Goal: Task Accomplishment & Management: Manage account settings

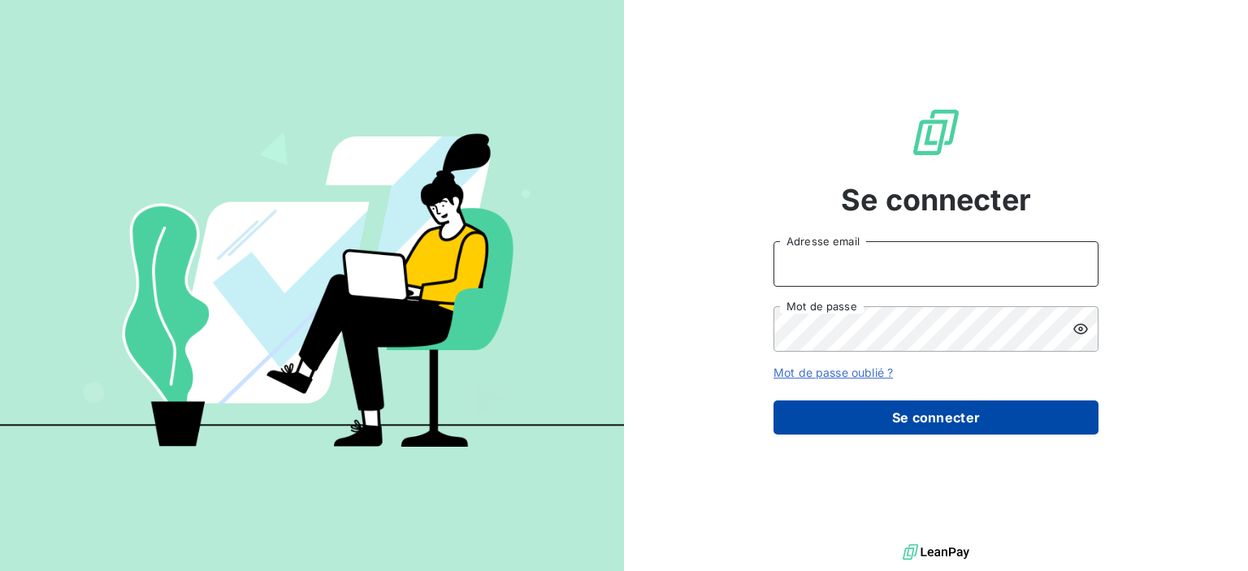
type input "[EMAIL_ADDRESS][DOMAIN_NAME]"
click at [943, 418] on button "Se connecter" at bounding box center [936, 418] width 325 height 34
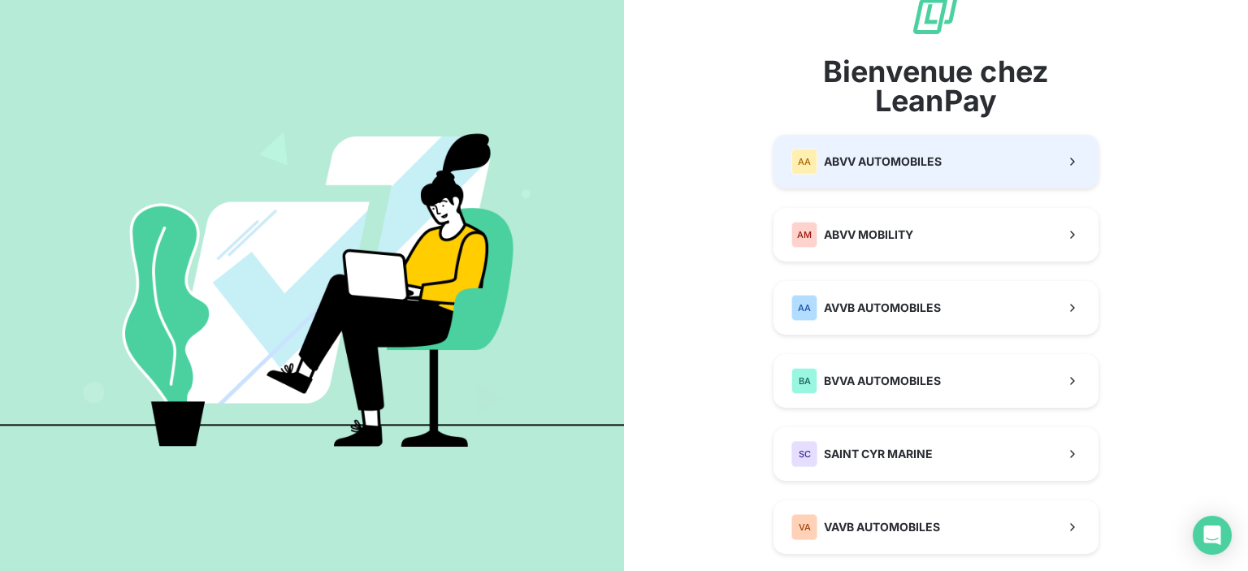
scroll to position [151, 0]
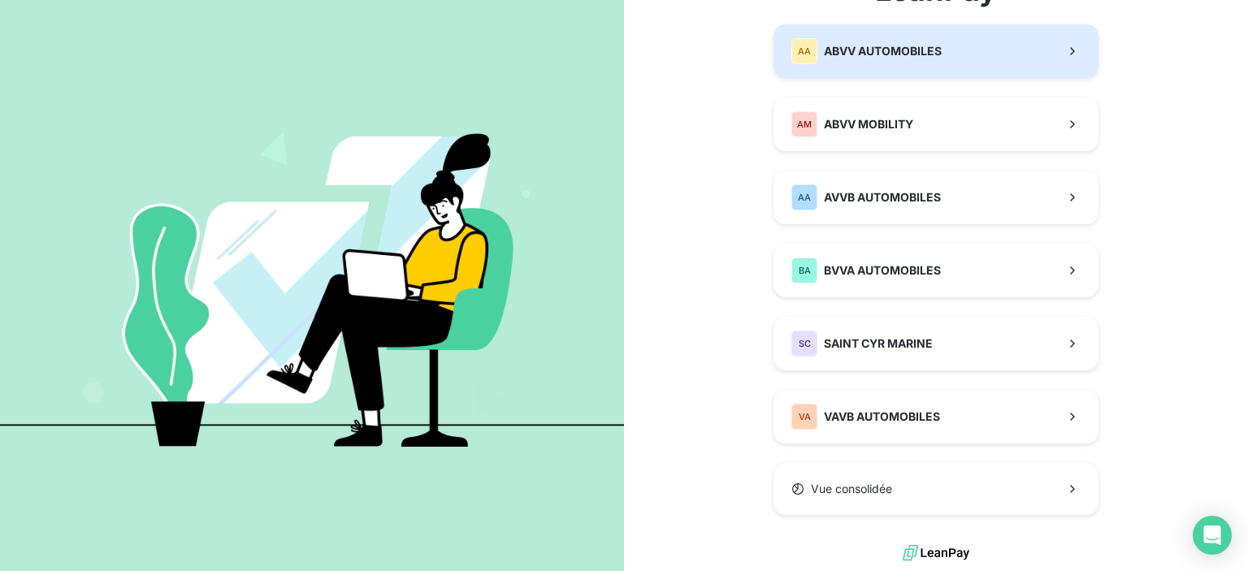
click at [966, 57] on button "AA ABVV AUTOMOBILES" at bounding box center [936, 51] width 325 height 54
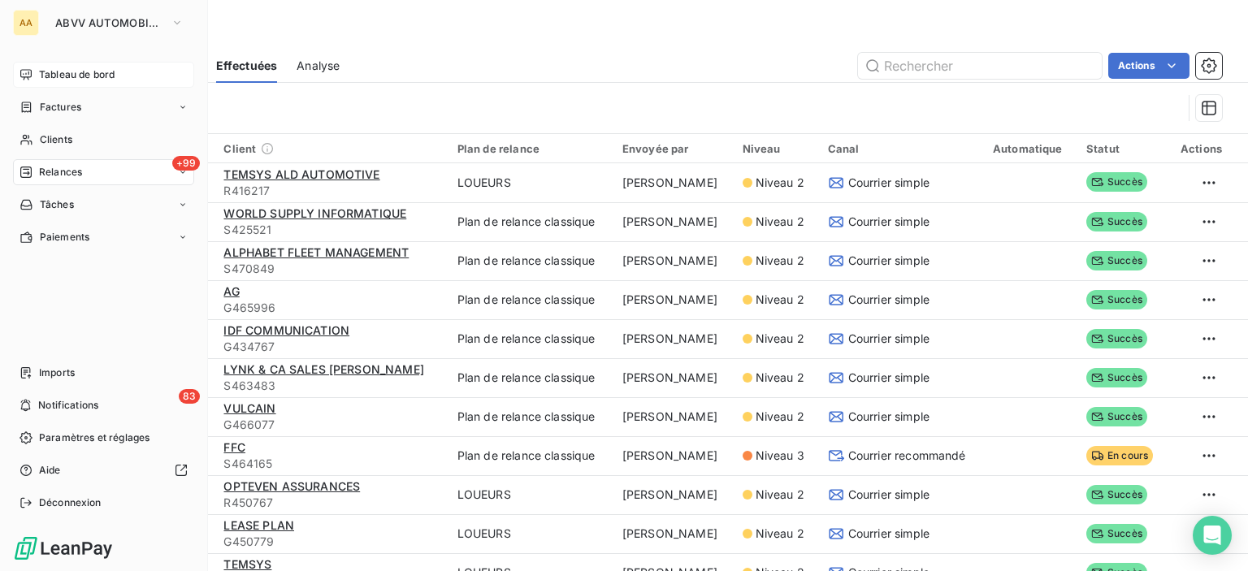
click at [51, 70] on span "Tableau de bord" at bounding box center [77, 74] width 76 height 15
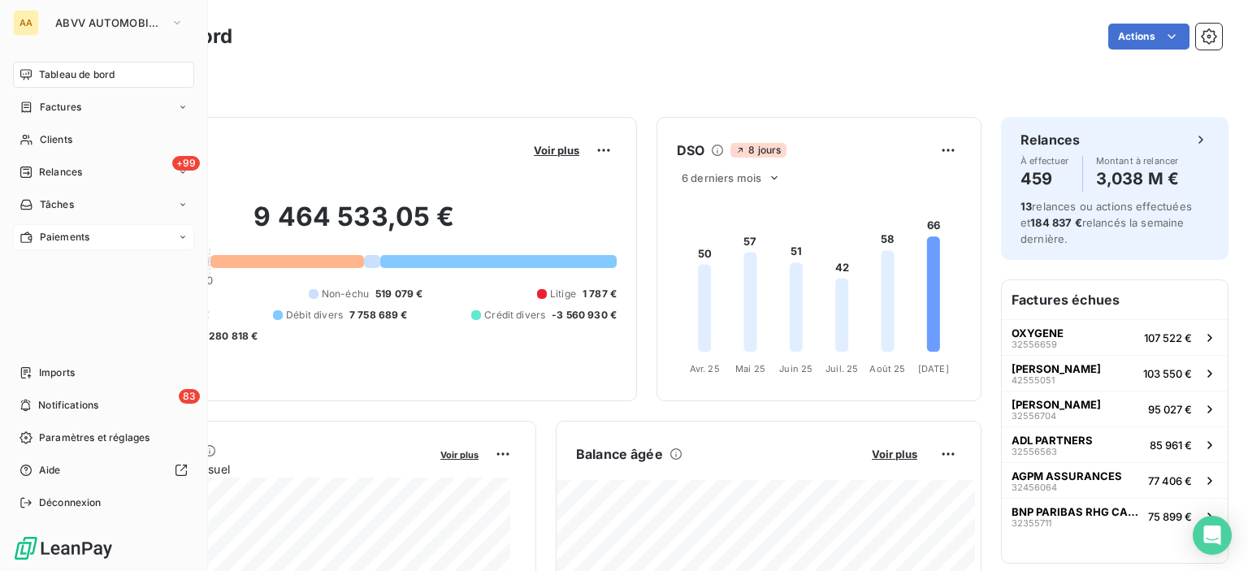
click at [138, 227] on div "Paiements" at bounding box center [103, 237] width 181 height 26
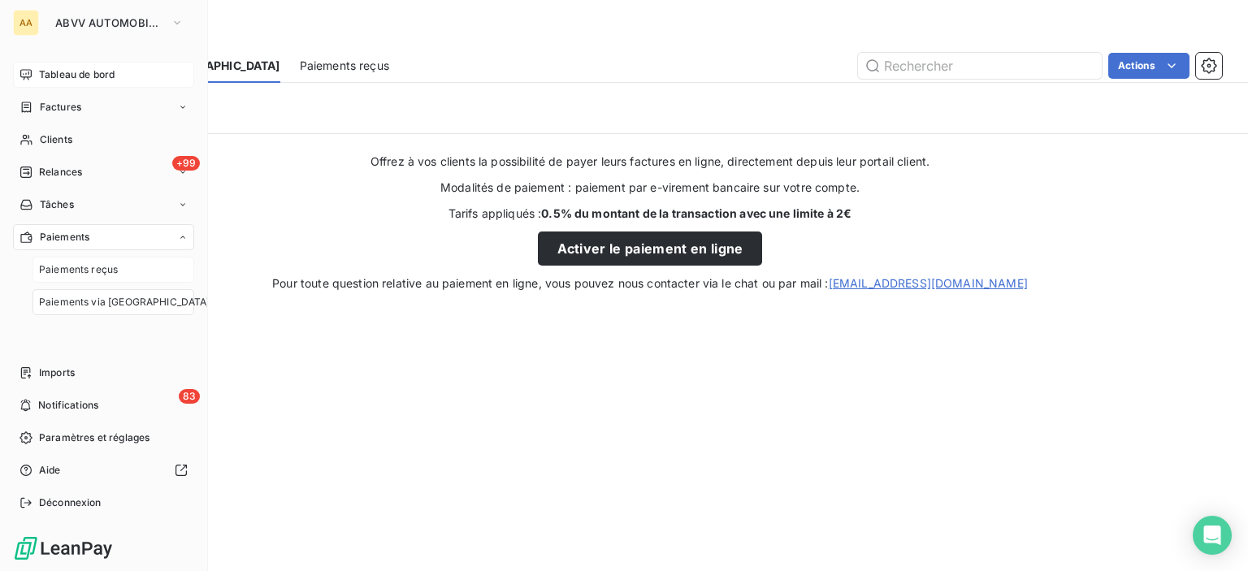
click at [65, 265] on span "Paiements reçus" at bounding box center [78, 269] width 79 height 15
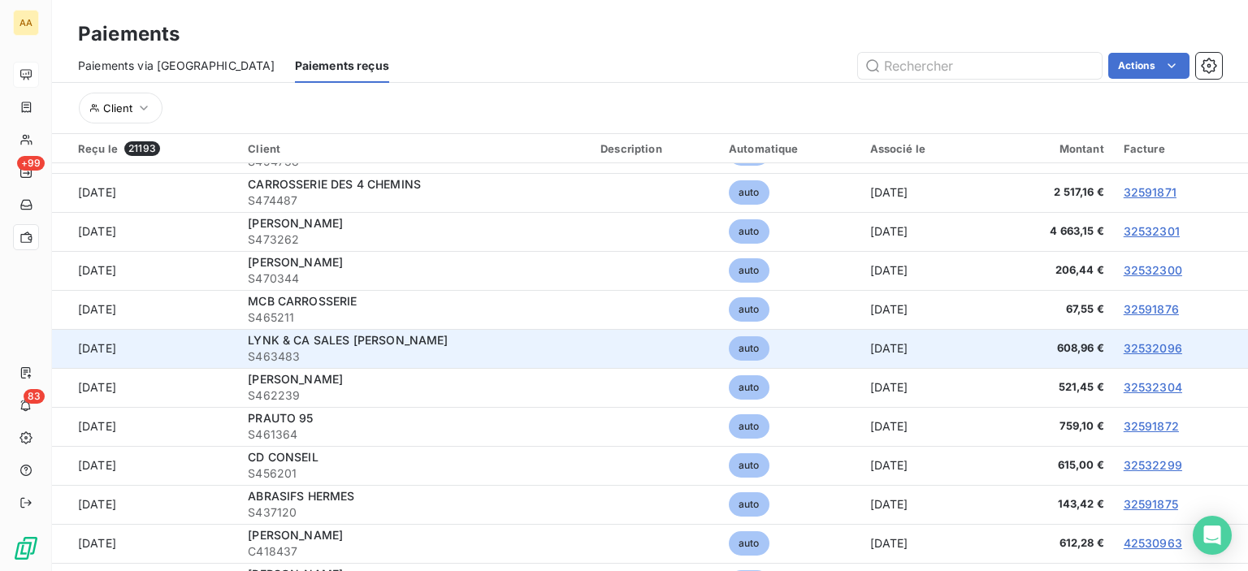
scroll to position [3088, 0]
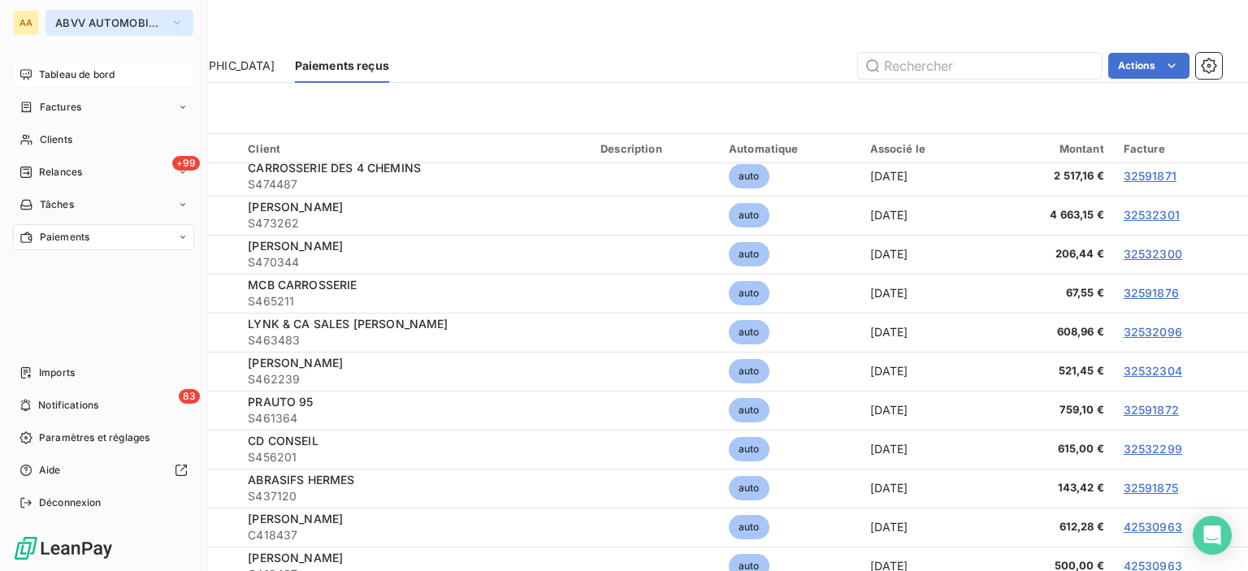
click at [81, 26] on span "ABVV AUTOMOBILES" at bounding box center [109, 22] width 109 height 13
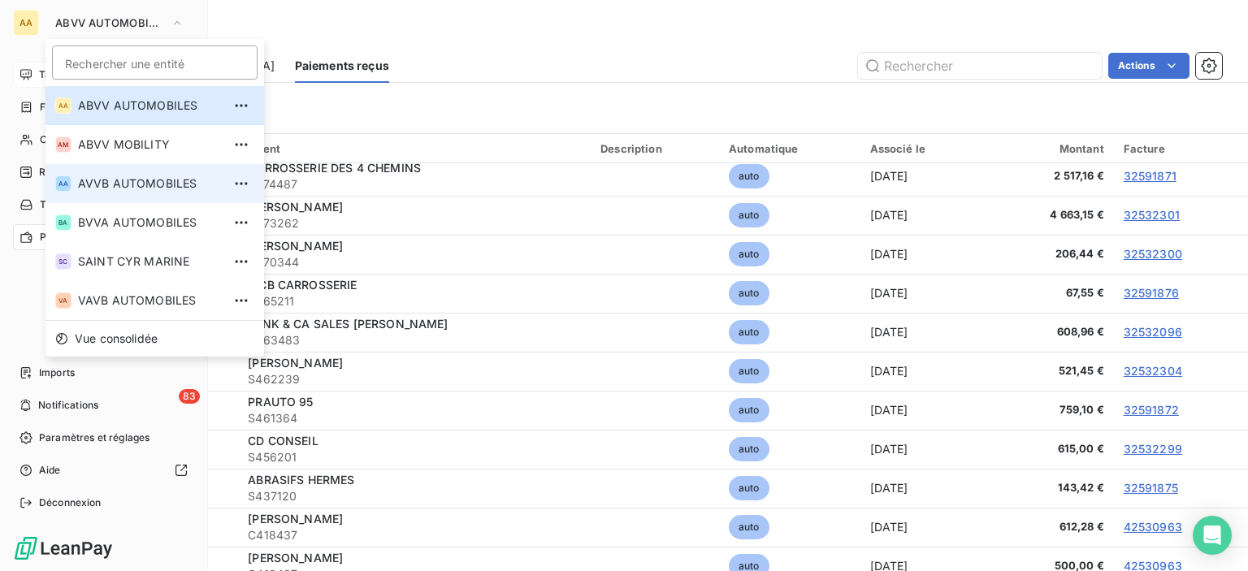
click at [140, 185] on span "AVVB AUTOMOBILES" at bounding box center [150, 184] width 144 height 16
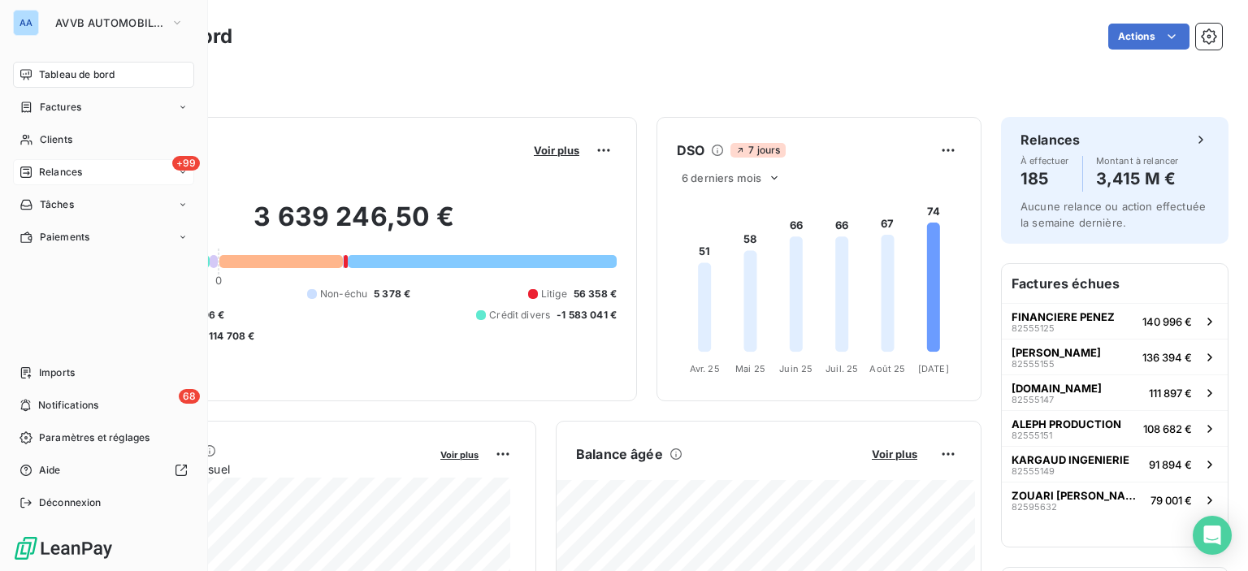
click at [94, 171] on div "+99 Relances" at bounding box center [103, 172] width 181 height 26
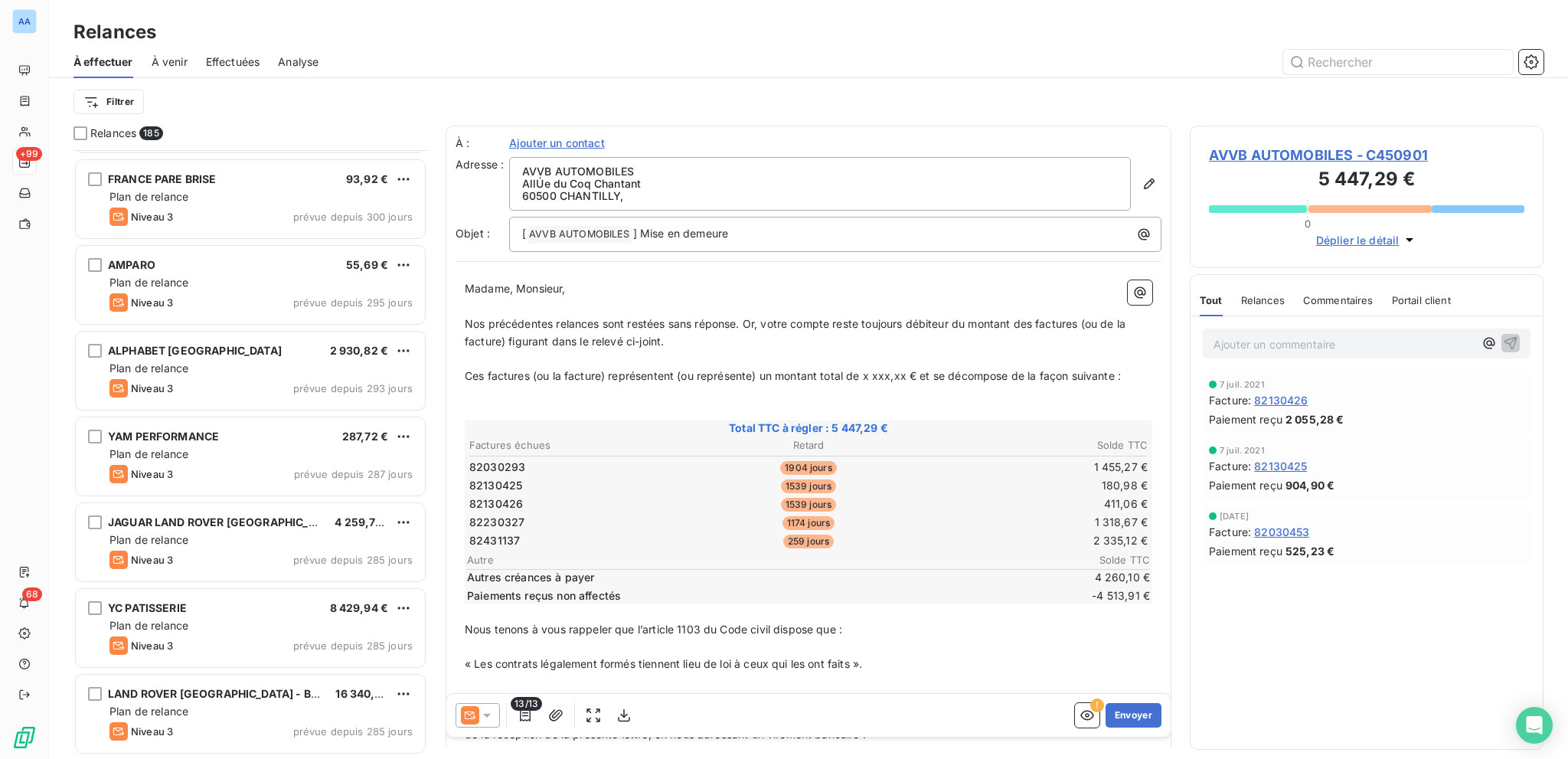
scroll to position [2145, 0]
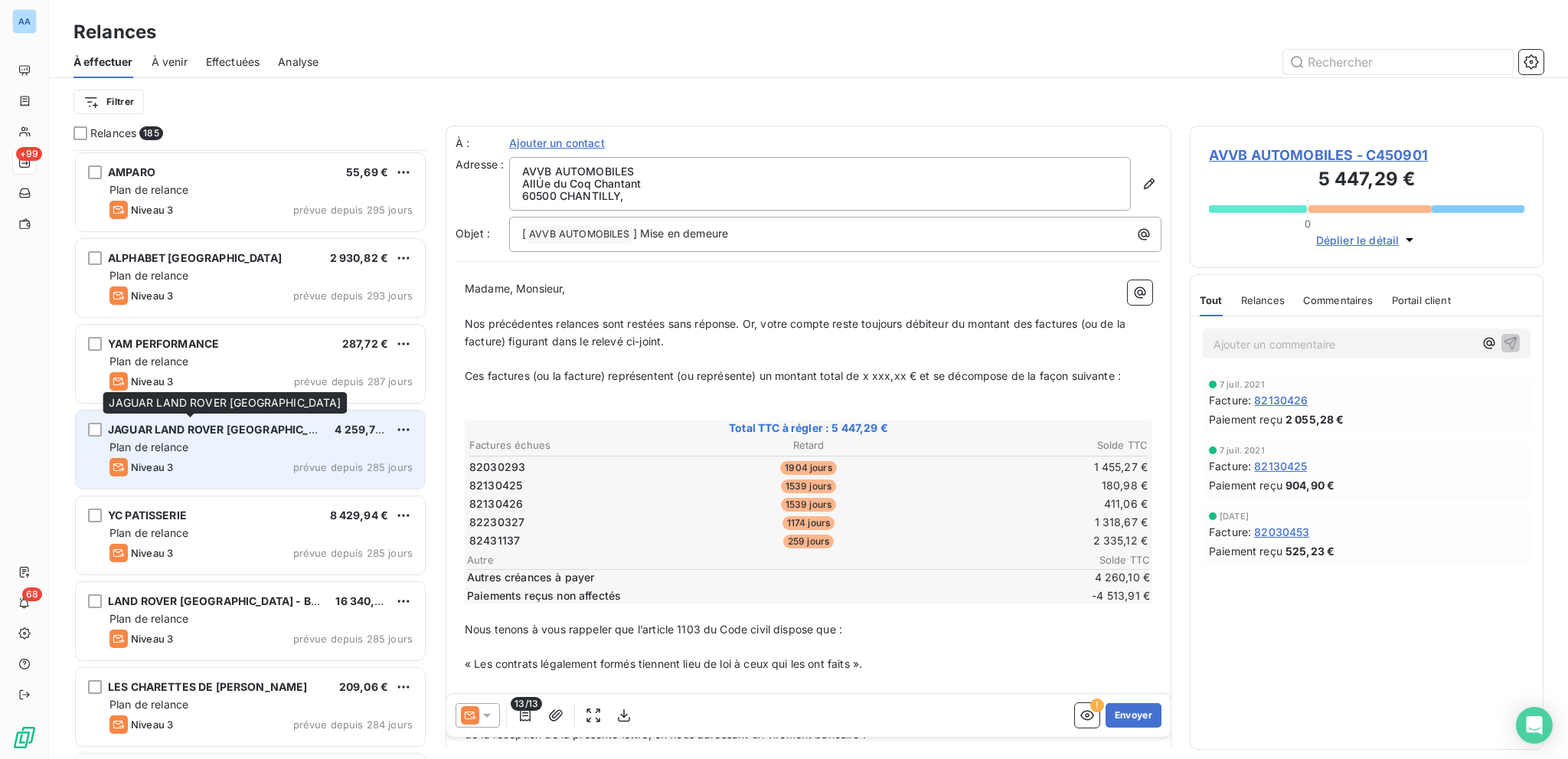
click at [253, 430] on span "JAGUAR LAND ROVER [GEOGRAPHIC_DATA]" at bounding box center [224, 430] width 232 height 13
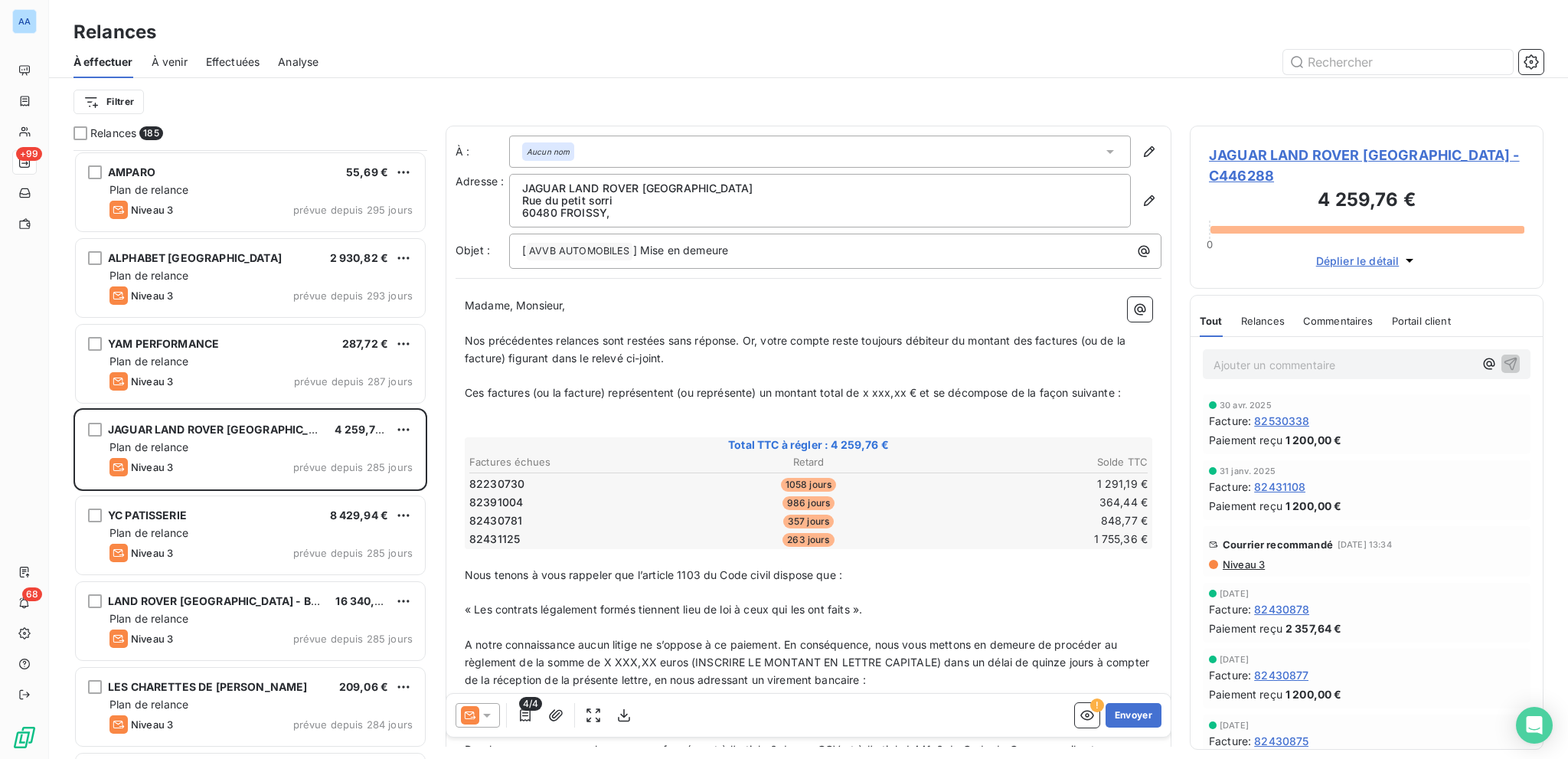
click at [1175, 537] on span "Niveau 3" at bounding box center [1243, 564] width 43 height 12
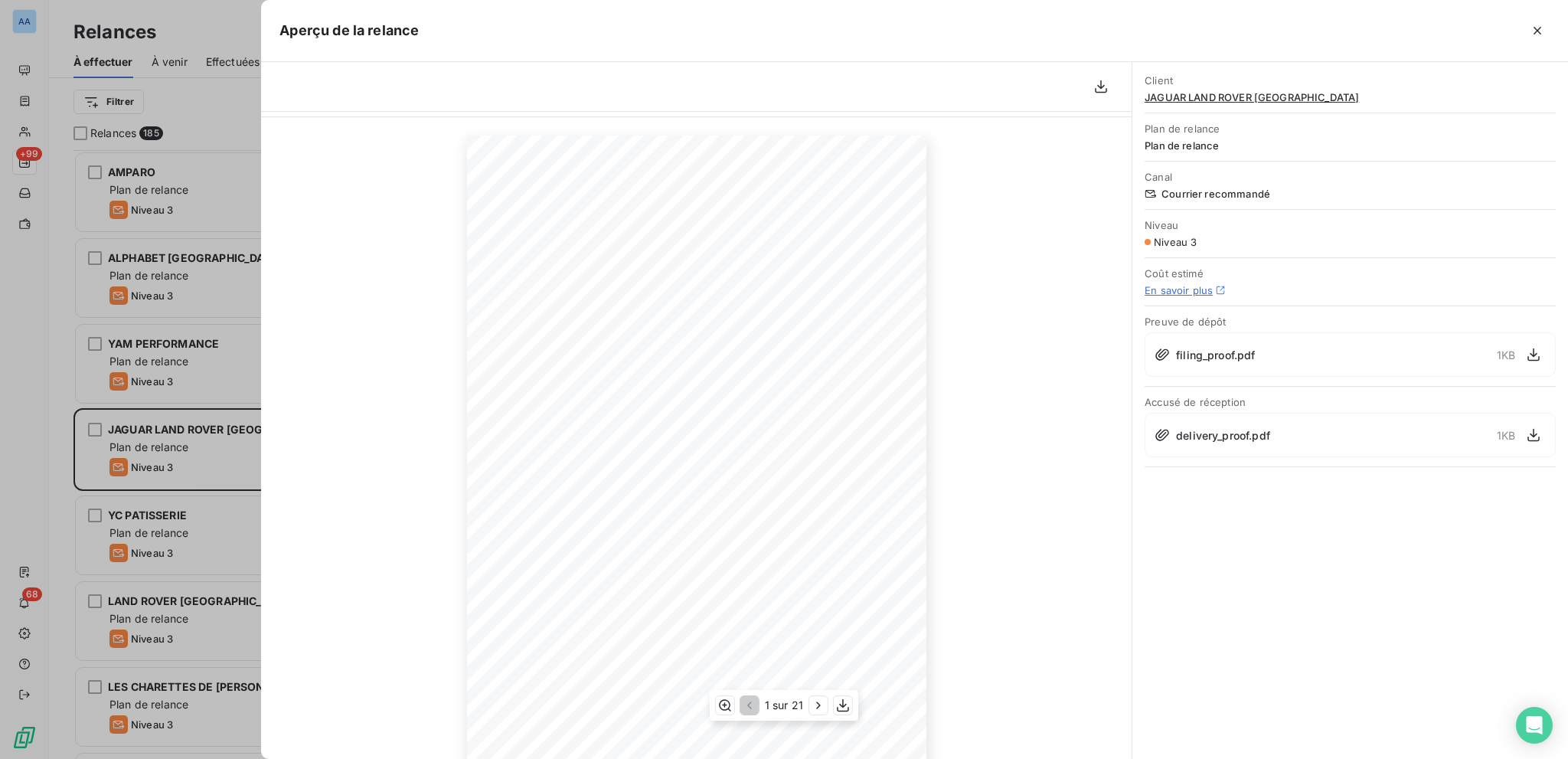
scroll to position [92, 0]
click at [825, 537] on icon "button" at bounding box center [819, 705] width 15 height 15
click at [821, 537] on div "2 sur 21" at bounding box center [784, 705] width 151 height 31
click at [1175, 30] on button "button" at bounding box center [1538, 31] width 24 height 25
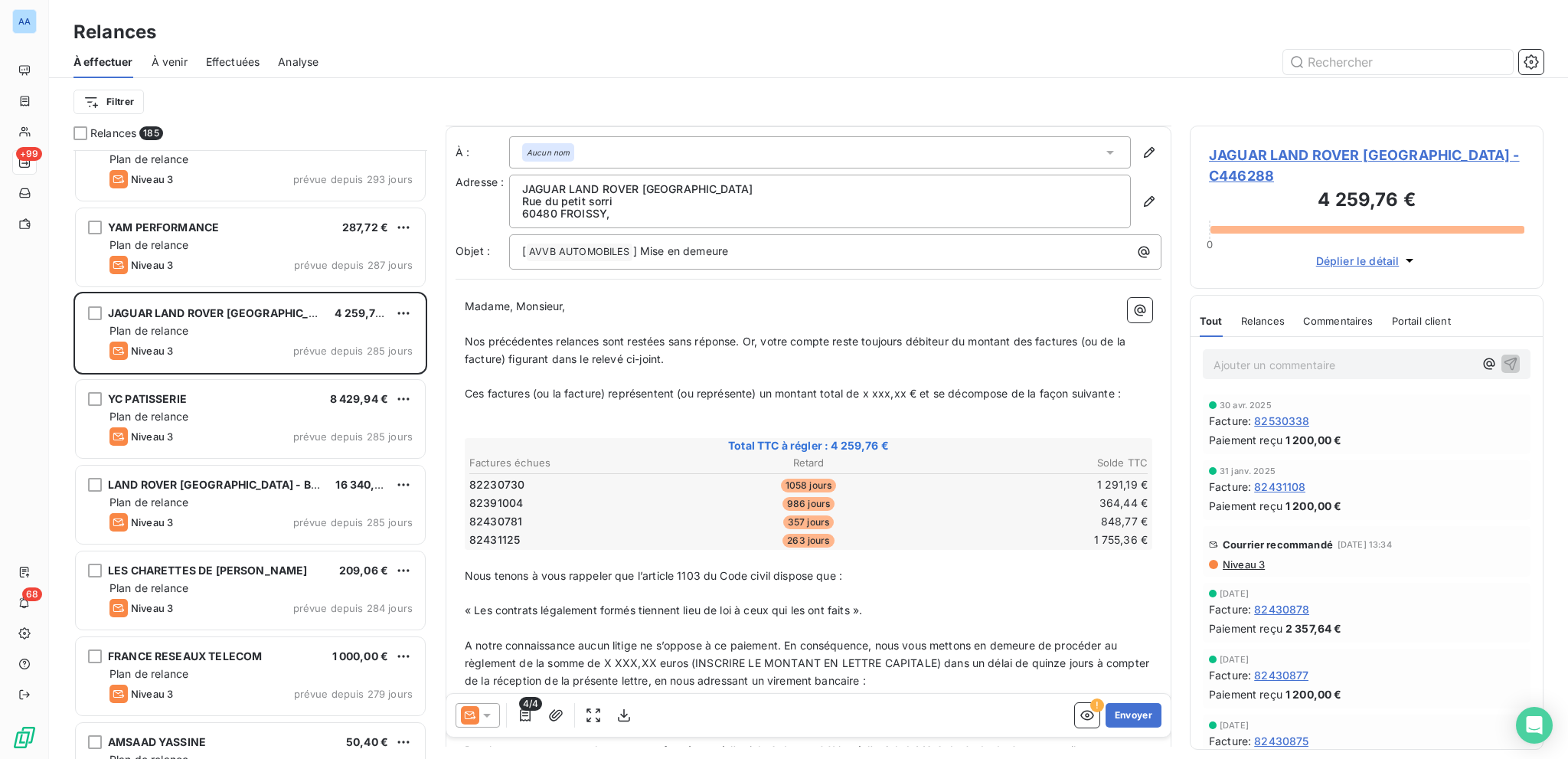
scroll to position [2222, 0]
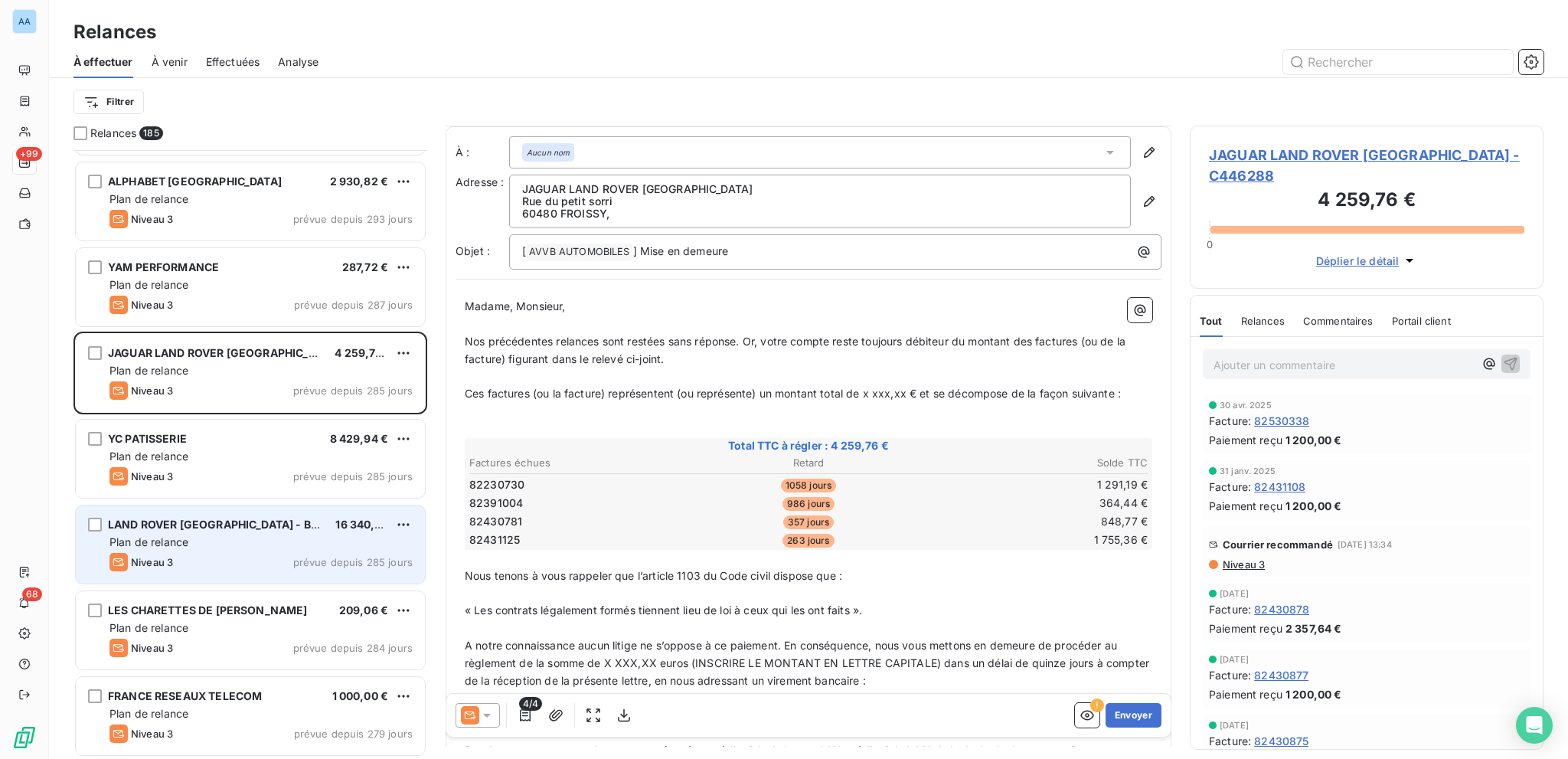
click at [266, 537] on div "Niveau 3 prévue depuis 285 jours" at bounding box center [261, 563] width 303 height 19
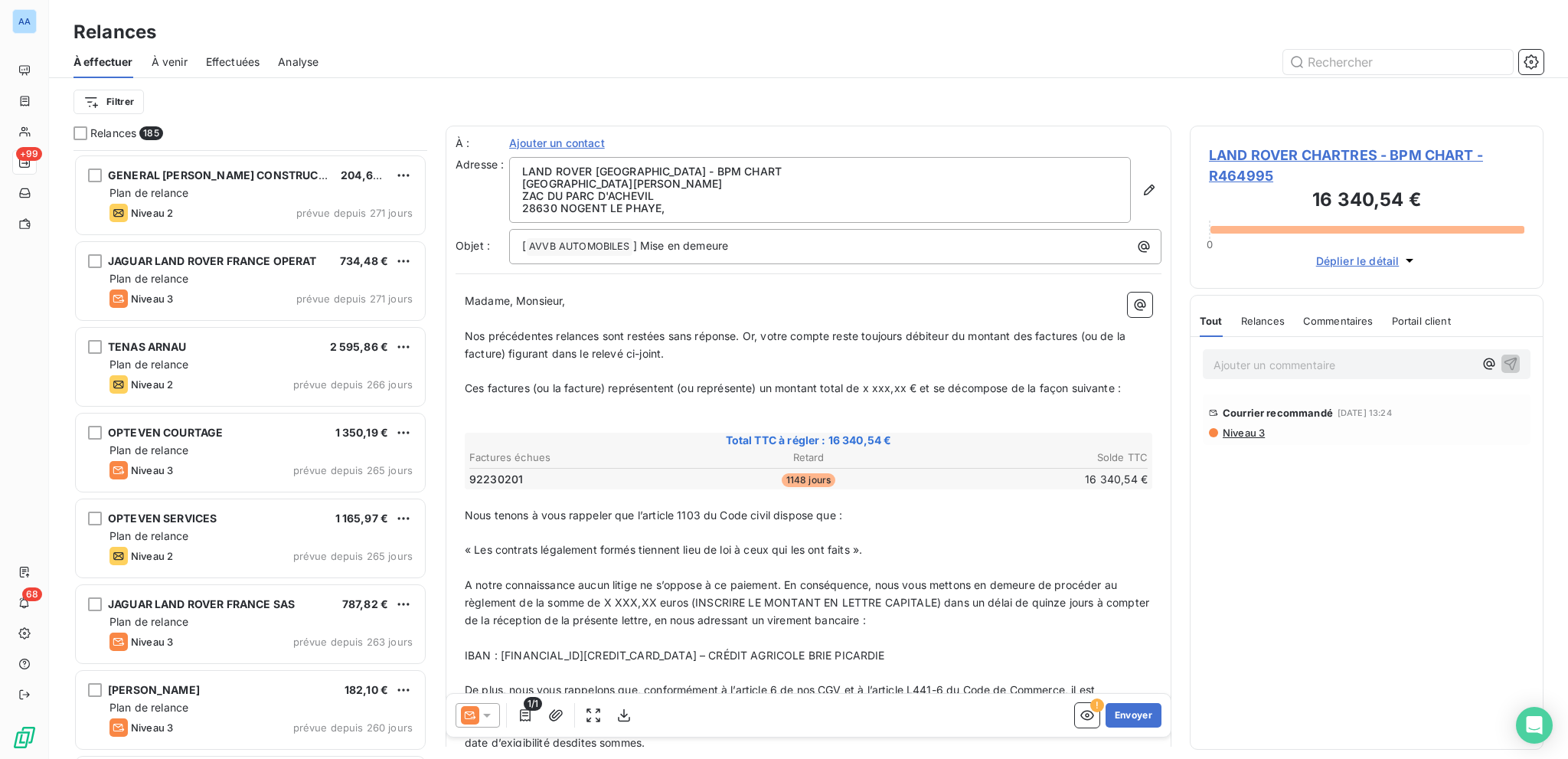
scroll to position [3754, 0]
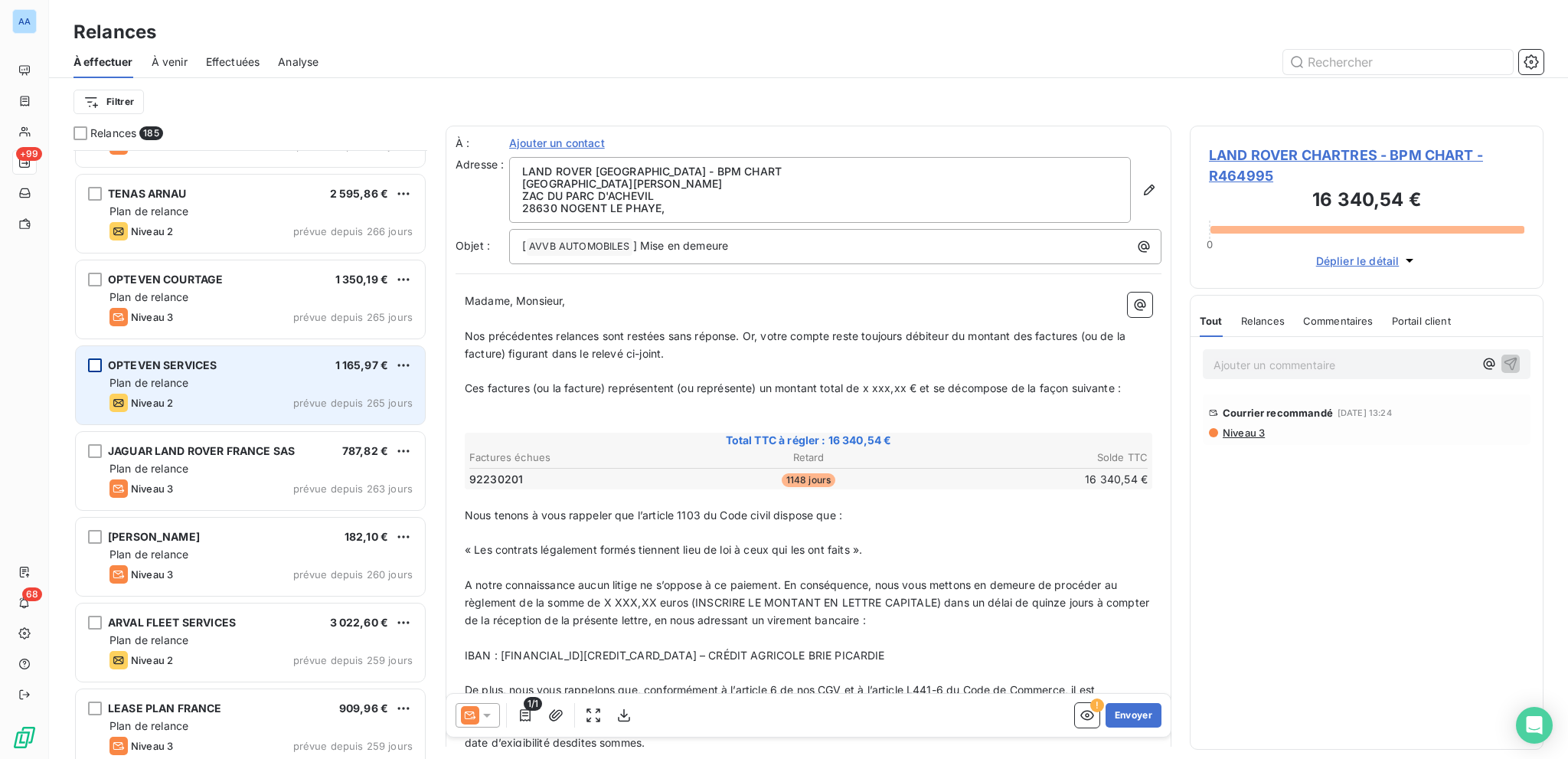
click at [92, 369] on div "grid" at bounding box center [94, 365] width 14 height 14
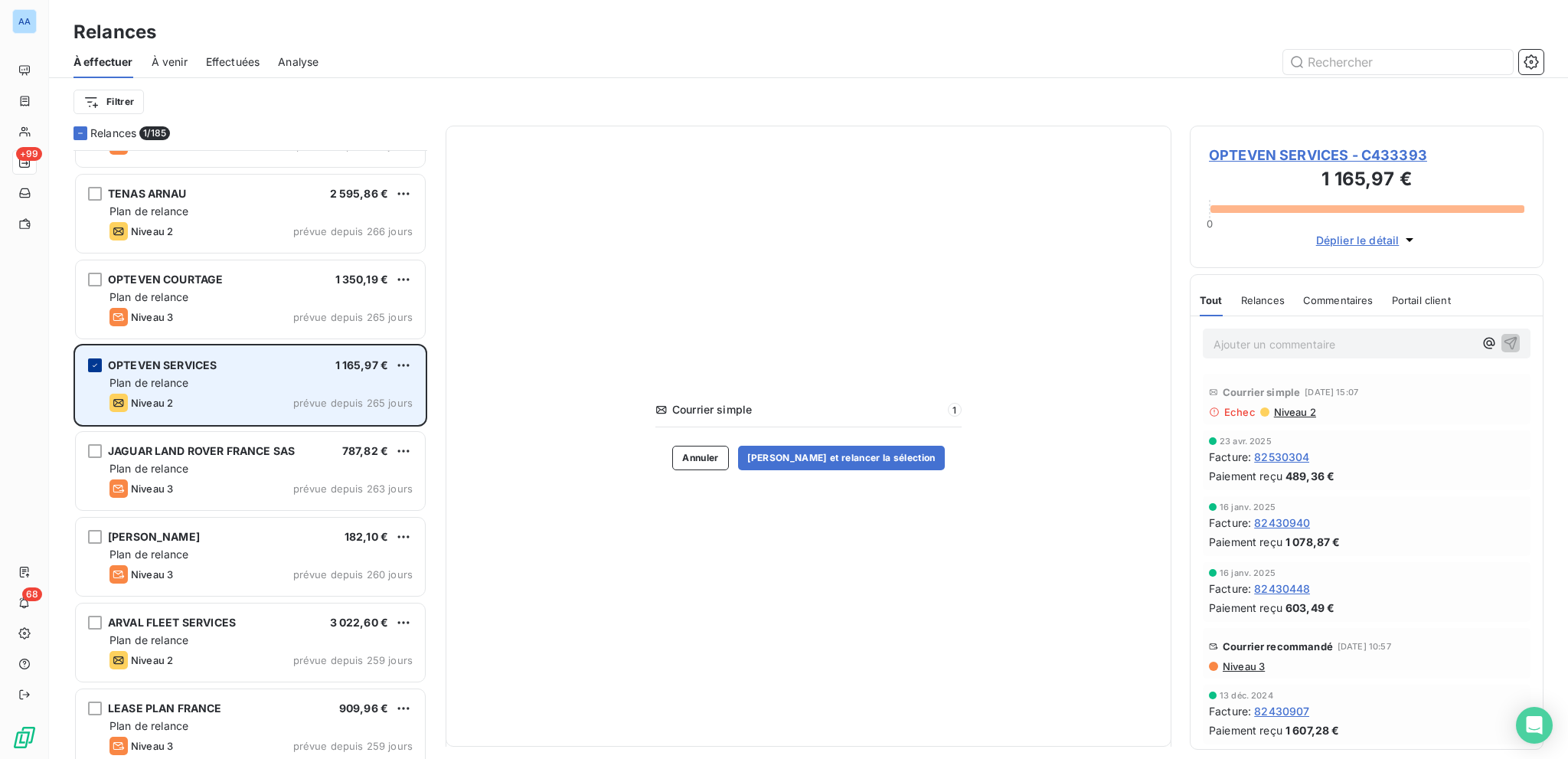
click at [92, 370] on div "grid" at bounding box center [94, 365] width 14 height 14
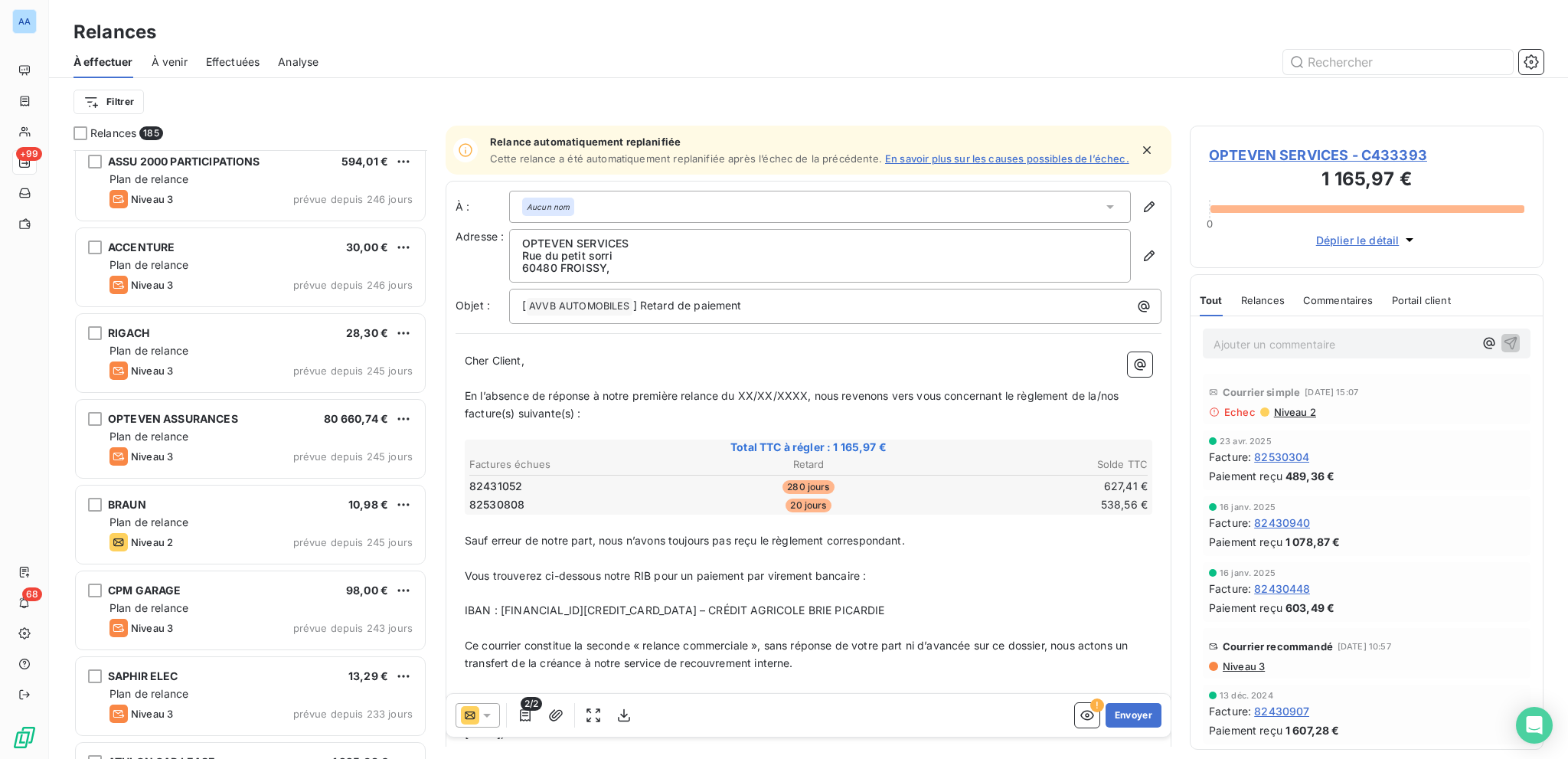
scroll to position [4904, 0]
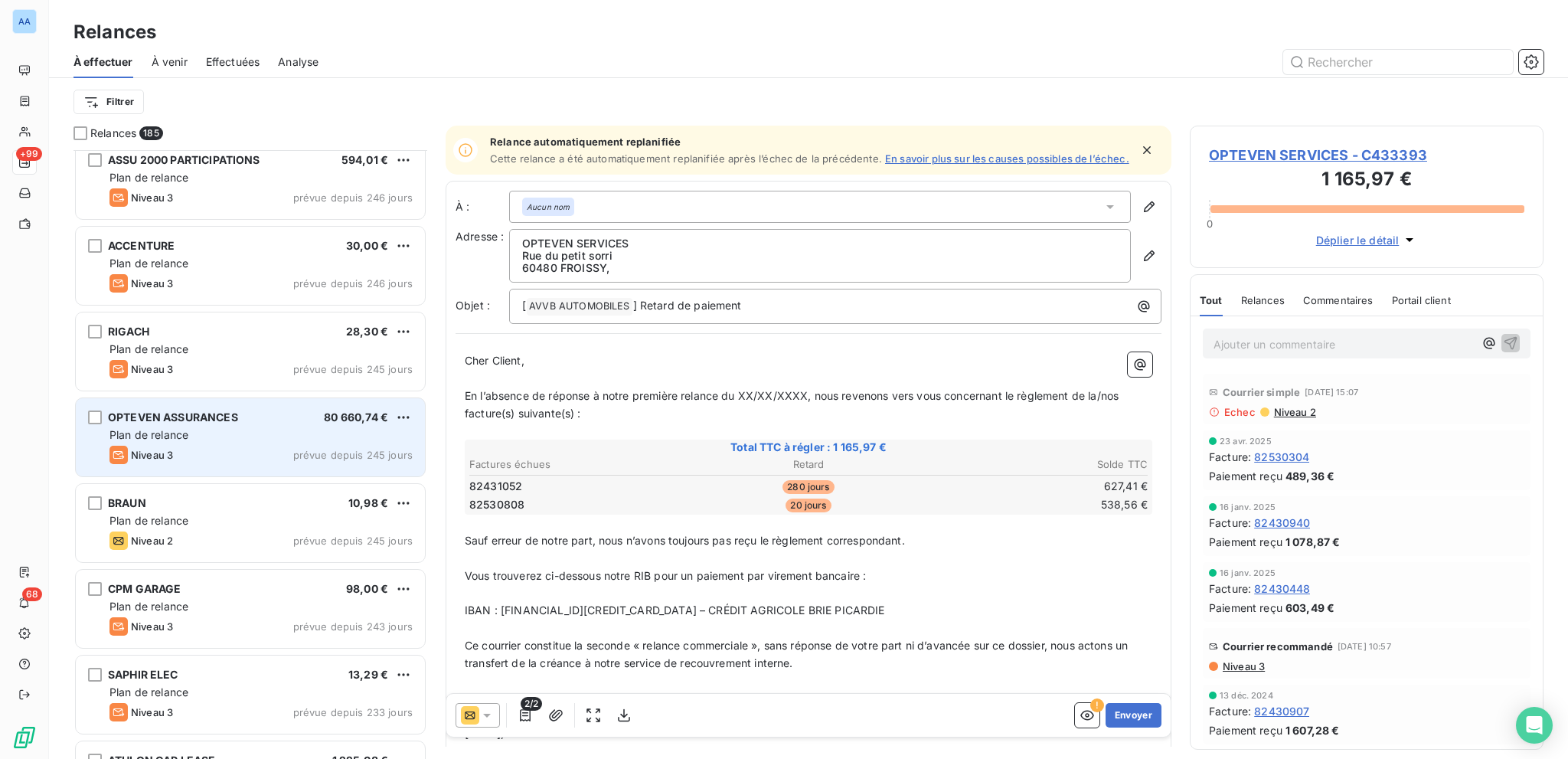
click at [150, 442] on div "OPTEVEN ASSURANCES 80 660,74 € Plan de relance Niveau 3 prévue depuis 245 jours" at bounding box center [250, 437] width 350 height 78
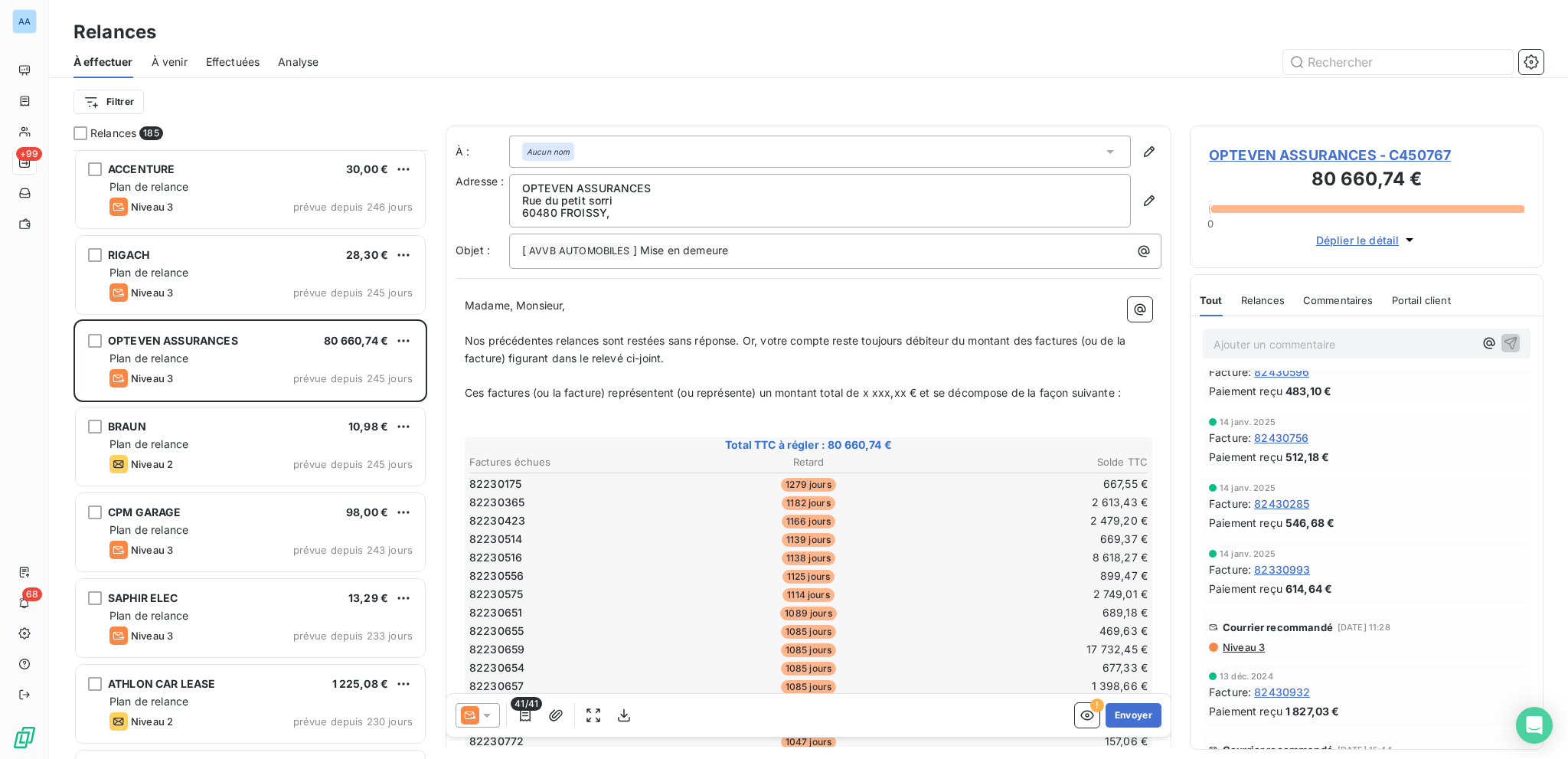
scroll to position [919, 0]
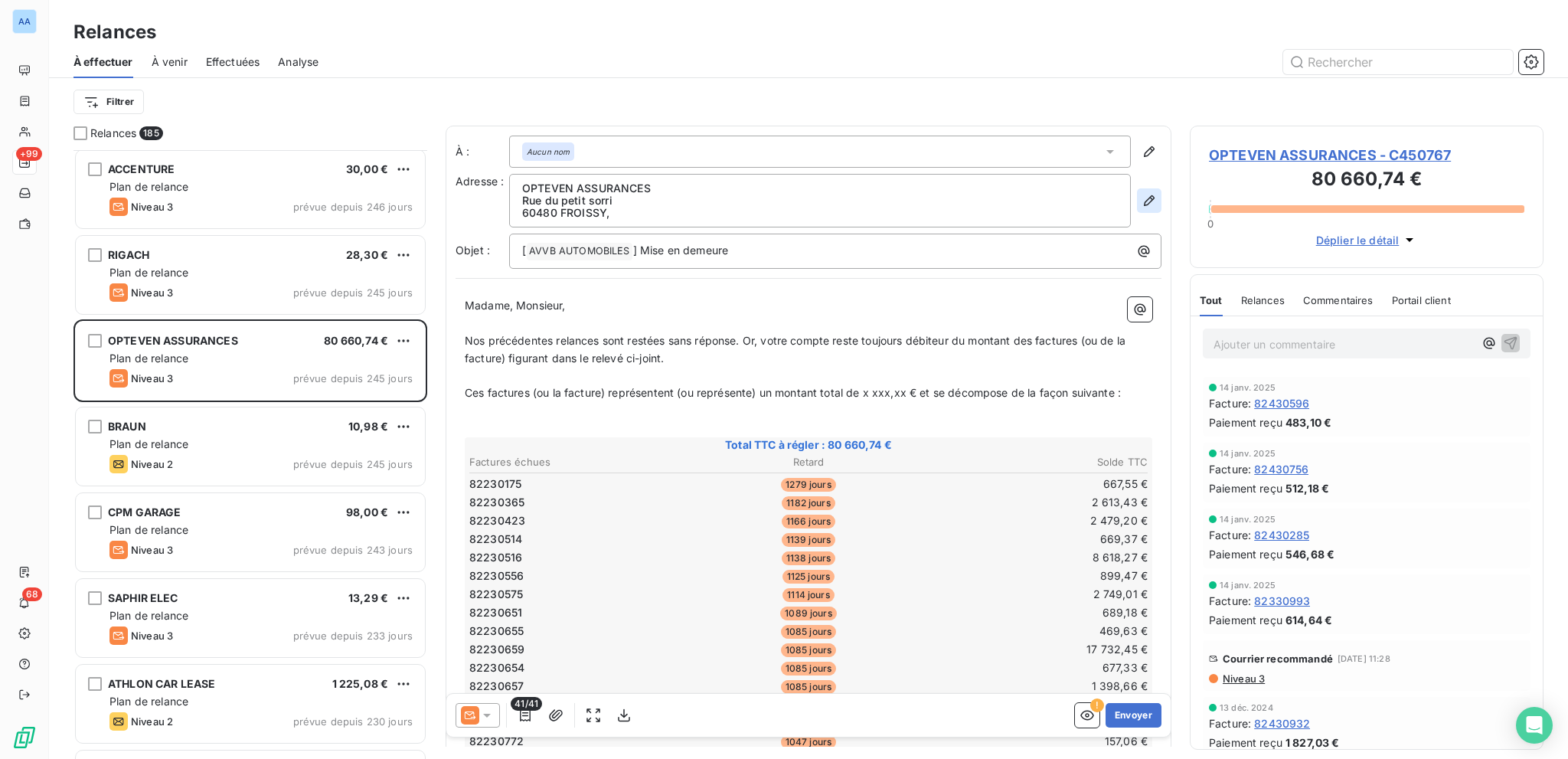
click at [1142, 206] on icon "button" at bounding box center [1150, 201] width 15 height 15
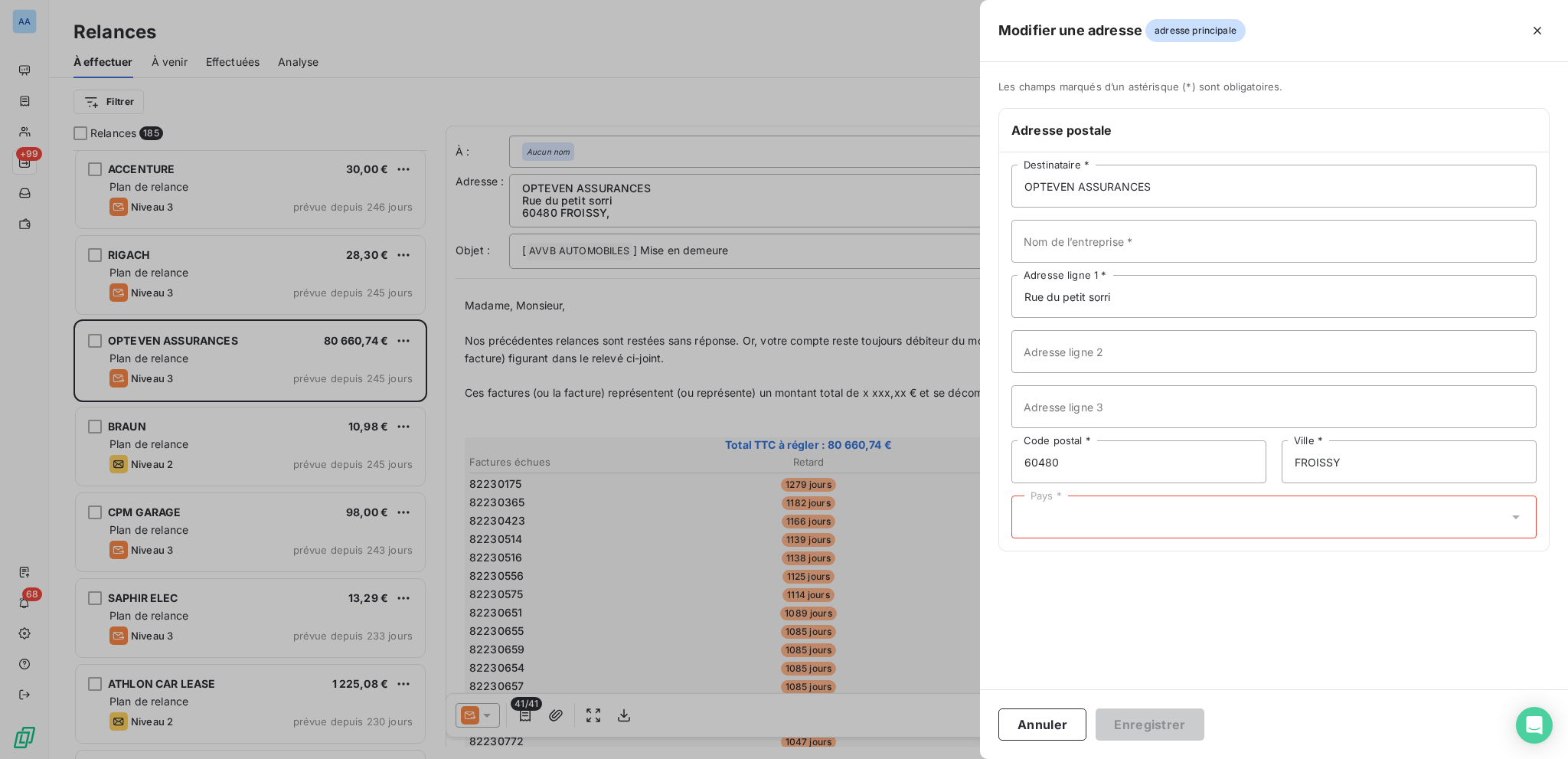
click at [1138, 496] on div "Pays *" at bounding box center [1273, 518] width 525 height 43
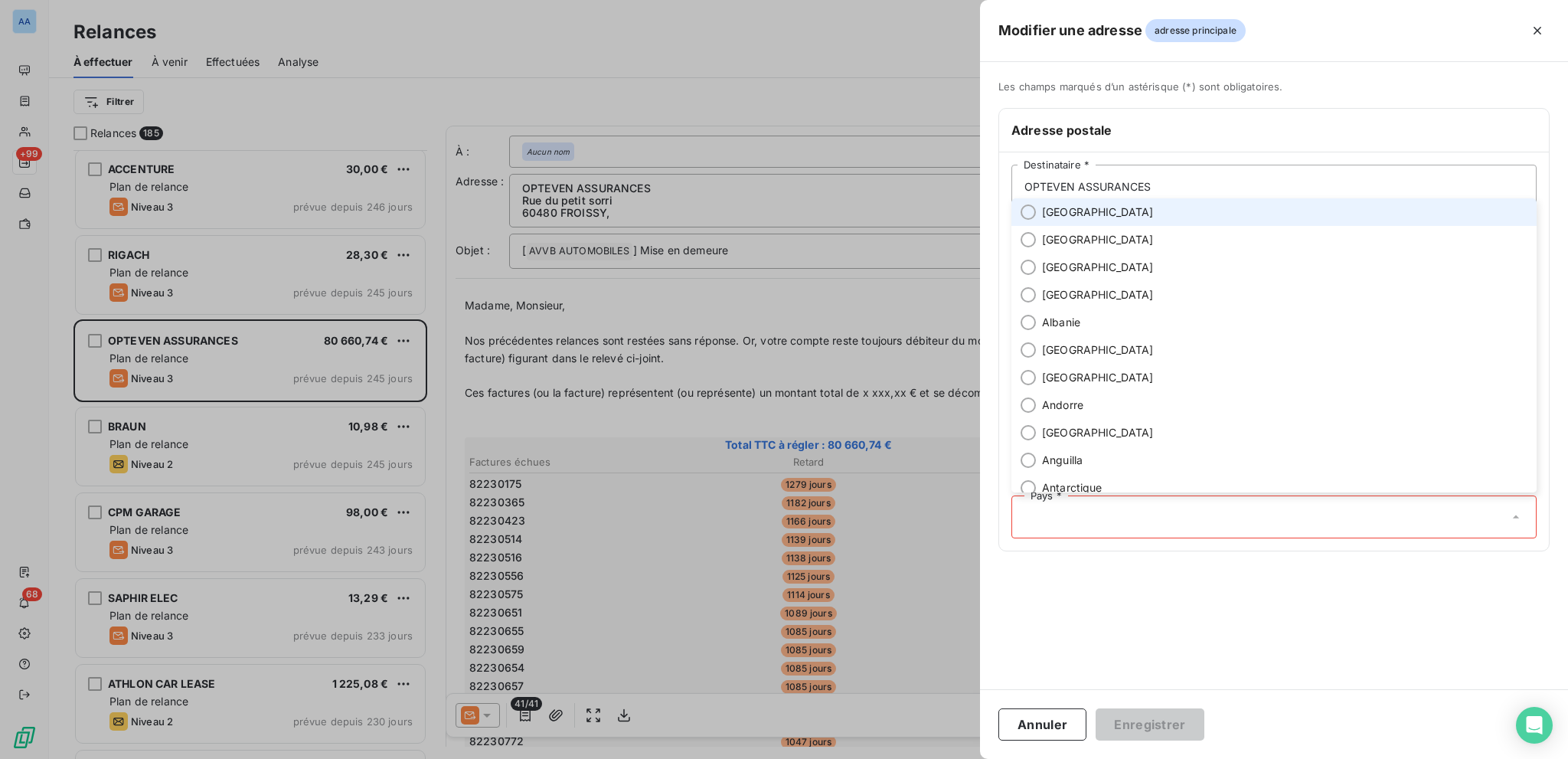
click at [1073, 202] on li "[GEOGRAPHIC_DATA]" at bounding box center [1273, 211] width 525 height 27
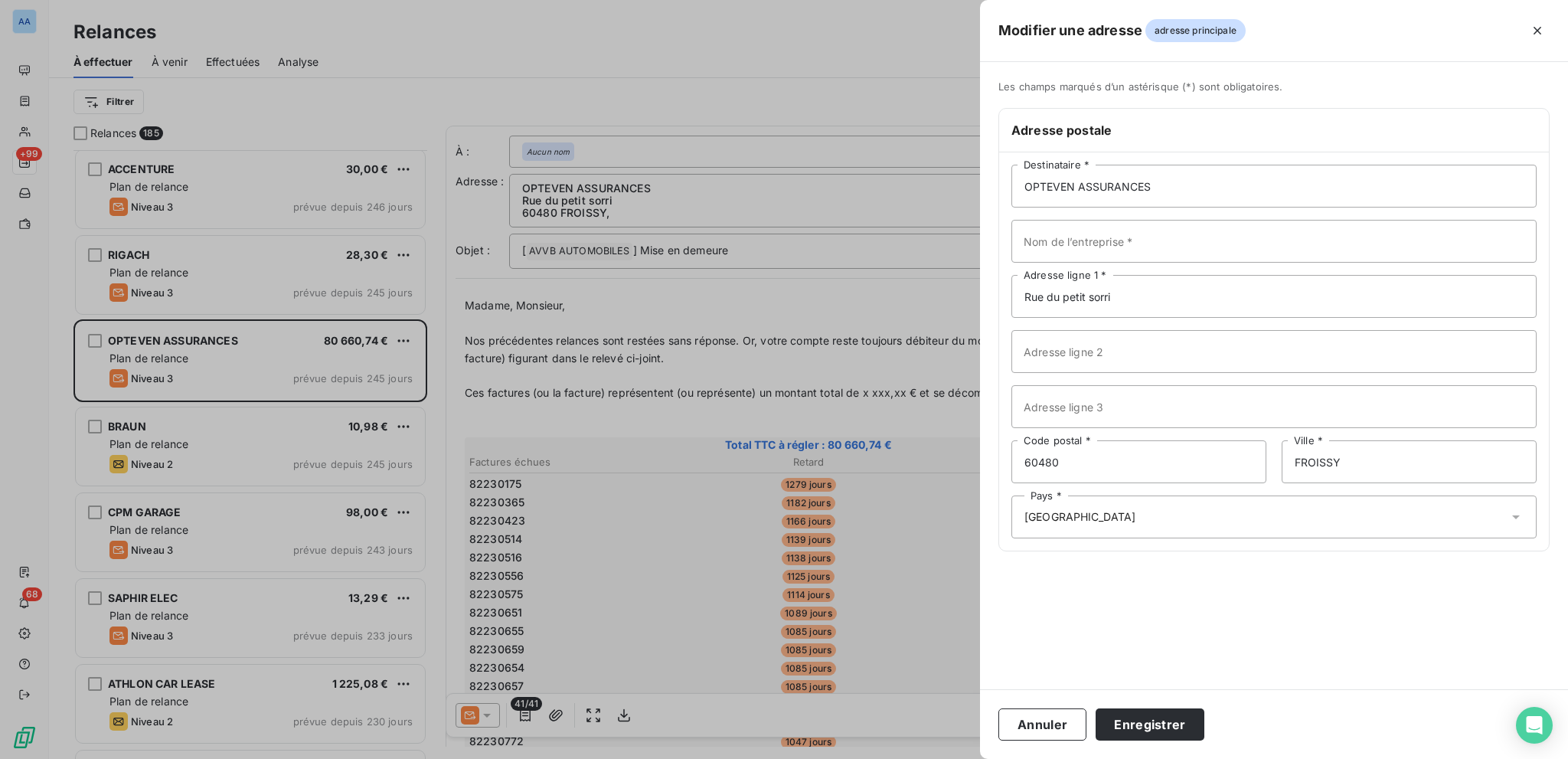
drag, startPoint x: 1139, startPoint y: 717, endPoint x: 1123, endPoint y: 701, distance: 22.6
click at [1139, 537] on button "Enregistrer" at bounding box center [1150, 725] width 108 height 32
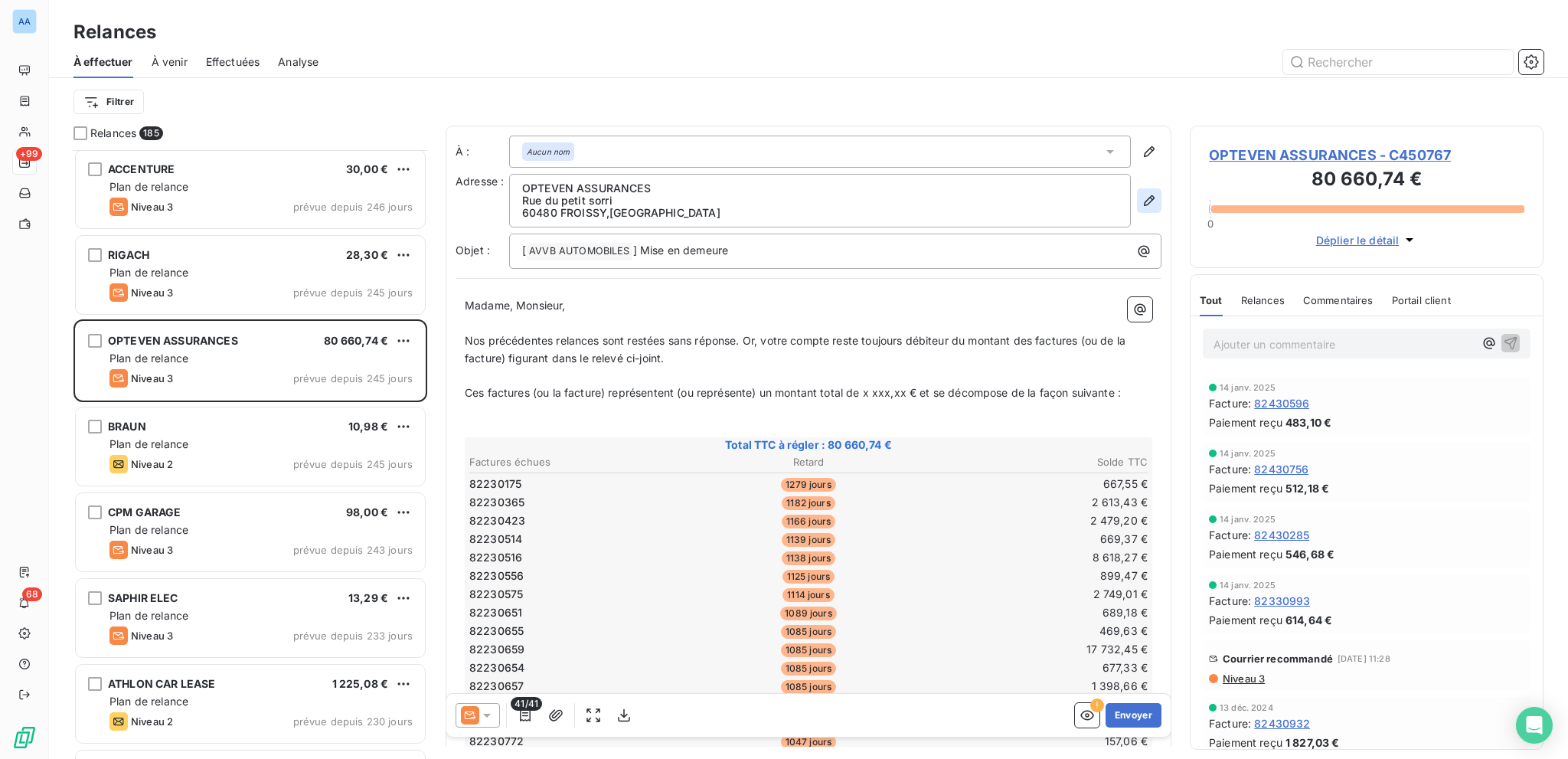
click at [1142, 198] on icon "button" at bounding box center [1150, 201] width 15 height 15
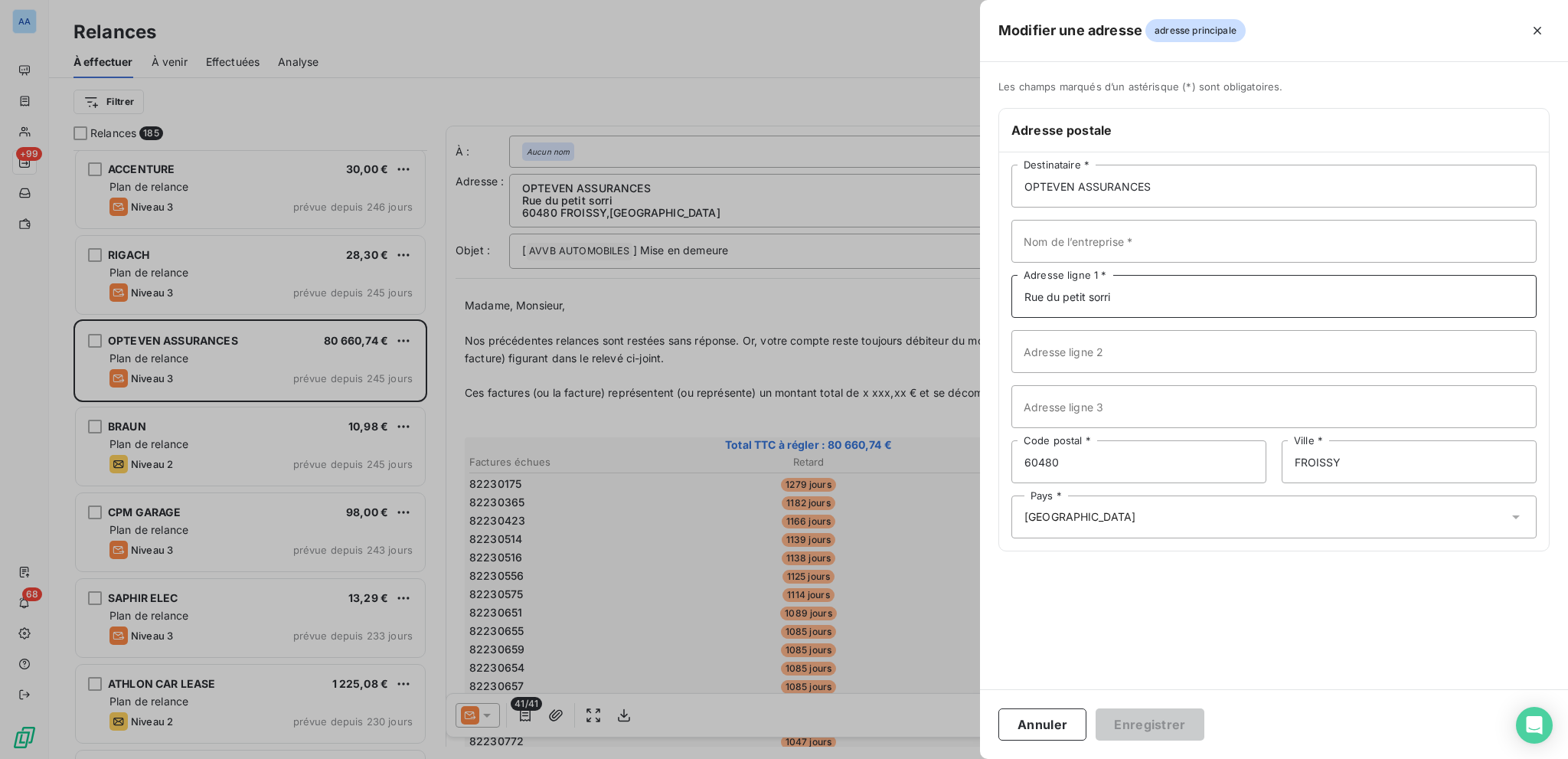
drag, startPoint x: 1112, startPoint y: 289, endPoint x: 1005, endPoint y: 285, distance: 107.1
click at [1005, 285] on div "OPTEVEN ASSURANCES Destinataire * Nom de l’entreprise * [GEOGRAPHIC_DATA] Adres…" at bounding box center [1273, 352] width 549 height 399
type input "[STREET_ADDRESS][PERSON_NAME]"
drag, startPoint x: 1109, startPoint y: 460, endPoint x: 945, endPoint y: 465, distance: 164.1
click at [945, 537] on div "Modifier une adresse adresse principale Les champs marqués d’un [DEMOGRAPHIC_DA…" at bounding box center [784, 759] width 1568 height 0
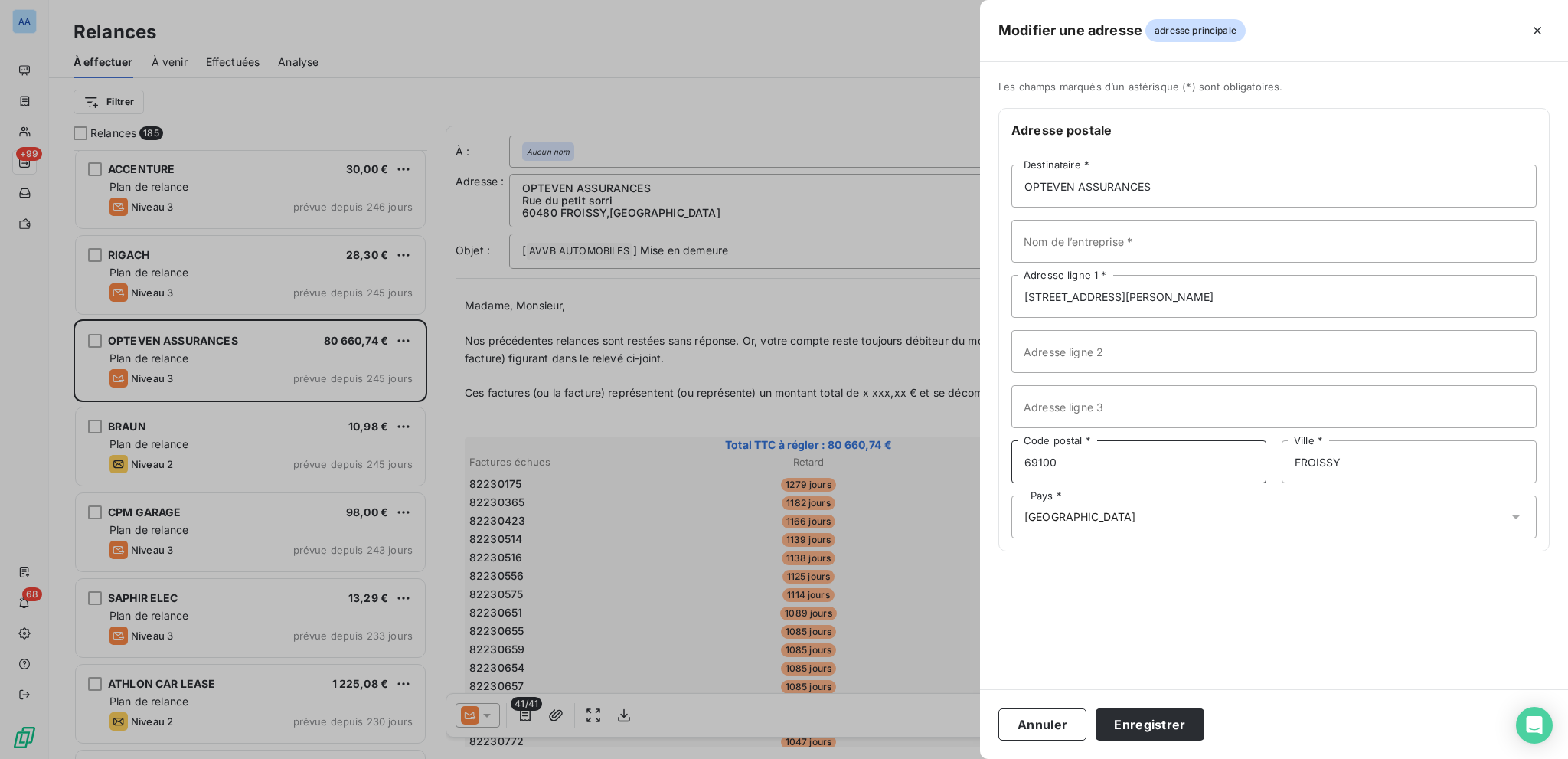
type input "69100"
click at [1175, 464] on input "FROISSY" at bounding box center [1409, 462] width 255 height 43
type input "[GEOGRAPHIC_DATA]"
click at [1161, 537] on button "Enregistrer" at bounding box center [1150, 725] width 108 height 32
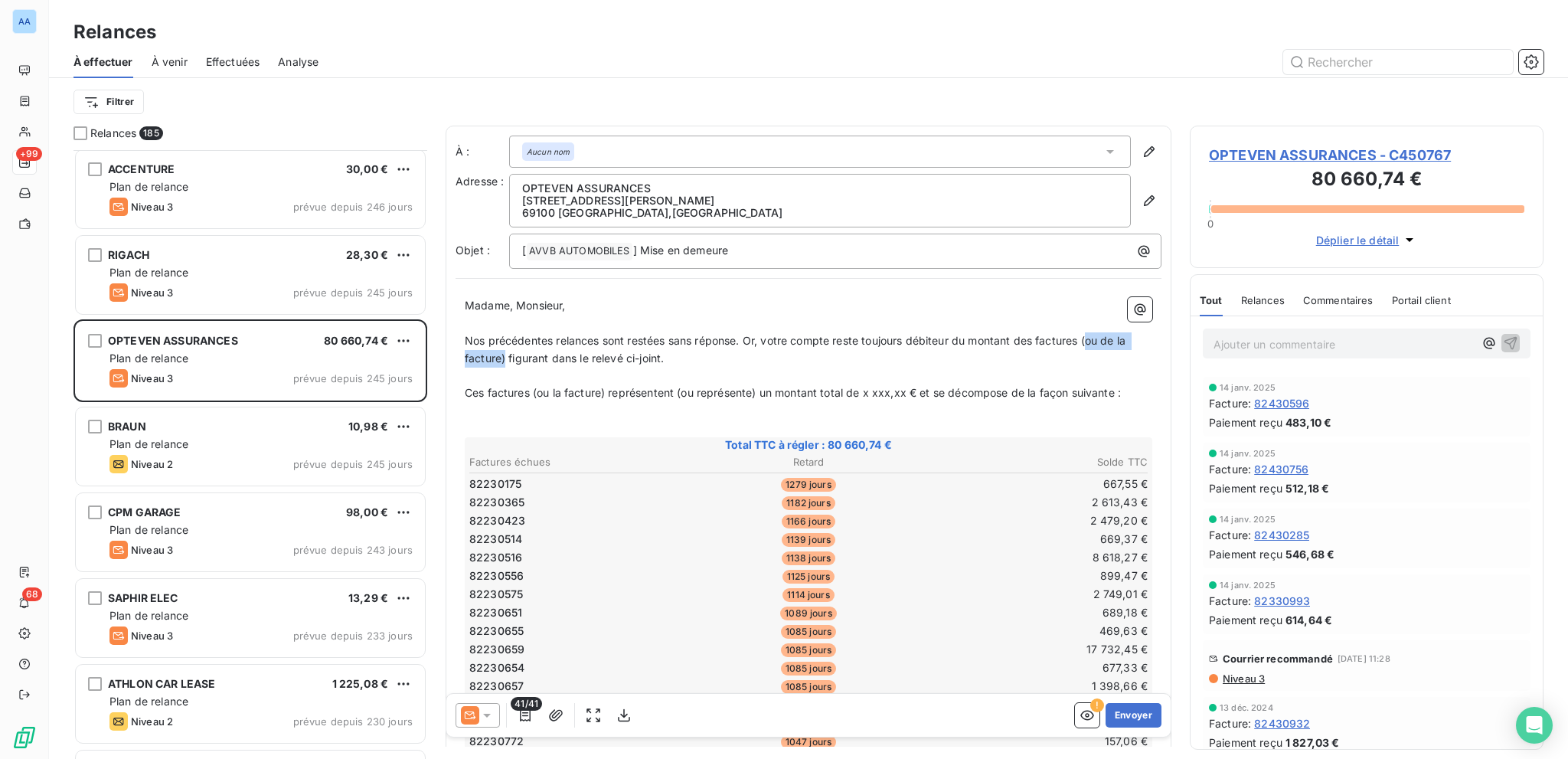
drag, startPoint x: 1087, startPoint y: 337, endPoint x: 505, endPoint y: 355, distance: 582.3
click at [505, 355] on span "Nos précédentes relances sont restées sans réponse. Or, votre compte reste touj…" at bounding box center [796, 349] width 664 height 31
click at [500, 421] on p "﻿" at bounding box center [808, 428] width 688 height 18
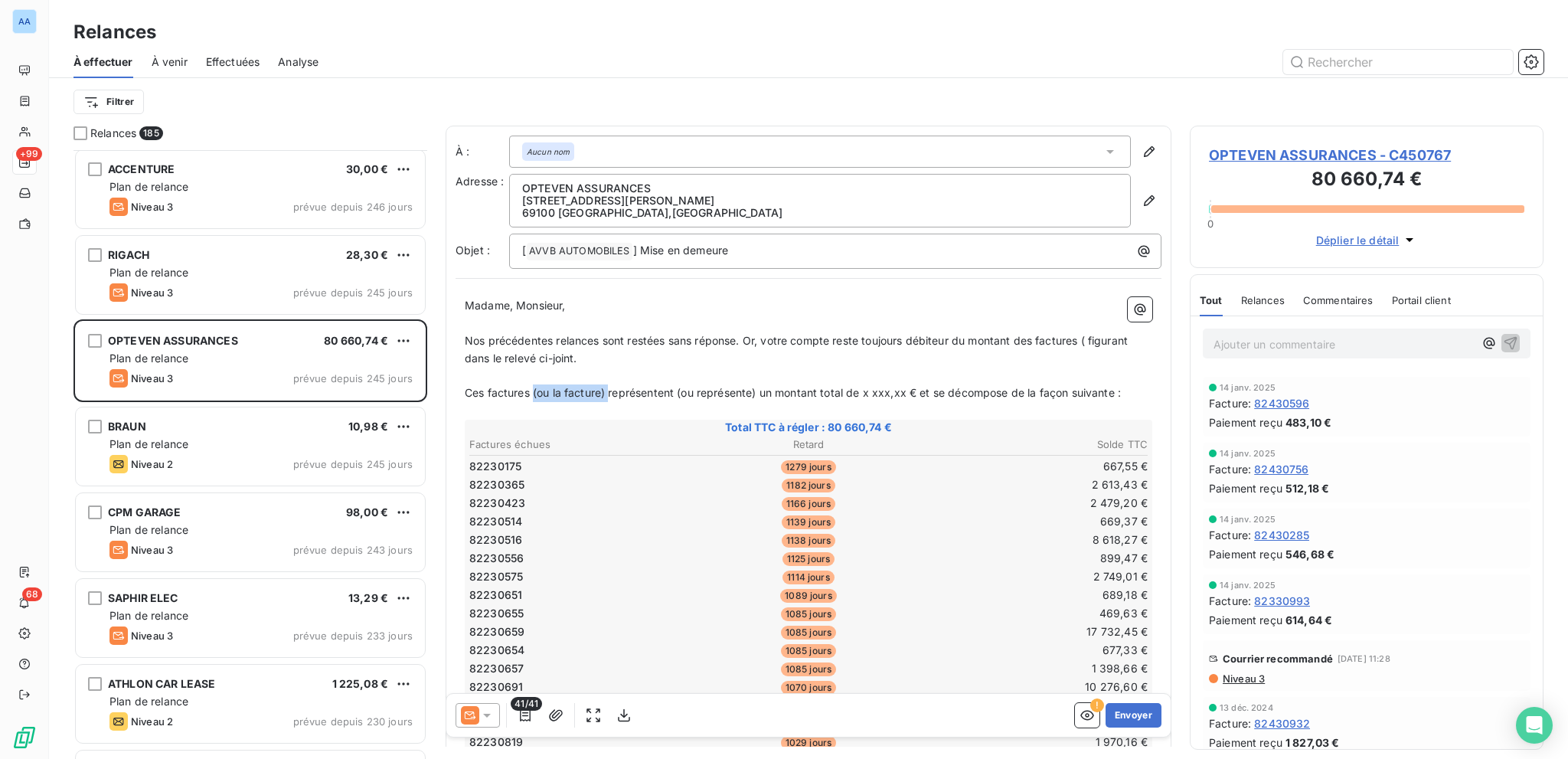
drag, startPoint x: 538, startPoint y: 394, endPoint x: 608, endPoint y: 394, distance: 70.0
click at [608, 394] on span "Ces factures (ou la facture) représentent (ou représente) un montant total de x…" at bounding box center [792, 393] width 656 height 13
drag, startPoint x: 599, startPoint y: 387, endPoint x: 683, endPoint y: 392, distance: 84.1
click at [683, 392] on span "Ces factures représentent (ou représente) un montant total de x xxx,xx € et se …" at bounding box center [755, 393] width 581 height 13
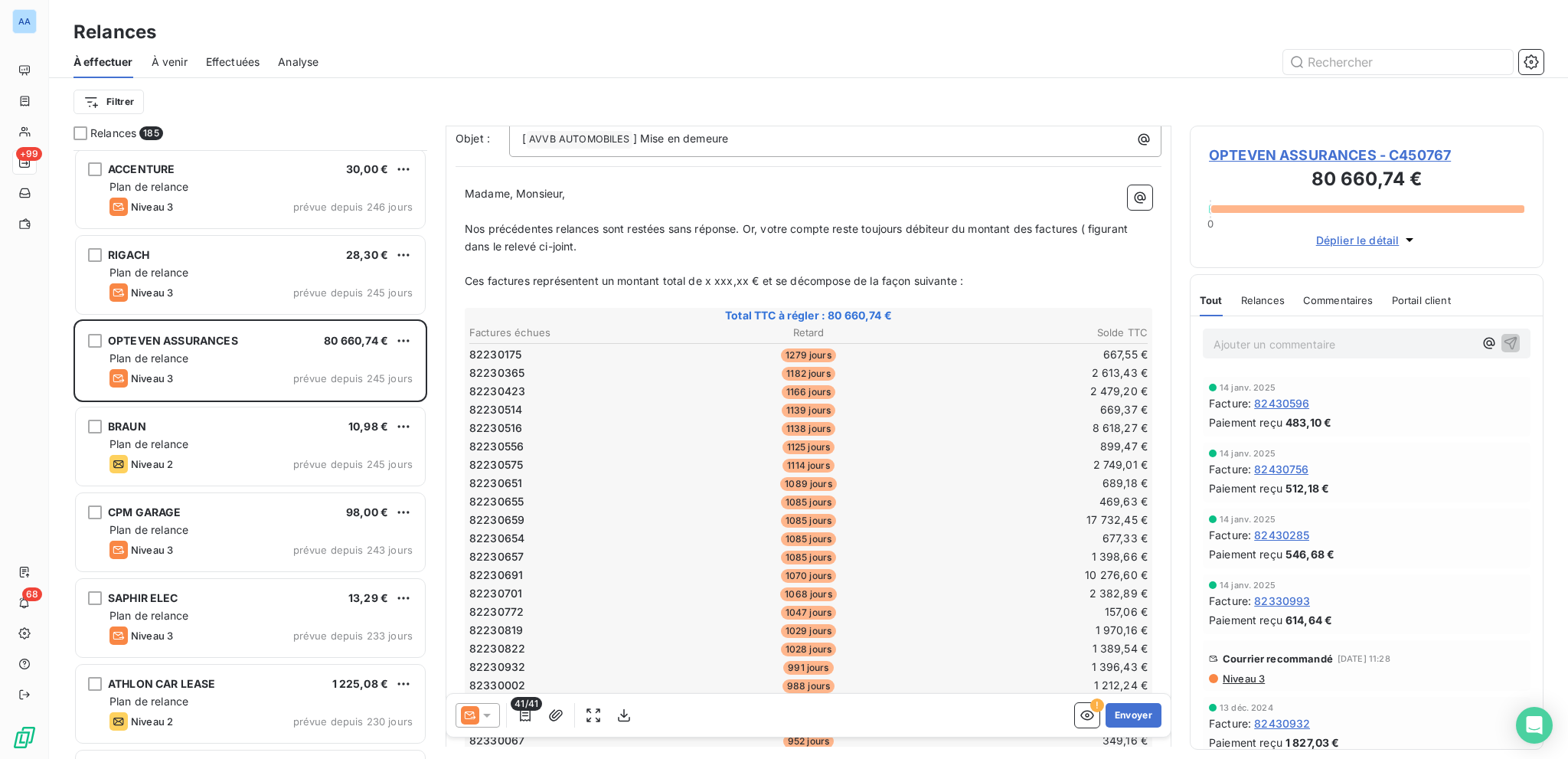
scroll to position [0, 0]
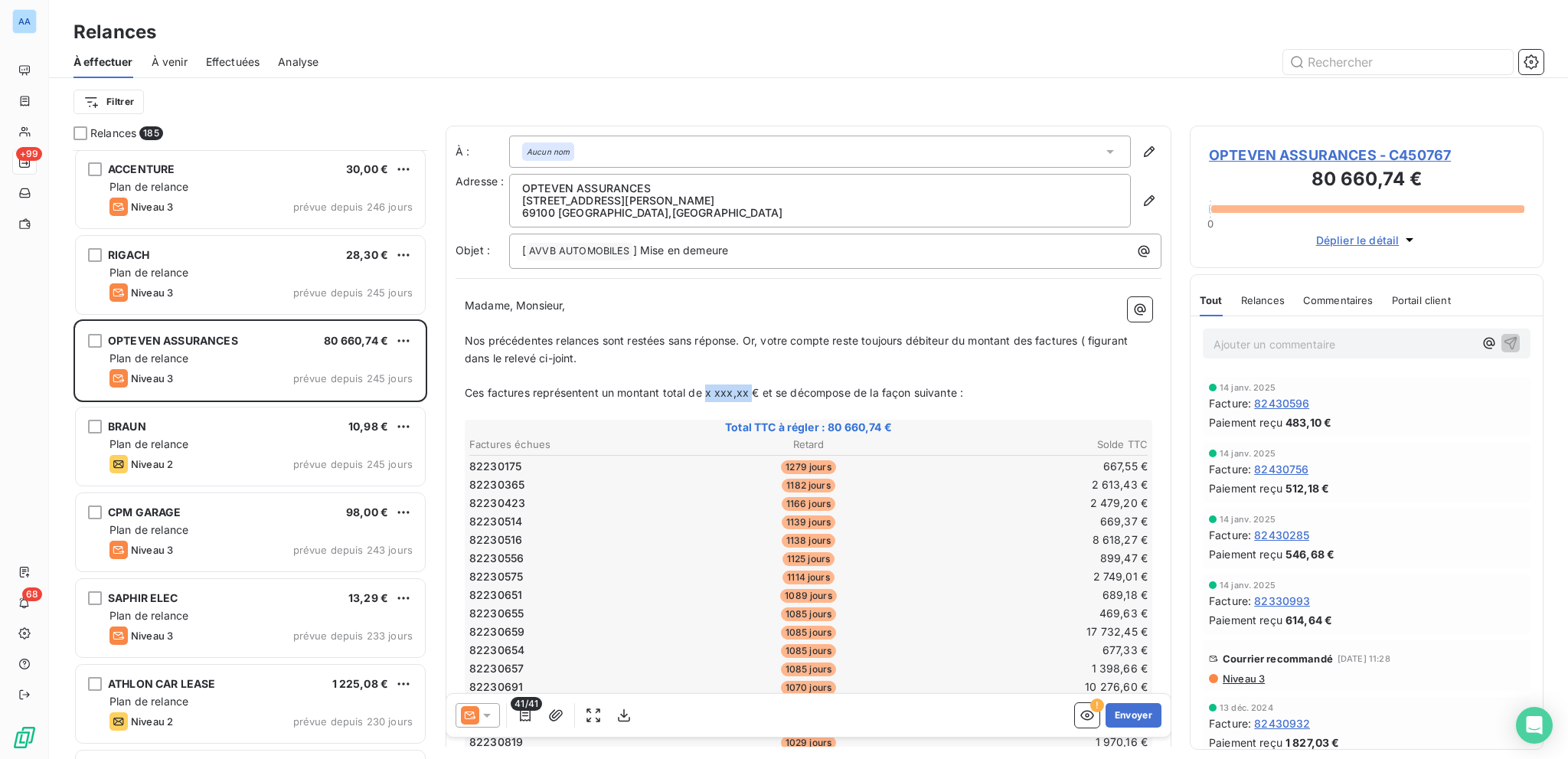
drag, startPoint x: 707, startPoint y: 390, endPoint x: 750, endPoint y: 396, distance: 43.4
click at [750, 396] on span "Ces factures représentent un montant total de x xxx,xx € et se décompose de la …" at bounding box center [713, 393] width 498 height 13
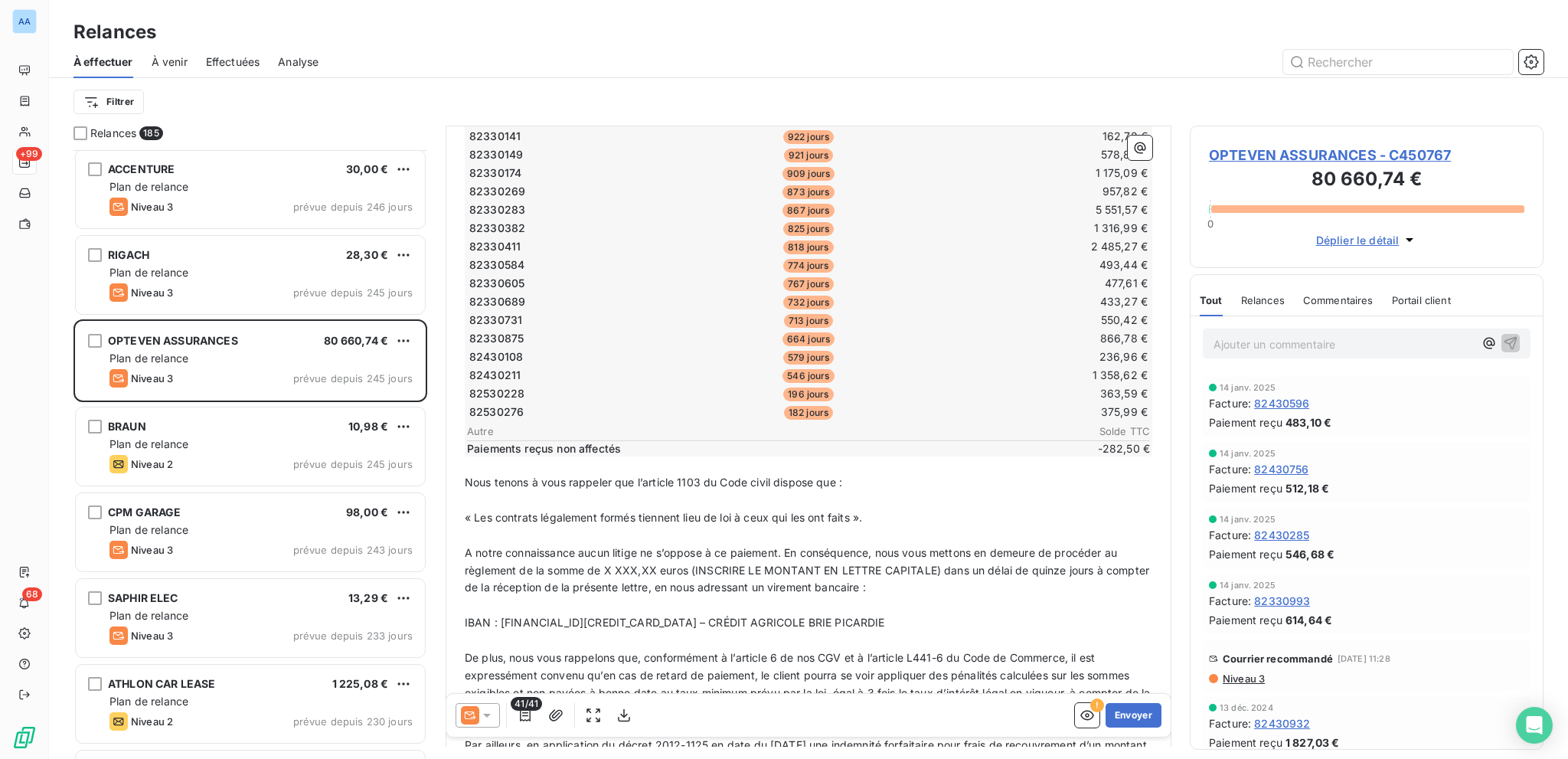
scroll to position [843, 0]
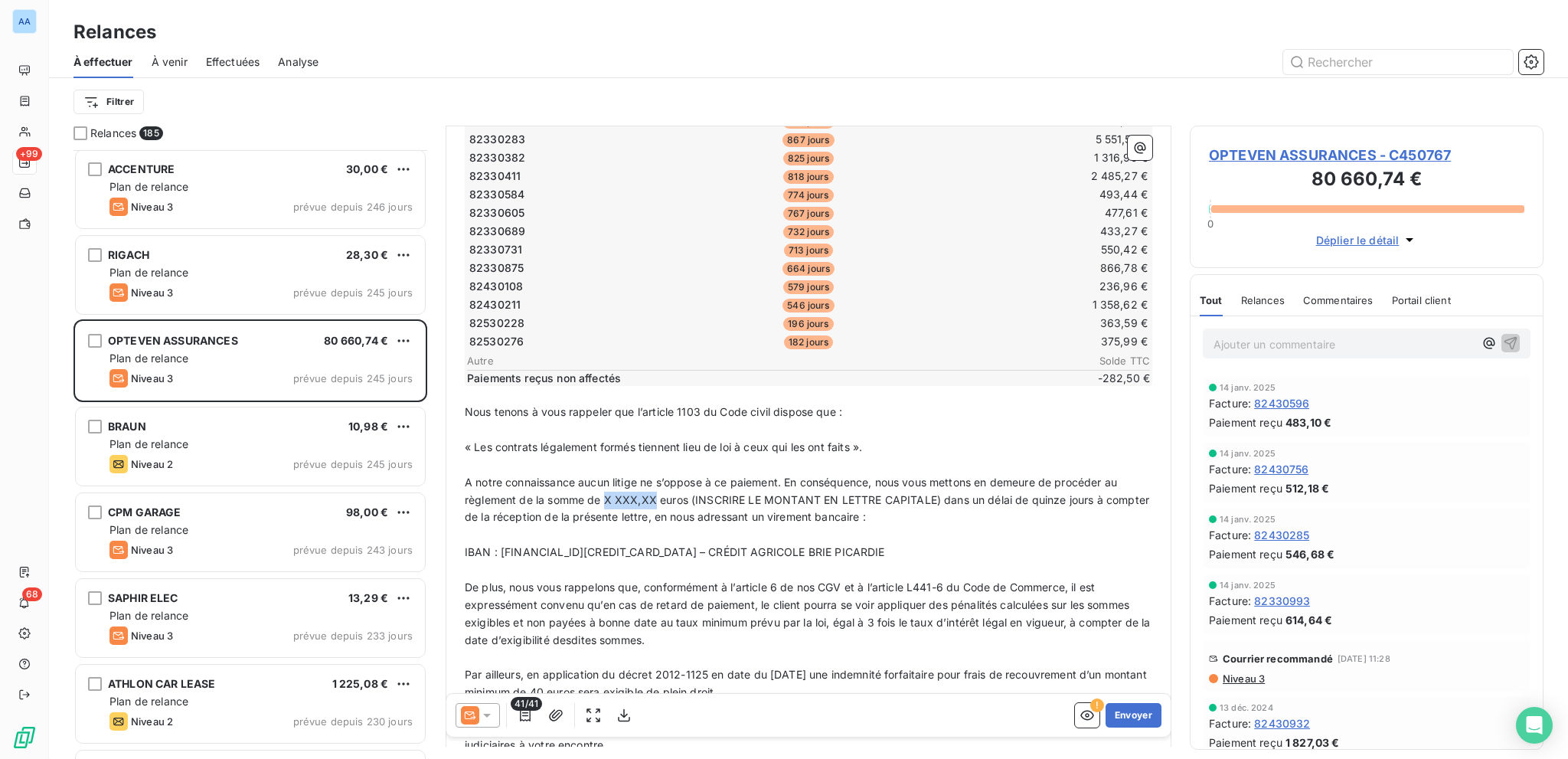
drag, startPoint x: 603, startPoint y: 489, endPoint x: 652, endPoint y: 497, distance: 49.6
click at [654, 496] on span "A notre connaissance aucun litige ne s’oppose à ce paiement. En conséquence, no…" at bounding box center [808, 500] width 688 height 48
drag, startPoint x: 697, startPoint y: 489, endPoint x: 938, endPoint y: 496, distance: 241.1
click at [938, 496] on span "A notre connaissance aucun litige ne s’oppose à ce paiement. En conséquence, no…" at bounding box center [808, 500] width 689 height 48
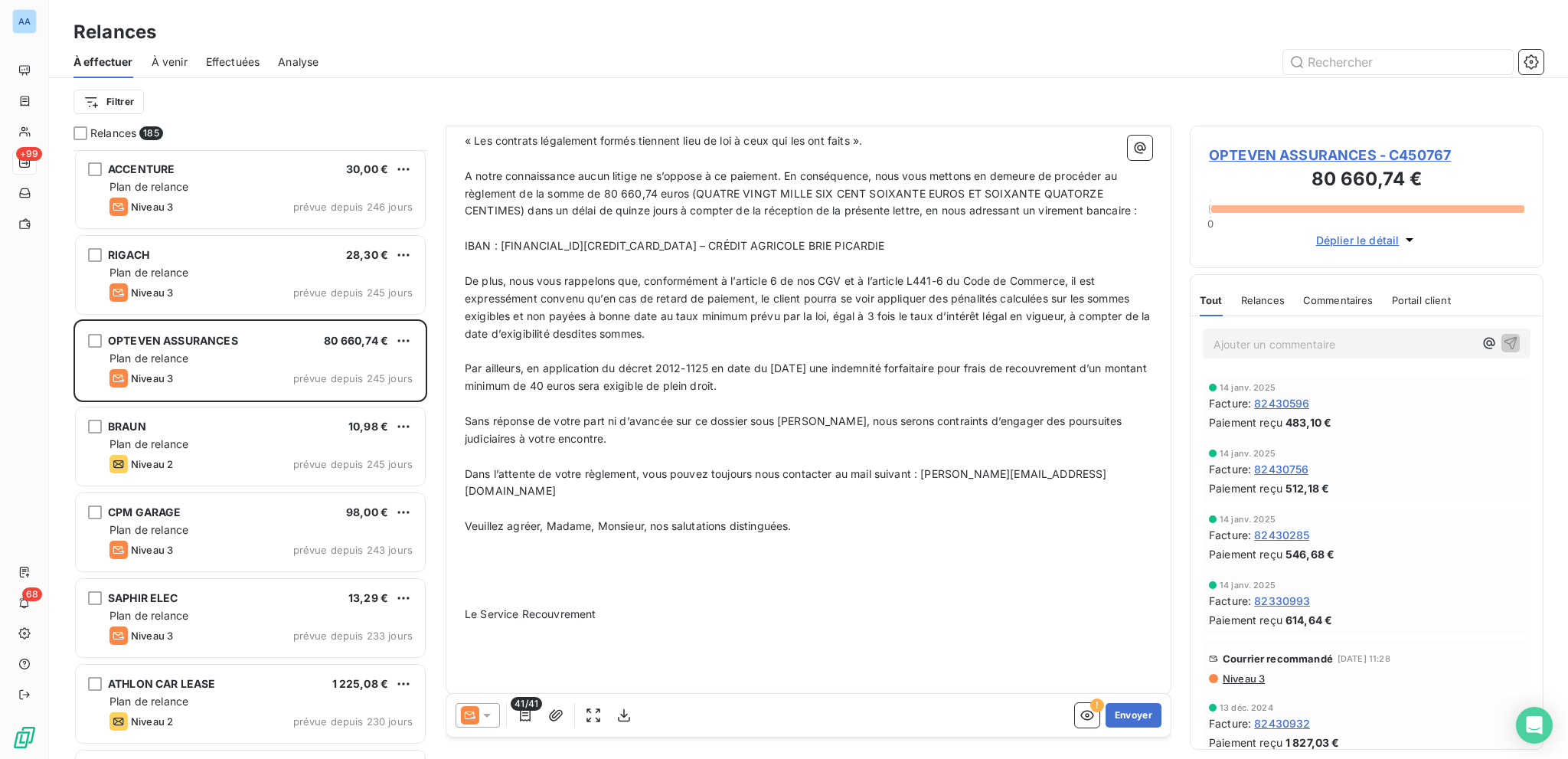
scroll to position [1149, 0]
click at [524, 537] on p "﻿" at bounding box center [808, 597] width 688 height 18
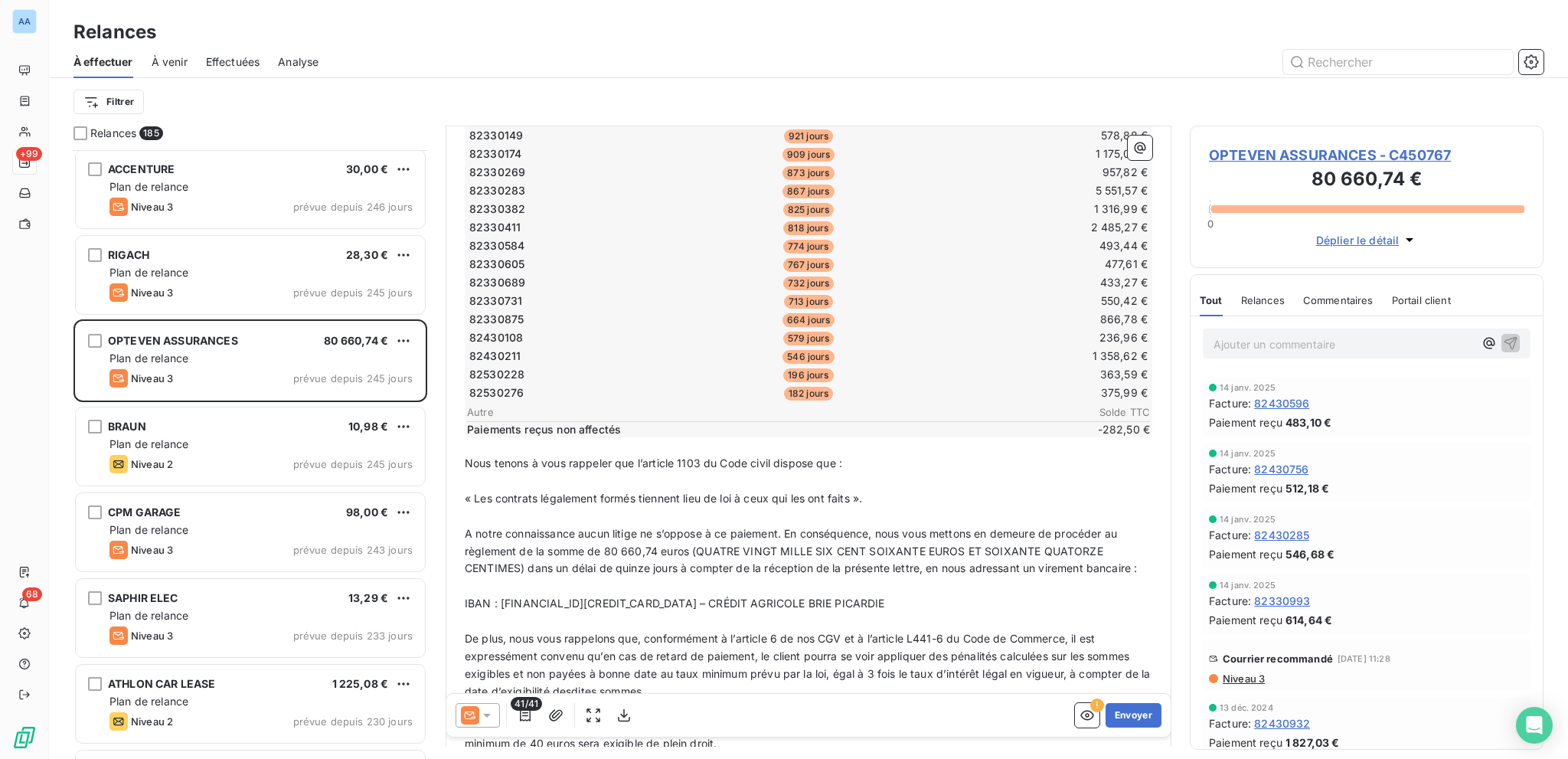
scroll to position [795, 0]
click at [476, 537] on p "﻿" at bounding box center [808, 583] width 688 height 18
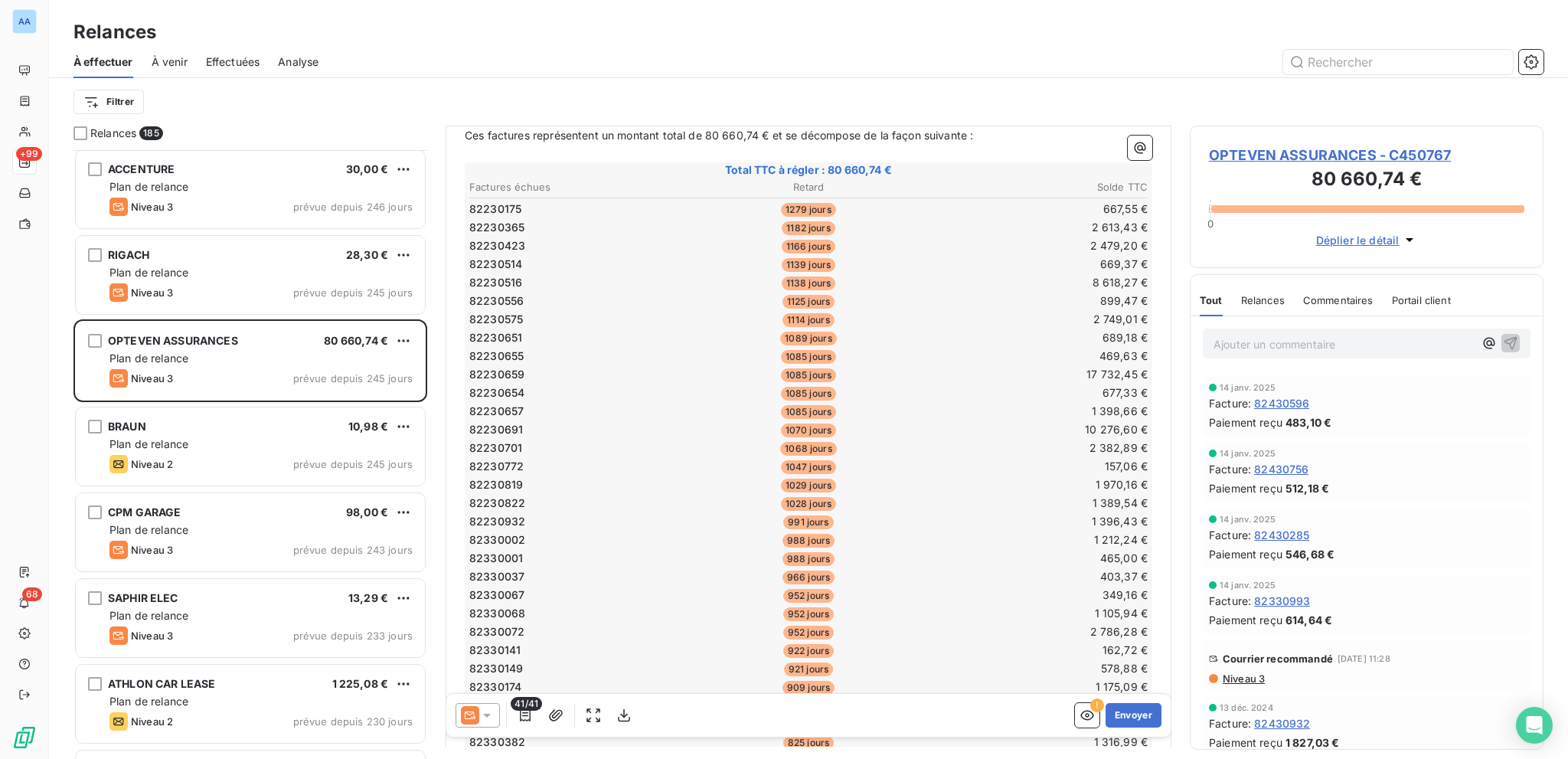
scroll to position [0, 0]
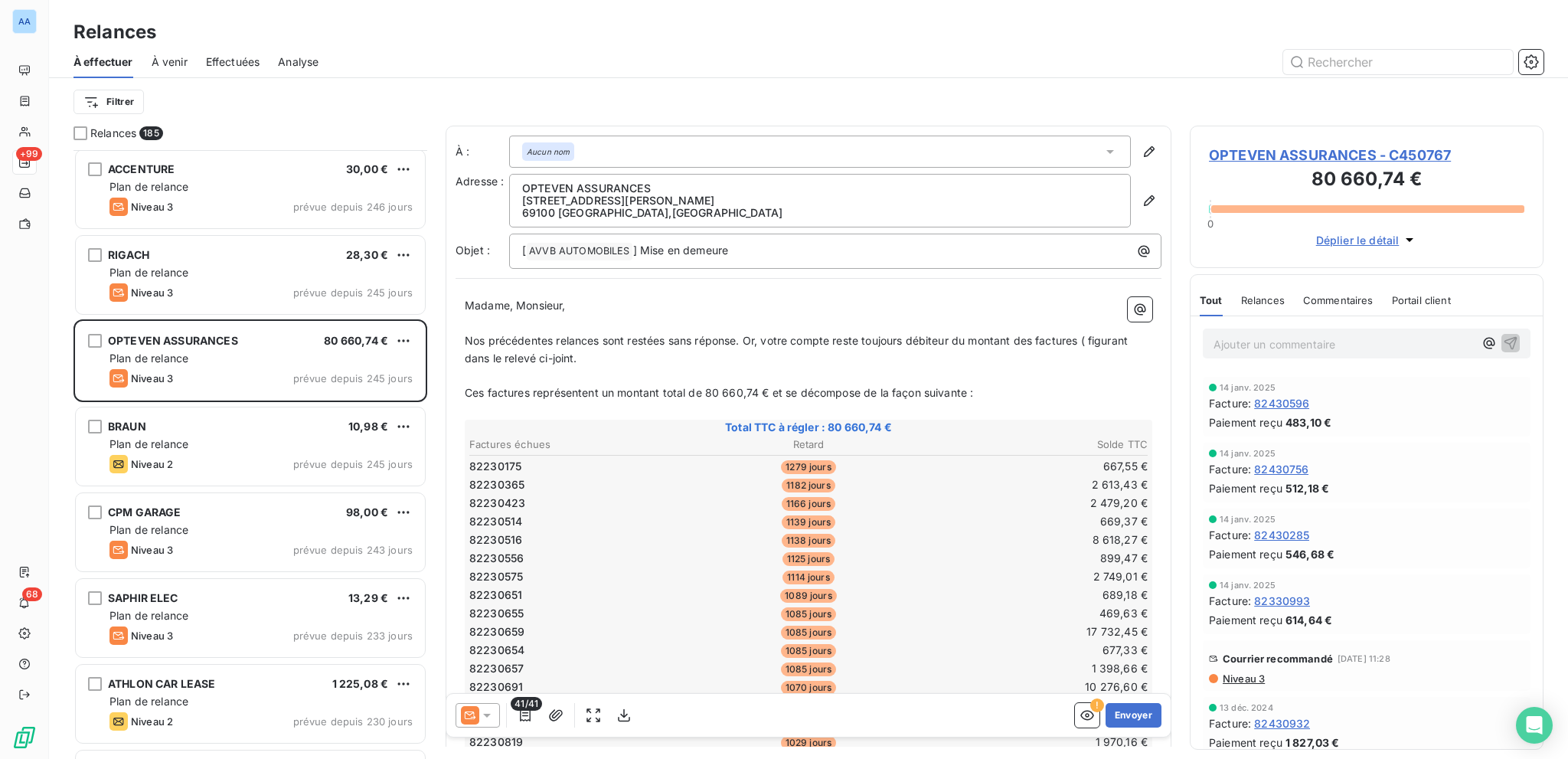
click at [1091, 338] on span "Nos précédentes relances sont restées sans réponse. Or, votre compte reste touj…" at bounding box center [797, 349] width 666 height 31
click at [1130, 537] on button "Envoyer" at bounding box center [1133, 716] width 56 height 25
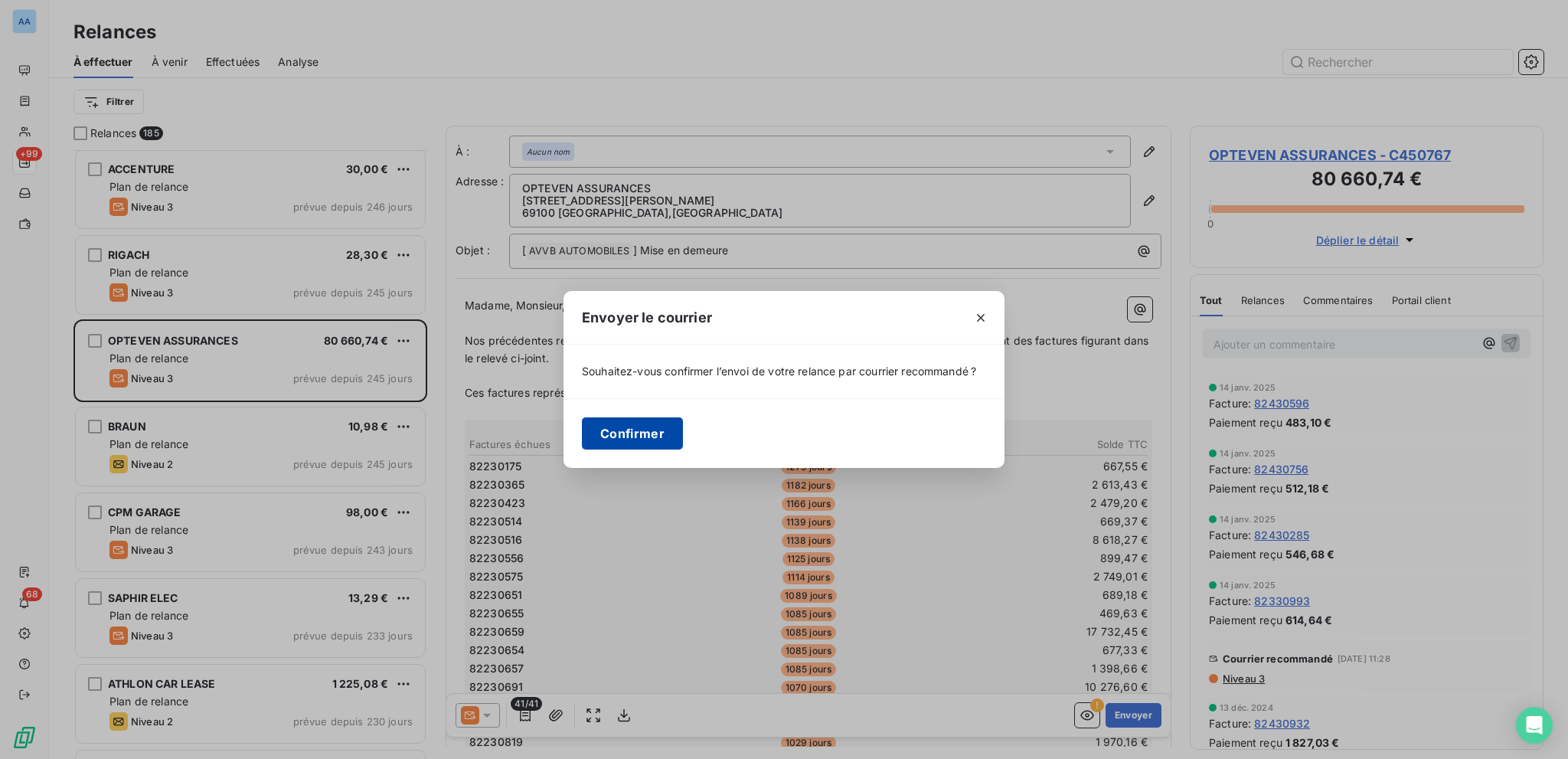
click at [629, 424] on button "Confirmer" at bounding box center [632, 434] width 101 height 32
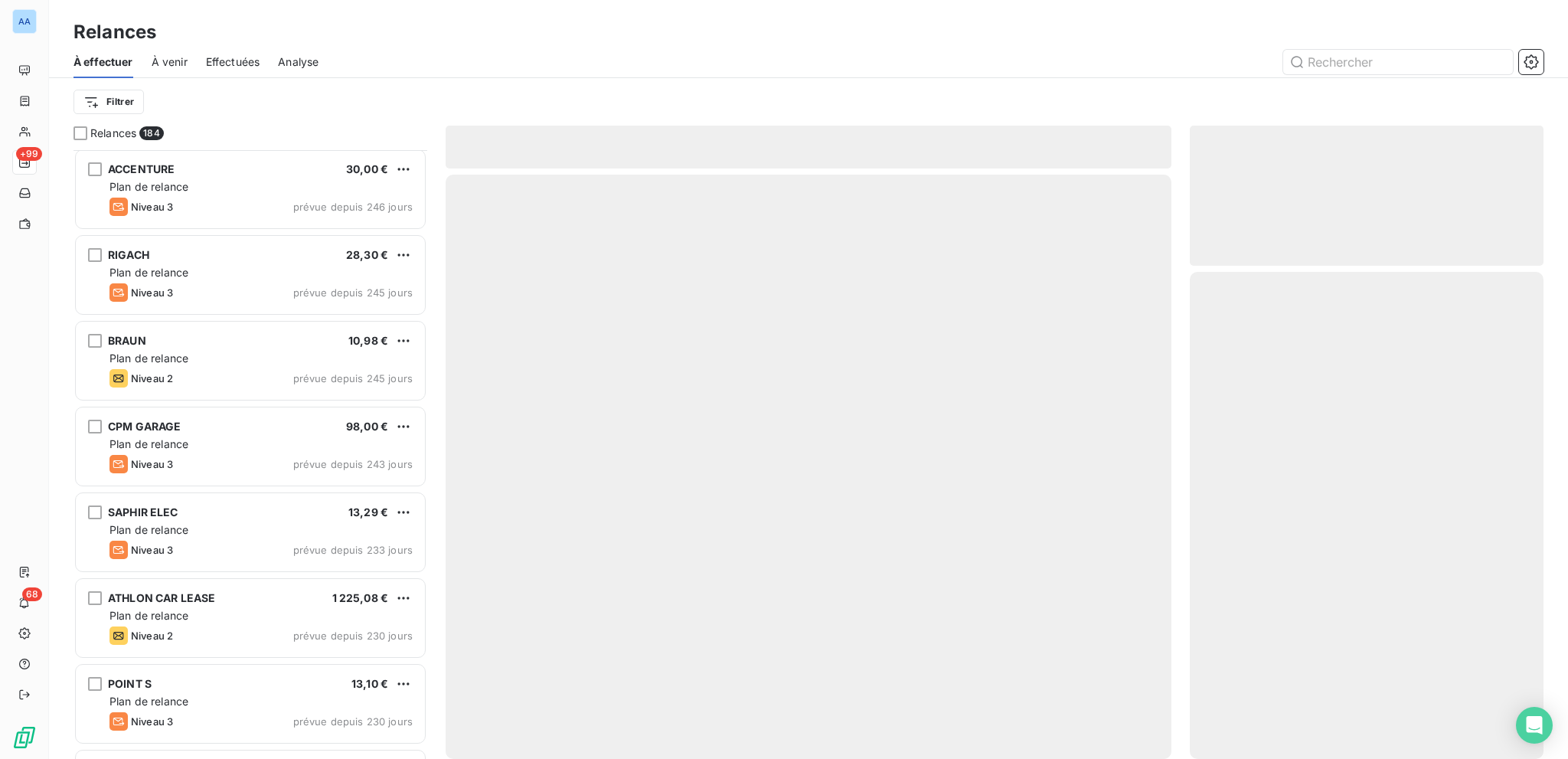
click at [239, 49] on div "Effectuées" at bounding box center [234, 62] width 55 height 32
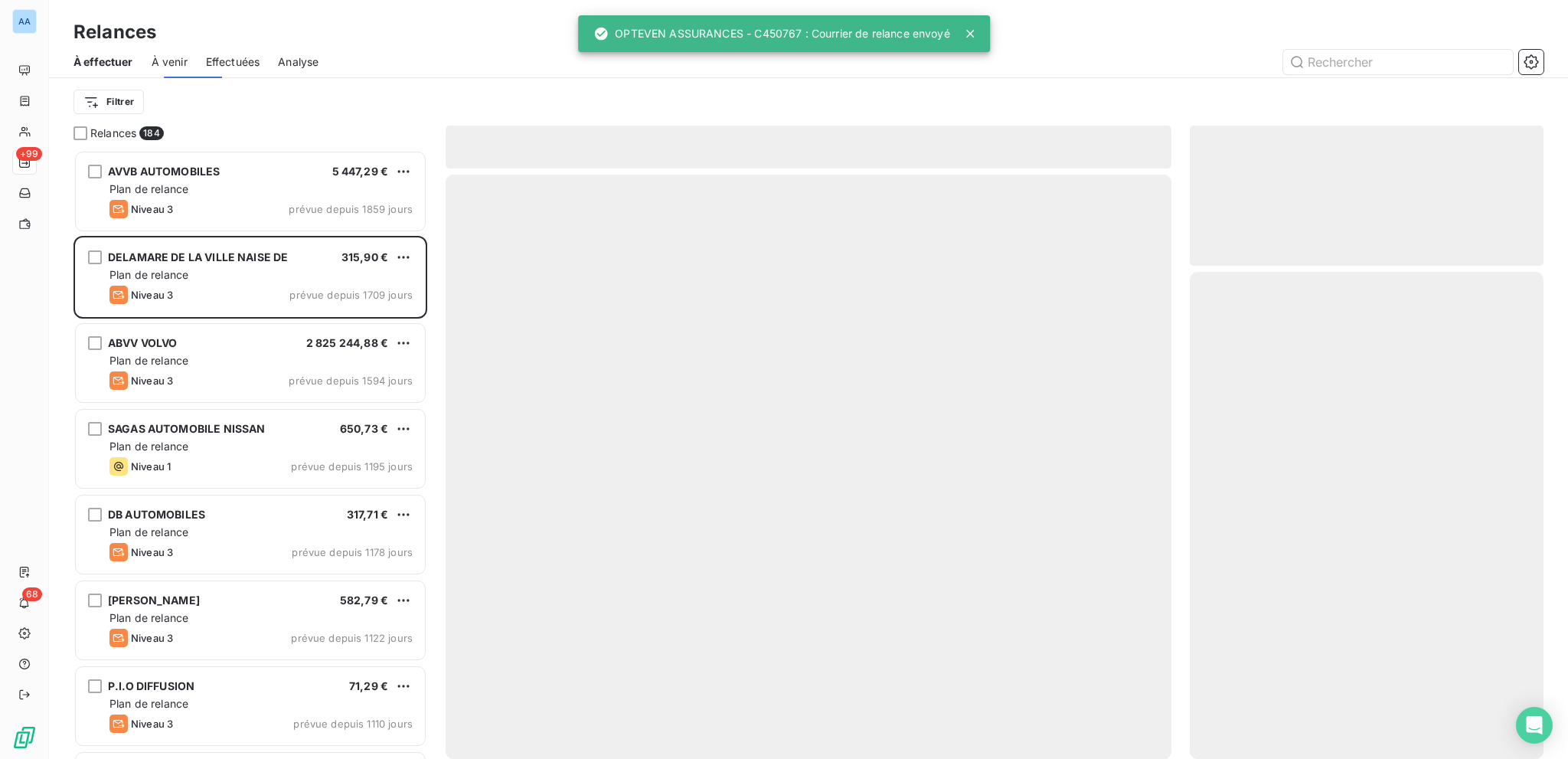
scroll to position [598, 341]
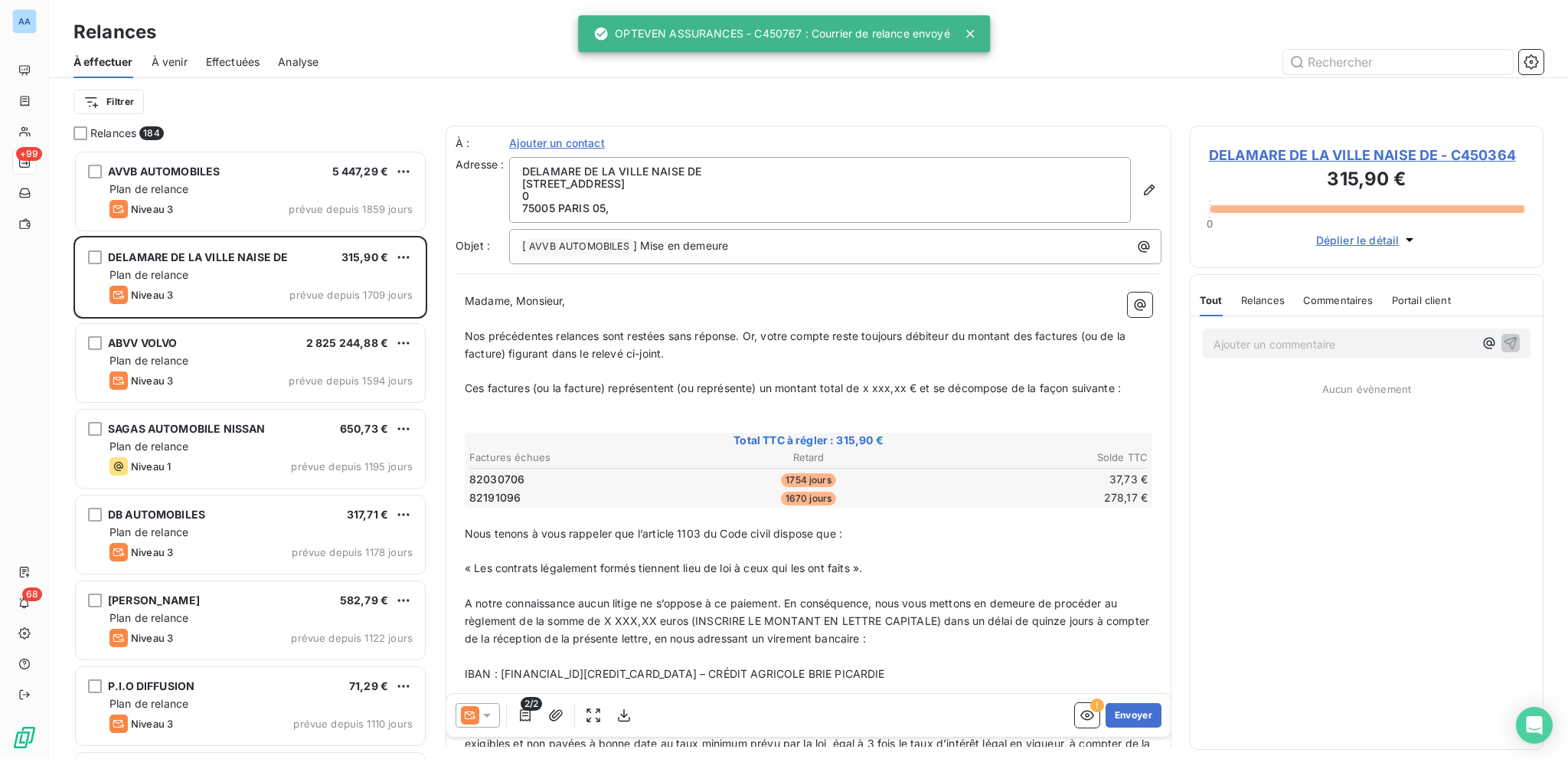
click at [239, 62] on span "Effectuées" at bounding box center [234, 62] width 55 height 15
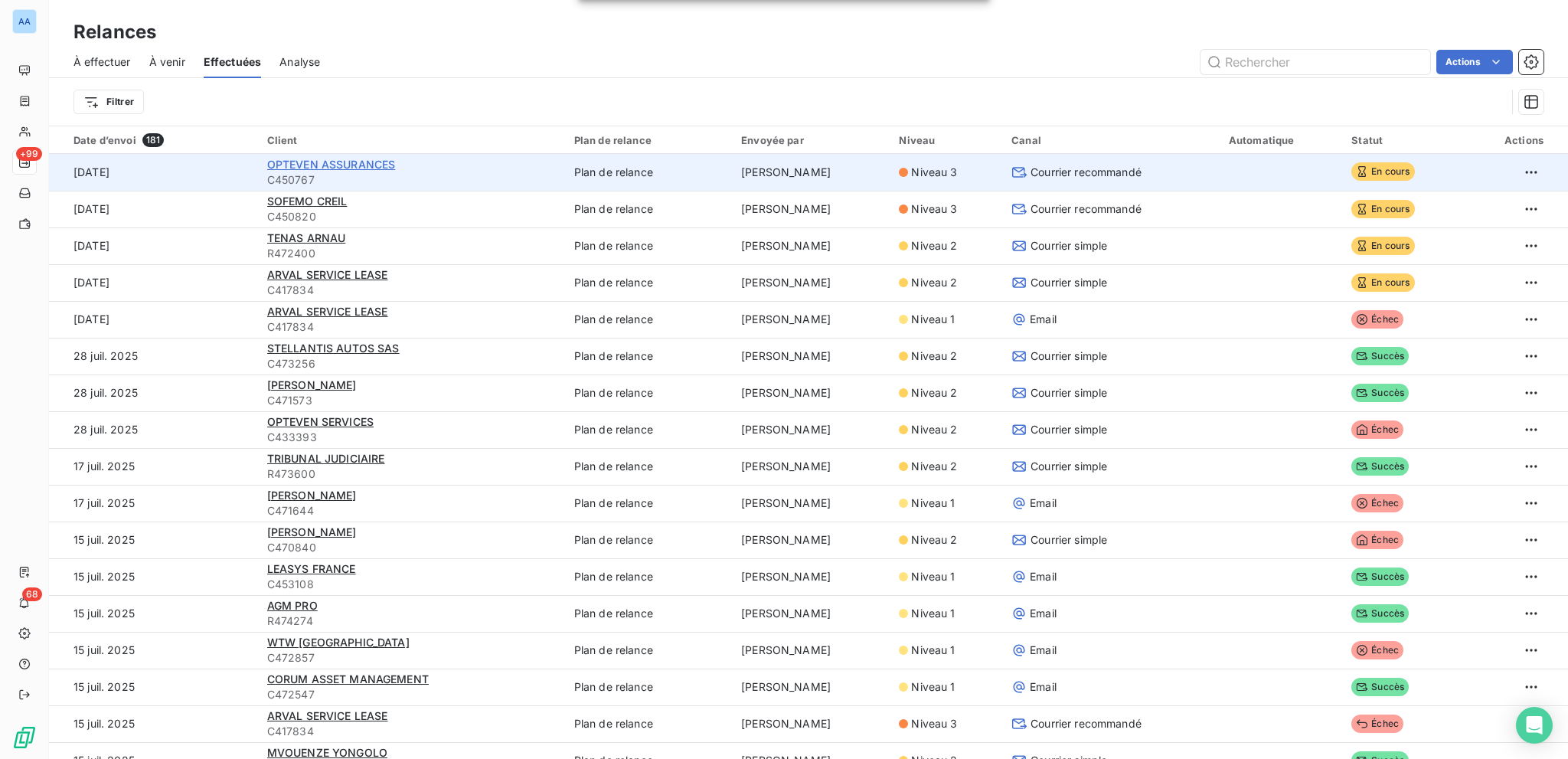
click at [289, 166] on span "OPTEVEN ASSURANCES" at bounding box center [332, 164] width 129 height 13
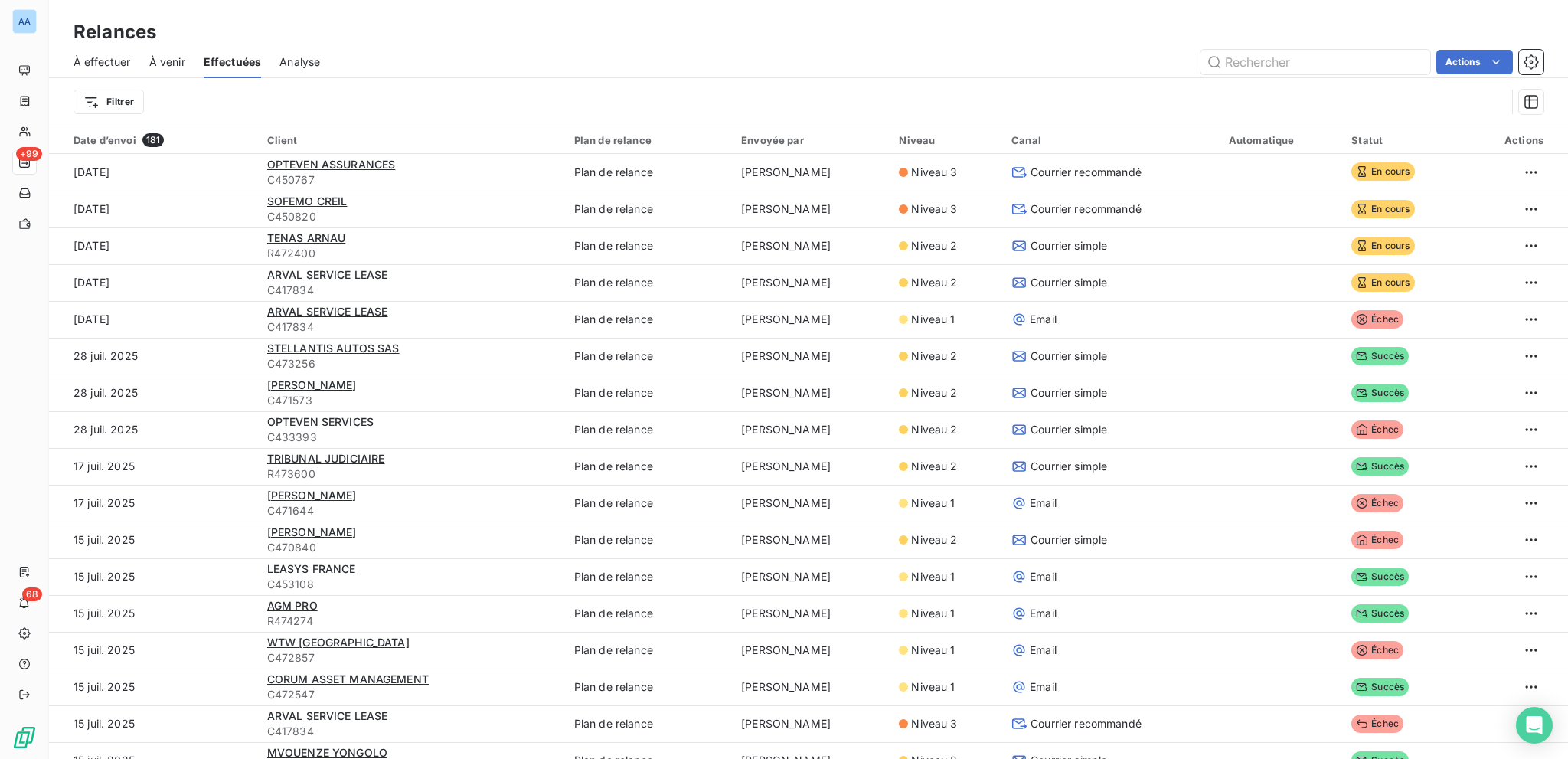
click at [80, 59] on span "À effectuer" at bounding box center [102, 62] width 57 height 15
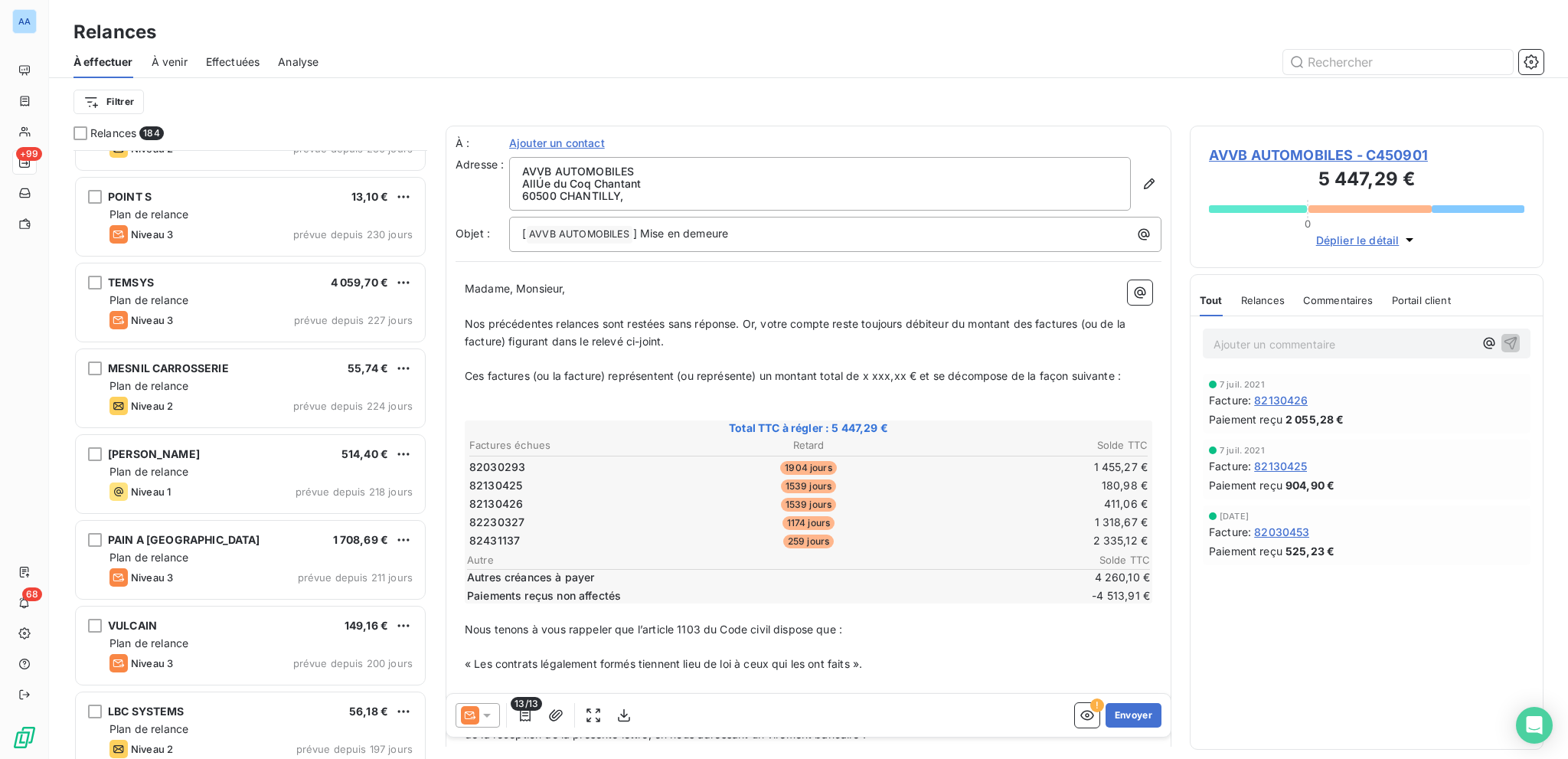
scroll to position [5439, 0]
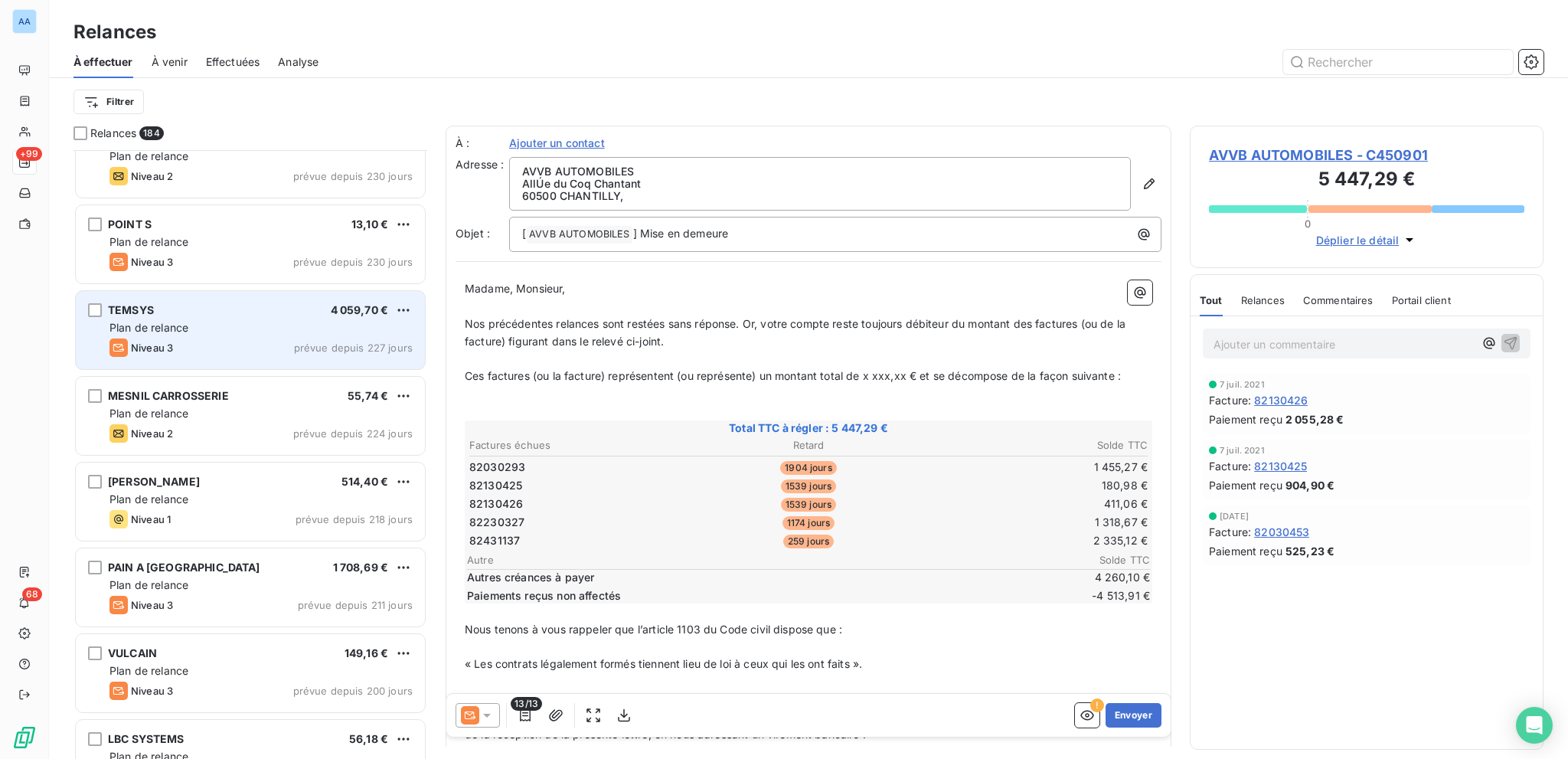
click at [248, 307] on div "TEMSYS 4 059,70 €" at bounding box center [261, 310] width 303 height 14
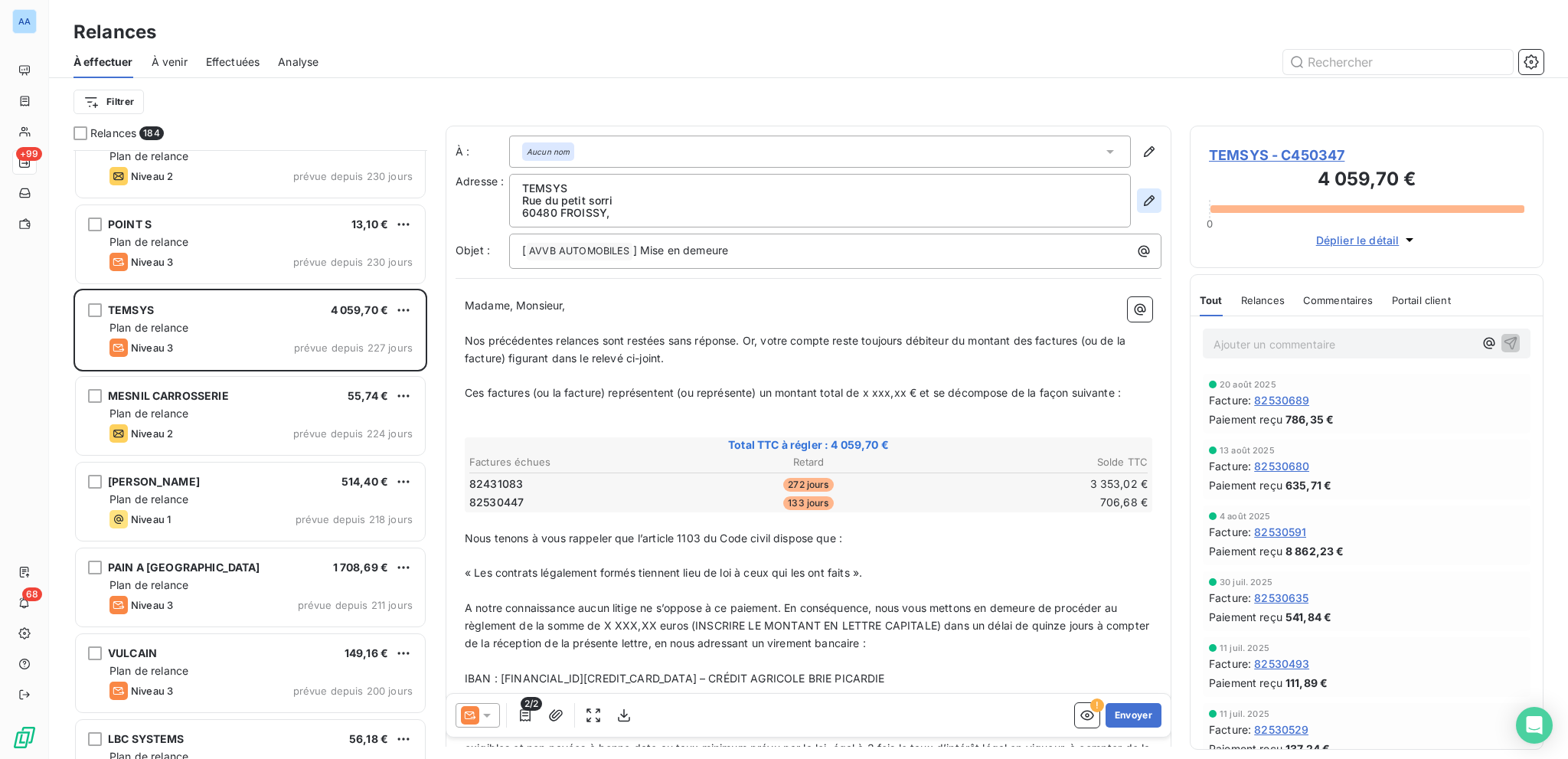
click at [1137, 208] on button "button" at bounding box center [1150, 201] width 24 height 25
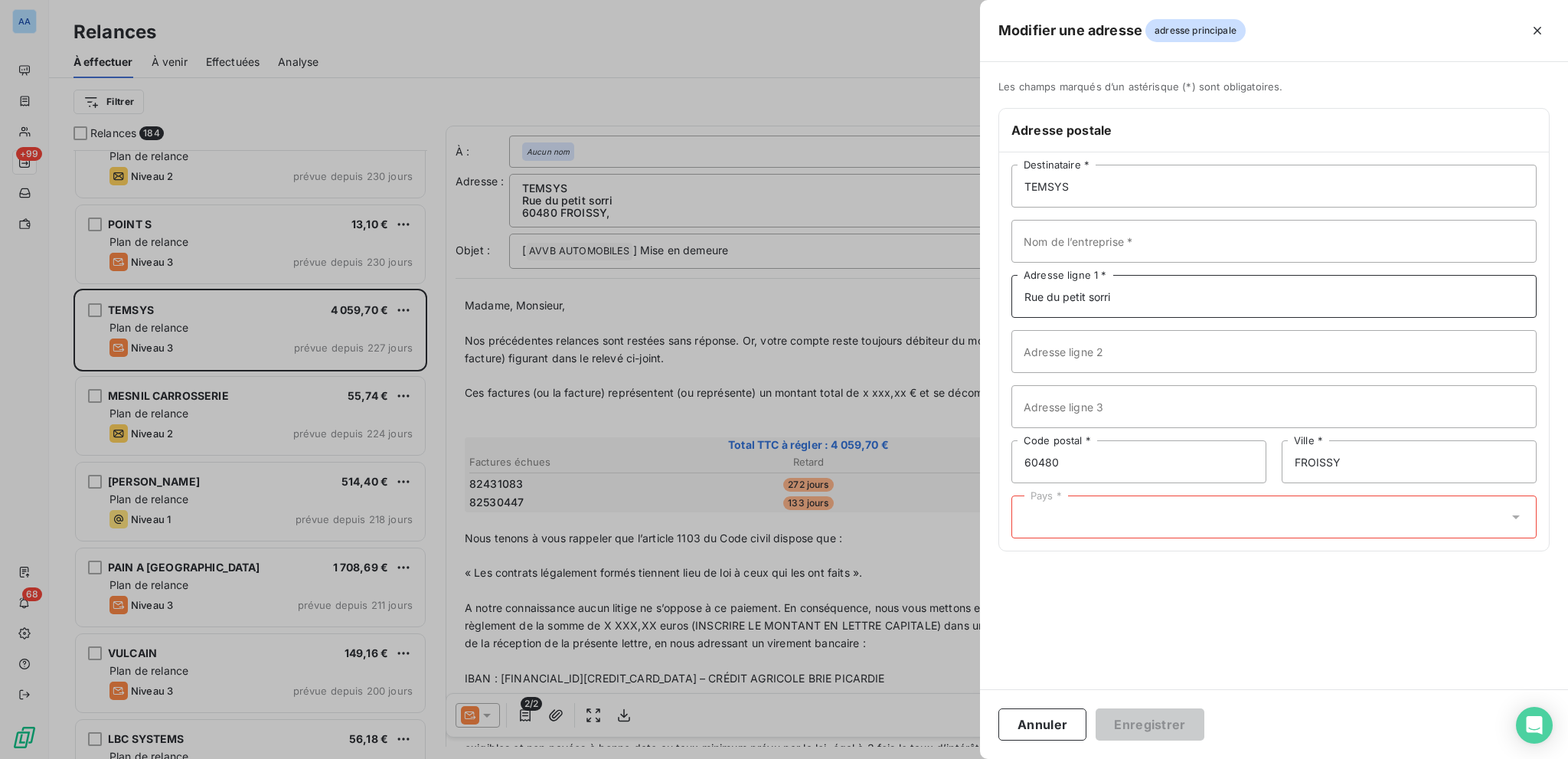
drag, startPoint x: 1152, startPoint y: 296, endPoint x: 999, endPoint y: 289, distance: 153.2
click at [999, 289] on div "TEMSYS Destinataire * Nom de l’entreprise * [GEOGRAPHIC_DATA] Adresse ligne 1 *…" at bounding box center [1273, 352] width 549 height 399
type input "BP 80037"
drag, startPoint x: 1099, startPoint y: 462, endPoint x: 1015, endPoint y: 452, distance: 84.6
click at [1015, 452] on input "60480" at bounding box center [1138, 462] width 255 height 43
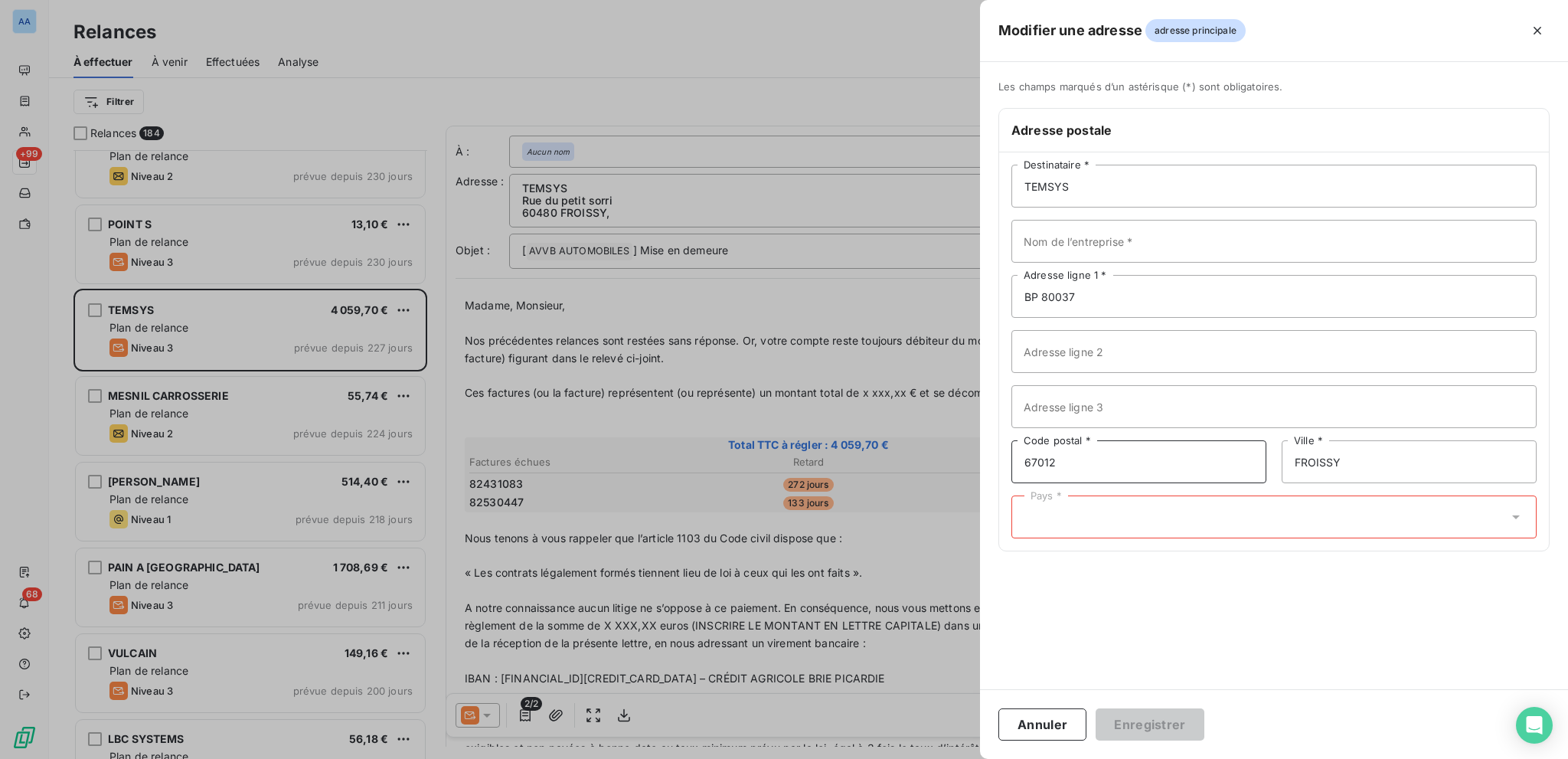
type input "67012"
click at [1175, 462] on input "FROISSY" at bounding box center [1409, 462] width 255 height 43
click at [1175, 461] on input "FROISSY" at bounding box center [1409, 462] width 255 height 43
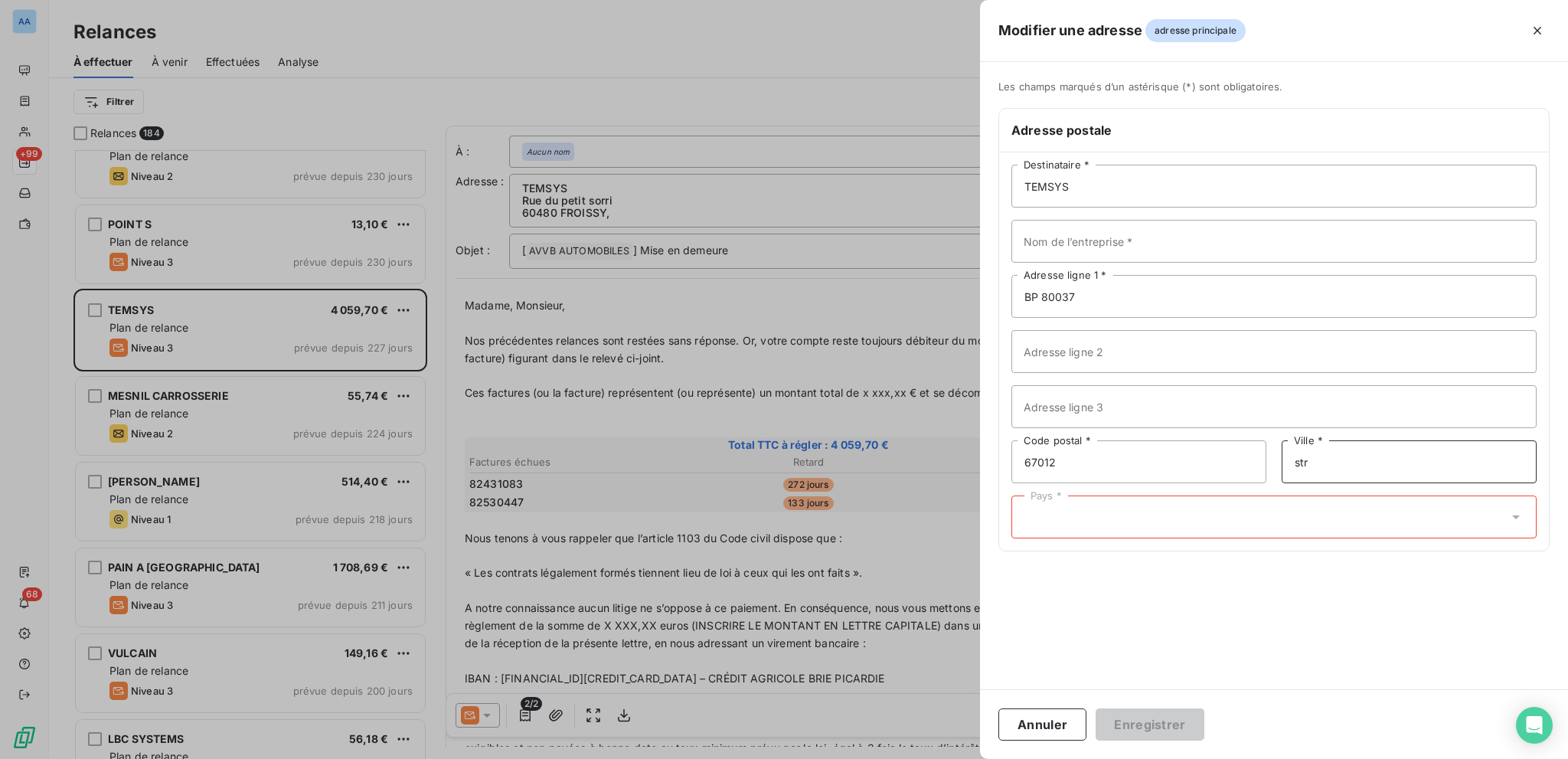
type input "[GEOGRAPHIC_DATA]"
click at [1175, 526] on div "Pays *" at bounding box center [1273, 518] width 525 height 43
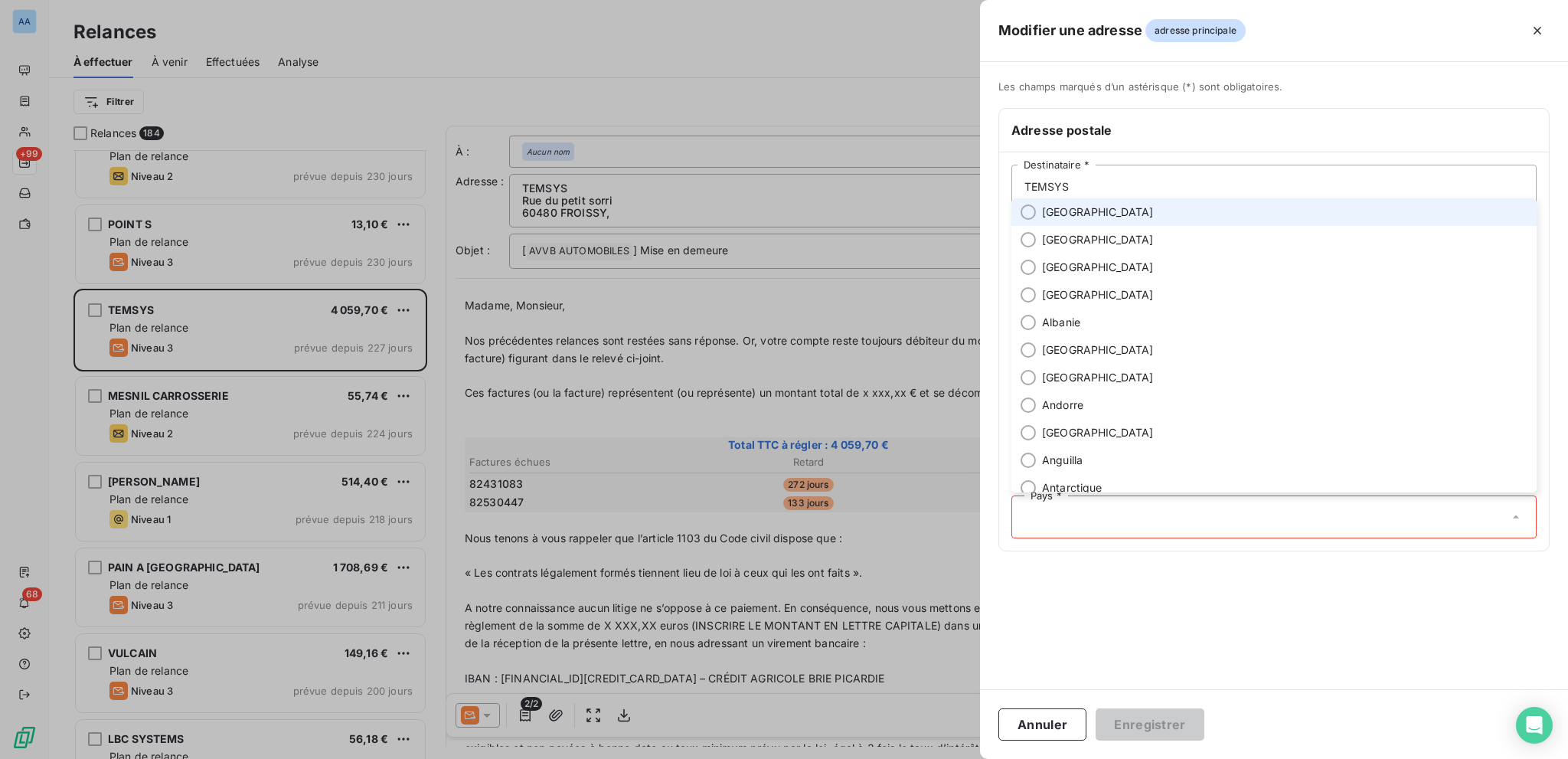
click at [1054, 210] on span "[GEOGRAPHIC_DATA]" at bounding box center [1098, 212] width 112 height 15
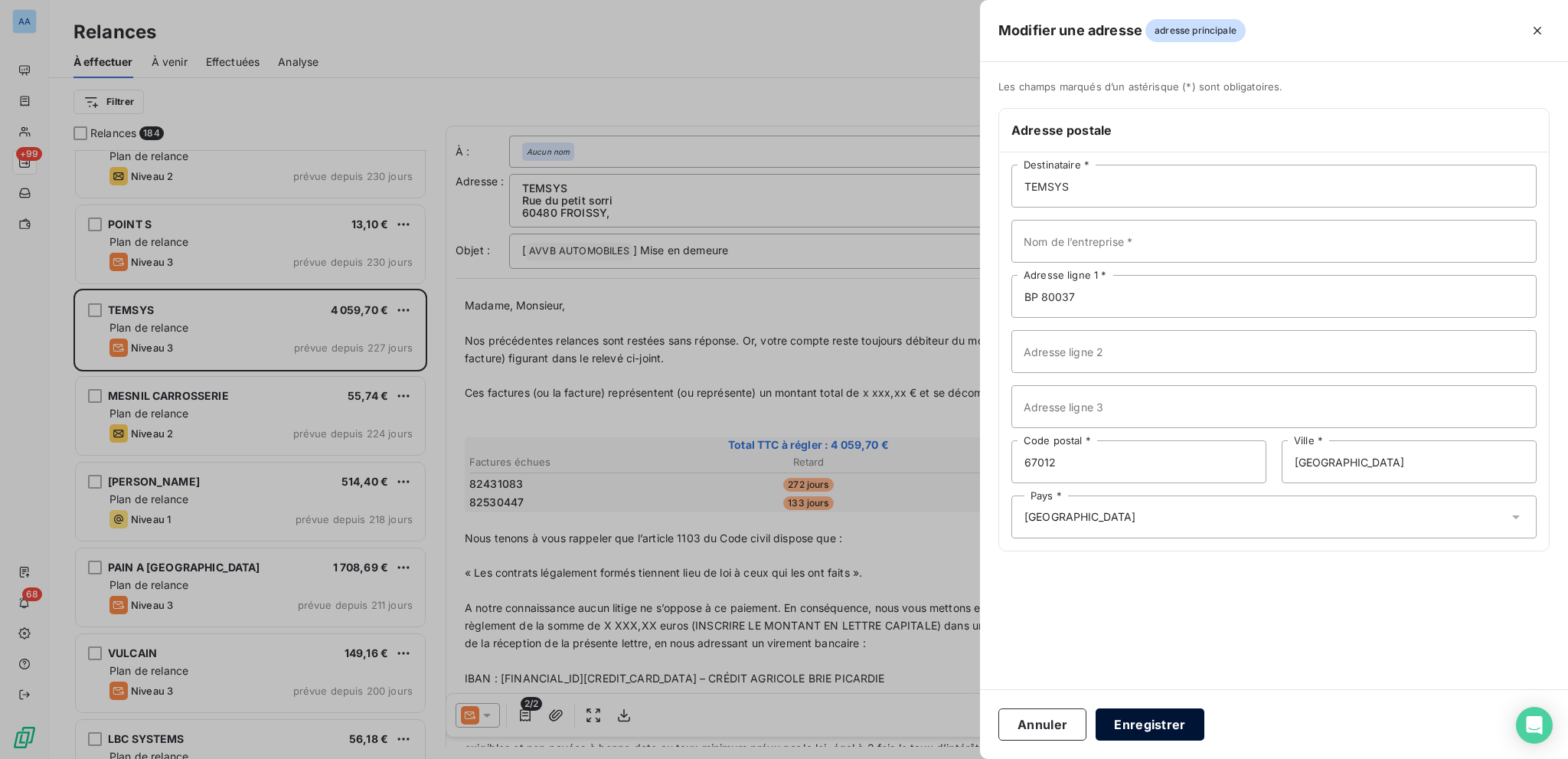
click at [1134, 537] on button "Enregistrer" at bounding box center [1150, 725] width 108 height 32
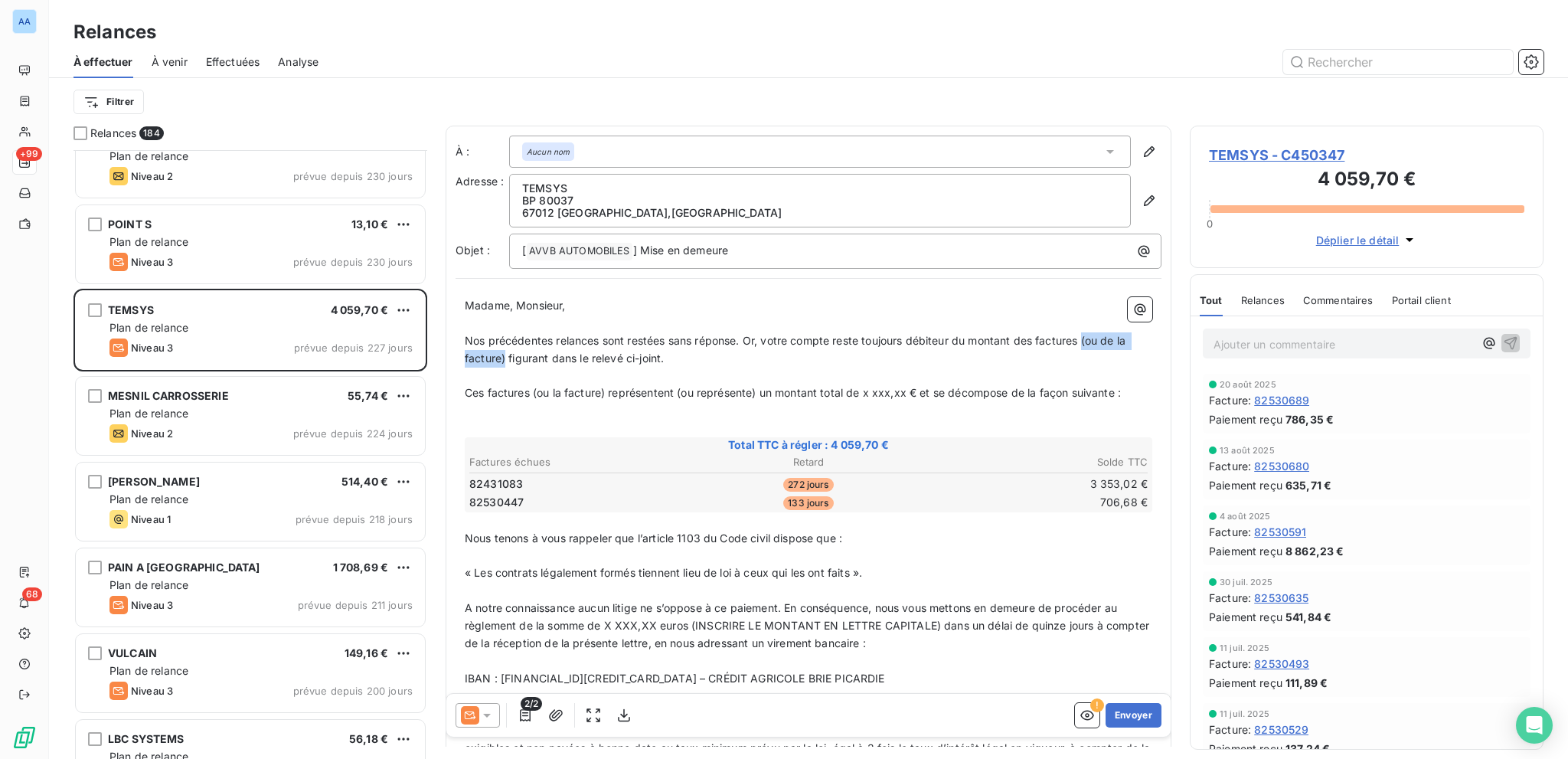
drag, startPoint x: 1085, startPoint y: 344, endPoint x: 506, endPoint y: 363, distance: 579.3
click at [506, 363] on span "Nos précédentes relances sont restées sans réponse. Or, votre compte reste touj…" at bounding box center [796, 349] width 664 height 31
drag, startPoint x: 608, startPoint y: 391, endPoint x: 530, endPoint y: 393, distance: 78.0
click at [530, 391] on span "Ces factures (ou la facture) représentent (ou représente) un montant total de x…" at bounding box center [792, 393] width 656 height 13
drag, startPoint x: 602, startPoint y: 389, endPoint x: 684, endPoint y: 388, distance: 82.0
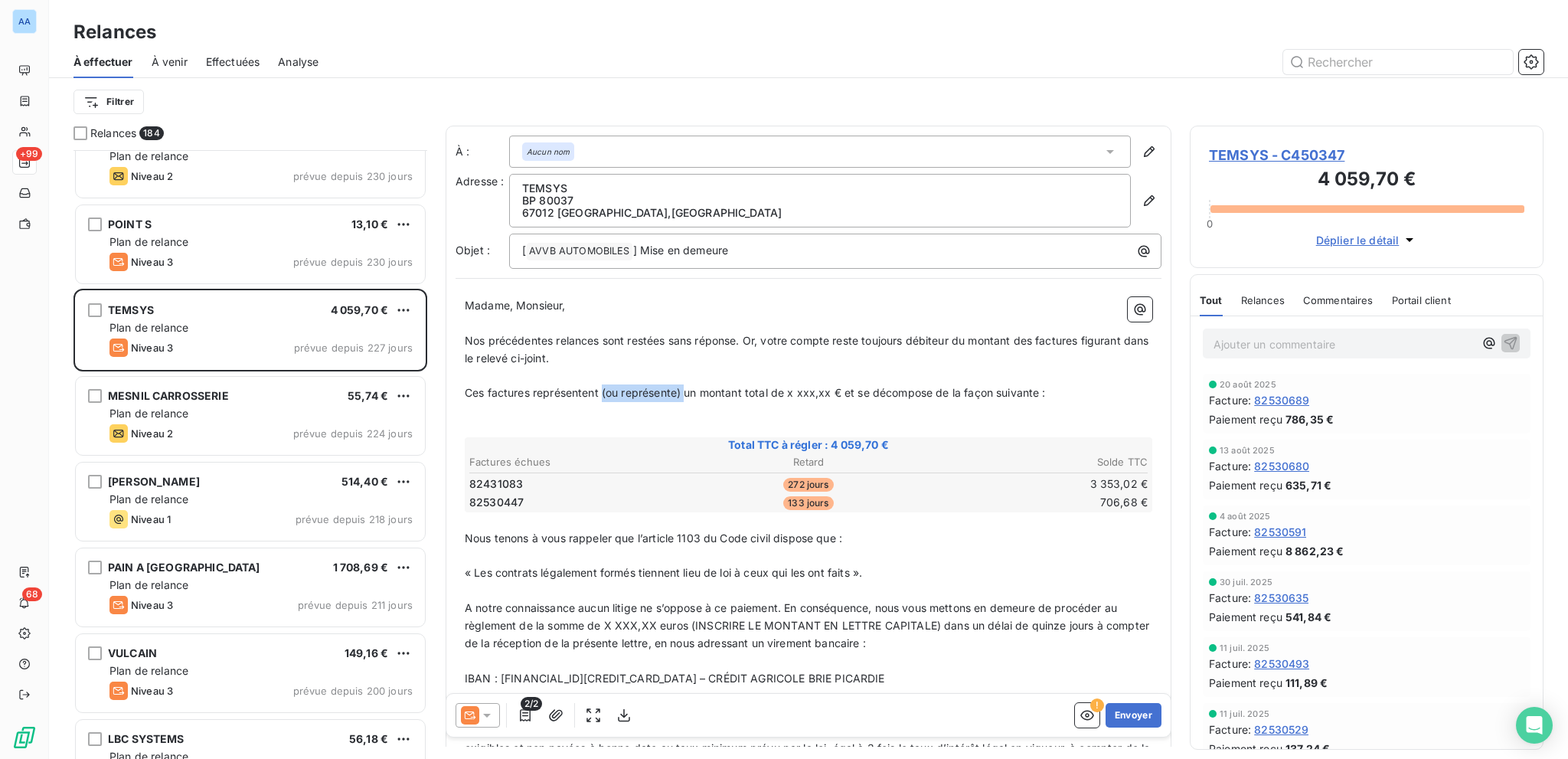
click at [684, 388] on span "Ces factures représentent (ou représente) un montant total de x xxx,xx € et se …" at bounding box center [755, 393] width 581 height 13
drag, startPoint x: 705, startPoint y: 398, endPoint x: 747, endPoint y: 387, distance: 43.4
click at [747, 387] on span "Ces factures représentent un montant total de x xxx,xx € et se décompose de la …" at bounding box center [713, 393] width 498 height 13
drag, startPoint x: 631, startPoint y: 619, endPoint x: 656, endPoint y: 623, distance: 25.3
click at [656, 537] on span "A notre connaissance aucun litige ne s’oppose à ce paiement. En conséquence, no…" at bounding box center [808, 625] width 688 height 48
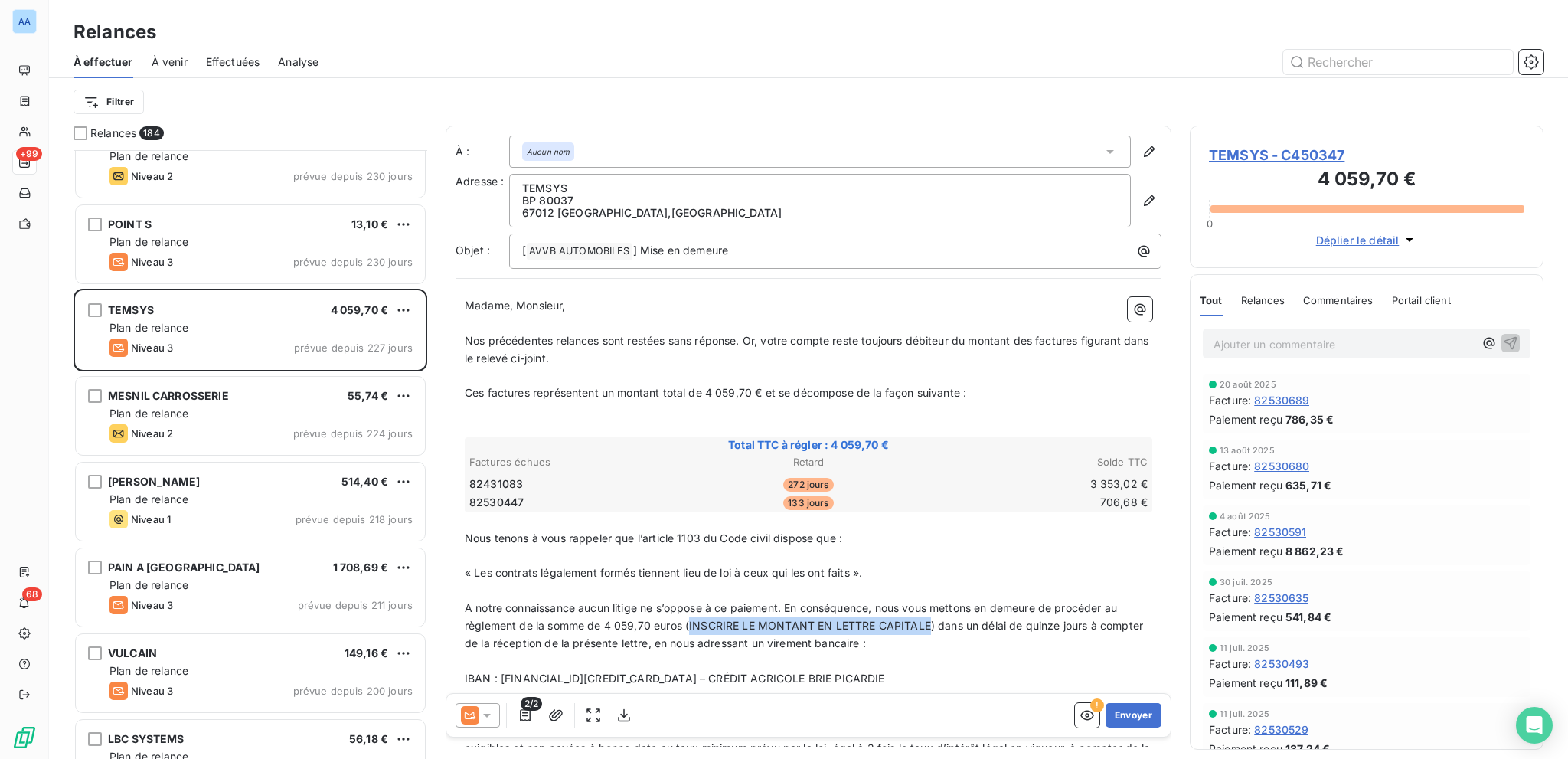
drag, startPoint x: 690, startPoint y: 625, endPoint x: 928, endPoint y: 631, distance: 238.1
click at [928, 537] on p "A notre connaissance aucun litige ne s’oppose à ce paiement. En conséquence, no…" at bounding box center [808, 626] width 688 height 53
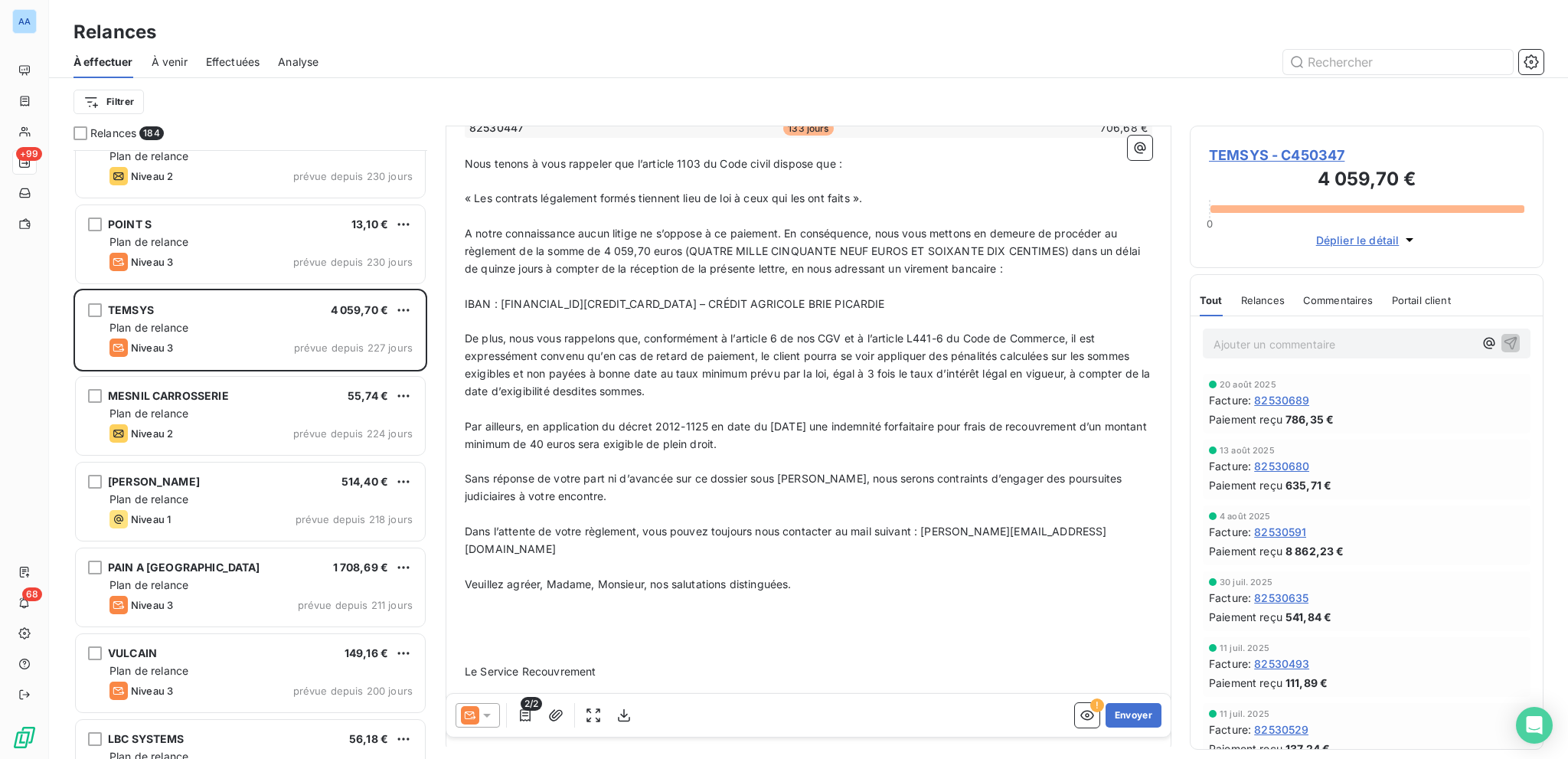
scroll to position [383, 0]
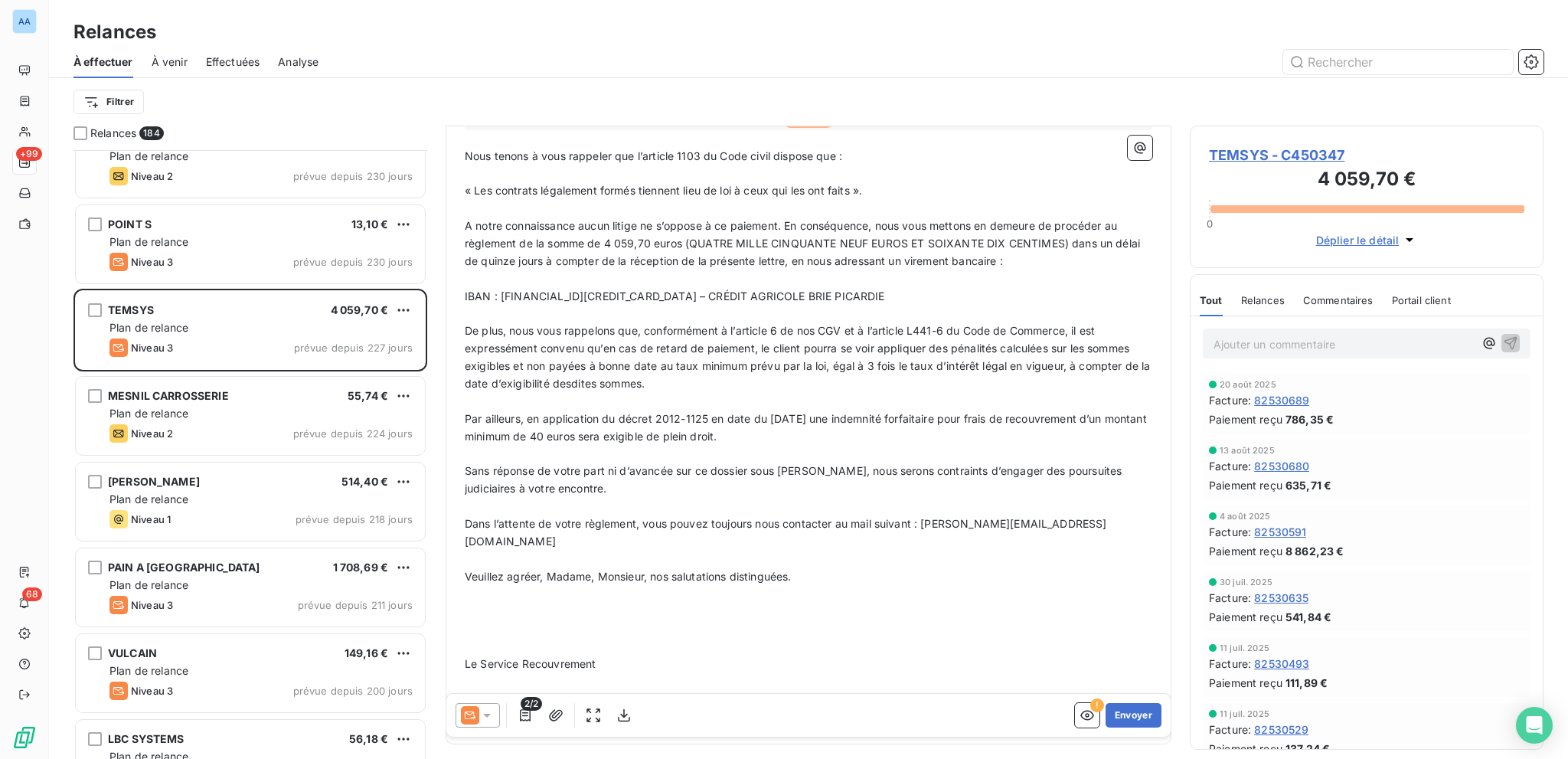
click at [575, 537] on p "﻿" at bounding box center [808, 629] width 688 height 18
click at [532, 537] on span "Le Service Recouvrement" at bounding box center [530, 664] width 131 height 13
click at [480, 537] on span "Le Service Recouvrement" at bounding box center [530, 664] width 131 height 13
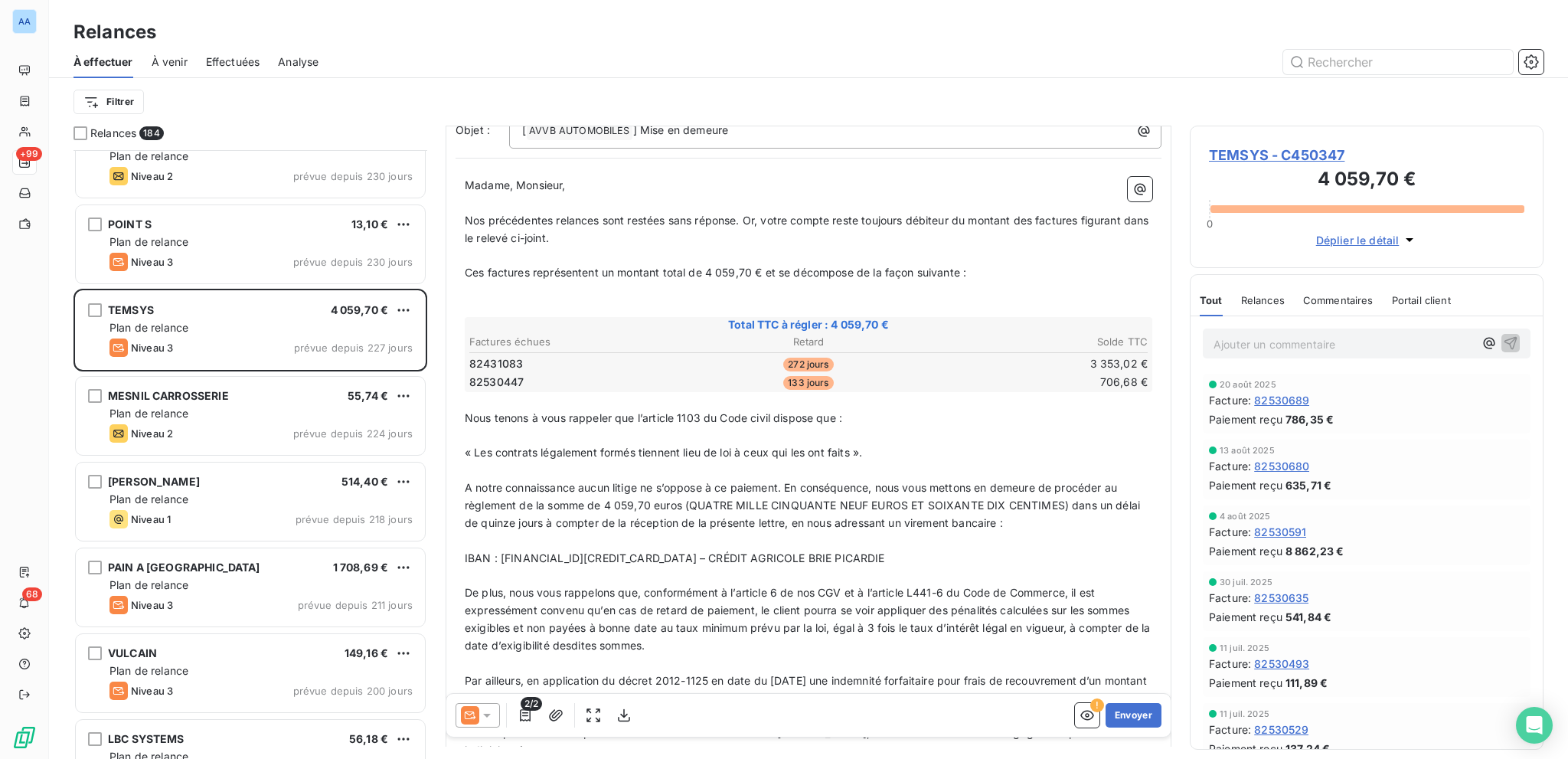
scroll to position [0, 0]
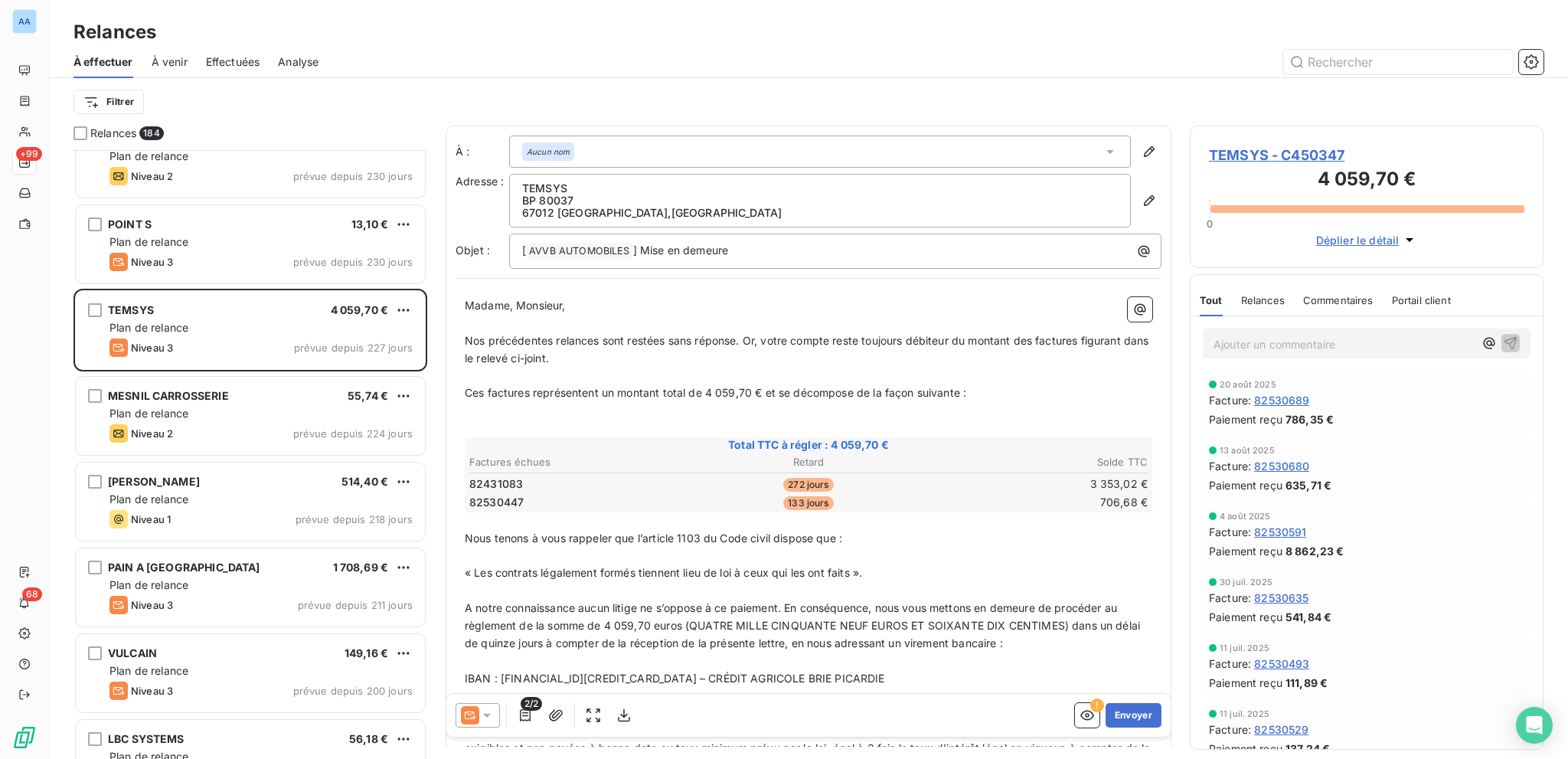
click at [882, 424] on p "﻿" at bounding box center [808, 428] width 688 height 18
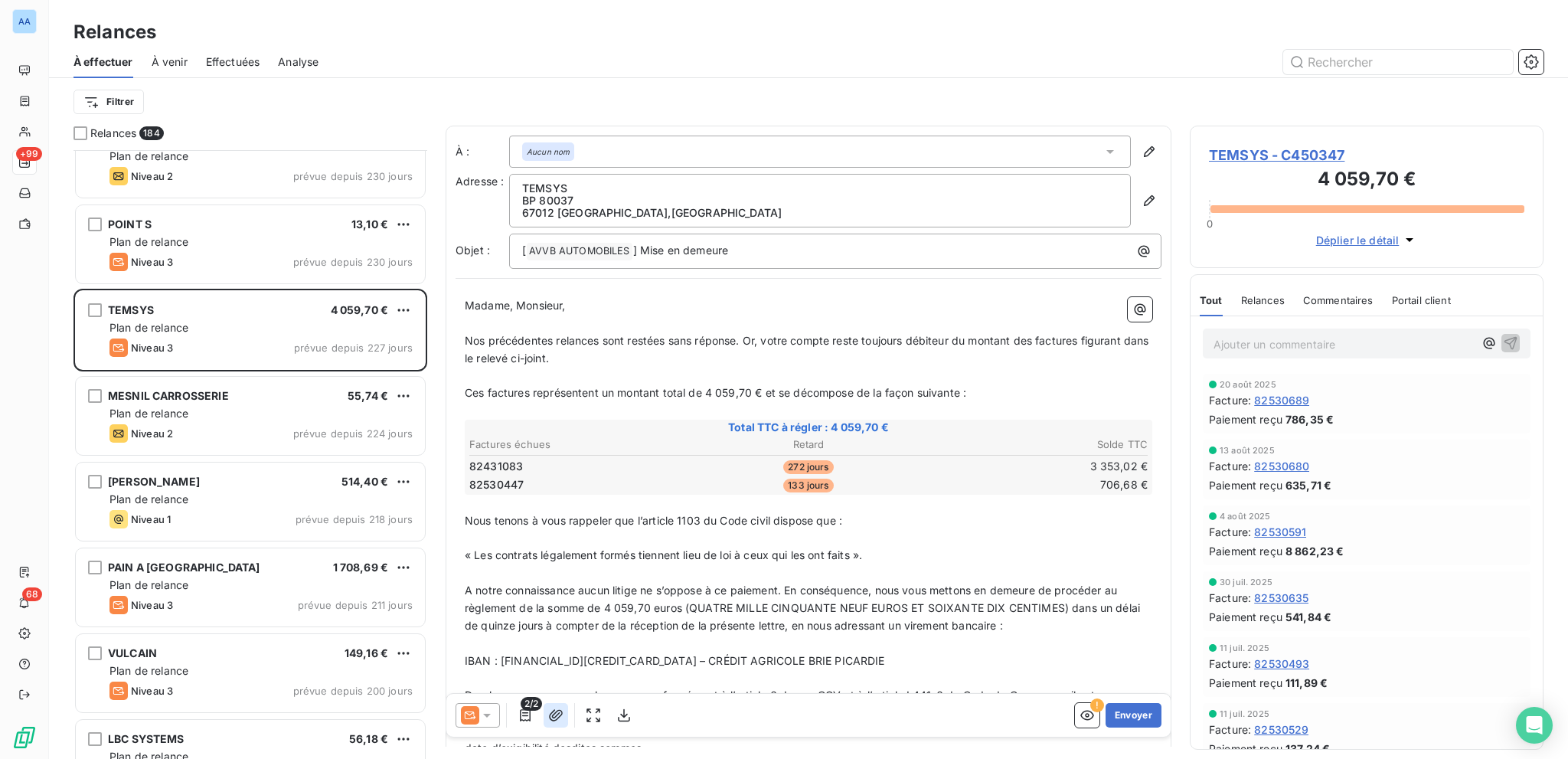
click at [561, 537] on icon "button" at bounding box center [556, 715] width 14 height 11
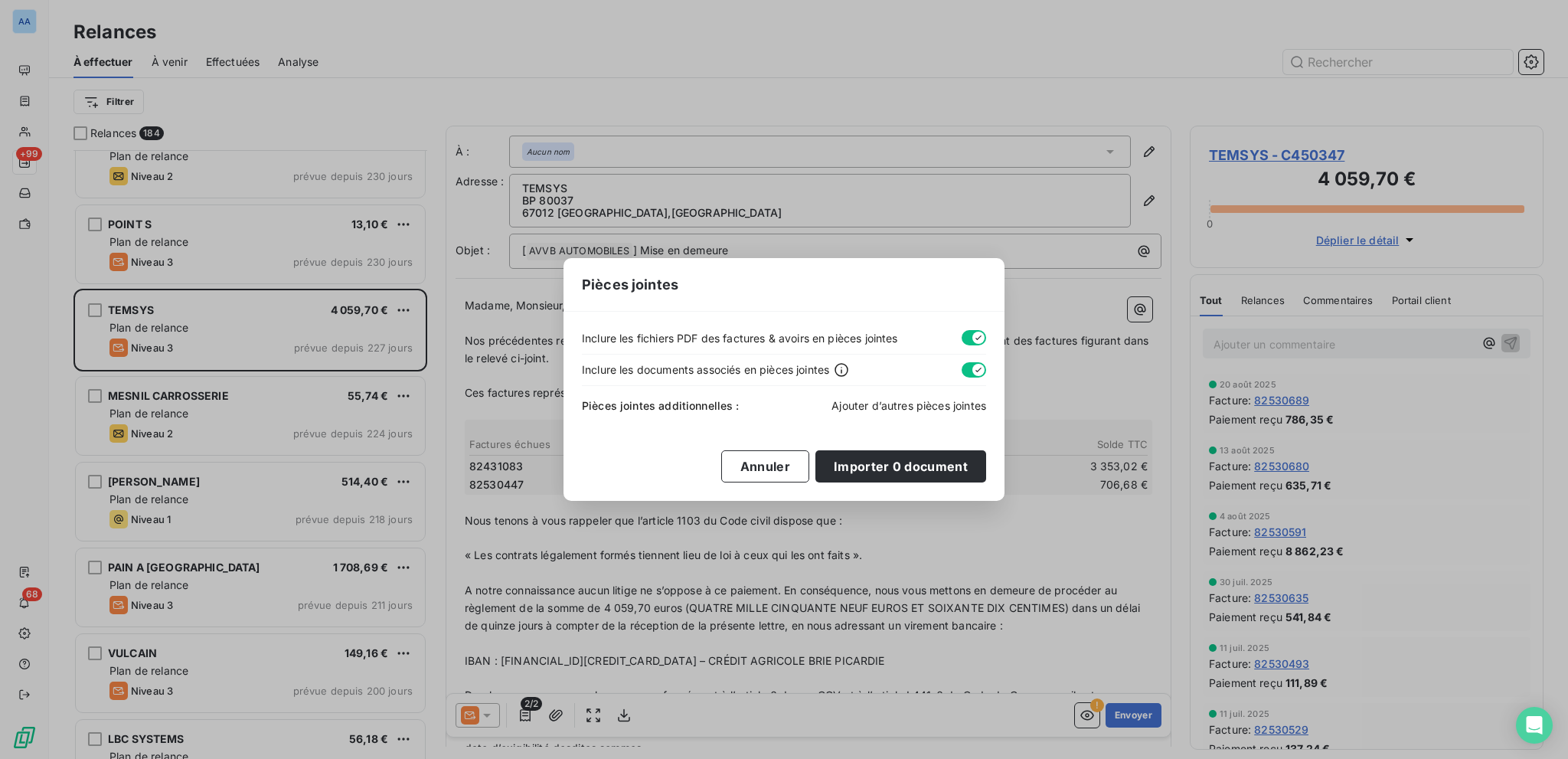
click at [917, 403] on span "Ajouter d’autres pièces jointes" at bounding box center [908, 405] width 155 height 13
click at [908, 394] on div "Pièces jointes additionnelles : Ajouter d’autres pièces jointes" at bounding box center [784, 404] width 404 height 34
click at [914, 409] on span "Ajouter d’autres pièces jointes" at bounding box center [908, 405] width 155 height 13
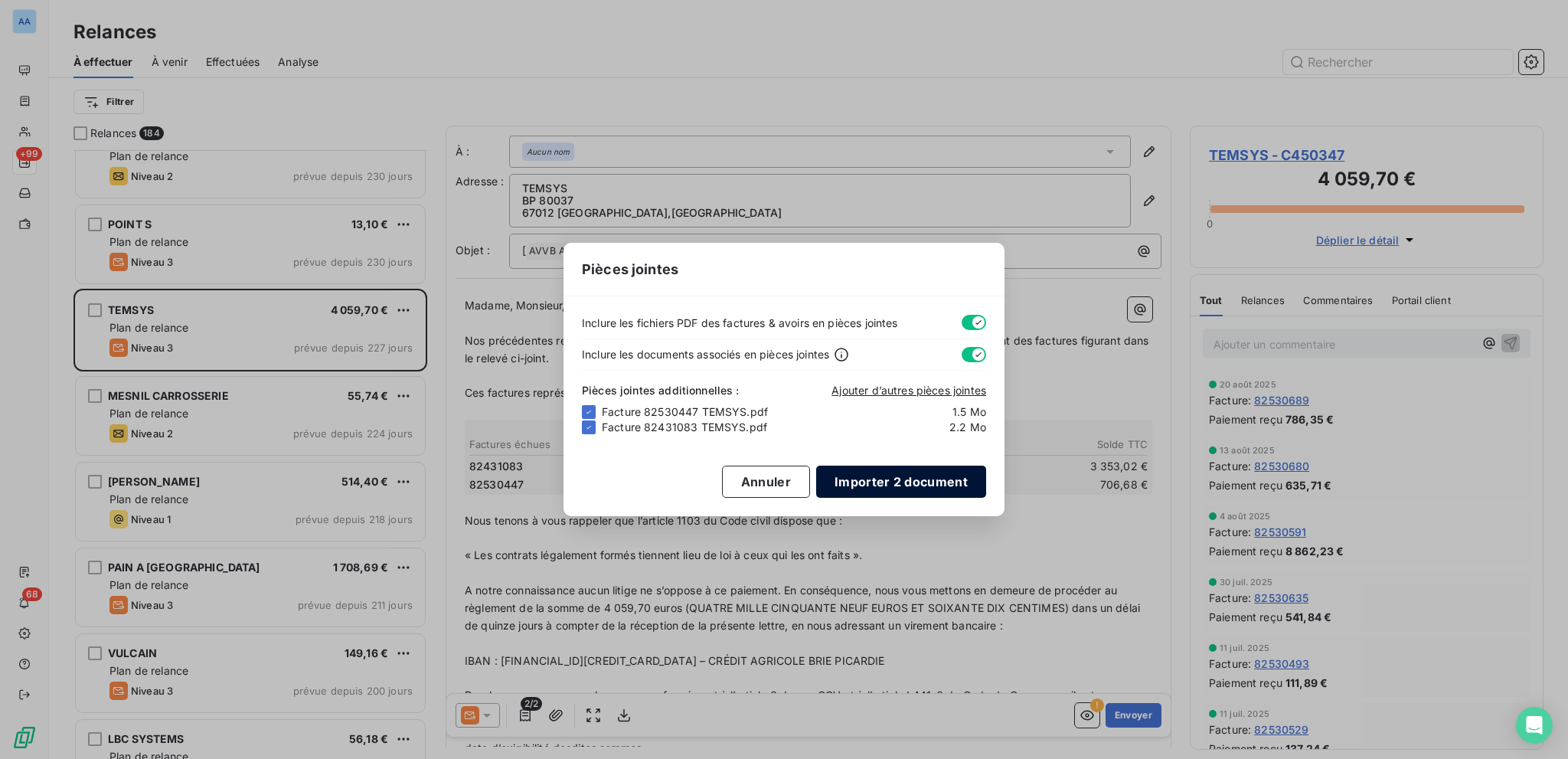
click at [887, 480] on button "Importer 2 document" at bounding box center [901, 482] width 170 height 32
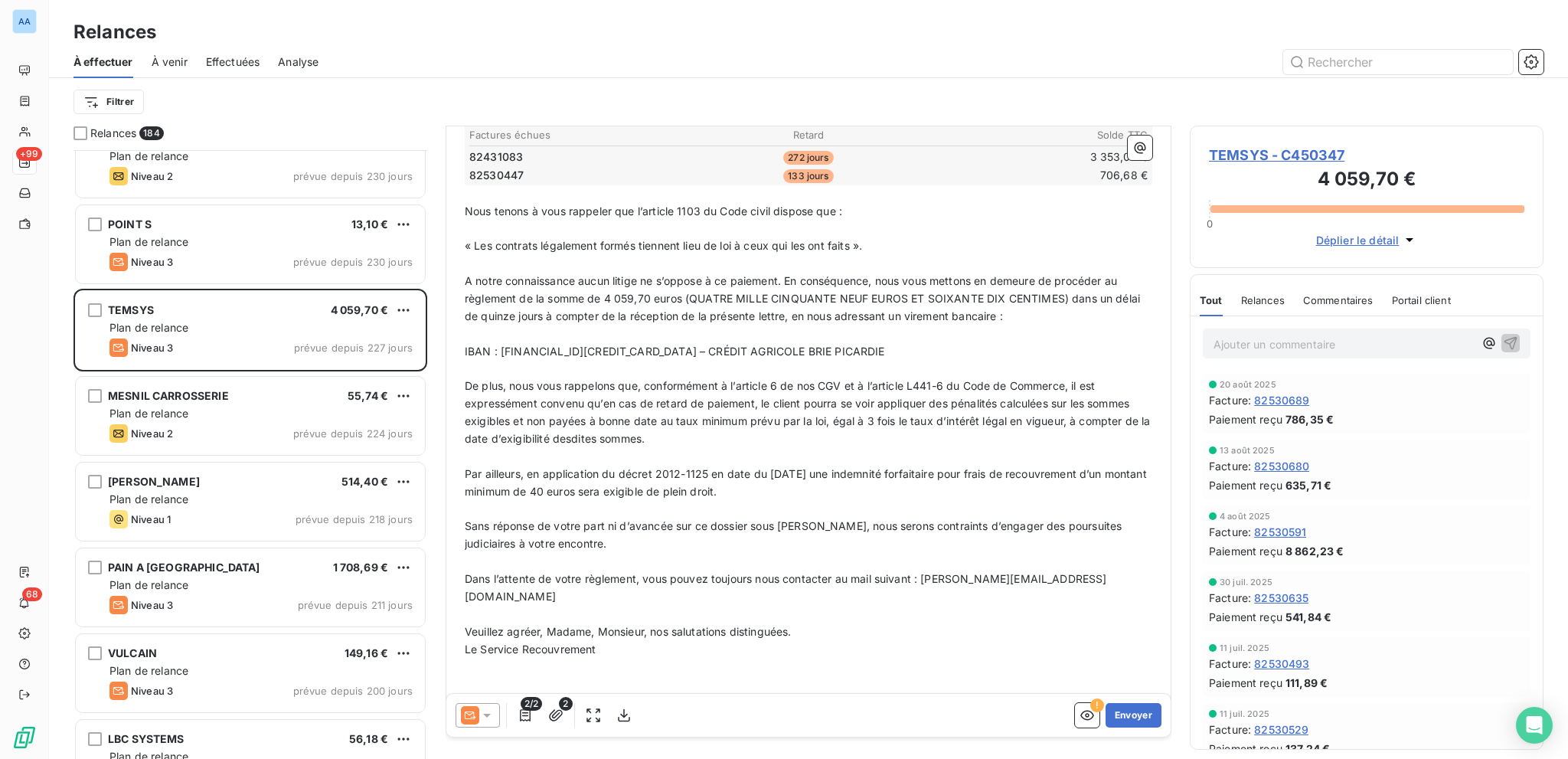
scroll to position [350, 0]
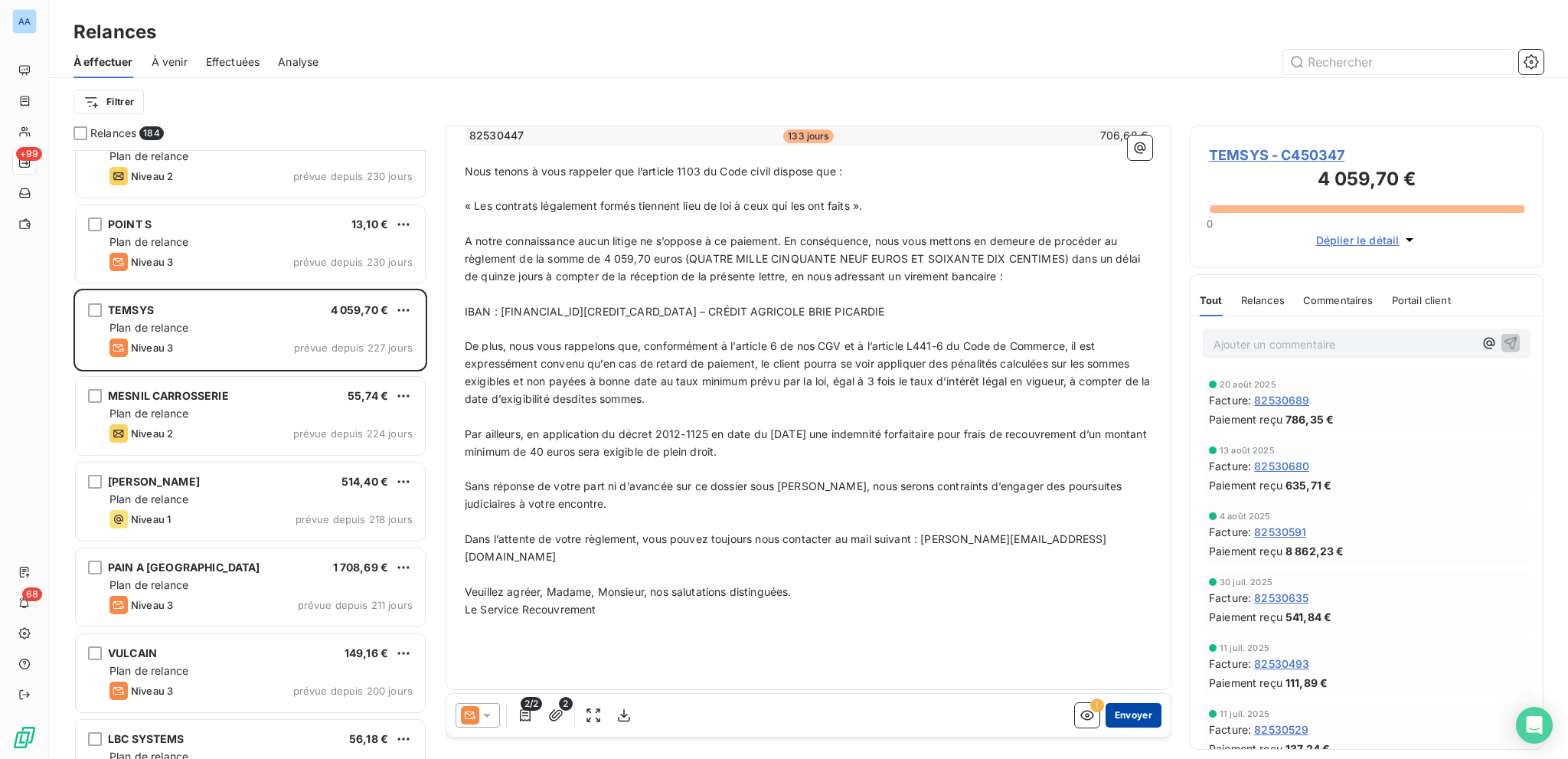
click at [1105, 537] on button "Envoyer" at bounding box center [1133, 716] width 56 height 25
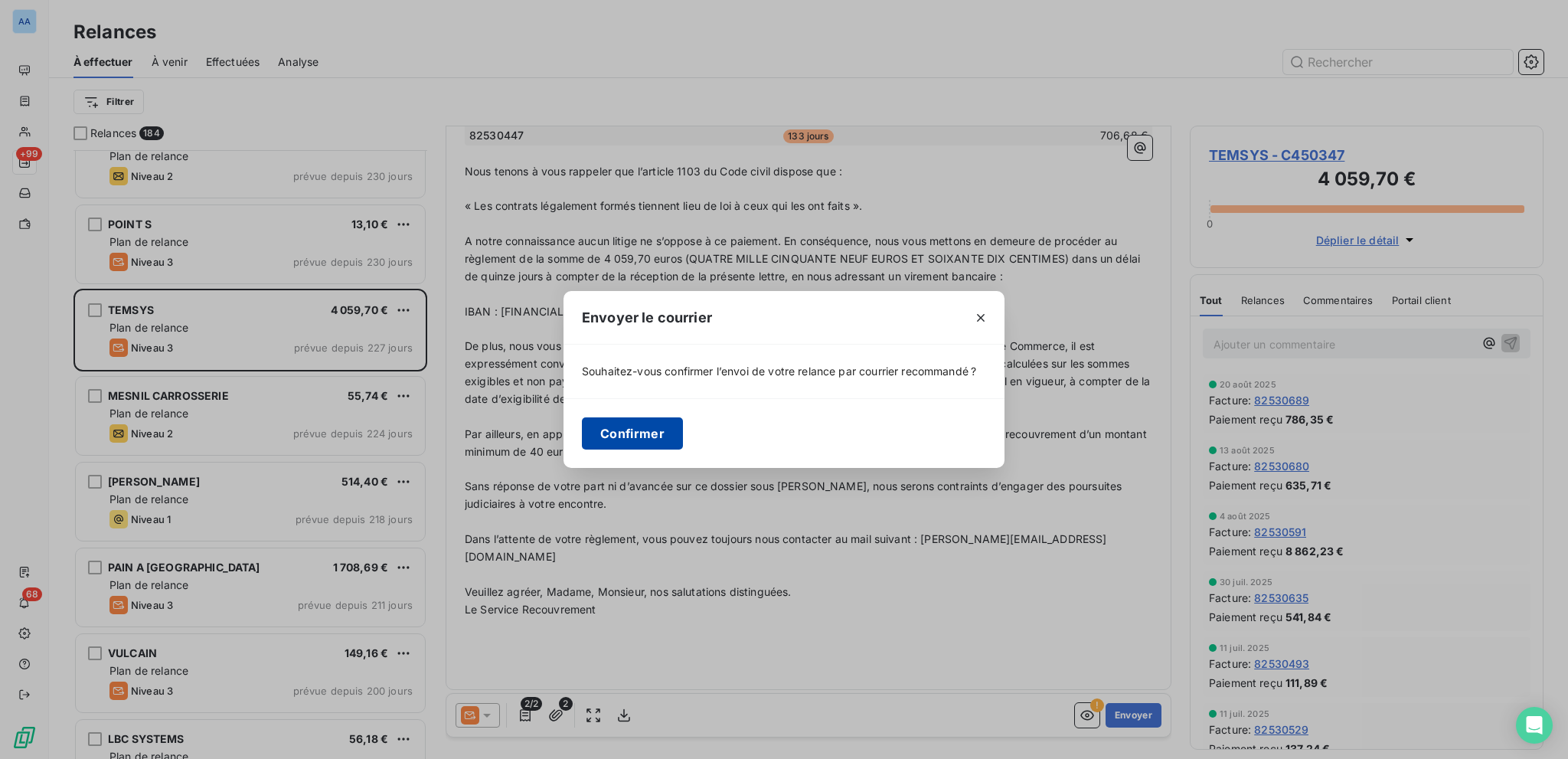
click at [605, 420] on button "Confirmer" at bounding box center [632, 434] width 101 height 32
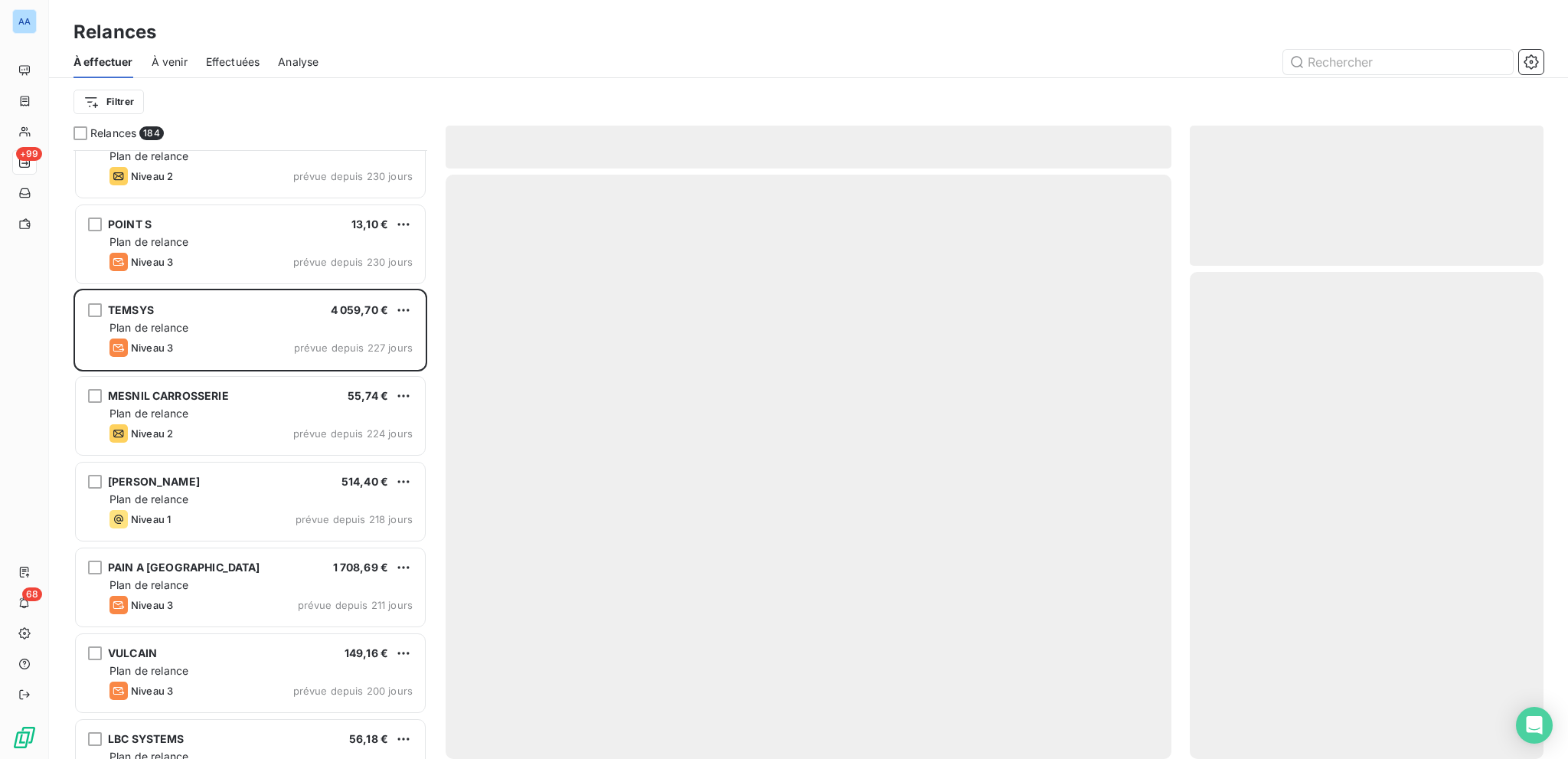
click at [220, 64] on span "Effectuées" at bounding box center [234, 62] width 55 height 15
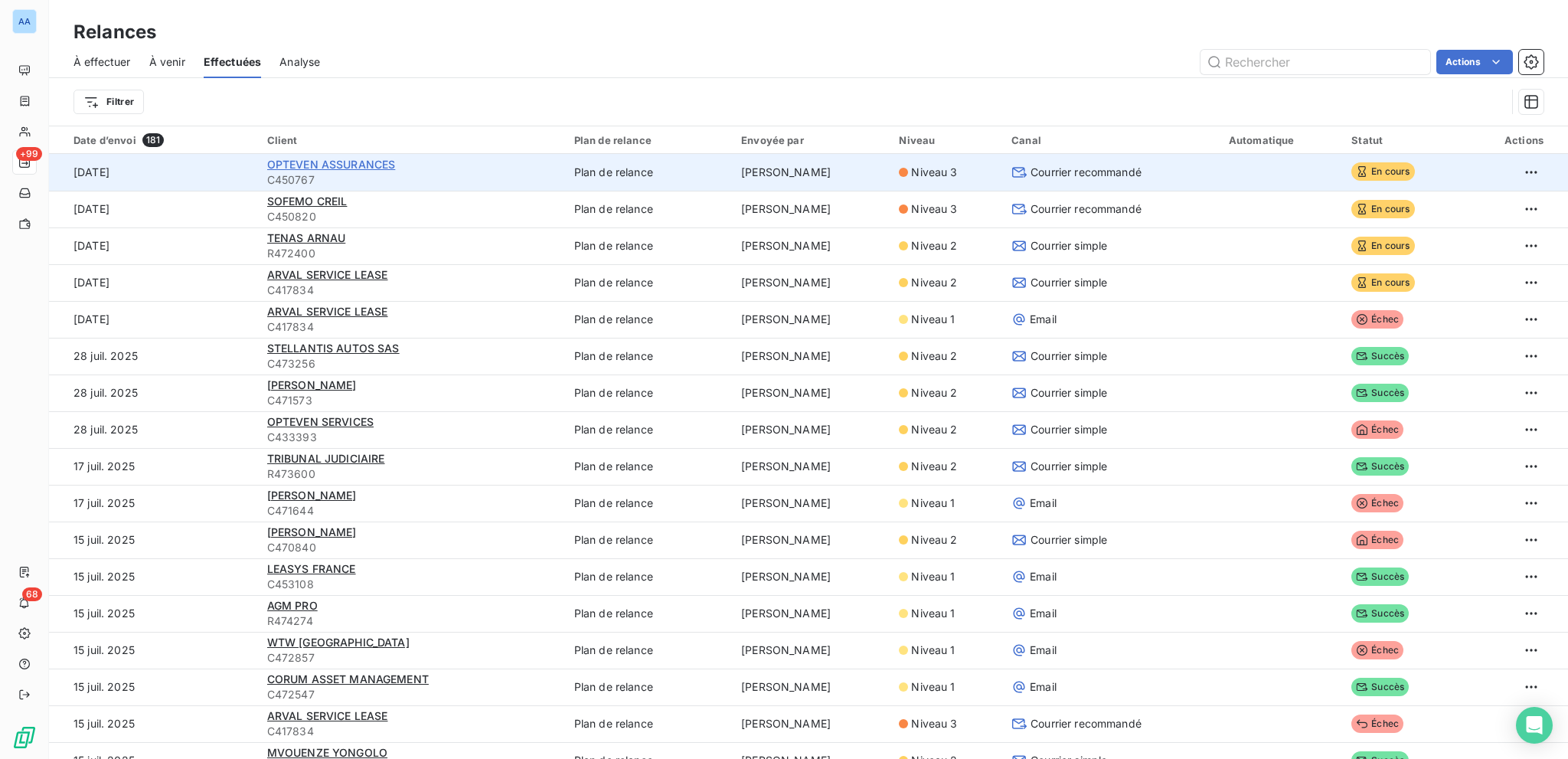
click at [325, 158] on span "OPTEVEN ASSURANCES" at bounding box center [332, 164] width 129 height 13
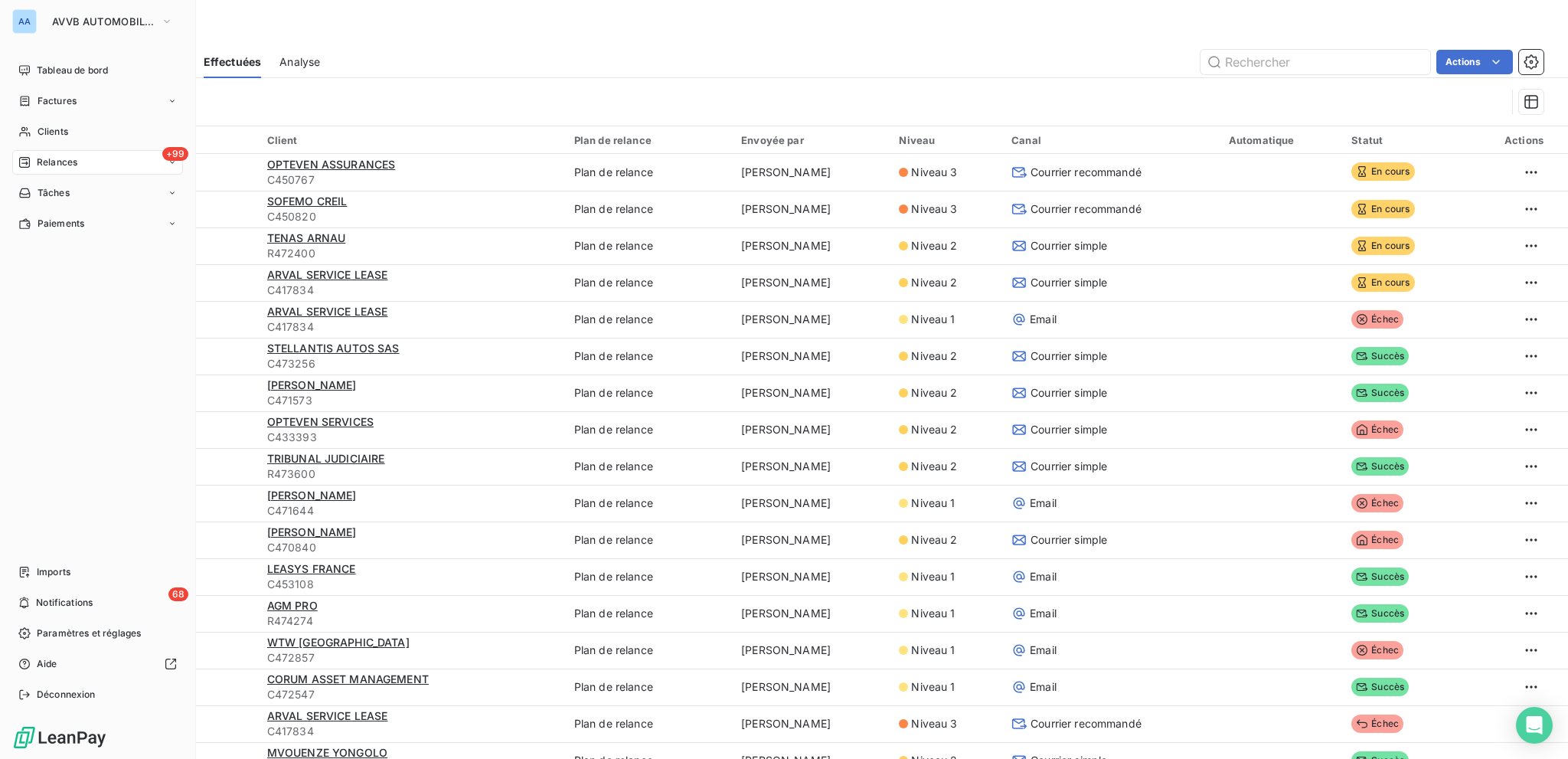
click at [43, 156] on span "Relances" at bounding box center [57, 162] width 41 height 14
click at [112, 194] on div "À effectuer" at bounding box center [107, 193] width 153 height 25
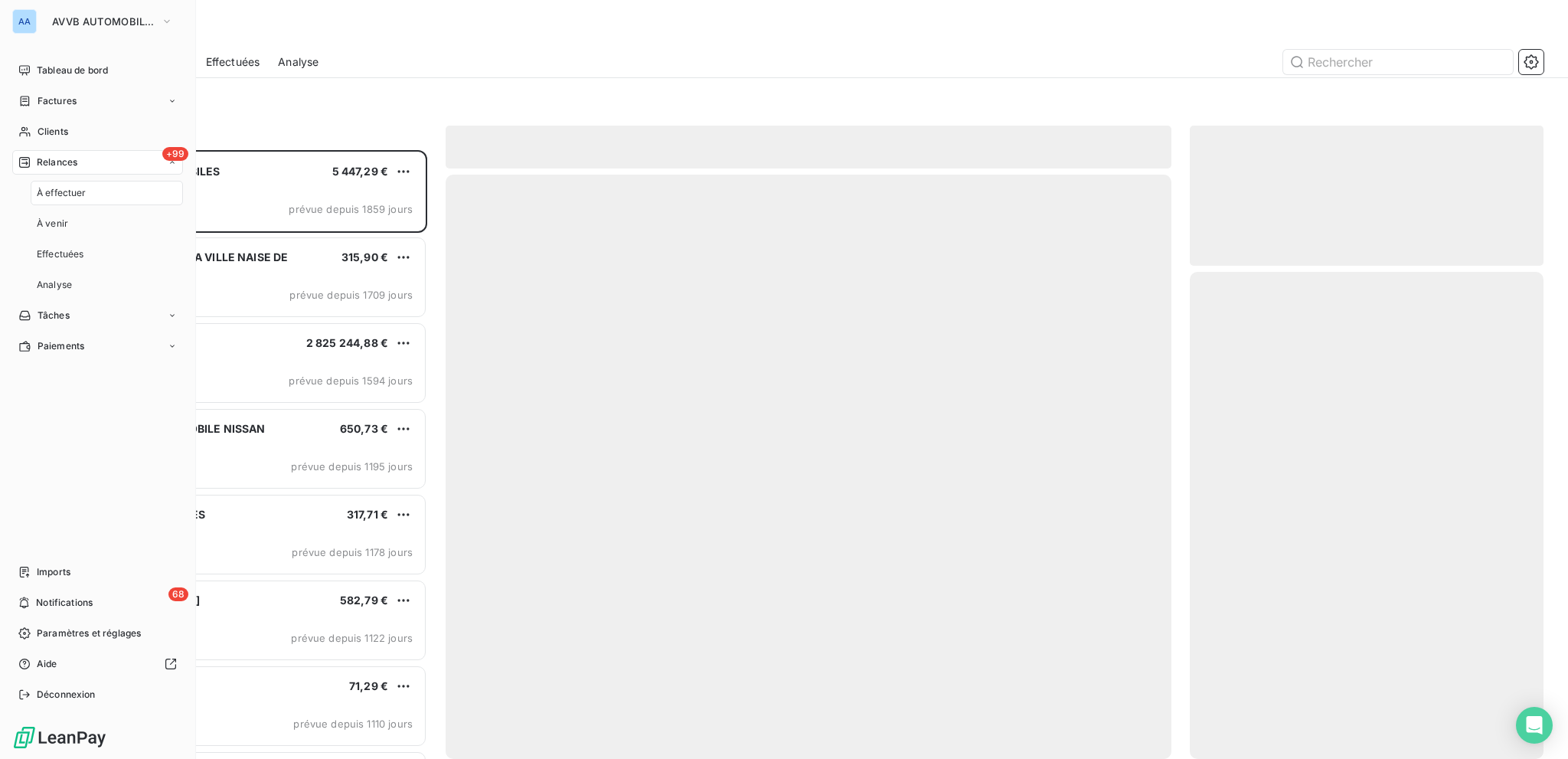
scroll to position [598, 341]
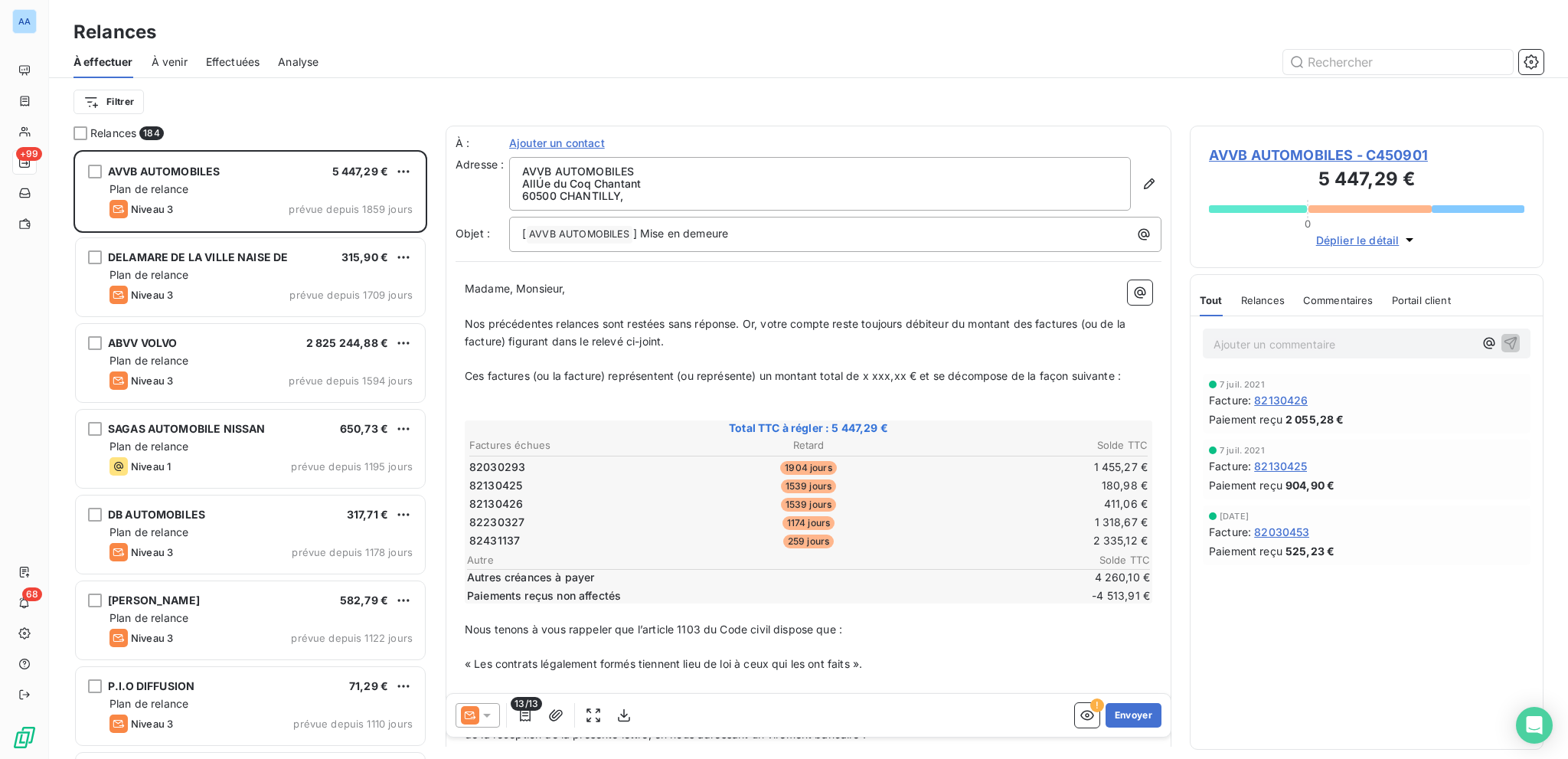
click at [303, 107] on div "Filtrer" at bounding box center [808, 102] width 1470 height 29
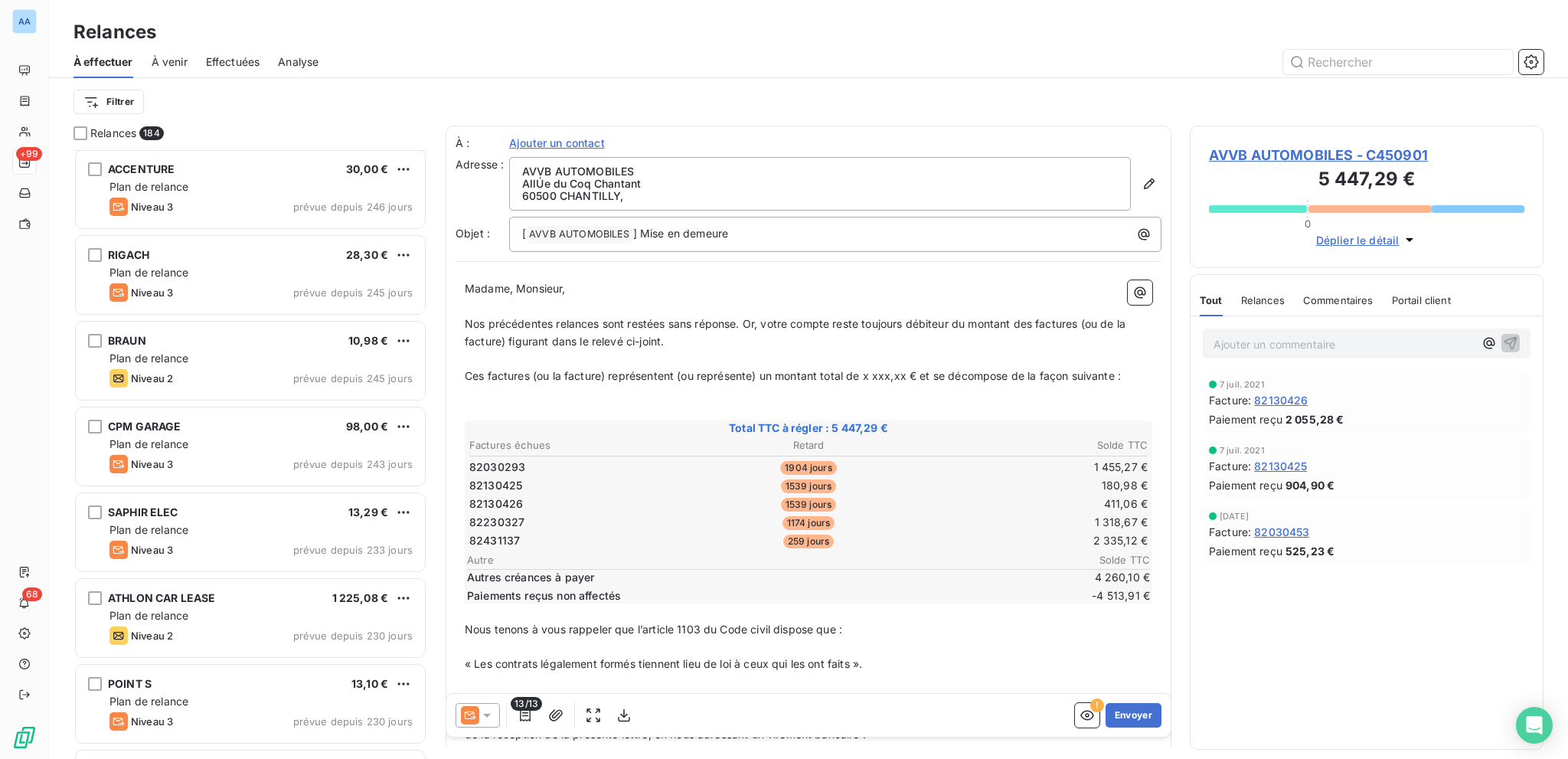
scroll to position [5287, 0]
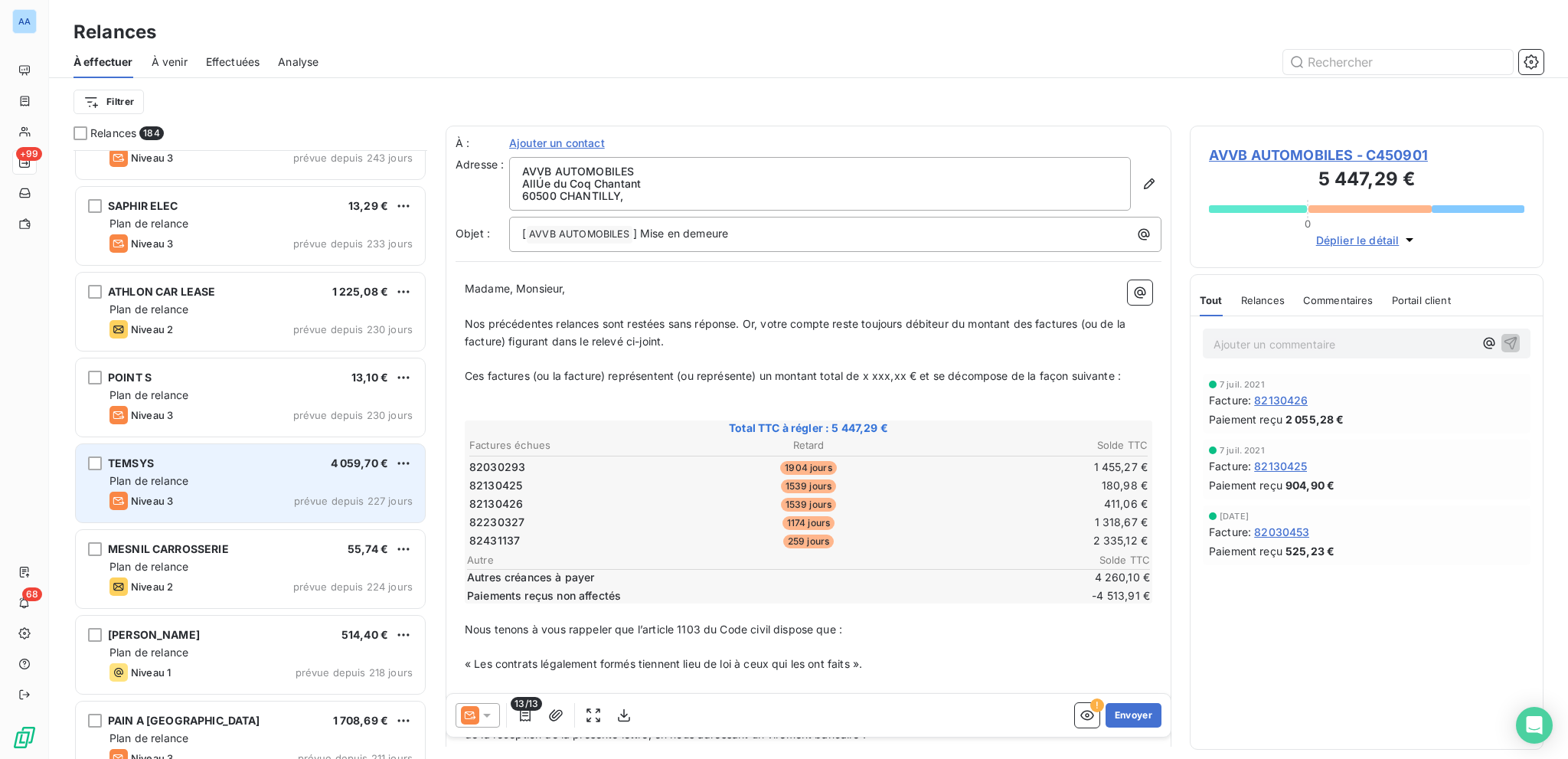
click at [344, 481] on div "Plan de relance" at bounding box center [261, 481] width 303 height 15
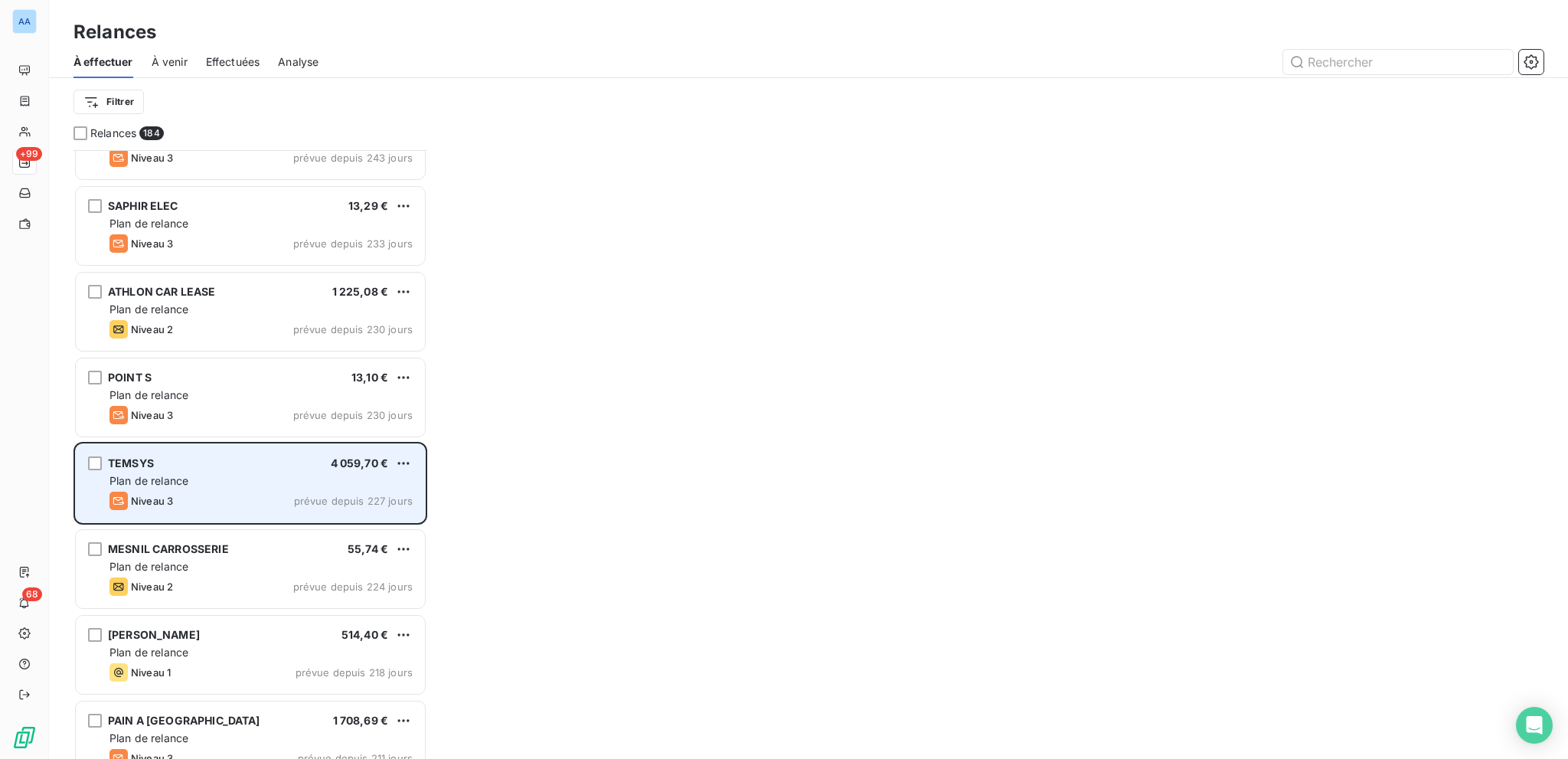
click at [149, 484] on span "Plan de relance" at bounding box center [149, 481] width 79 height 13
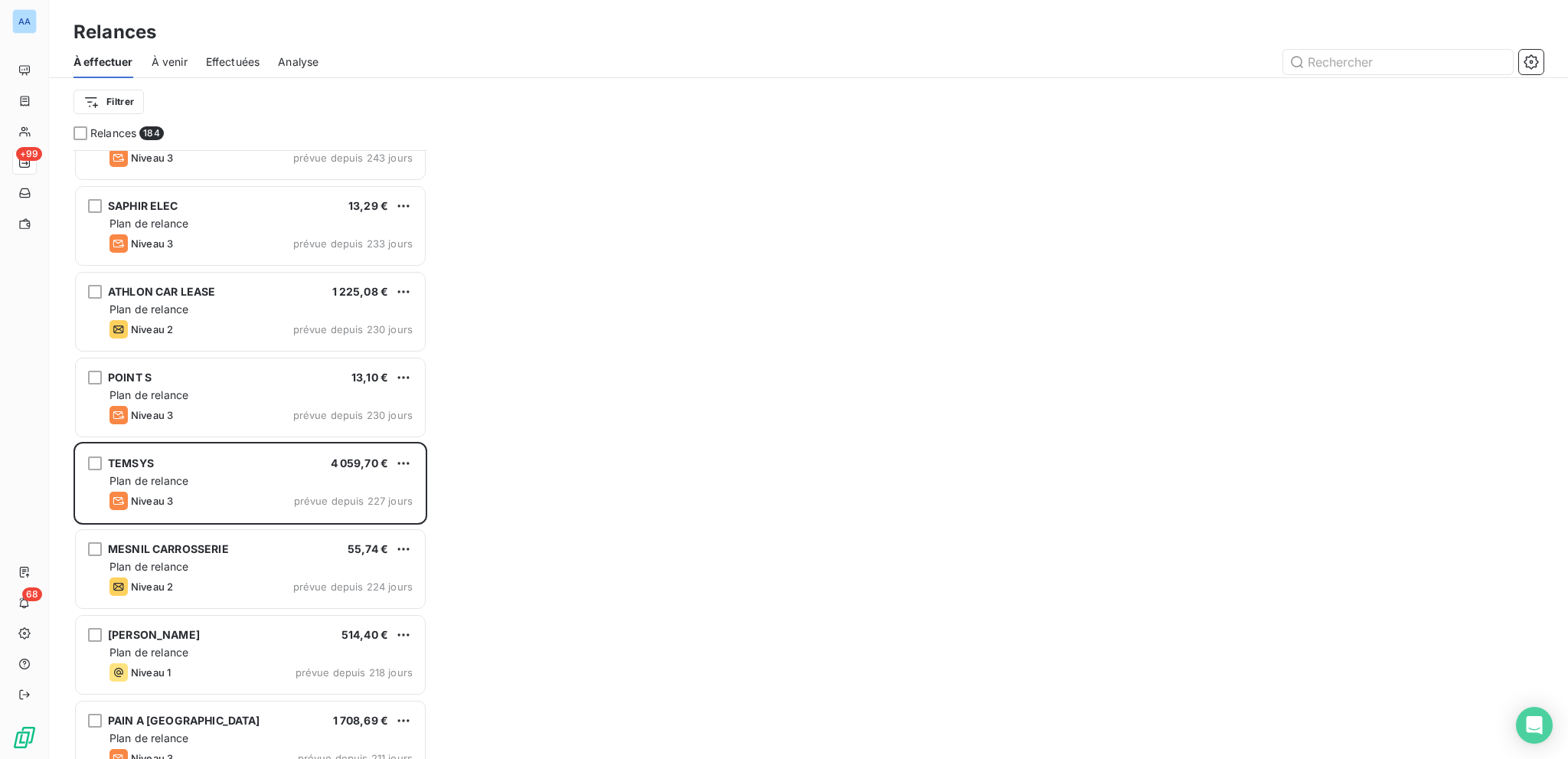
click at [231, 72] on div "Effectuées" at bounding box center [234, 62] width 55 height 32
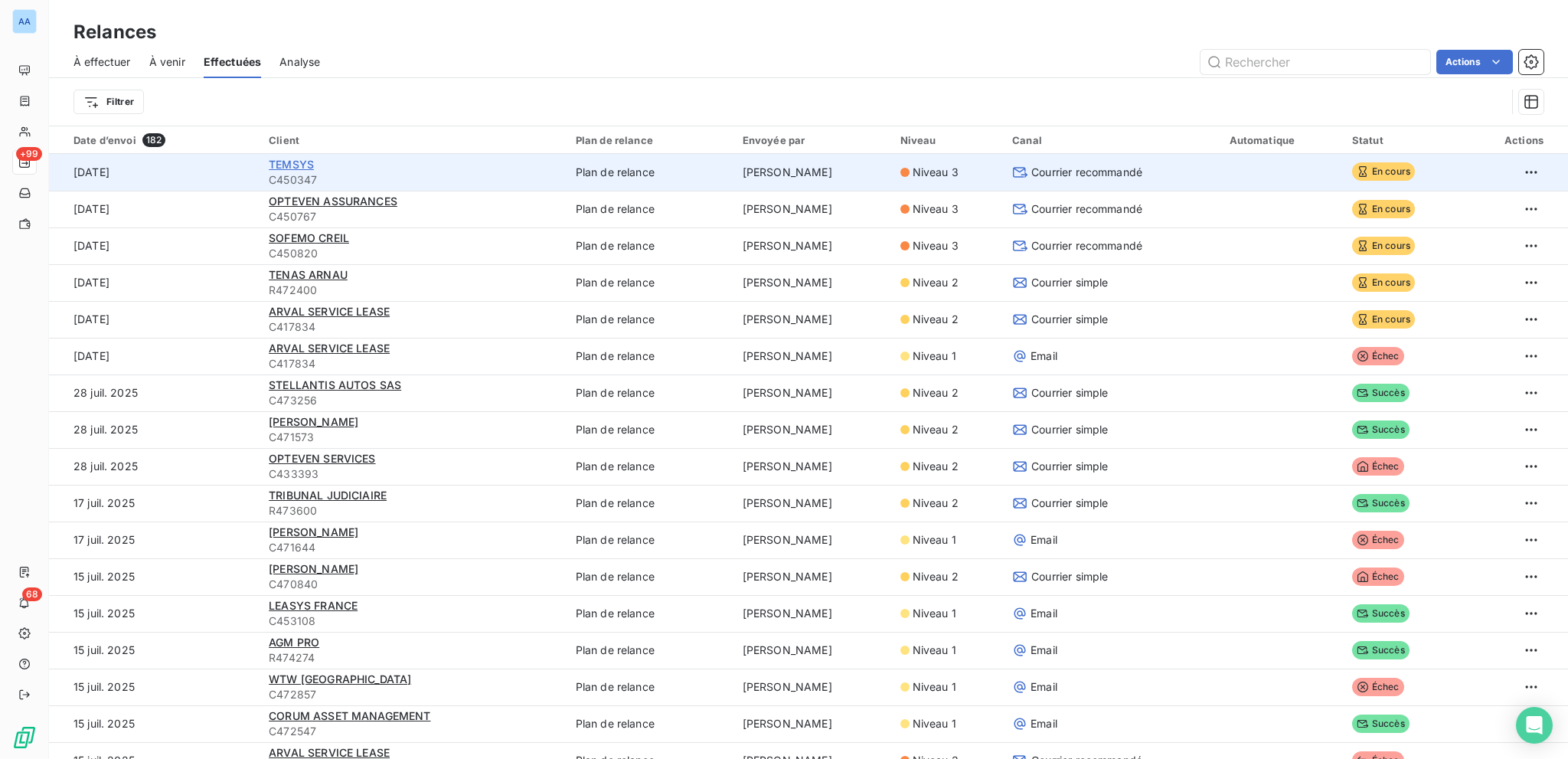
click at [288, 165] on span "TEMSYS" at bounding box center [291, 164] width 45 height 13
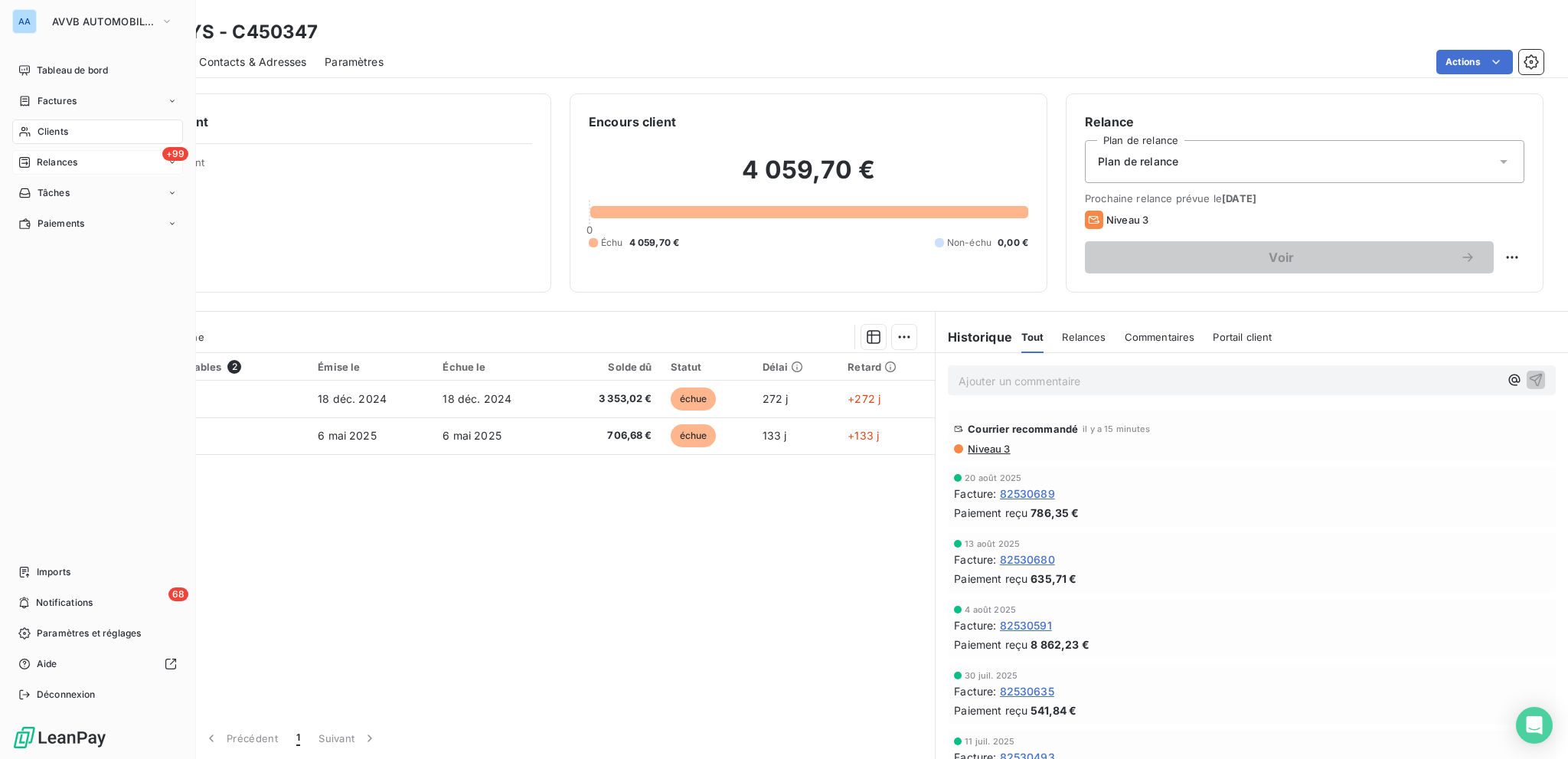
click at [105, 166] on div "+99 Relances" at bounding box center [97, 162] width 171 height 25
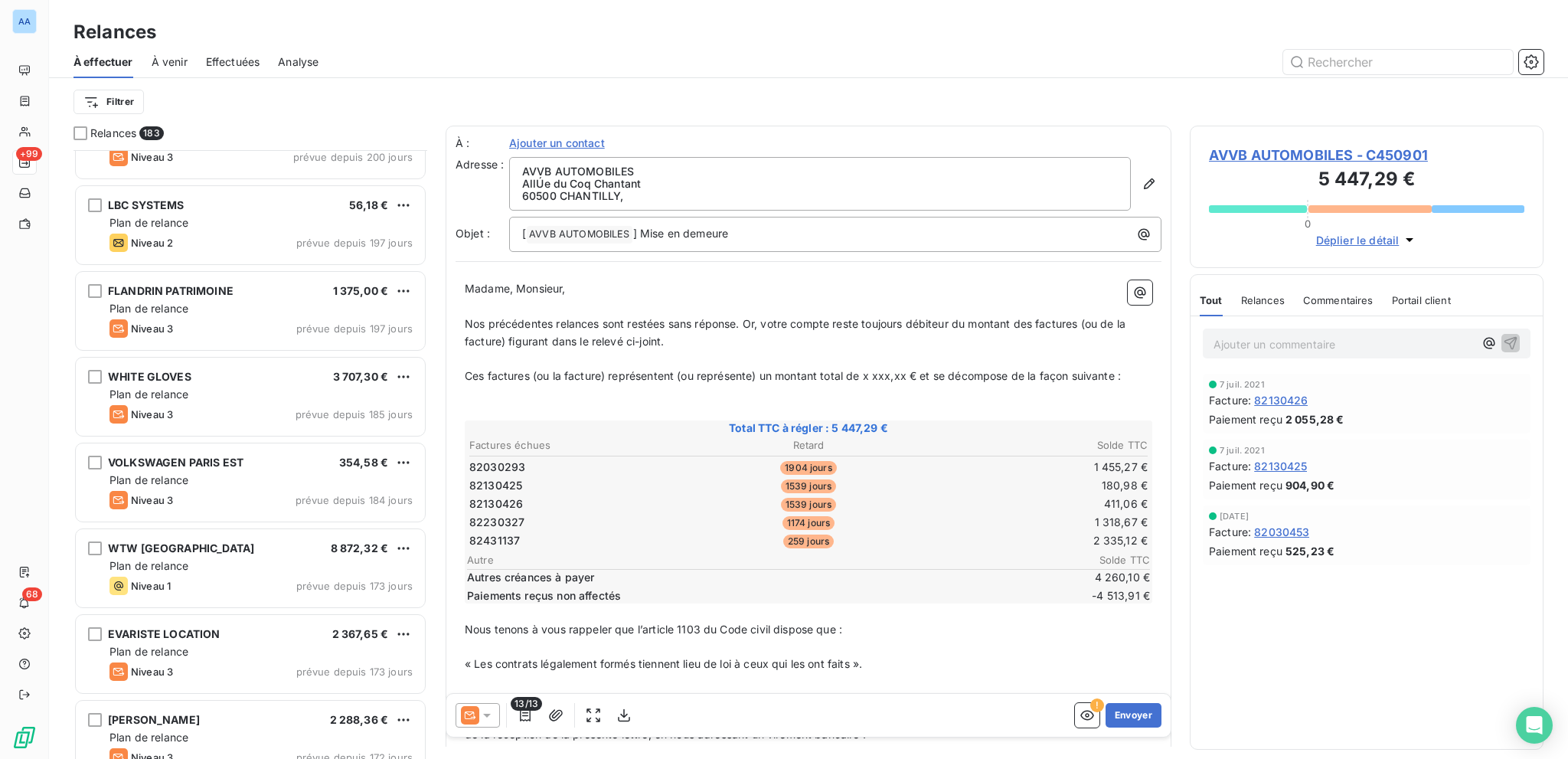
scroll to position [5976, 0]
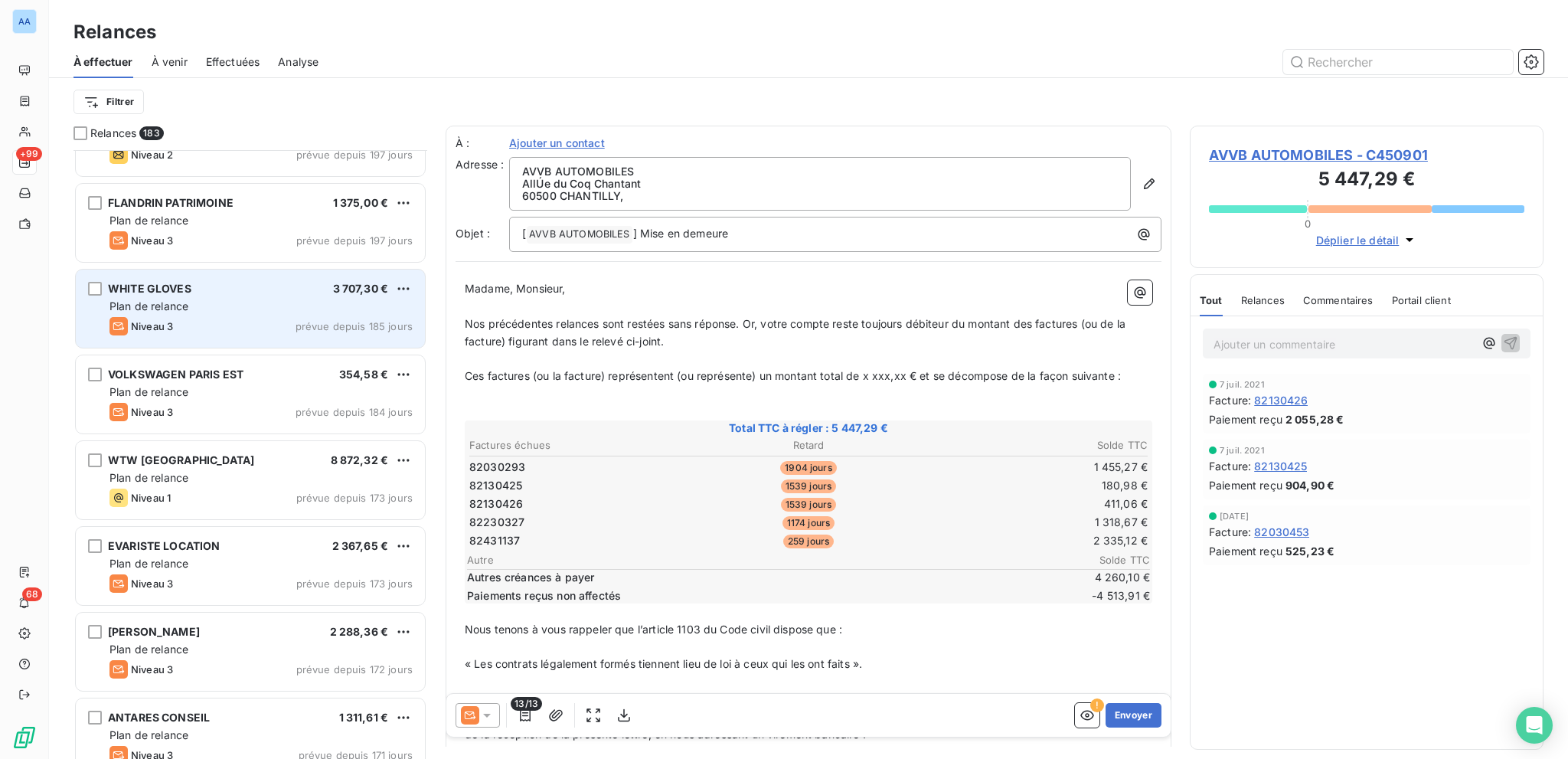
click at [284, 300] on div "Plan de relance" at bounding box center [261, 306] width 303 height 15
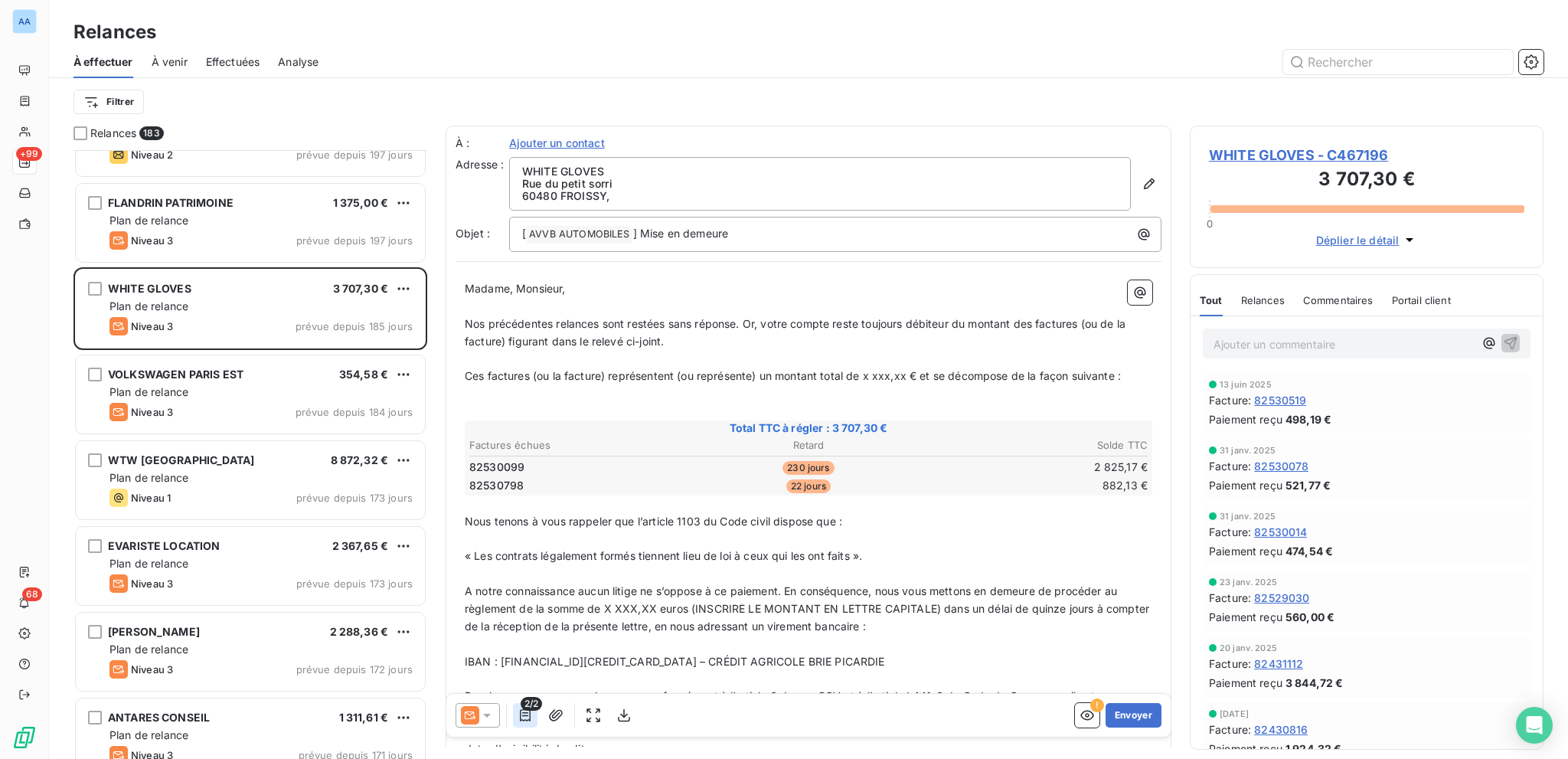
click at [518, 714] on icon "button" at bounding box center [525, 716] width 15 height 15
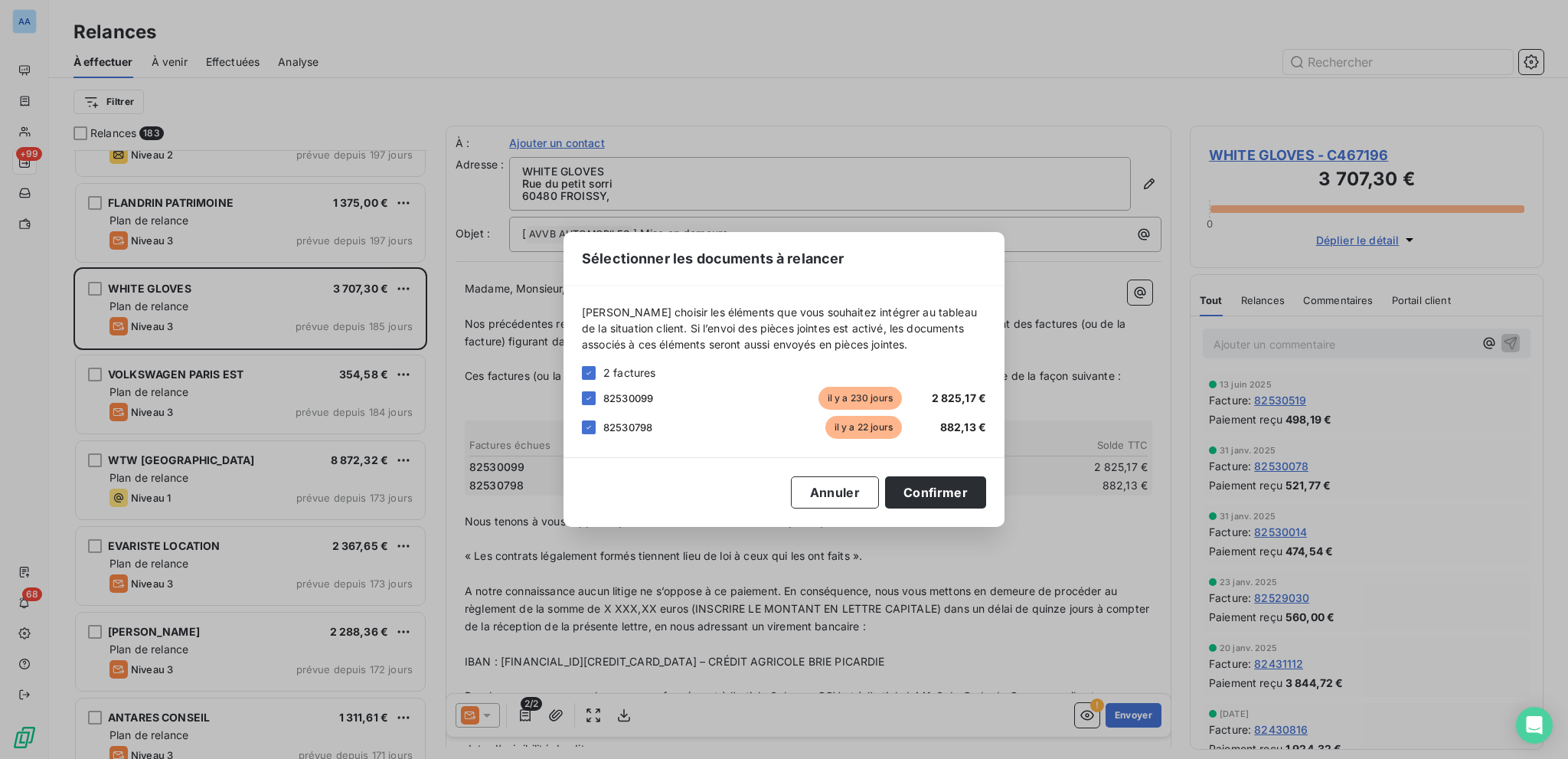
click at [614, 427] on span "82530798" at bounding box center [628, 427] width 49 height 12
click at [580, 423] on div "Veuillez choisir les éléments que vous souhaitez intégrer au tableau de la situ…" at bounding box center [784, 371] width 441 height 172
click at [583, 425] on div at bounding box center [589, 427] width 14 height 14
click at [938, 493] on button "Confirmer" at bounding box center [935, 492] width 101 height 32
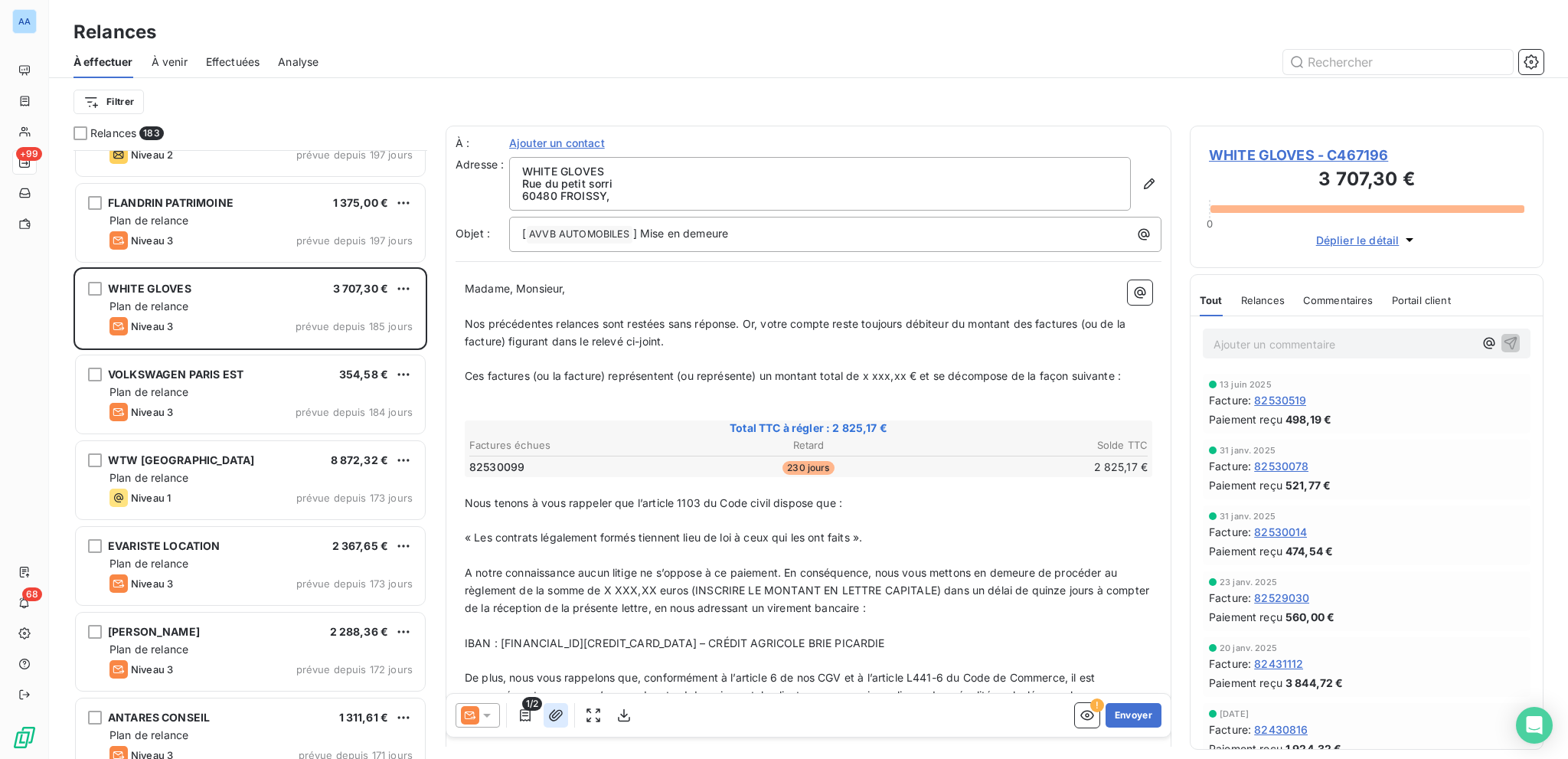
click at [549, 722] on icon "button" at bounding box center [556, 716] width 15 height 15
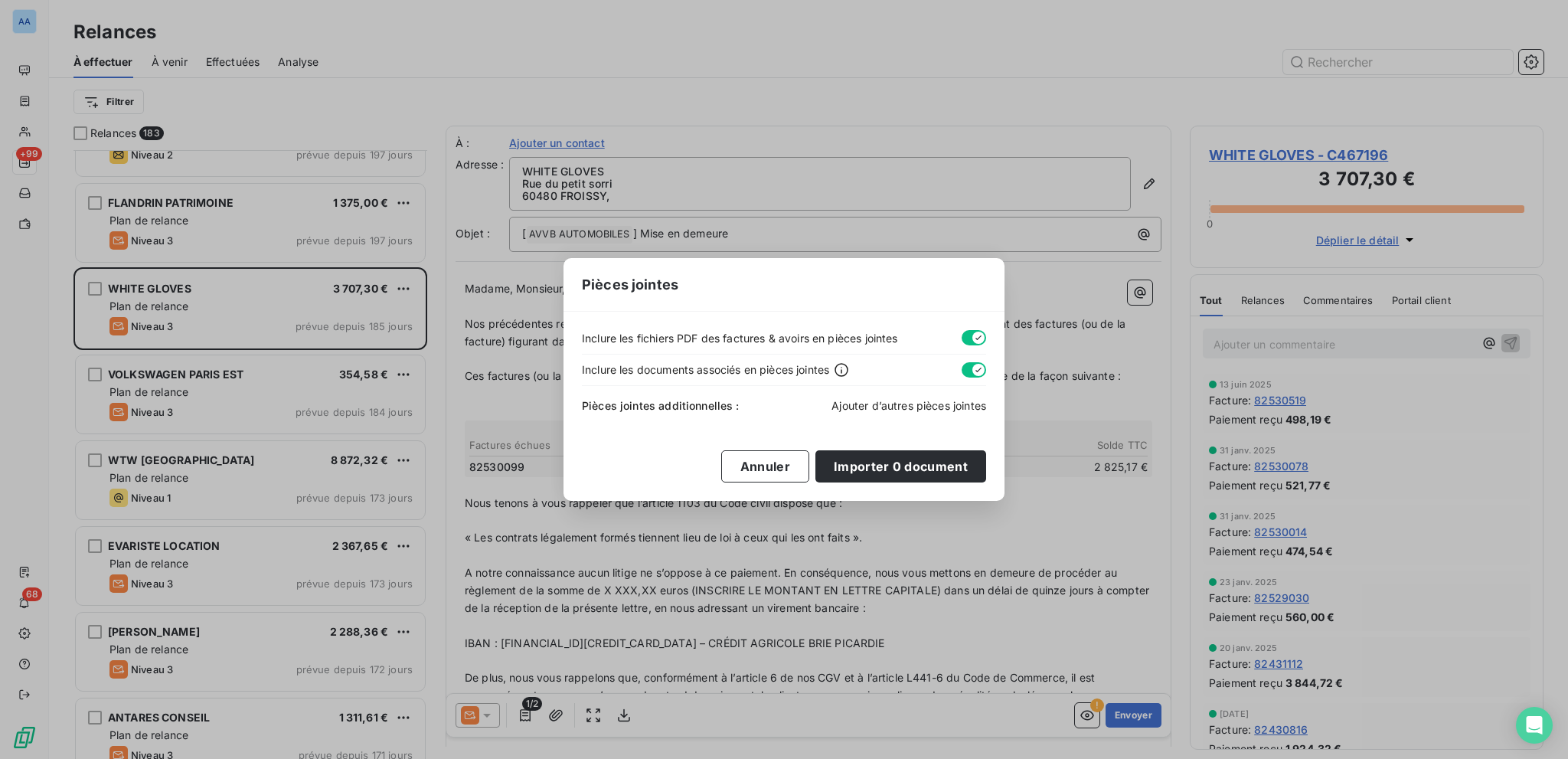
click at [954, 410] on span "Ajouter d’autres pièces jointes" at bounding box center [908, 405] width 155 height 13
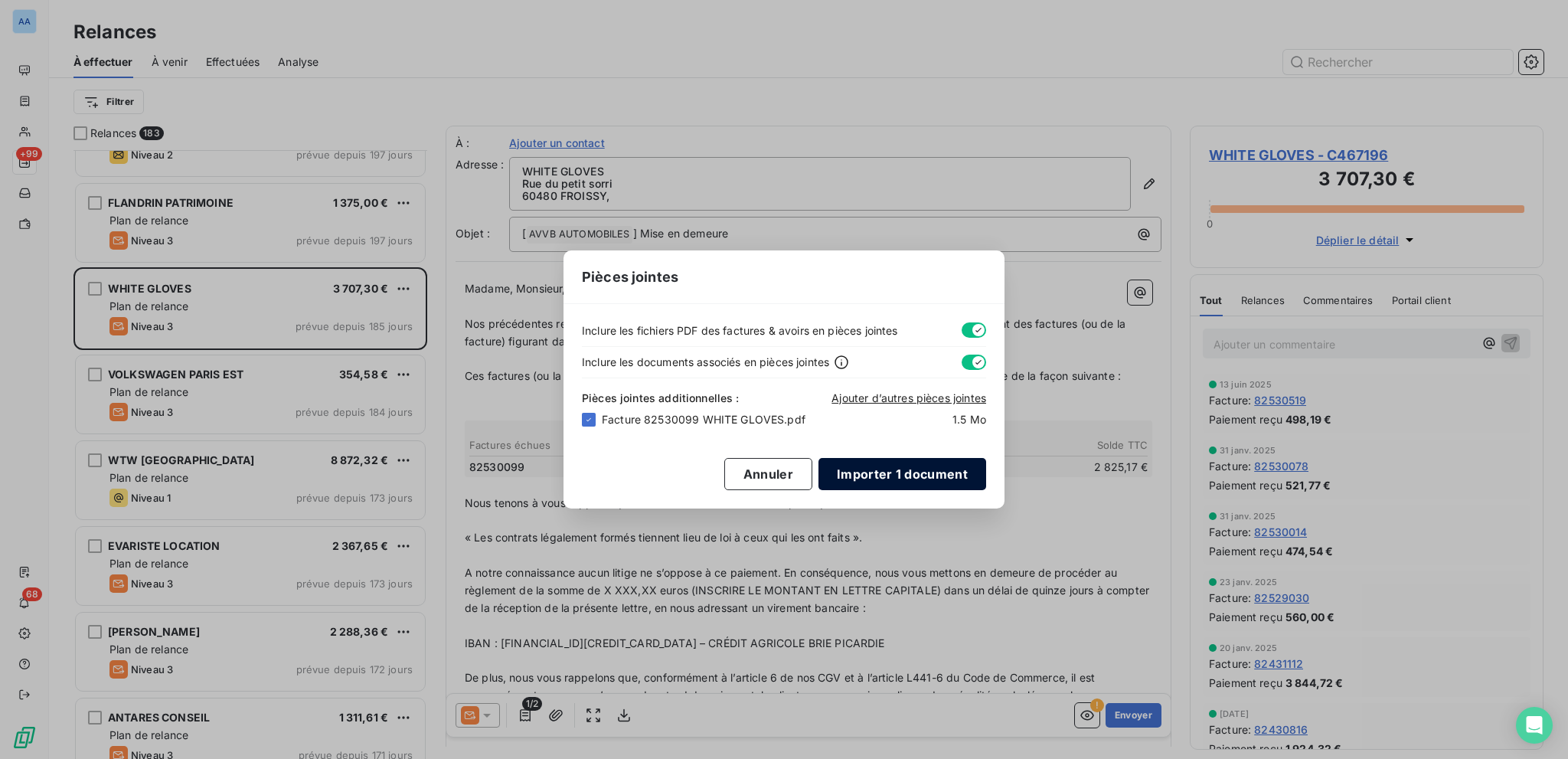
click at [887, 465] on button "Importer 1 document" at bounding box center [903, 474] width 168 height 32
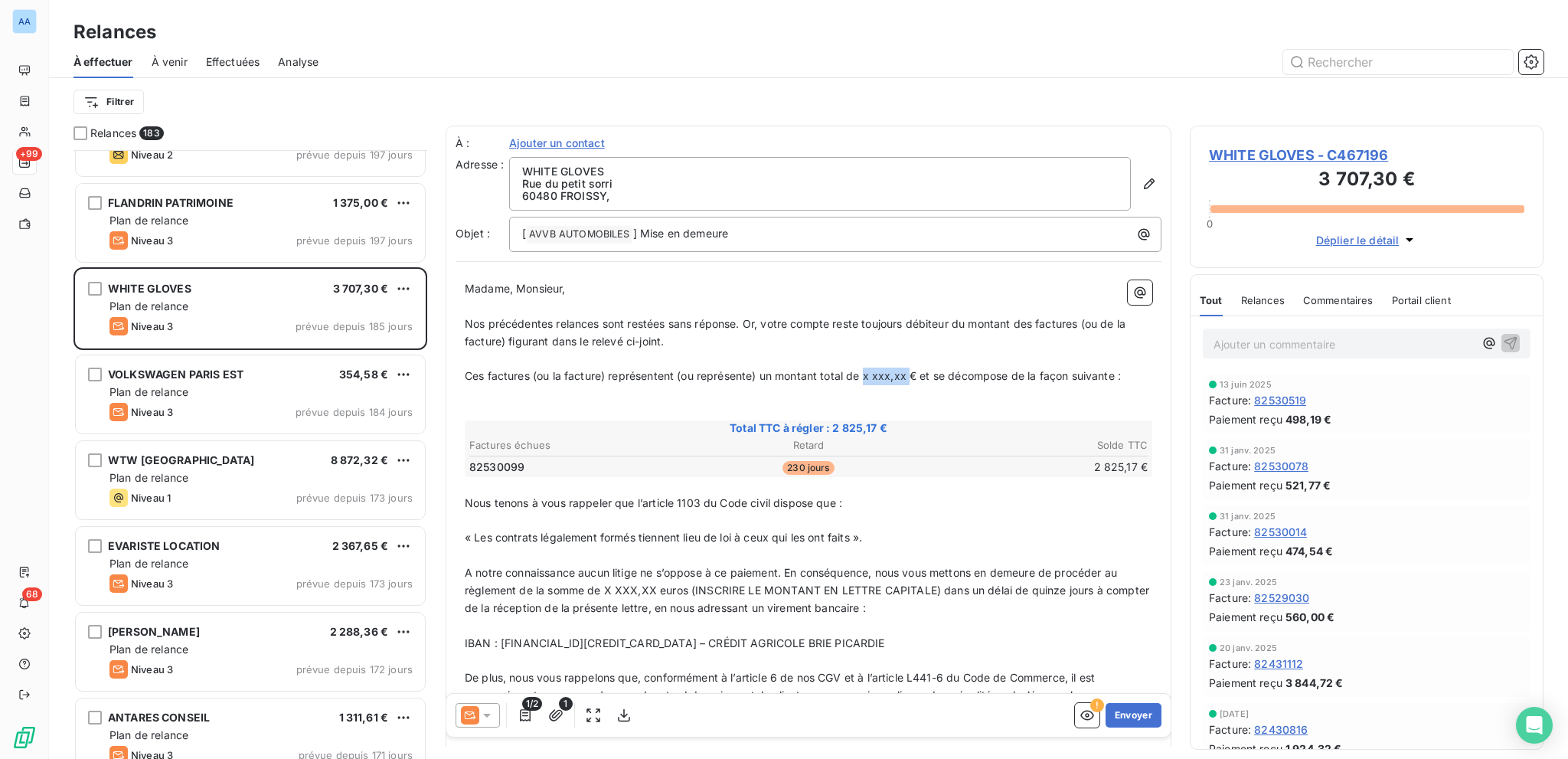
drag, startPoint x: 867, startPoint y: 374, endPoint x: 913, endPoint y: 370, distance: 46.2
click at [913, 370] on span "Ces factures (ou la facture) représentent (ou représente) un montant total de x…" at bounding box center [792, 376] width 656 height 13
drag, startPoint x: 1085, startPoint y: 328, endPoint x: 508, endPoint y: 338, distance: 577.1
click at [508, 338] on span "Nos précédentes relances sont restées sans réponse. Or, votre compte reste touj…" at bounding box center [796, 332] width 664 height 31
click at [994, 318] on span "Nos précédentes relances sont restées sans réponse. Or, votre compte reste touj…" at bounding box center [796, 332] width 664 height 31
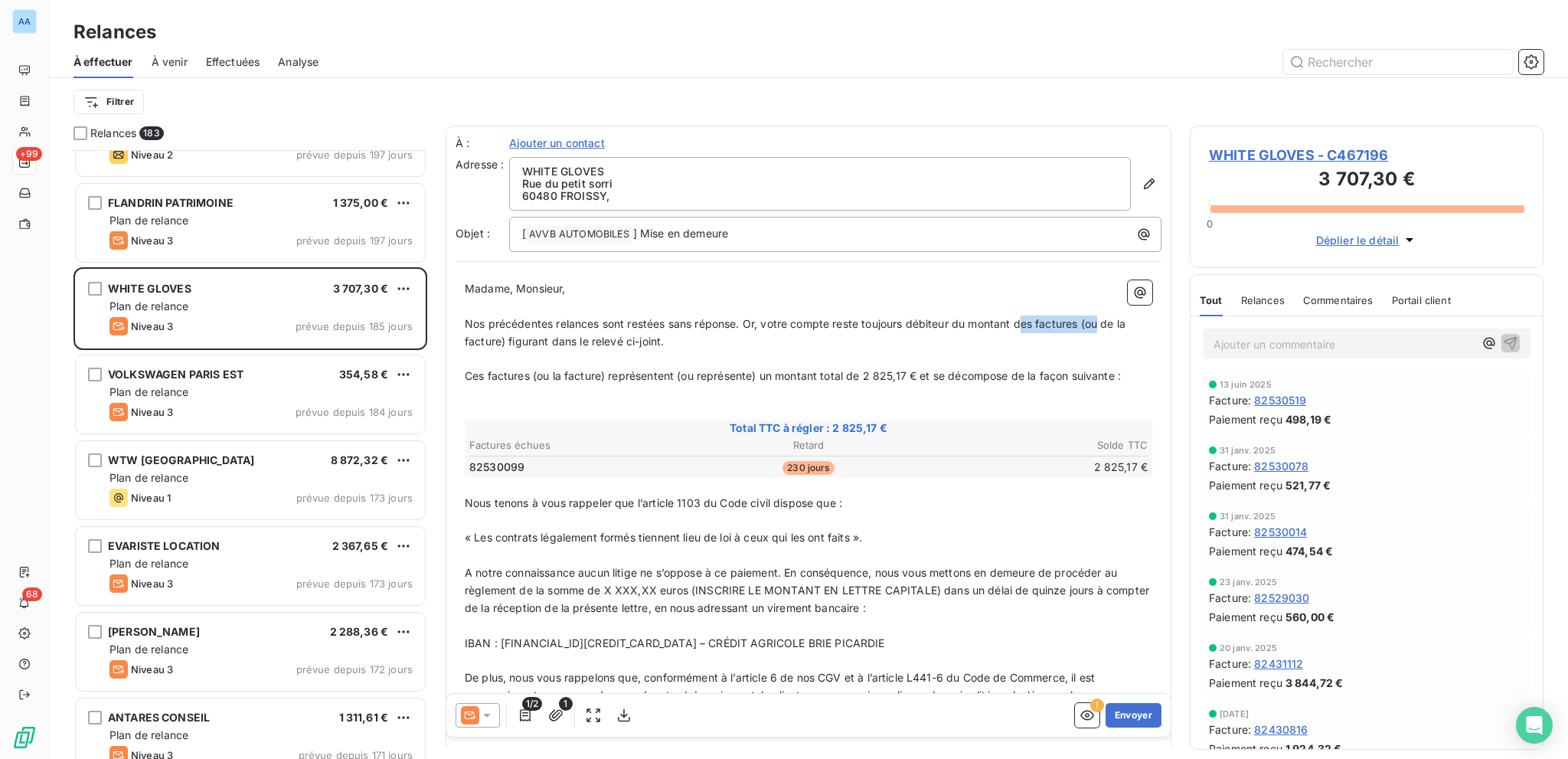
drag, startPoint x: 1025, startPoint y: 324, endPoint x: 1102, endPoint y: 319, distance: 77.2
click at [1102, 319] on span "Nos précédentes relances sont restées sans réponse. Or, votre compte reste touj…" at bounding box center [796, 332] width 664 height 31
click at [1088, 326] on span "Nos précédentes relances sont restées sans réponse. Or, votre compte reste touj…" at bounding box center [796, 332] width 664 height 31
drag, startPoint x: 467, startPoint y: 376, endPoint x: 696, endPoint y: 374, distance: 229.0
click at [696, 374] on span "Ces factures (ou la facture) représentent (ou représente) un montant total de 2…" at bounding box center [792, 376] width 656 height 13
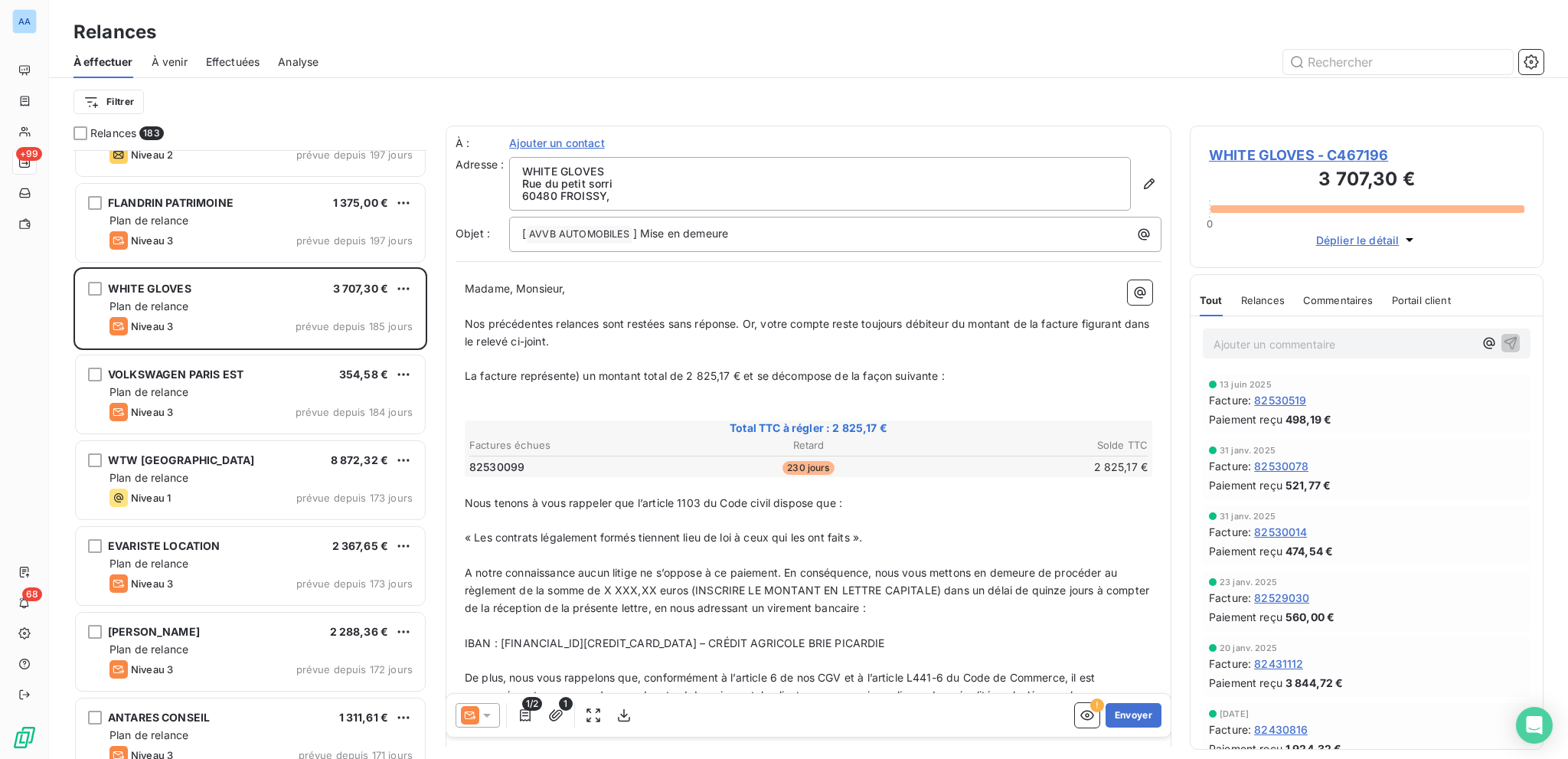
click at [581, 375] on span "La facture représente) un montant total de 2 825,17 € et se décompose de la faç…" at bounding box center [704, 376] width 480 height 13
click at [558, 411] on p "﻿" at bounding box center [808, 411] width 688 height 18
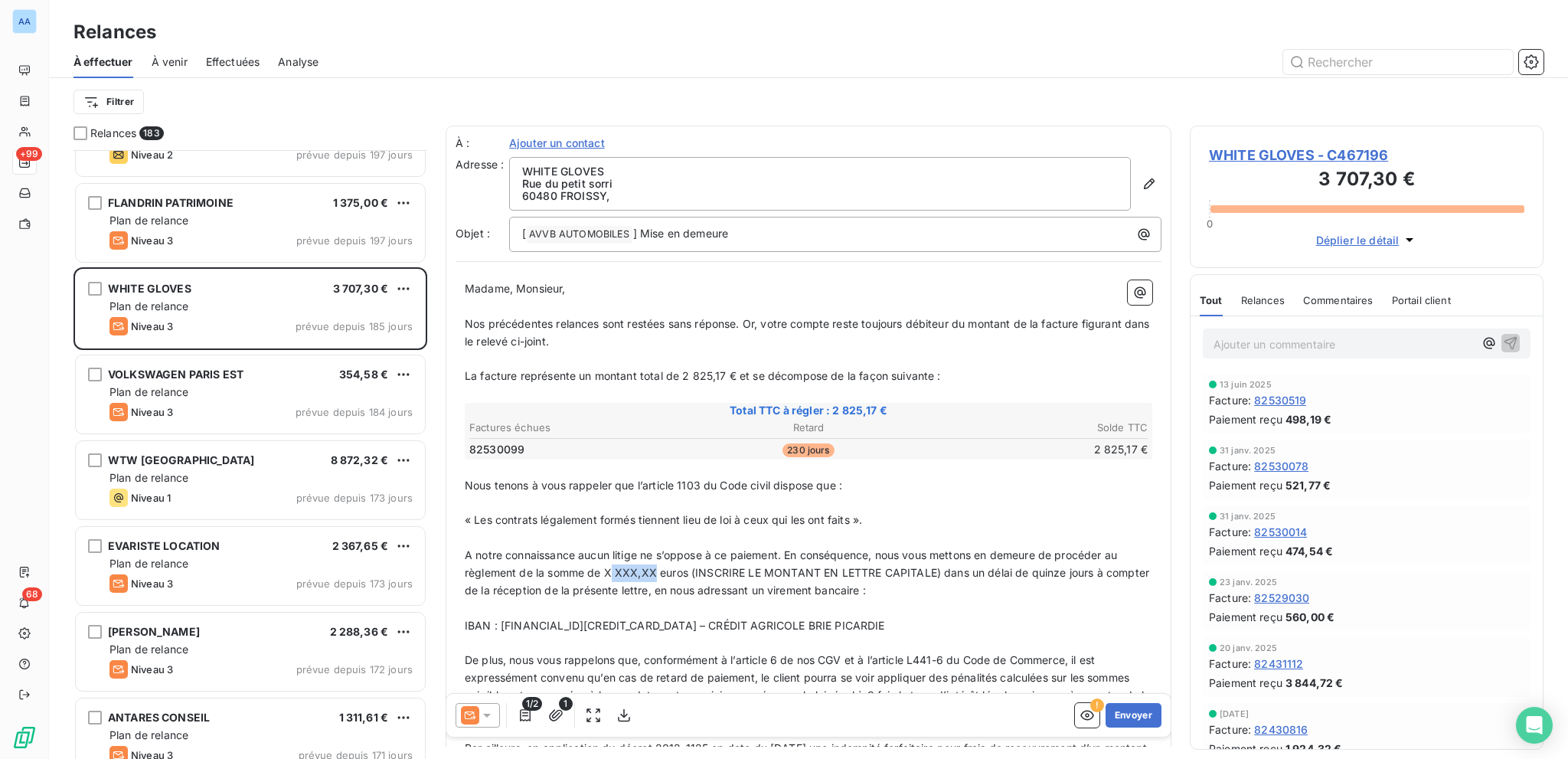
drag, startPoint x: 609, startPoint y: 567, endPoint x: 654, endPoint y: 575, distance: 45.7
click at [654, 575] on span "A notre connaissance aucun litige ne s’oppose à ce paiement. En conséquence, no…" at bounding box center [808, 572] width 688 height 48
drag, startPoint x: 695, startPoint y: 577, endPoint x: 928, endPoint y: 572, distance: 233.1
click at [928, 572] on span "A notre connaissance aucun litige ne s’oppose à ce paiement. En conséquence, no…" at bounding box center [804, 572] width 678 height 48
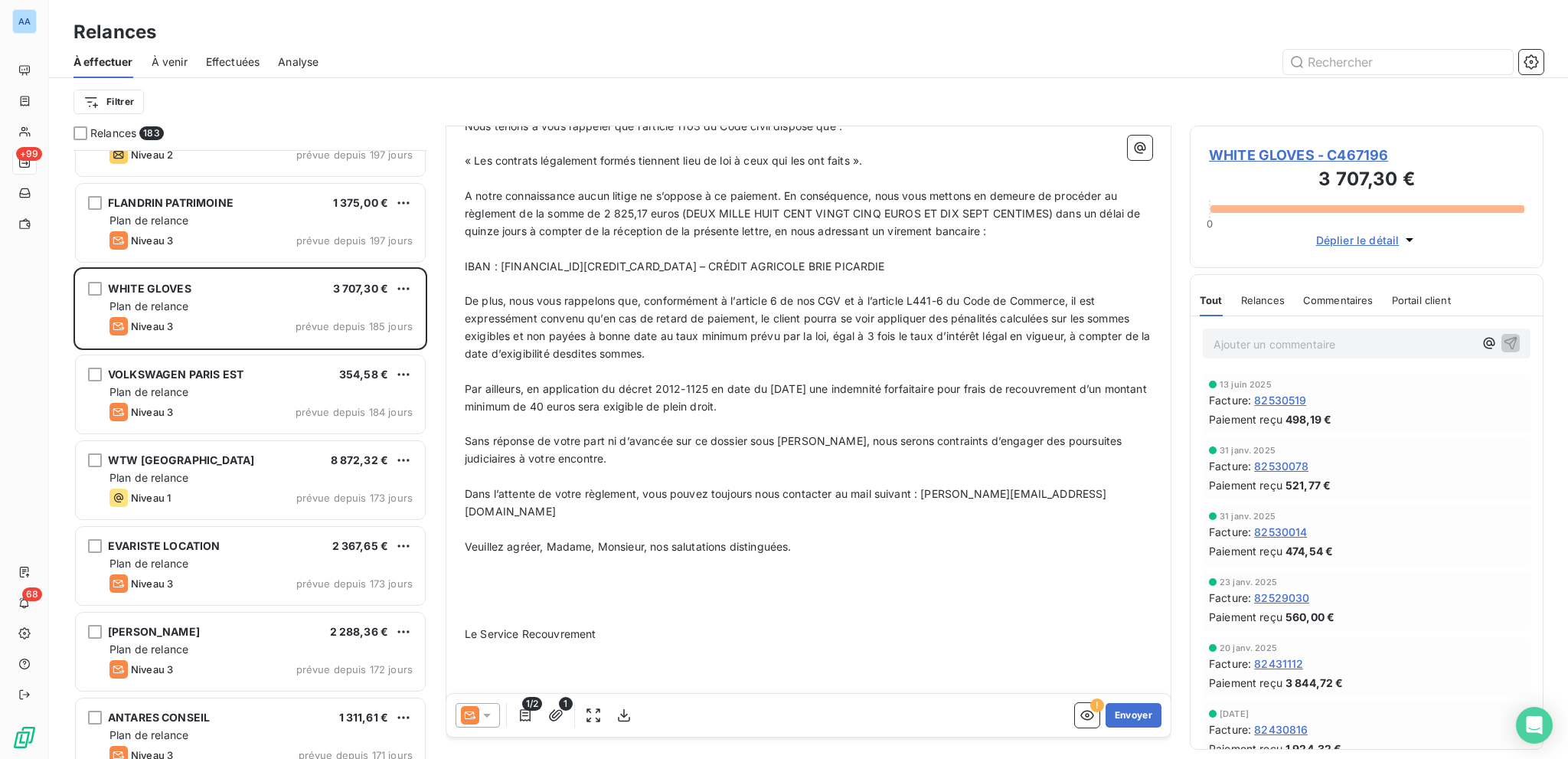
scroll to position [386, 0]
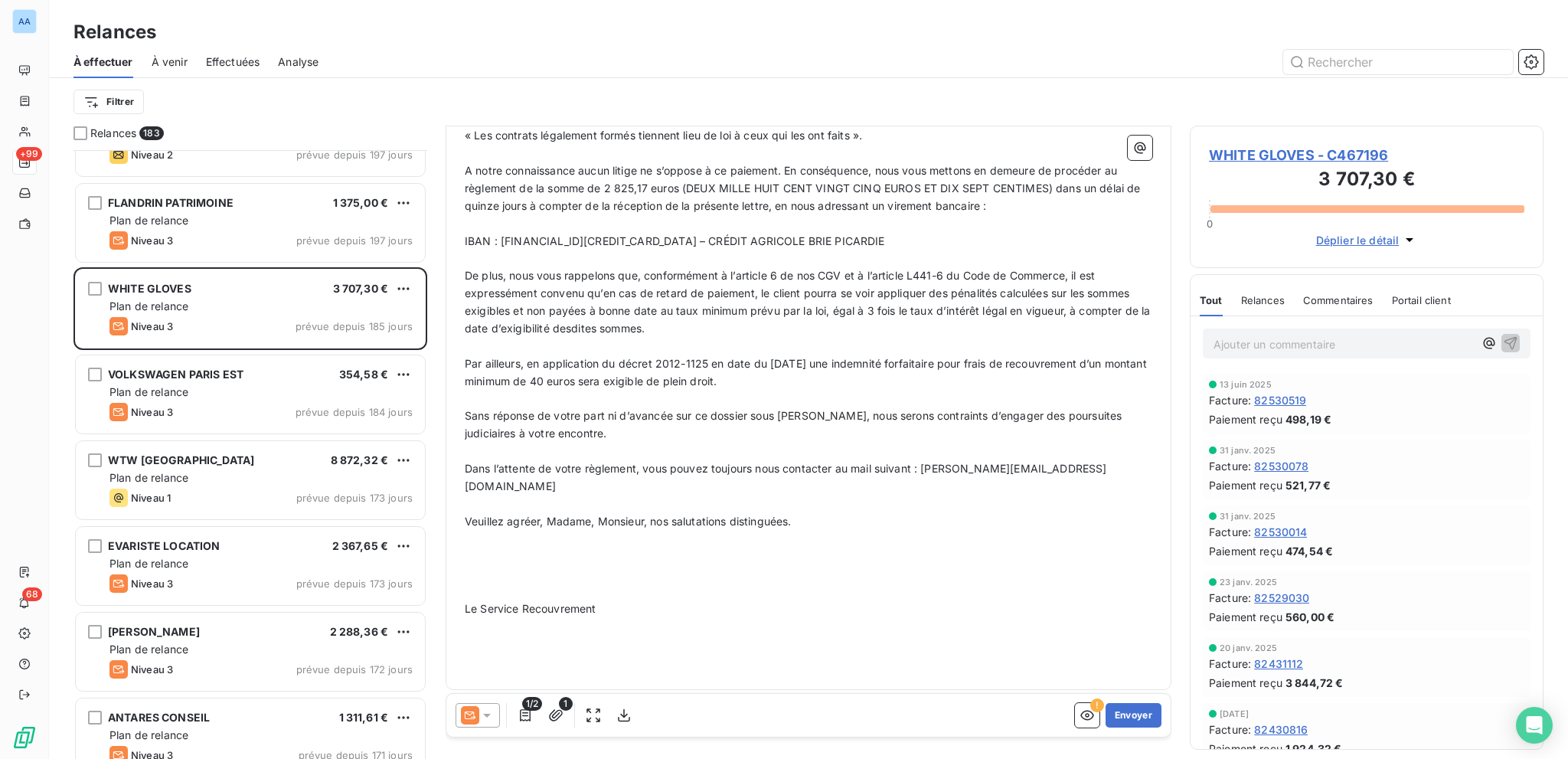
click at [530, 583] on p "﻿" at bounding box center [808, 591] width 688 height 18
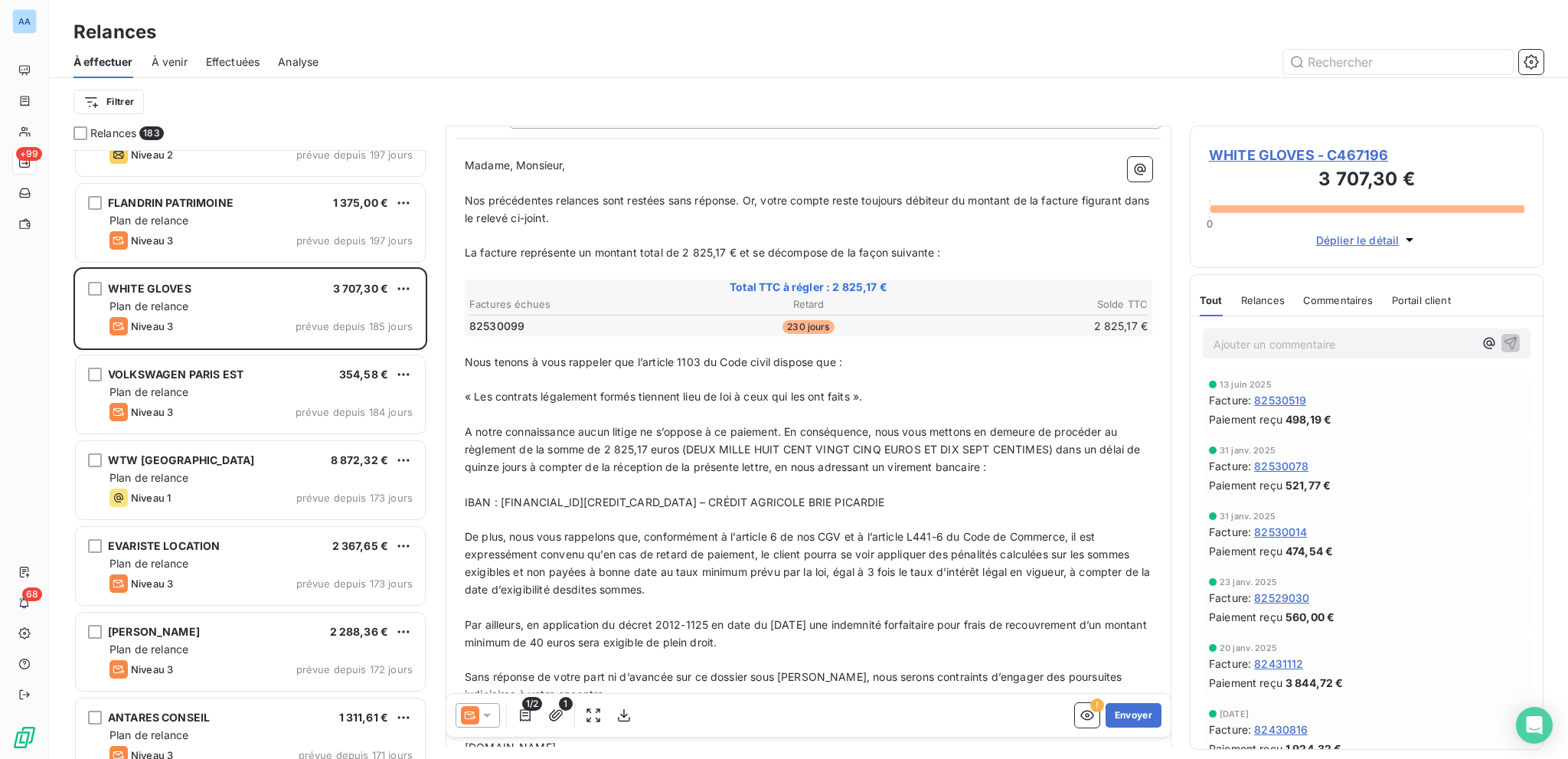
scroll to position [0, 0]
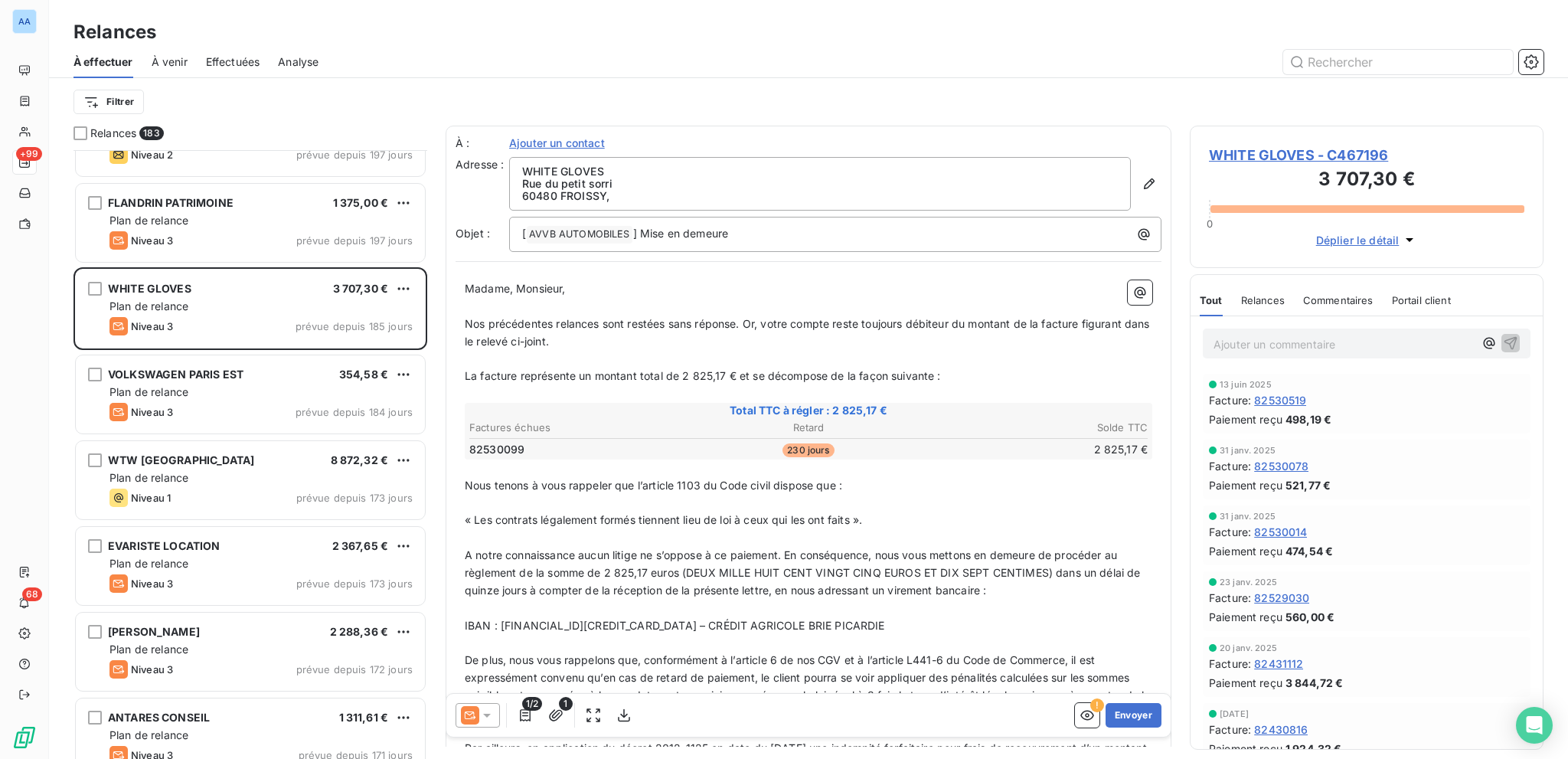
click at [1151, 179] on div "À : Ajouter un contact Adresse : WHITE GLOVES Rue du petit sorri 60480 FROISSY …" at bounding box center [808, 565] width 726 height 879
click at [1146, 186] on button "button" at bounding box center [1150, 184] width 24 height 25
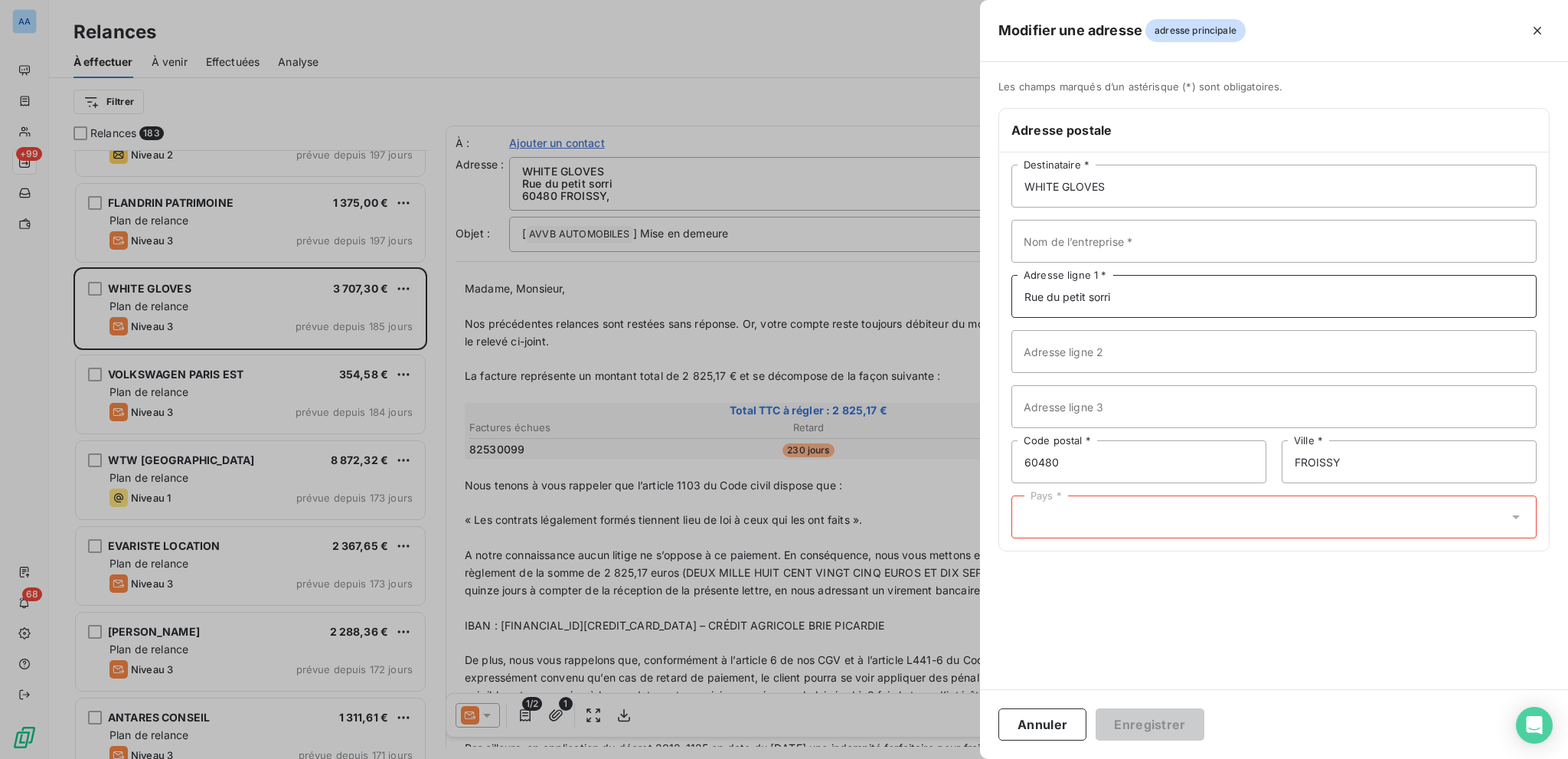
drag, startPoint x: 1155, startPoint y: 296, endPoint x: 916, endPoint y: 321, distance: 240.3
click at [916, 758] on div "Modifier une adresse adresse principale Les champs marqués d’un astérisque (*) …" at bounding box center [784, 759] width 1568 height 0
type input "93 Avenue Jules Quentin"
type input "92000"
type input "NANTERRE"
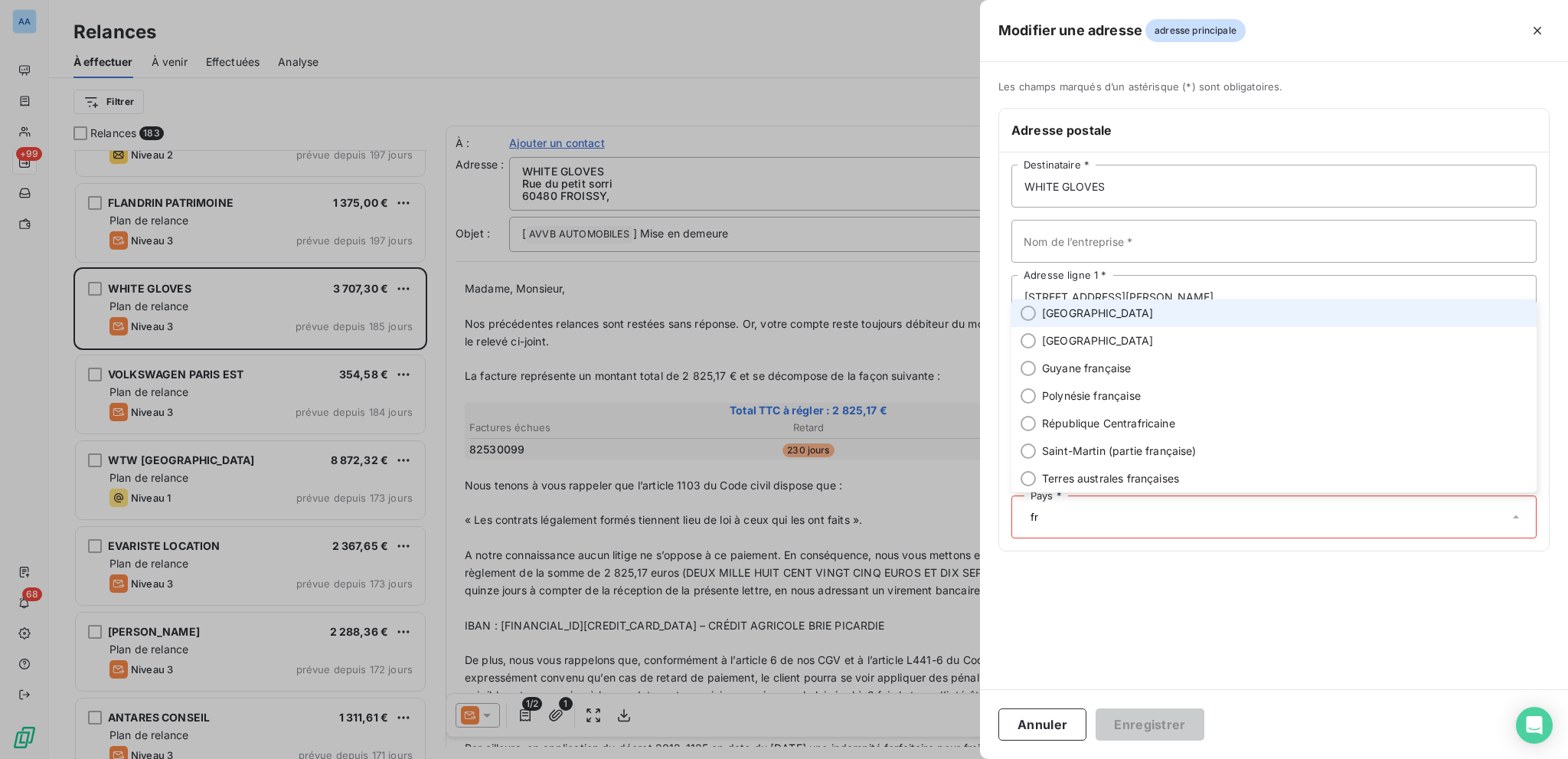
click at [1097, 321] on li "[GEOGRAPHIC_DATA]" at bounding box center [1273, 313] width 525 height 27
type input "fr"
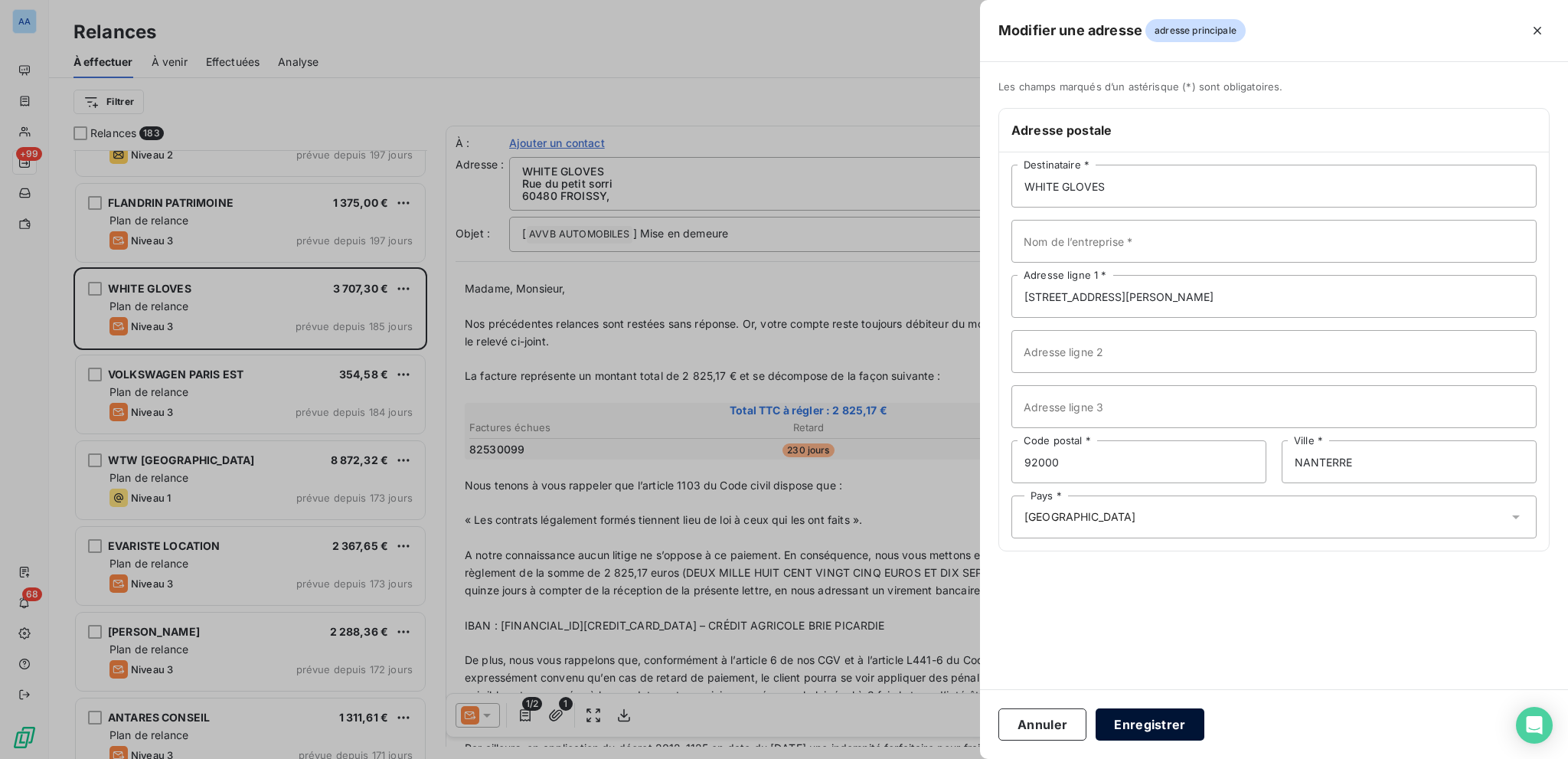
click at [1147, 722] on button "Enregistrer" at bounding box center [1150, 725] width 108 height 32
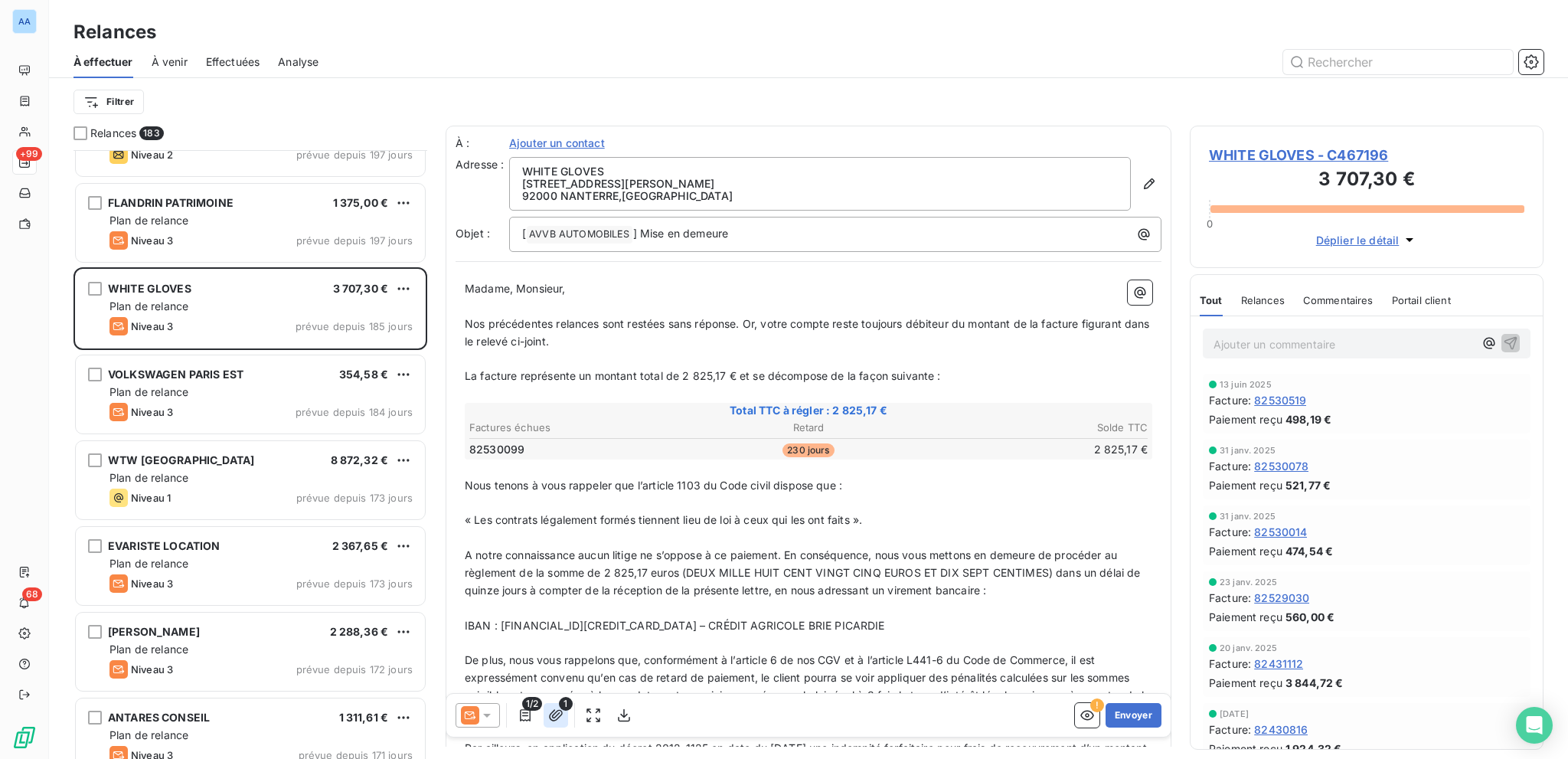
click at [549, 717] on icon "button" at bounding box center [556, 716] width 15 height 15
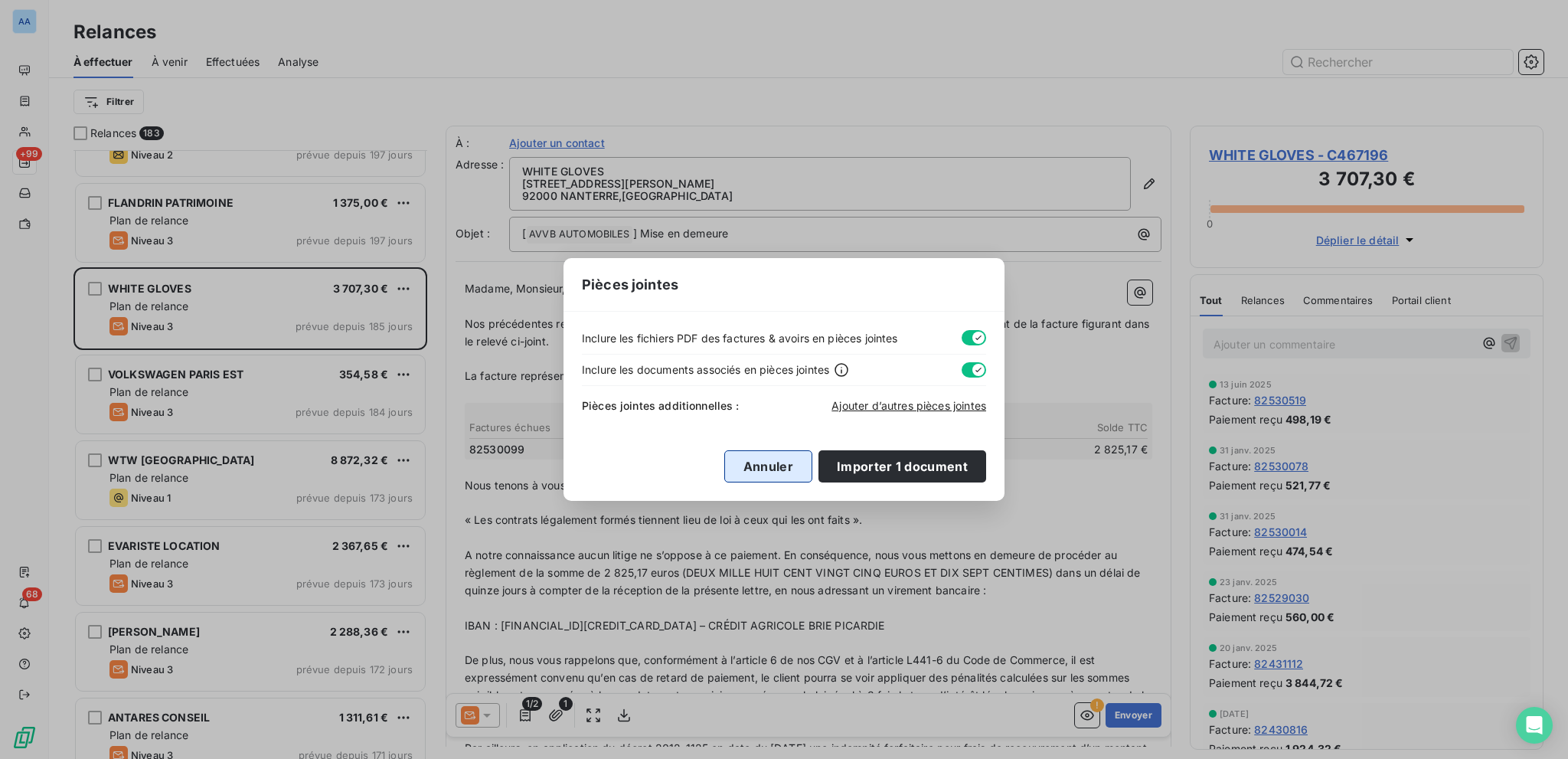
click at [778, 471] on button "Annuler" at bounding box center [768, 467] width 88 height 32
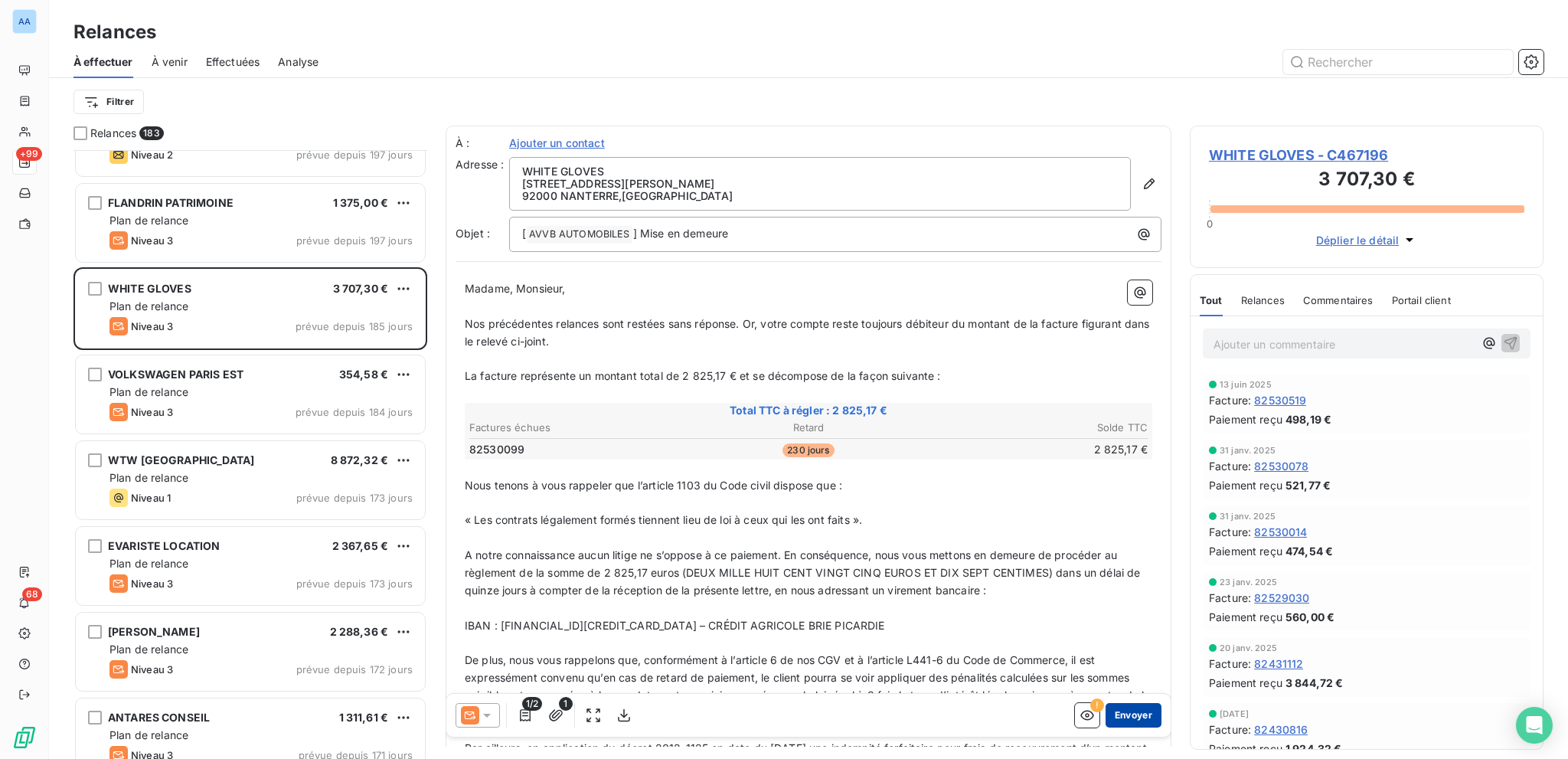
click at [1105, 704] on button "Envoyer" at bounding box center [1133, 716] width 56 height 25
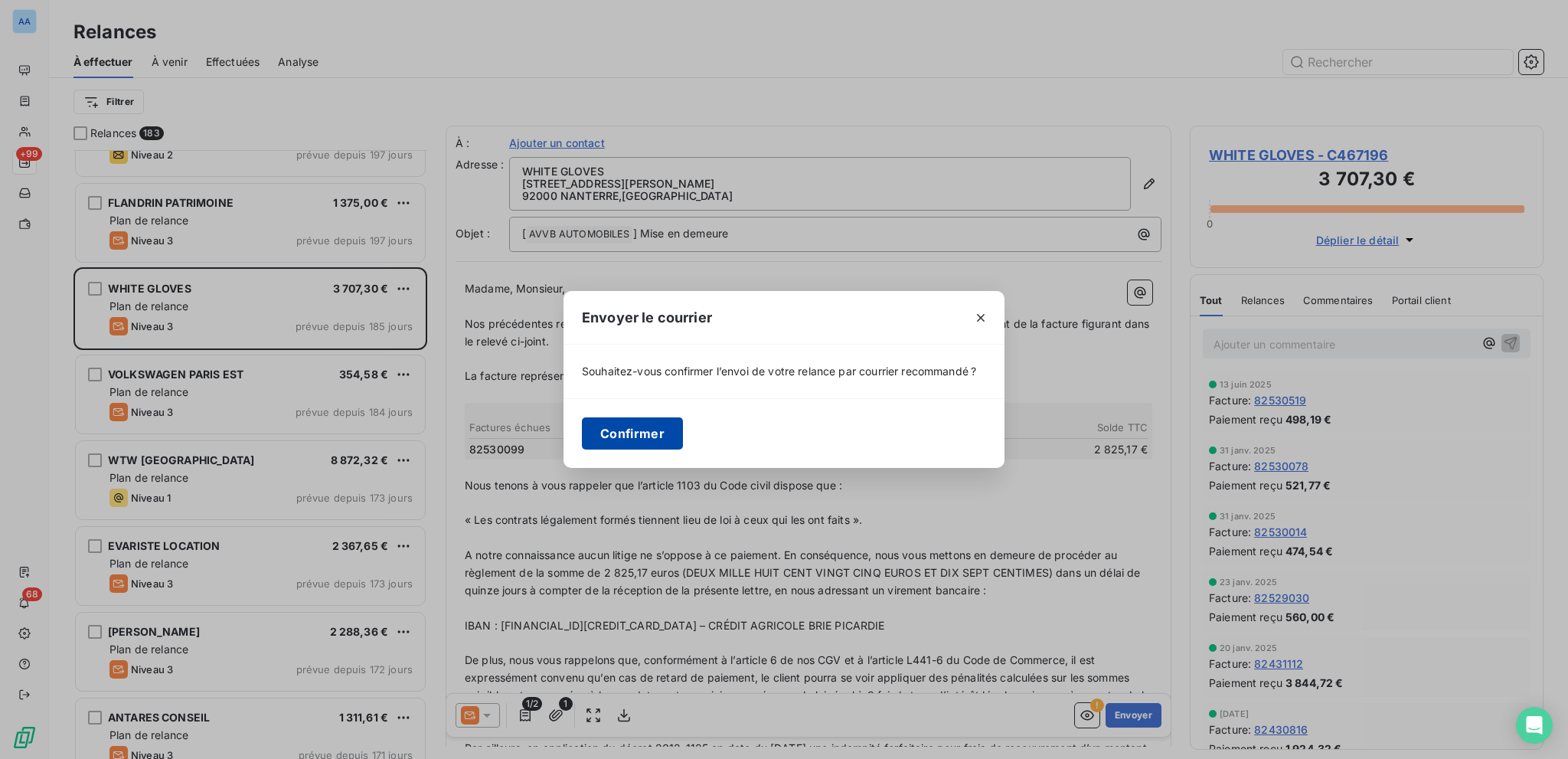
click at [626, 423] on button "Confirmer" at bounding box center [632, 434] width 101 height 32
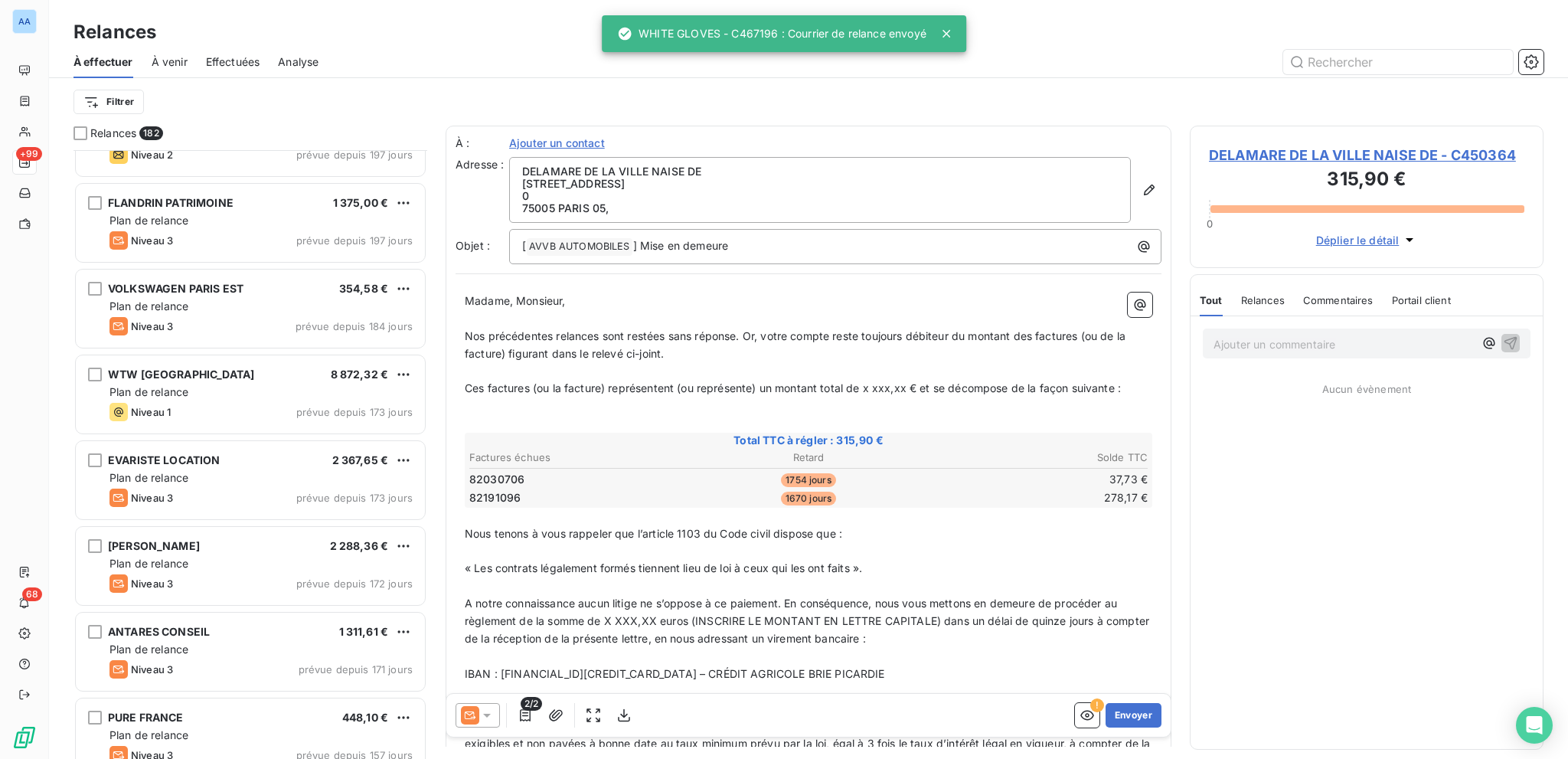
click at [246, 69] on span "Effectuées" at bounding box center [234, 62] width 55 height 15
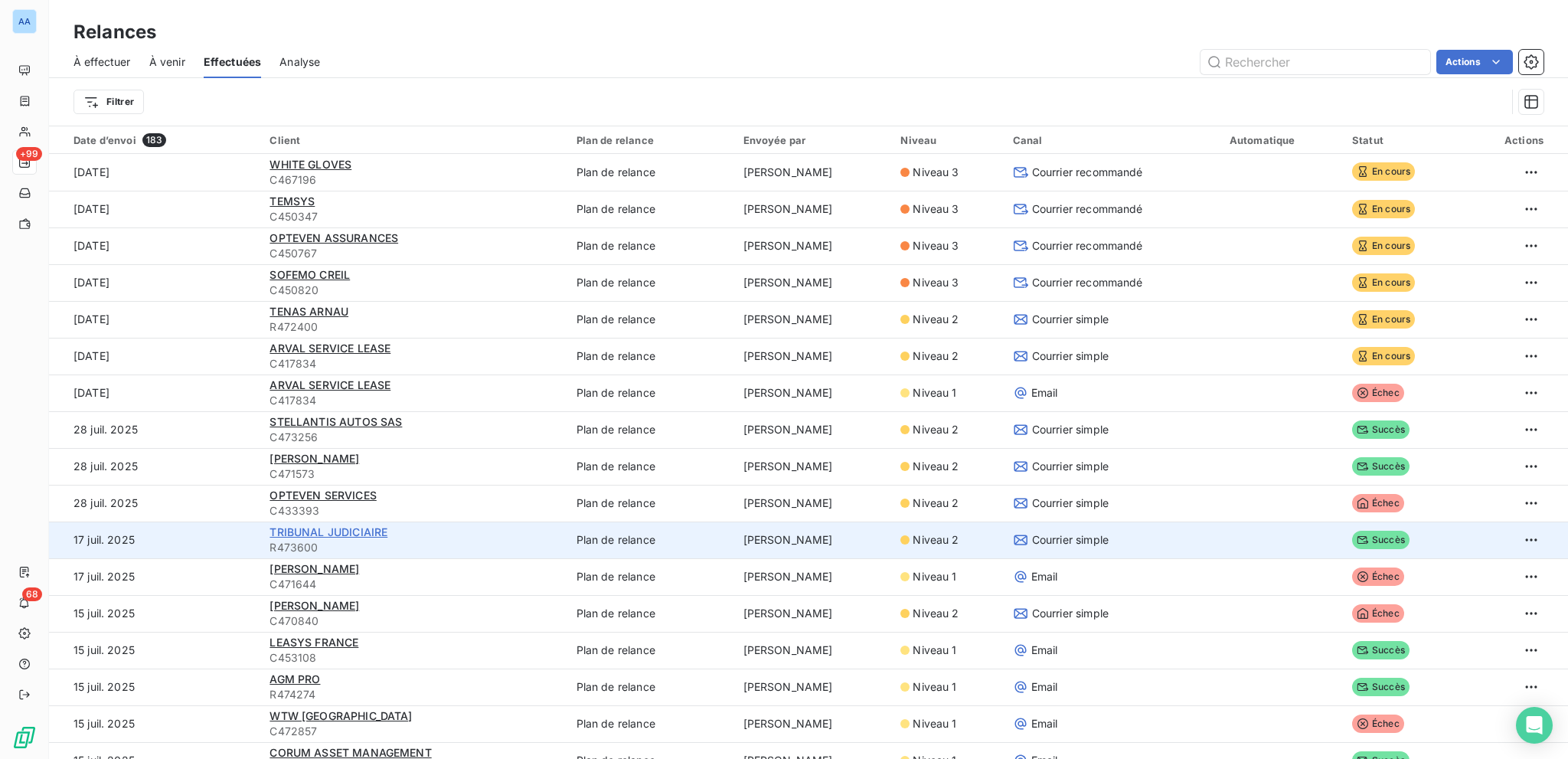
click at [370, 530] on span "TRIBUNAL JUDICIAIRE" at bounding box center [328, 532] width 118 height 13
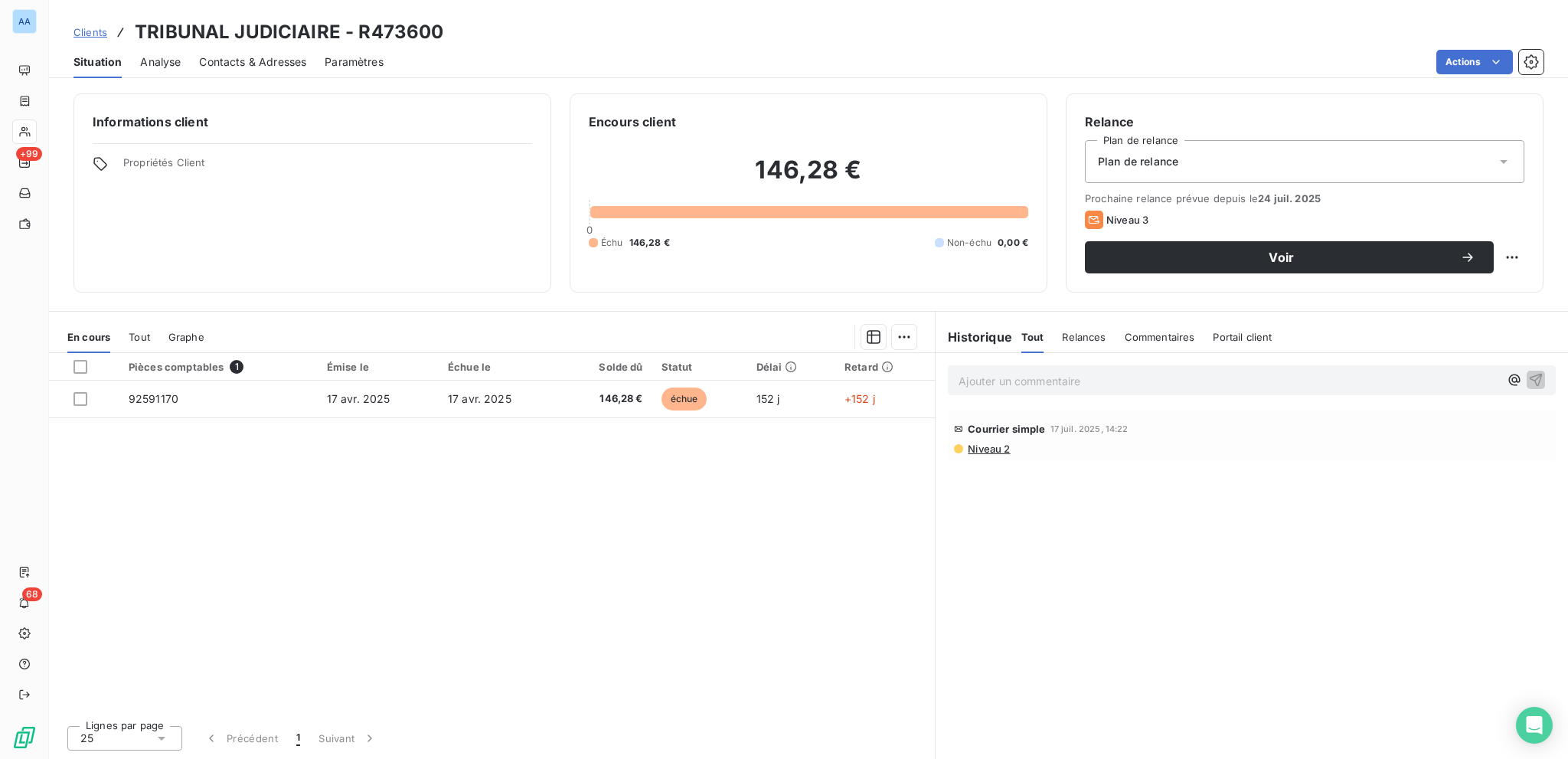
click at [1010, 446] on span "Niveau 2" at bounding box center [988, 449] width 43 height 12
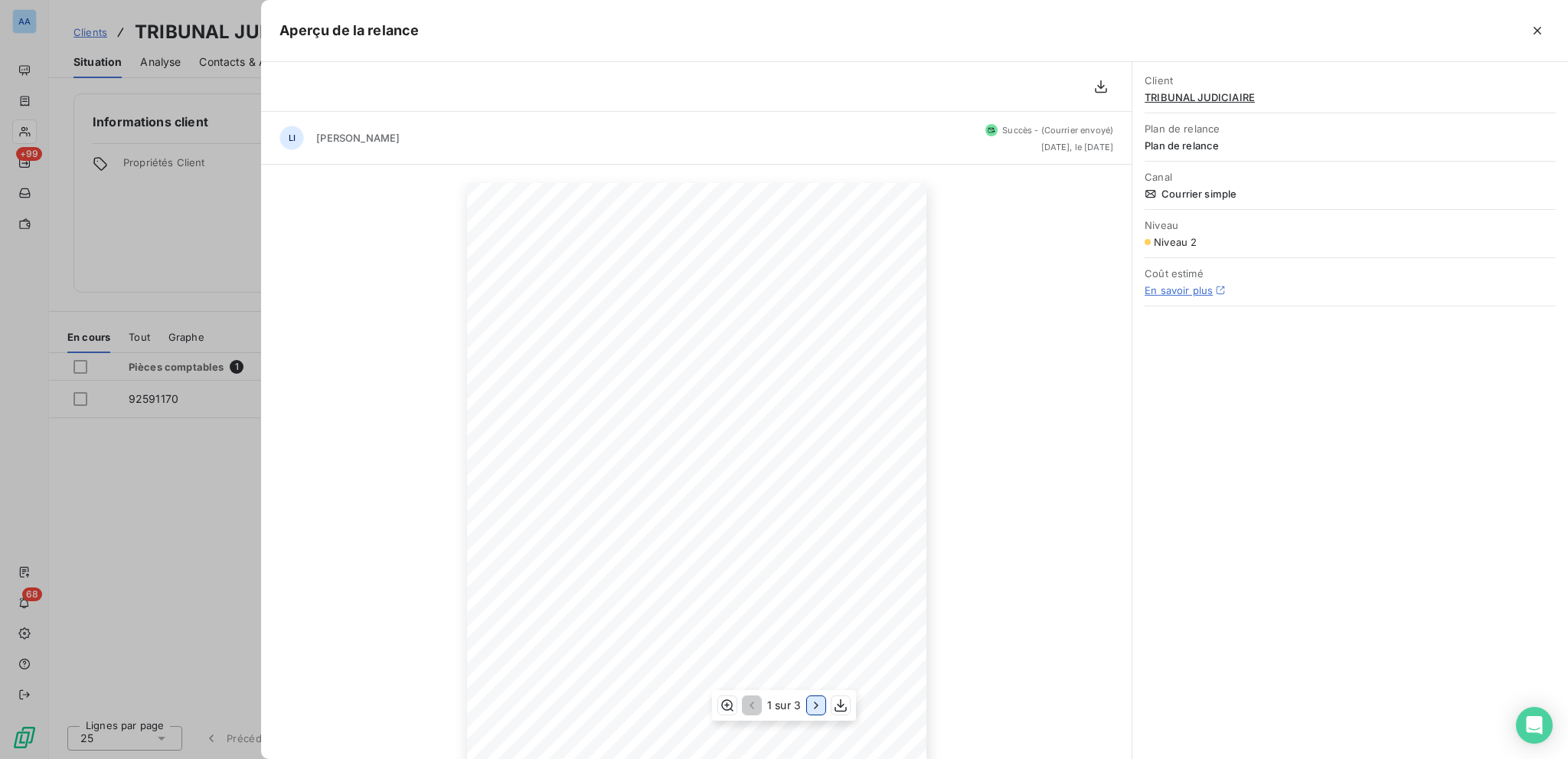
click at [812, 704] on icon "button" at bounding box center [816, 705] width 15 height 15
click at [1533, 20] on button "button" at bounding box center [1538, 31] width 24 height 25
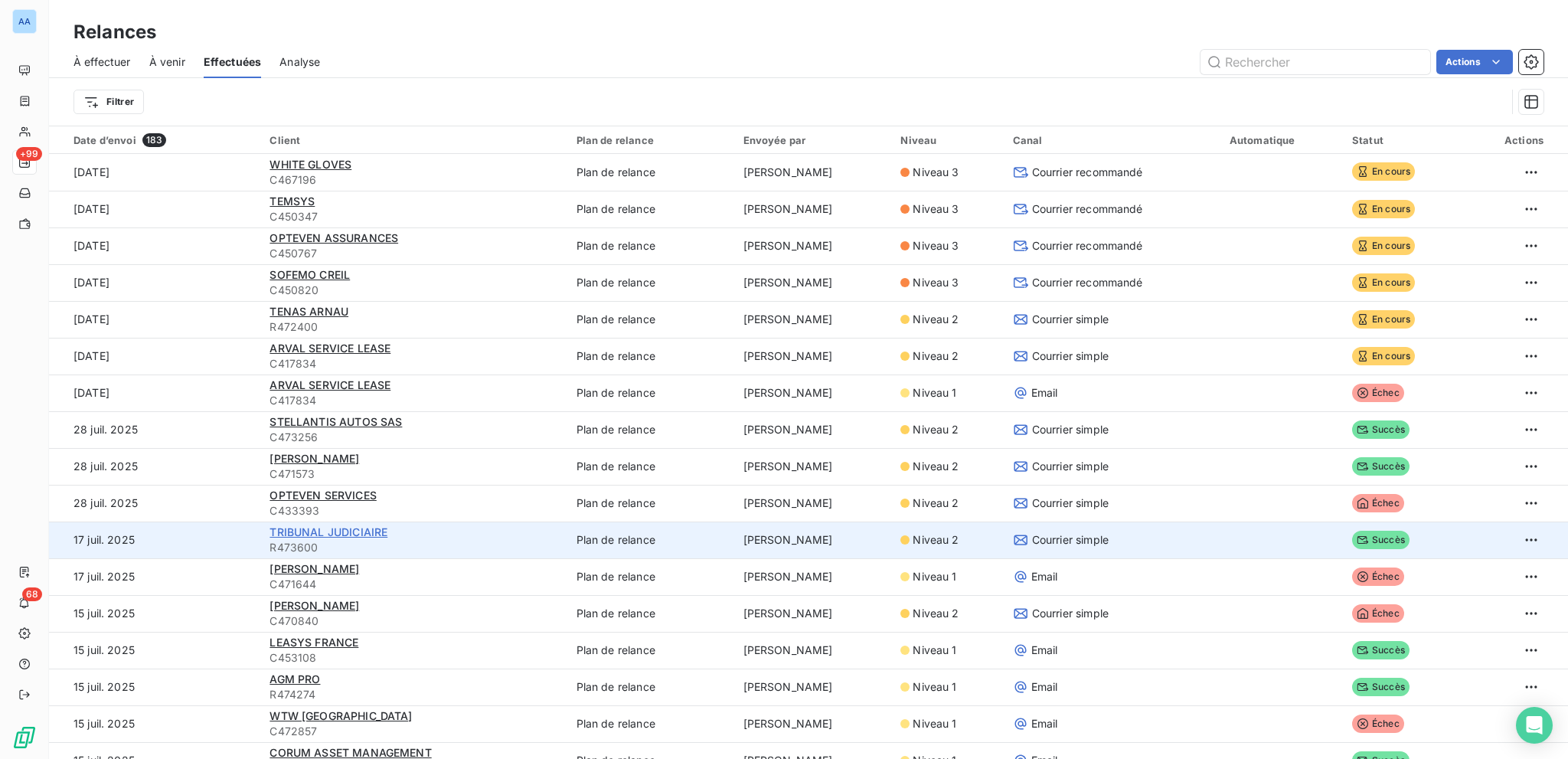
click at [341, 527] on span "TRIBUNAL JUDICIAIRE" at bounding box center [328, 532] width 118 height 13
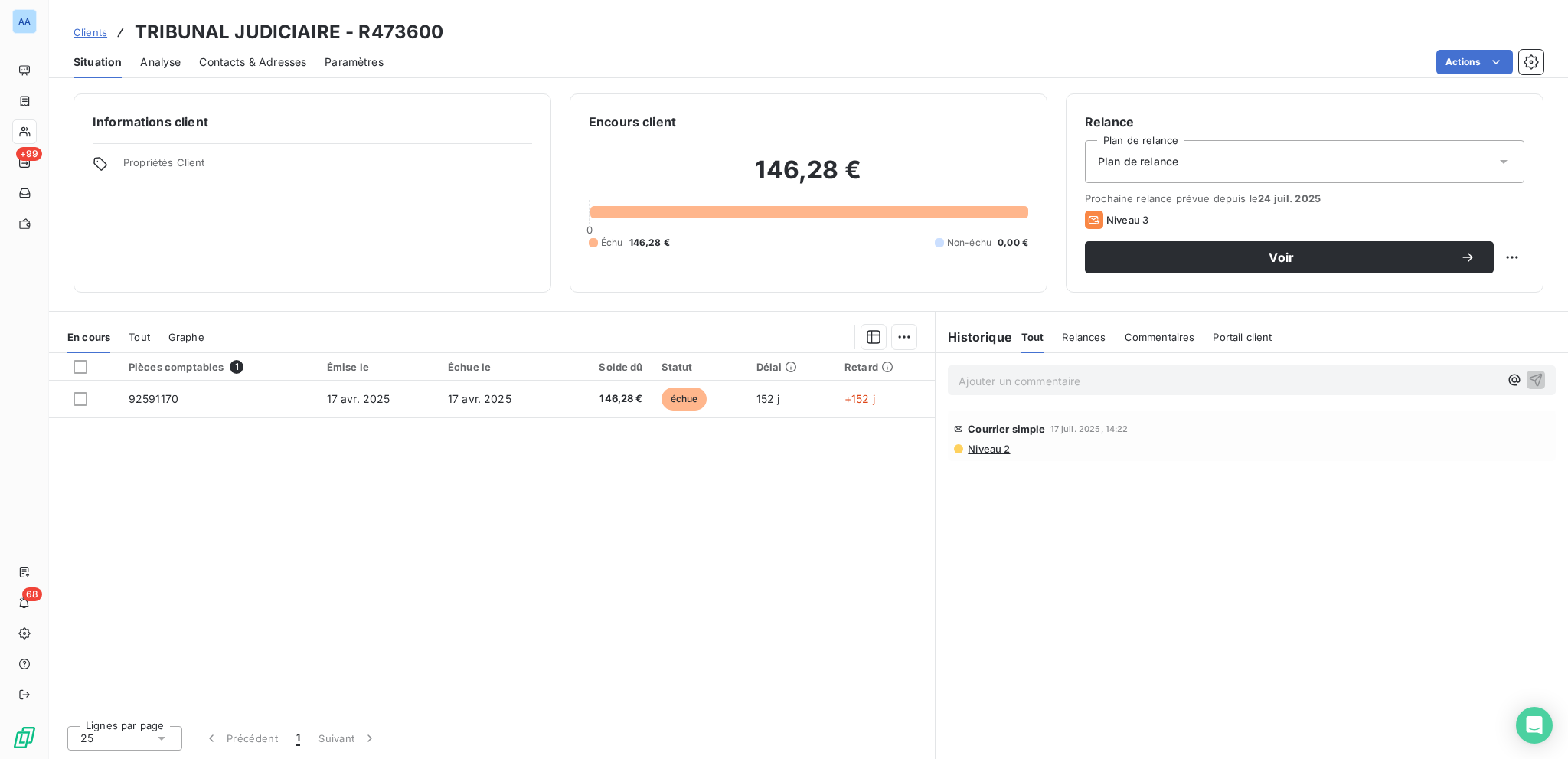
click at [1010, 452] on span "Niveau 2" at bounding box center [988, 449] width 43 height 12
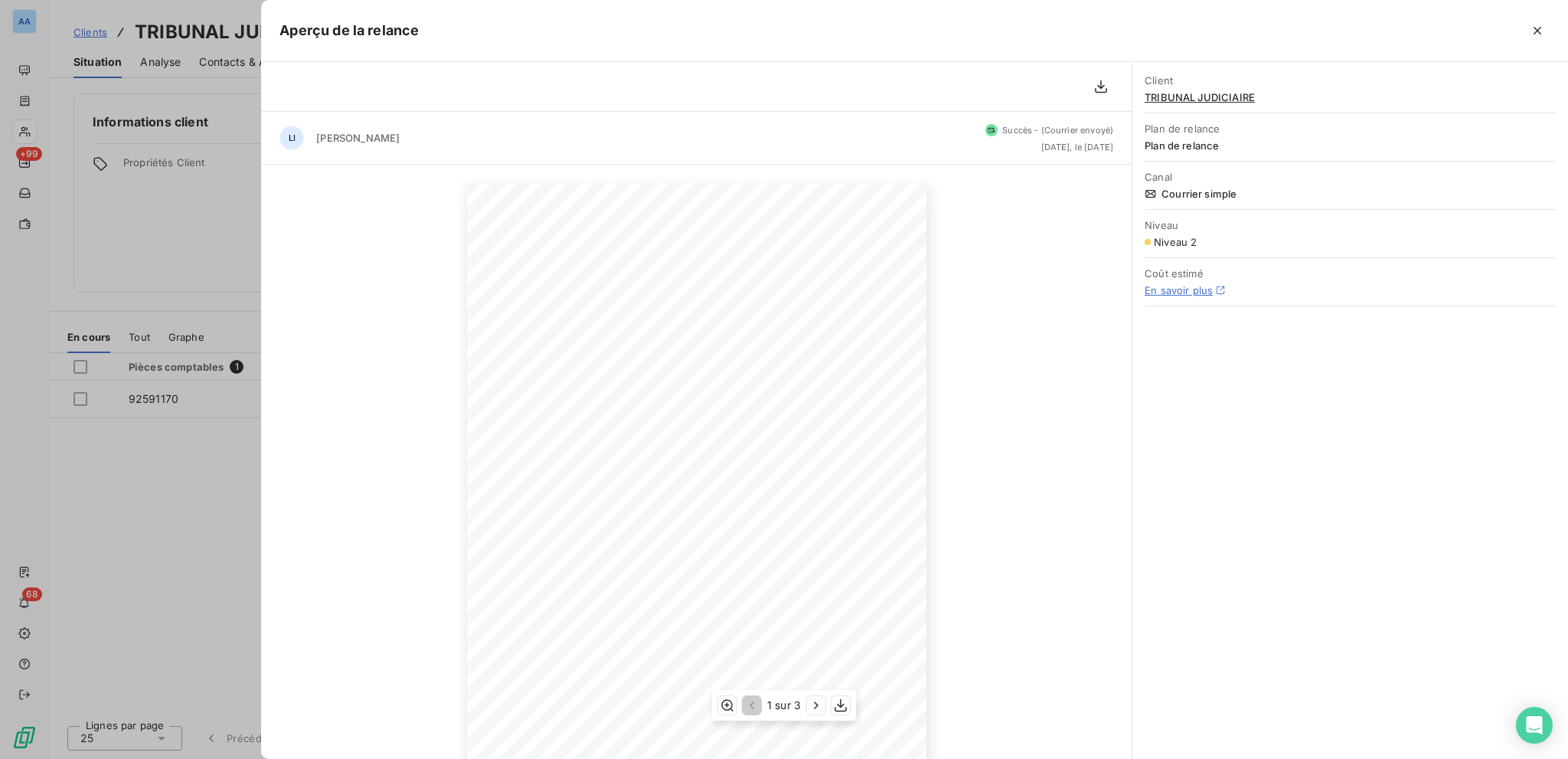
scroll to position [92, 0]
click at [807, 705] on button "button" at bounding box center [816, 706] width 19 height 19
click at [1536, 24] on icon "button" at bounding box center [1538, 30] width 15 height 15
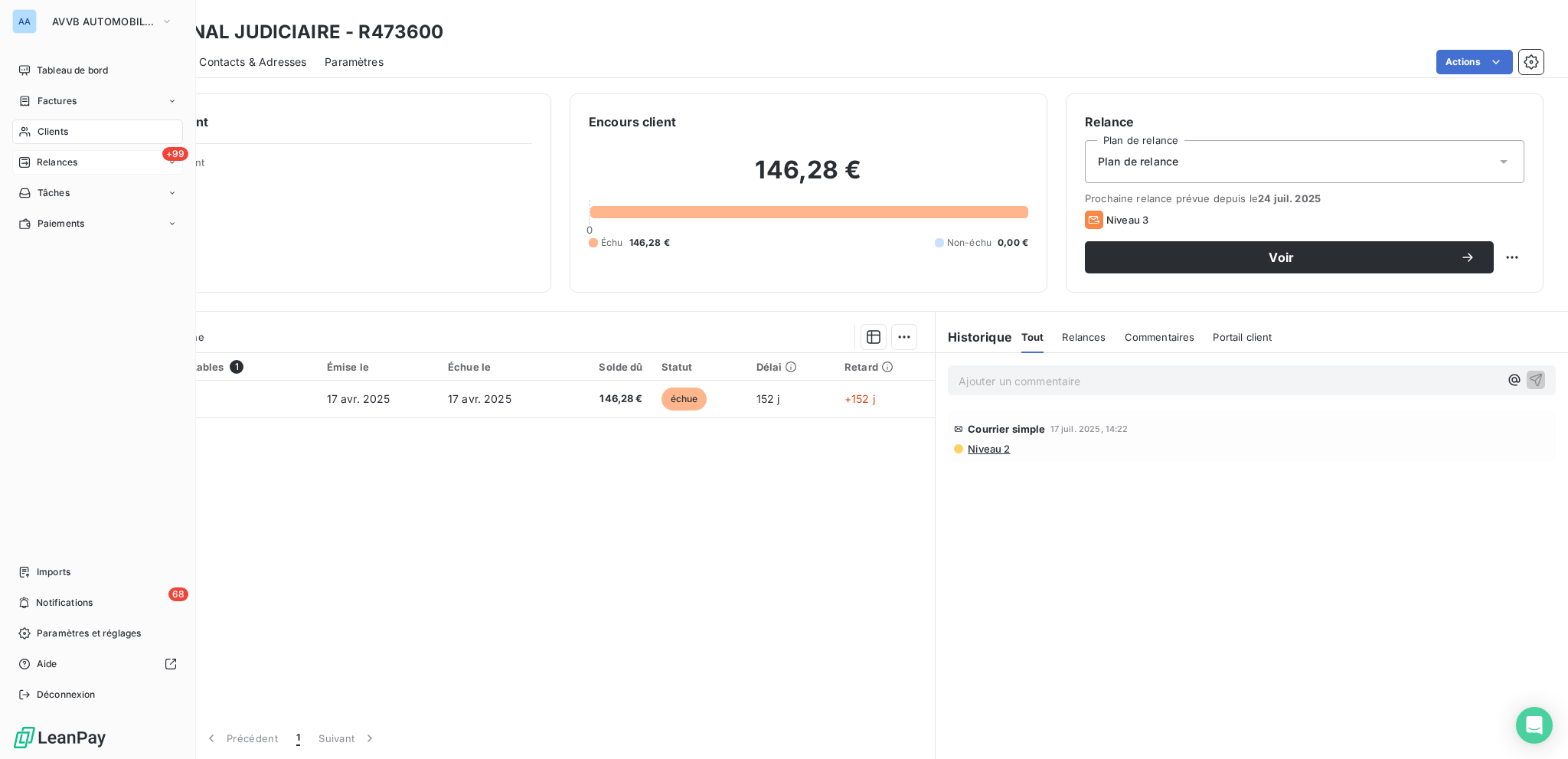
click at [55, 163] on span "Relances" at bounding box center [57, 162] width 41 height 14
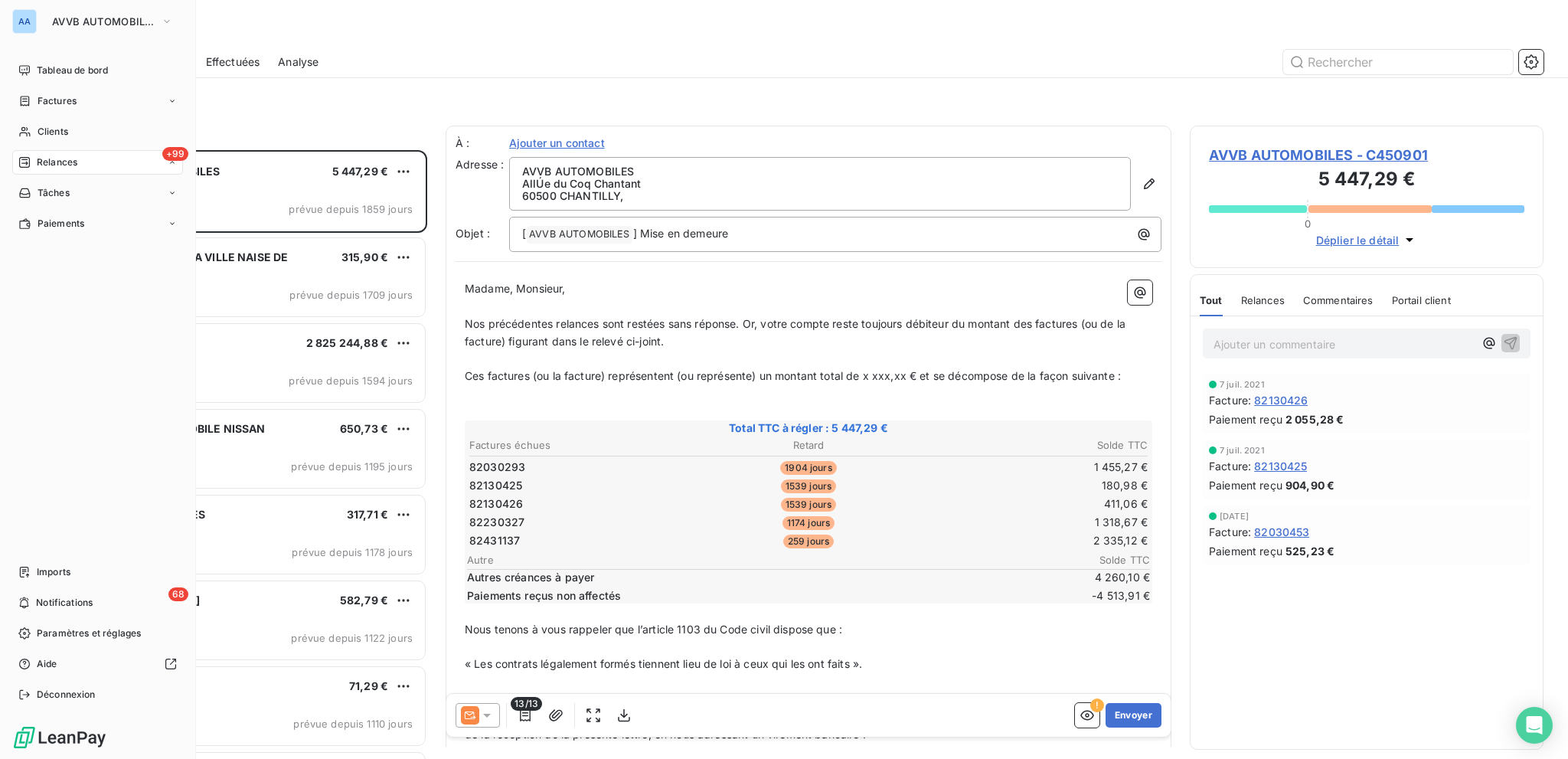
scroll to position [598, 341]
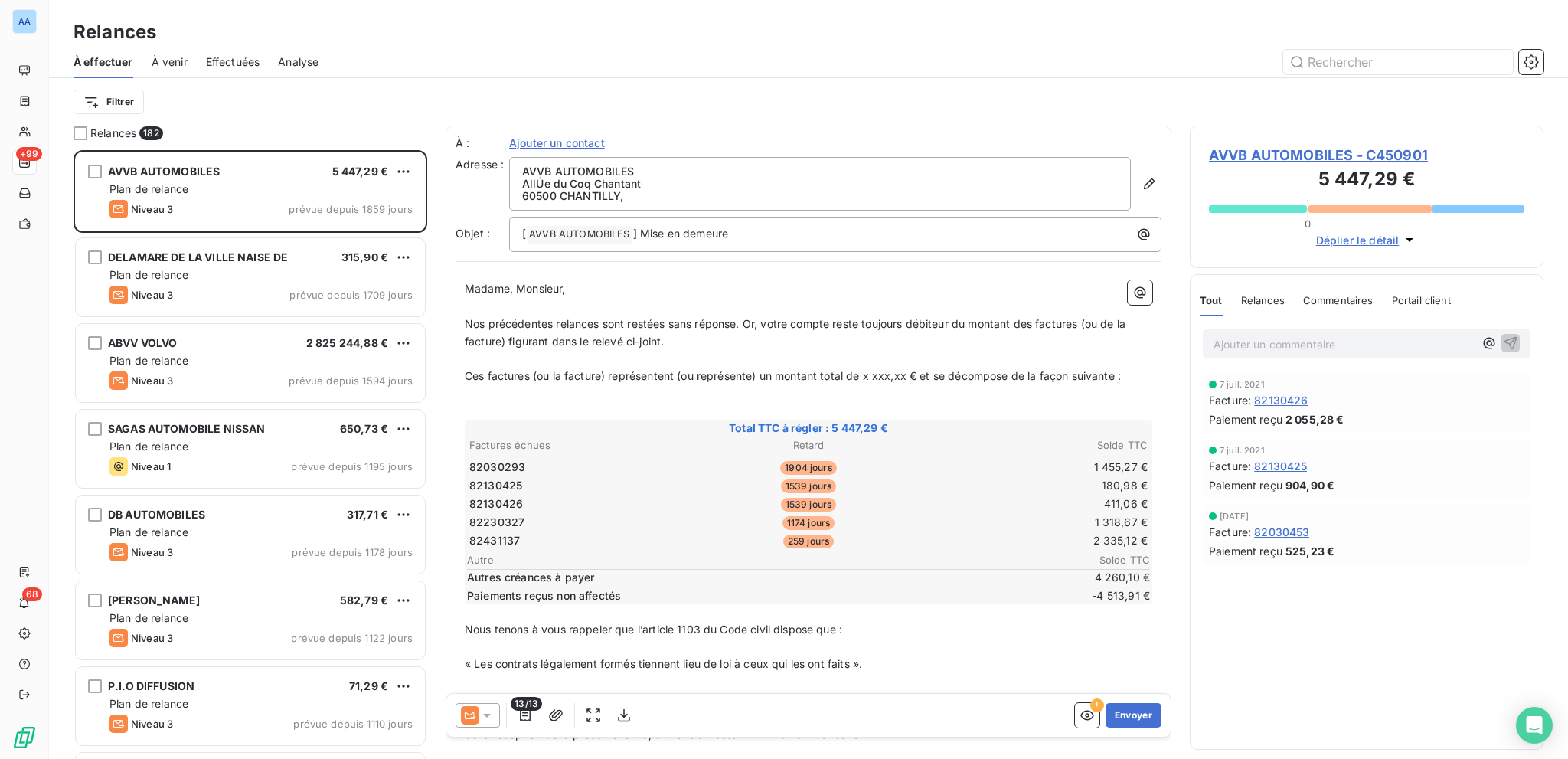
click at [230, 63] on span "Effectuées" at bounding box center [234, 62] width 55 height 15
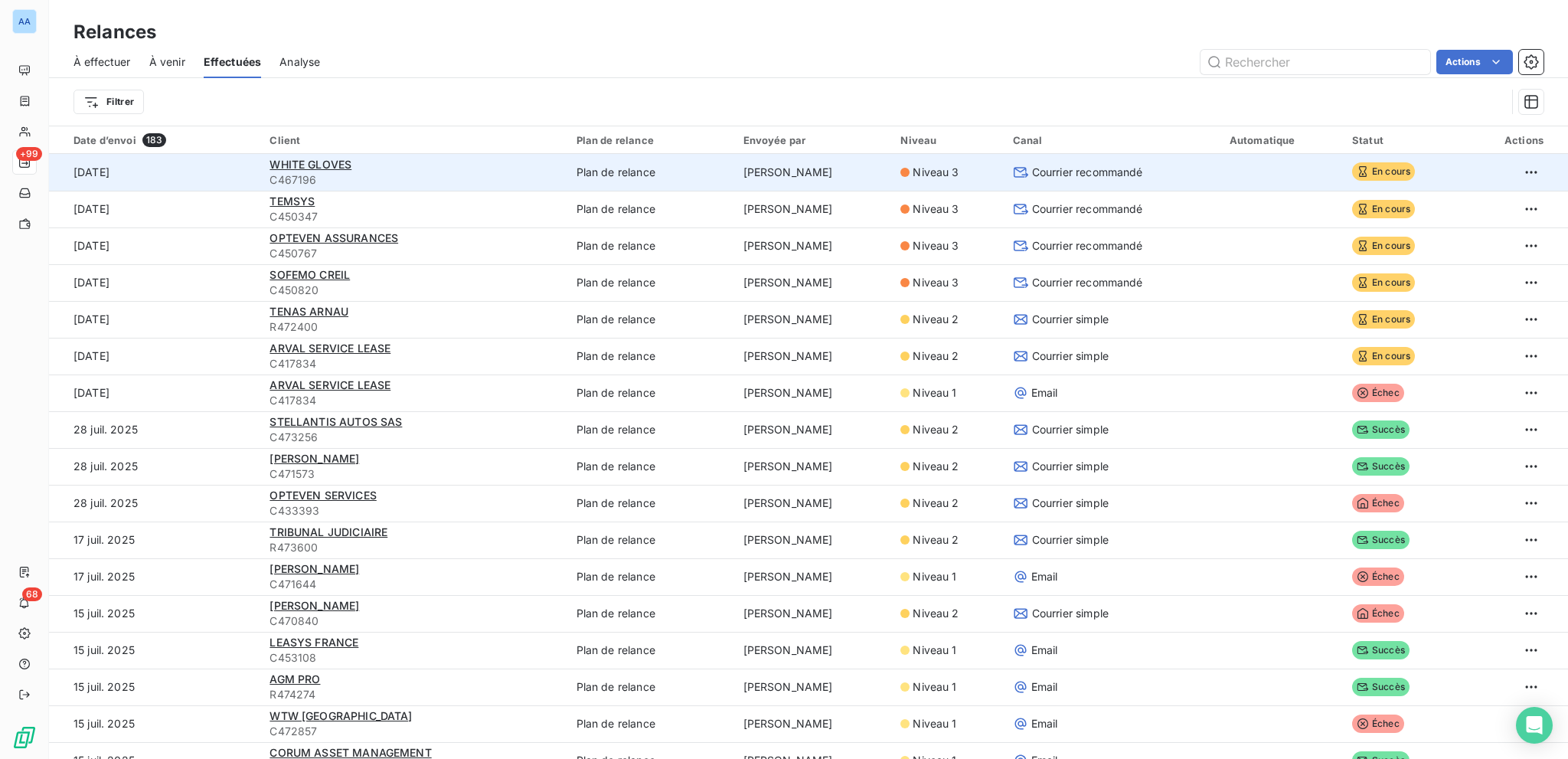
click at [351, 169] on div "WHITE GLOVES" at bounding box center [414, 165] width 288 height 15
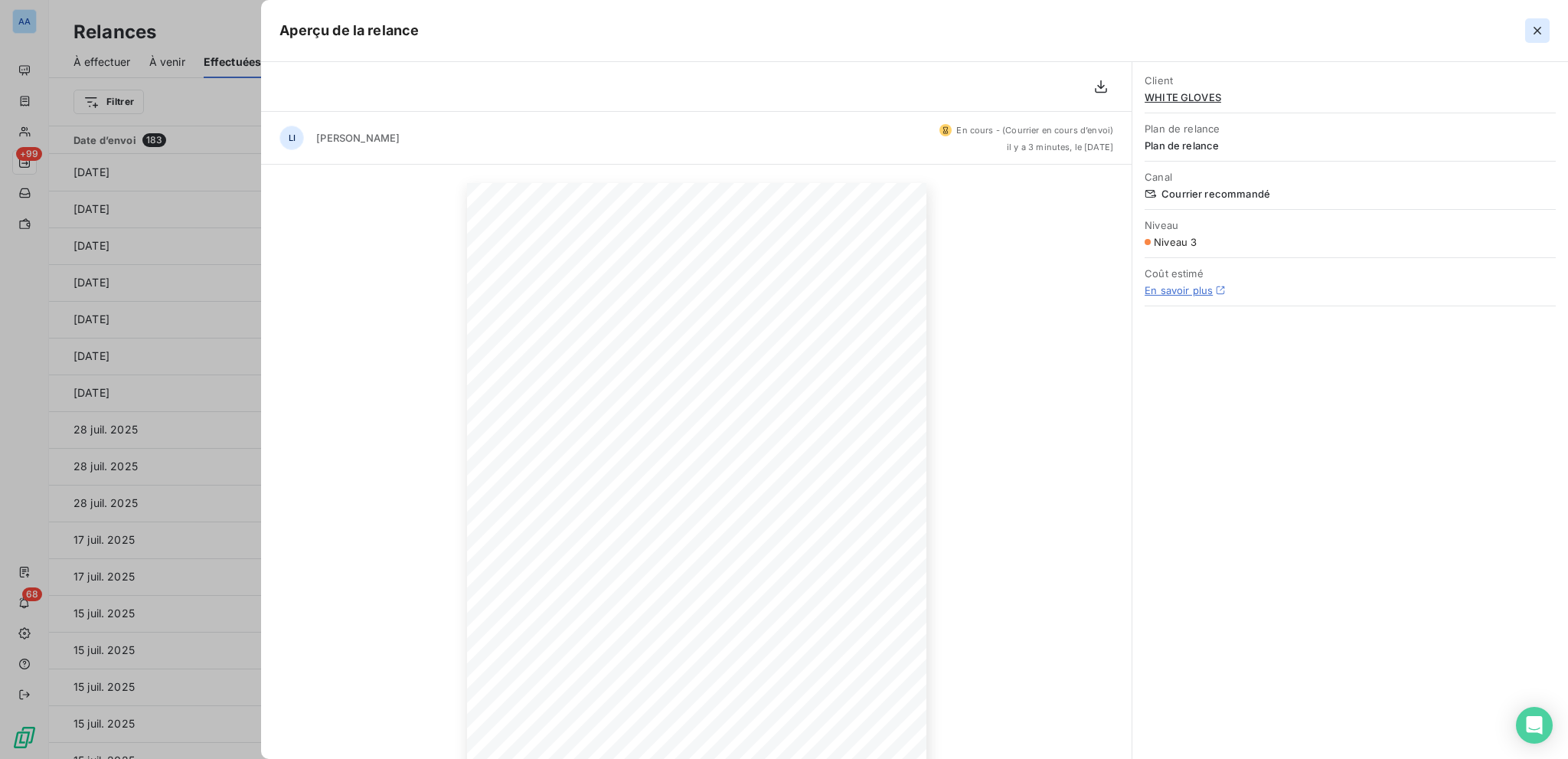
click at [1530, 32] on icon "button" at bounding box center [1538, 30] width 15 height 15
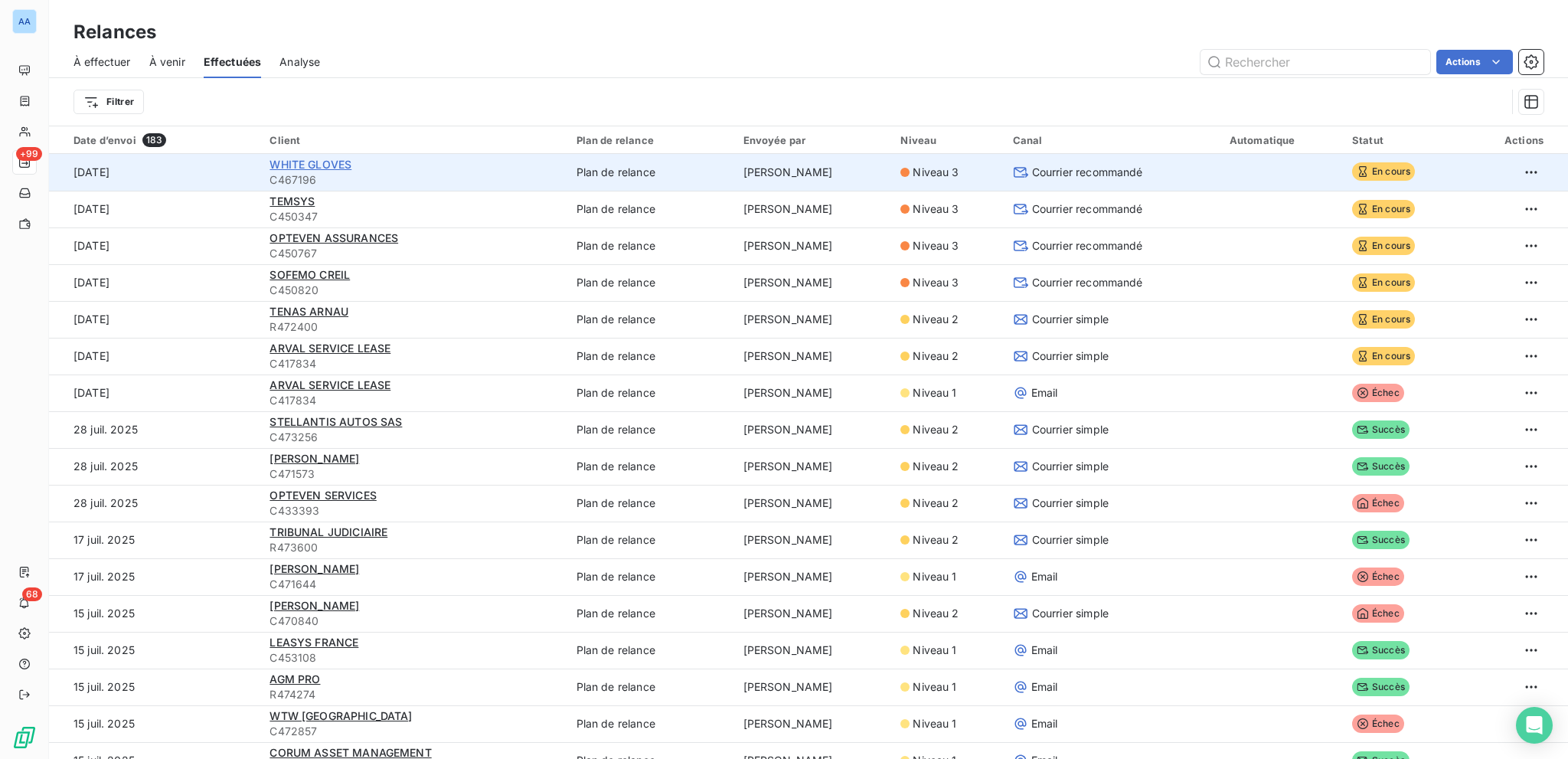
click at [304, 166] on span "WHITE GLOVES" at bounding box center [310, 164] width 82 height 13
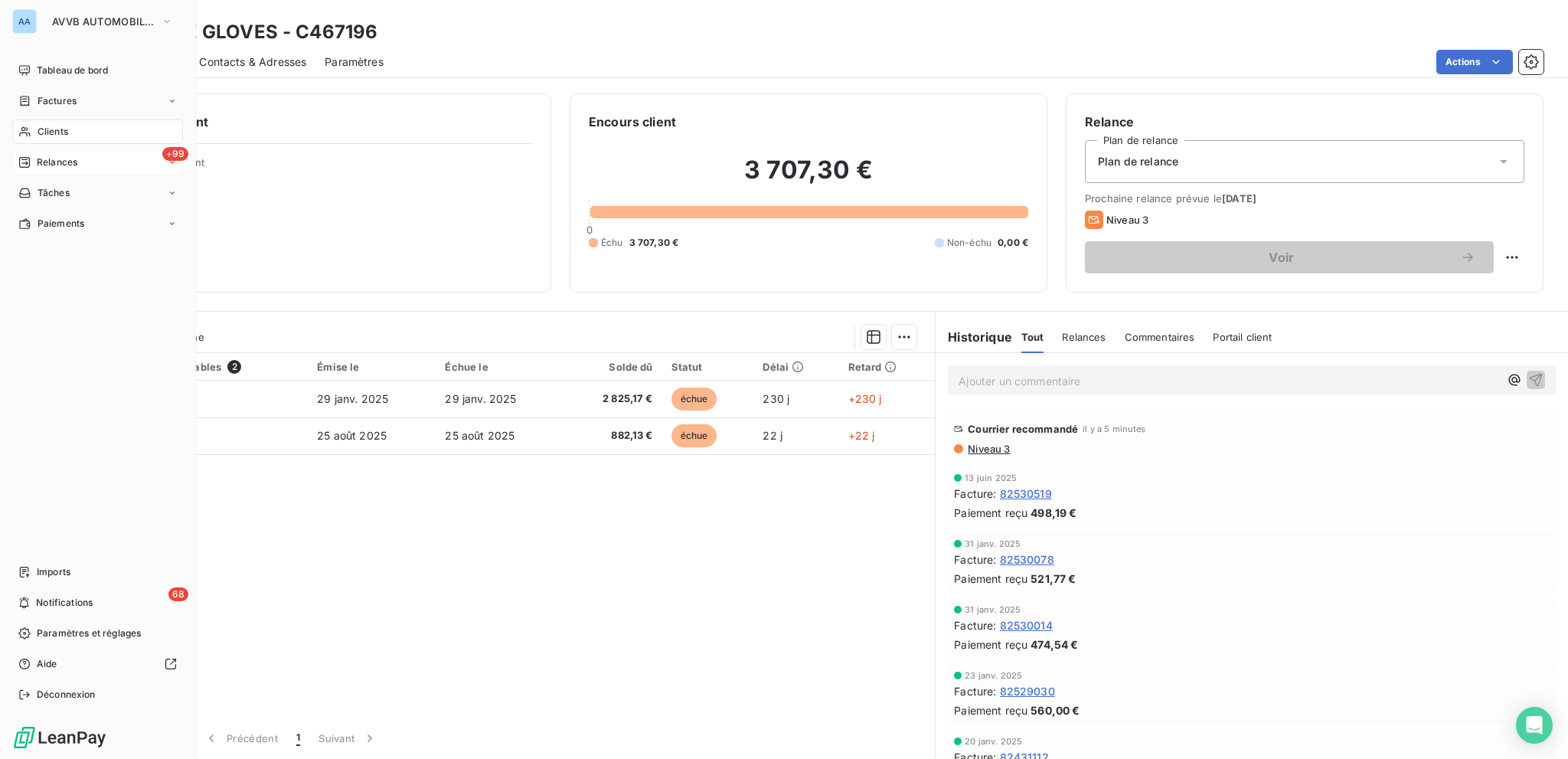
click at [37, 163] on span "Relances" at bounding box center [57, 162] width 41 height 14
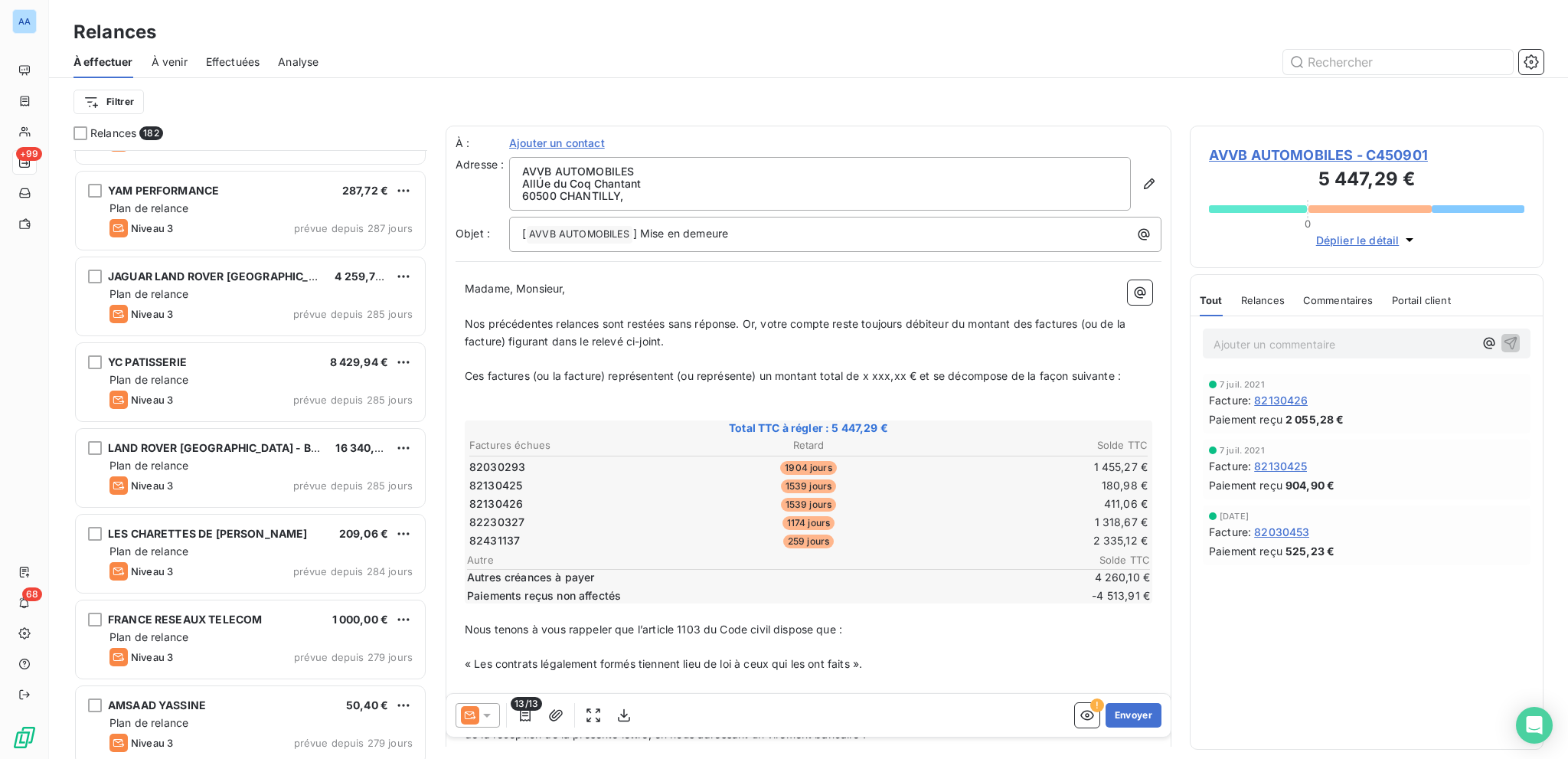
scroll to position [2069, 0]
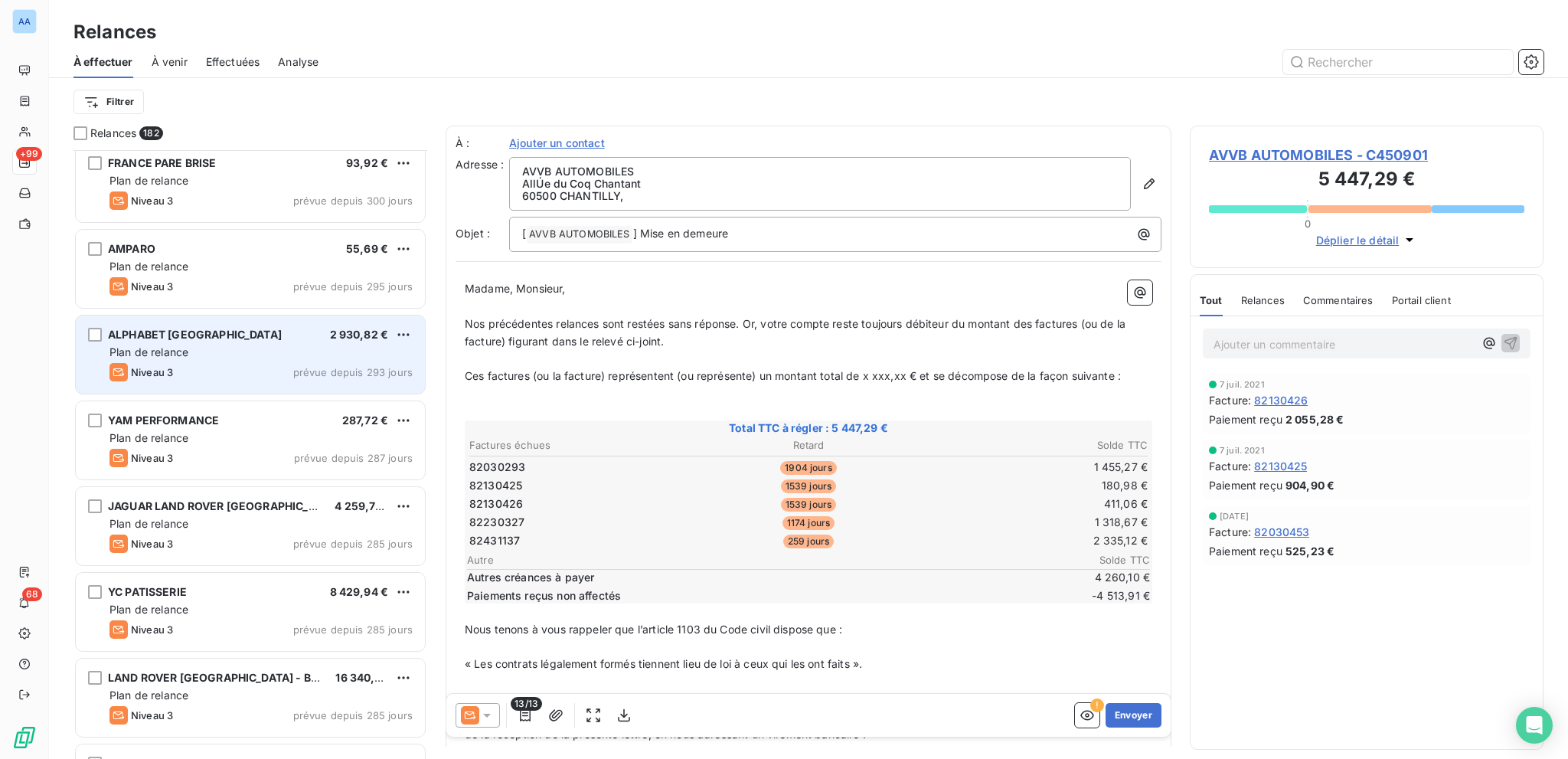
click at [228, 351] on div "Plan de relance" at bounding box center [261, 353] width 303 height 15
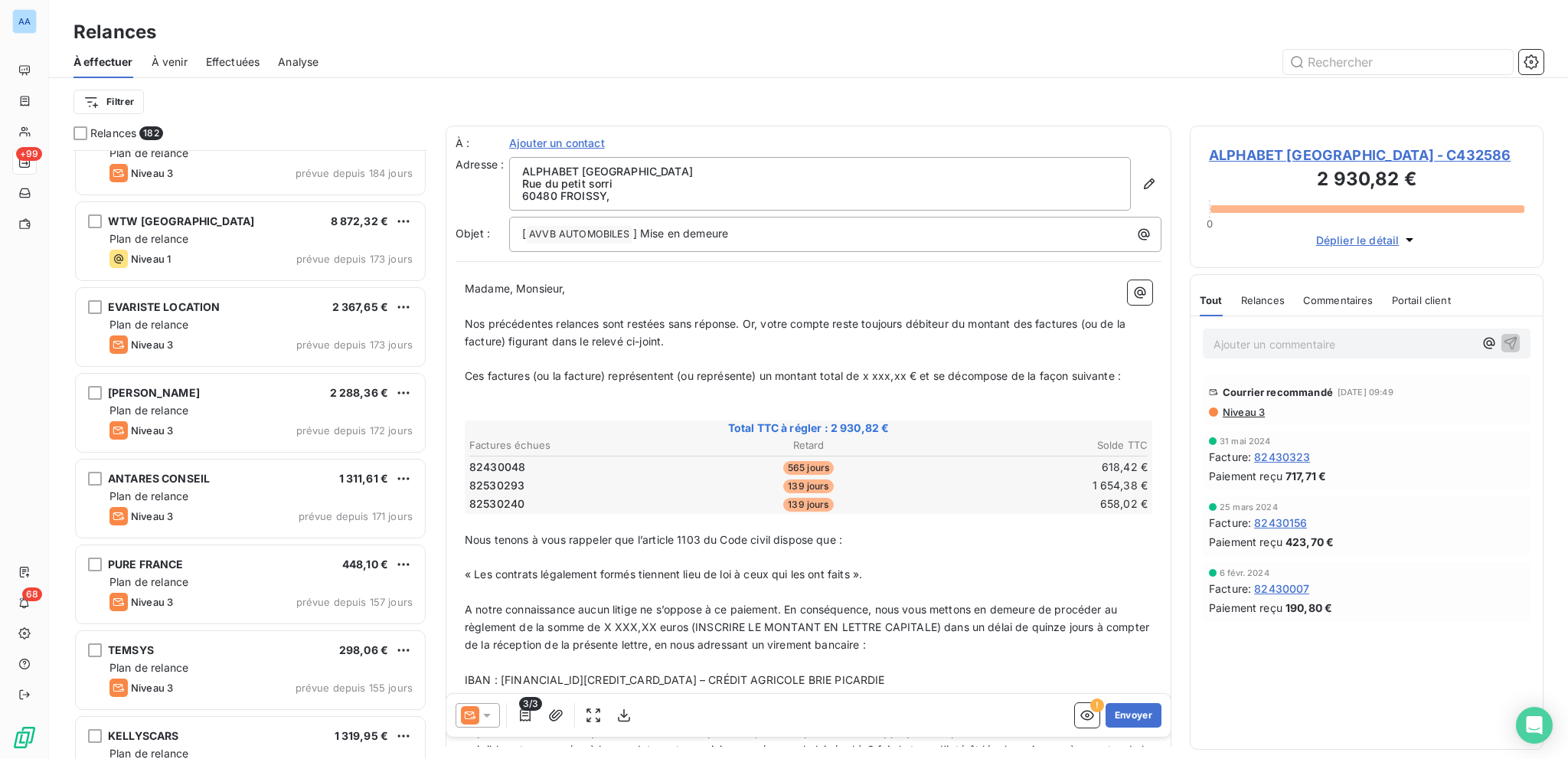
scroll to position [5976, 0]
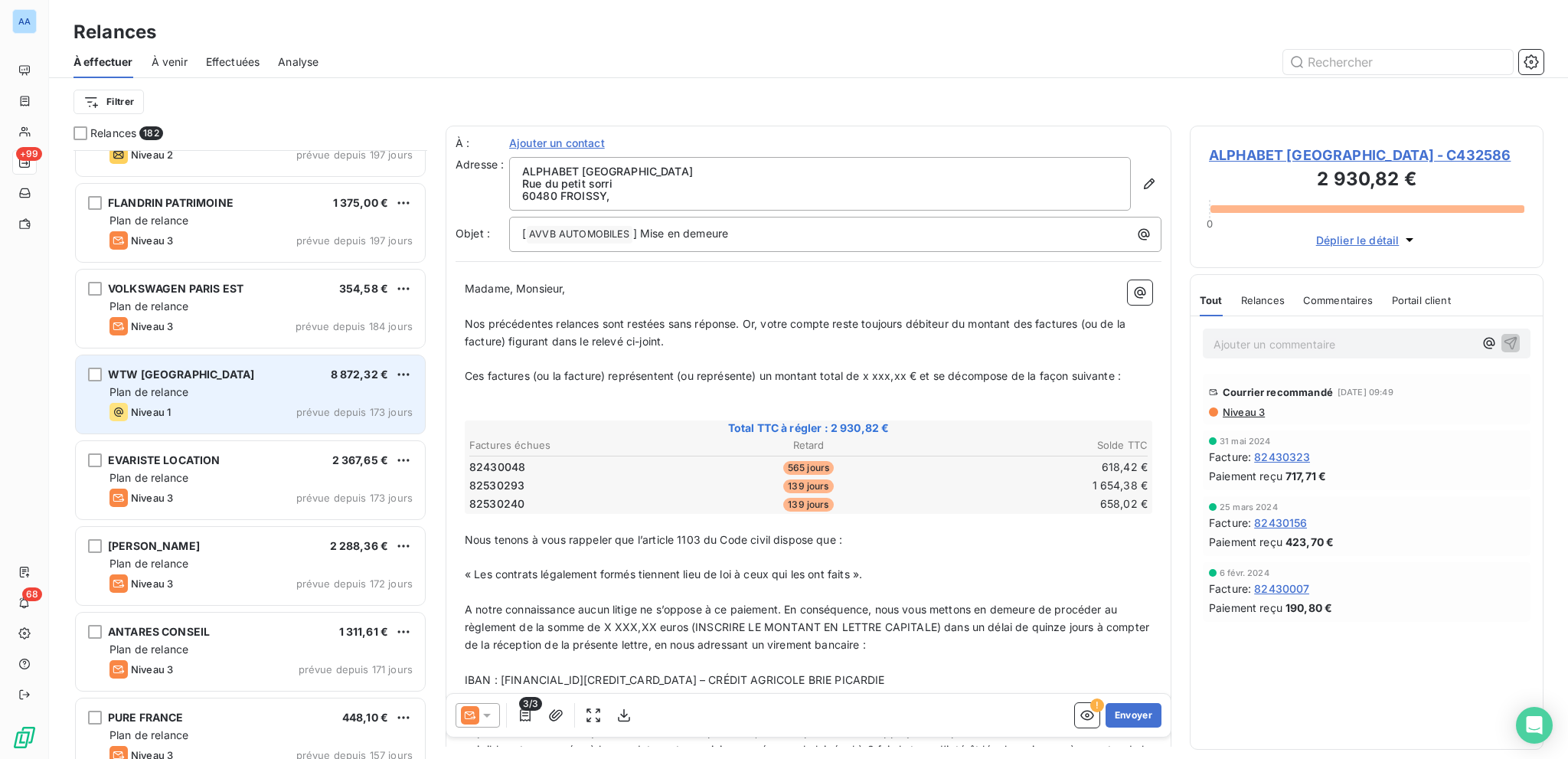
click at [220, 419] on div "Niveau 1 prévue depuis 173 jours" at bounding box center [261, 412] width 303 height 19
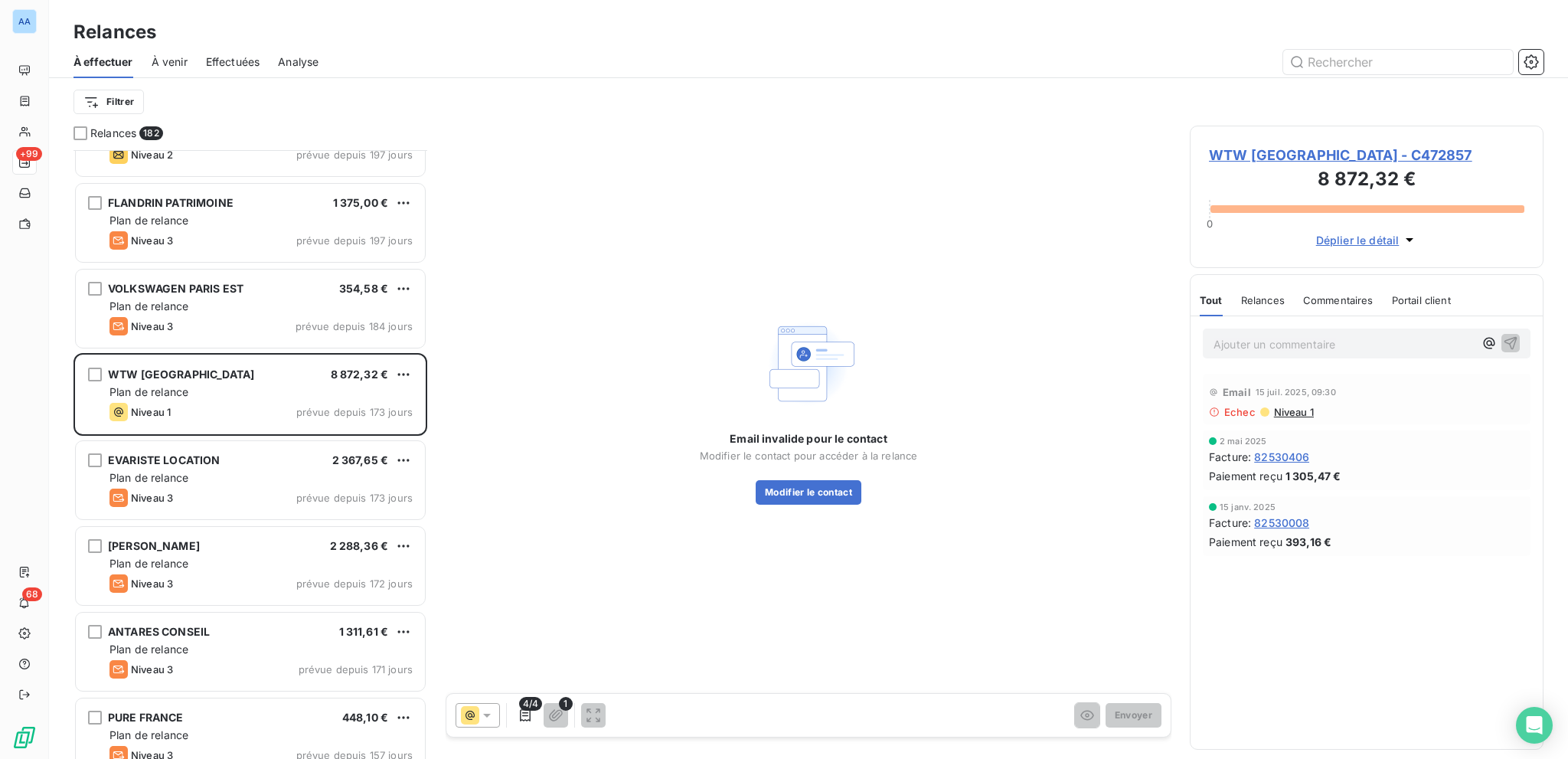
click at [482, 711] on icon at bounding box center [487, 716] width 15 height 15
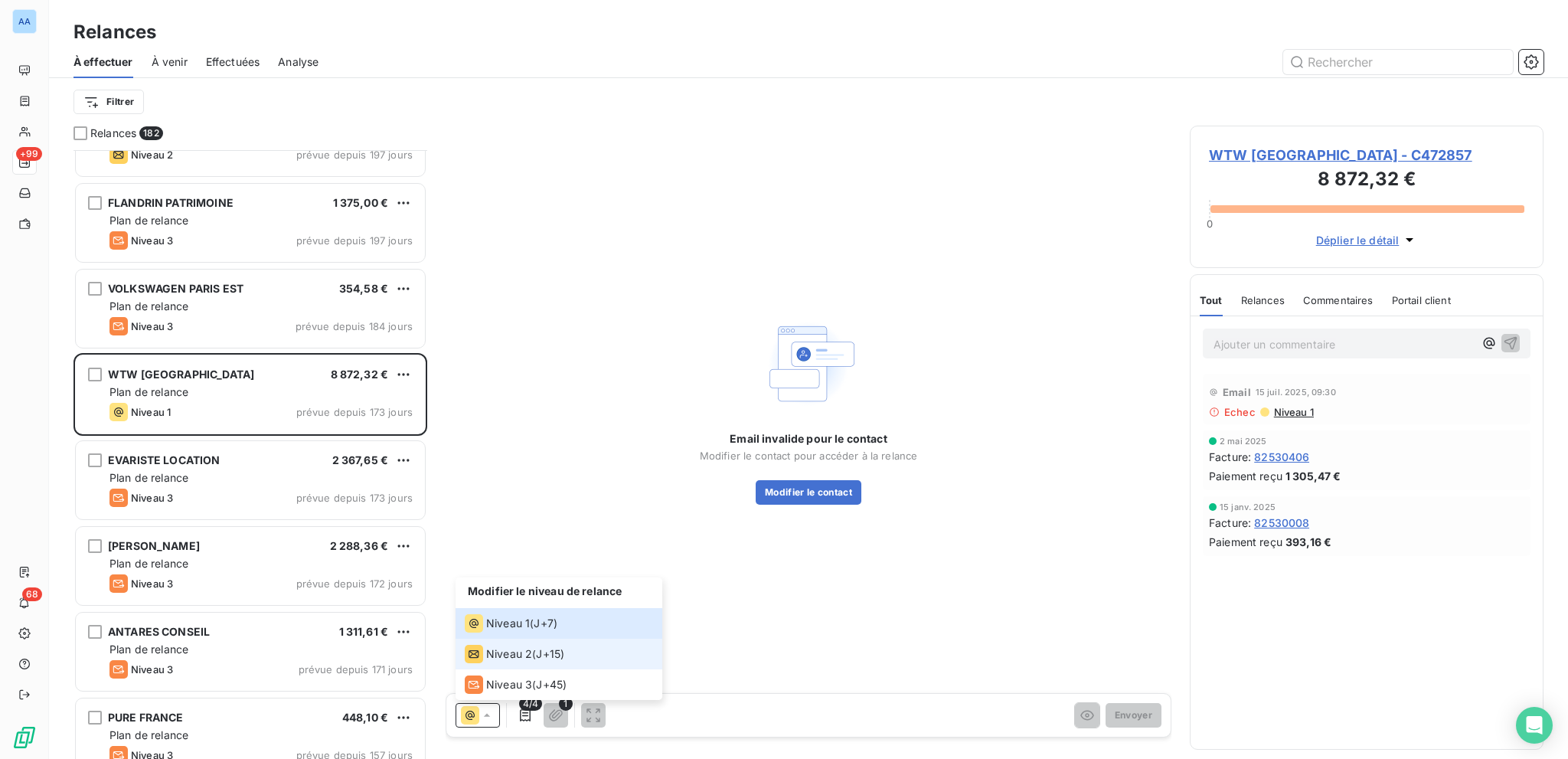
click at [549, 662] on div "Niveau 2 ( J+15 )" at bounding box center [514, 654] width 100 height 19
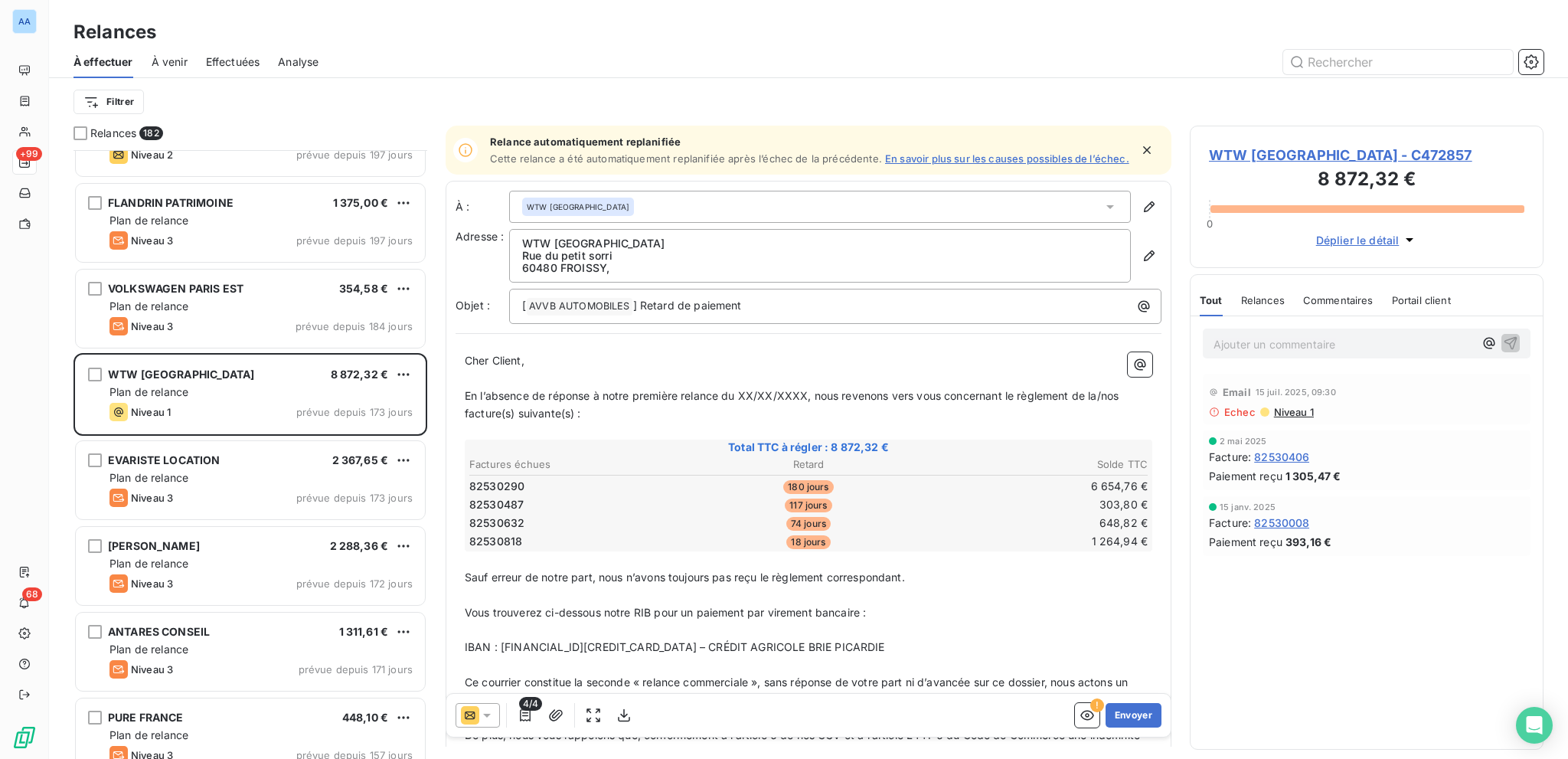
click at [480, 718] on icon at bounding box center [487, 716] width 15 height 15
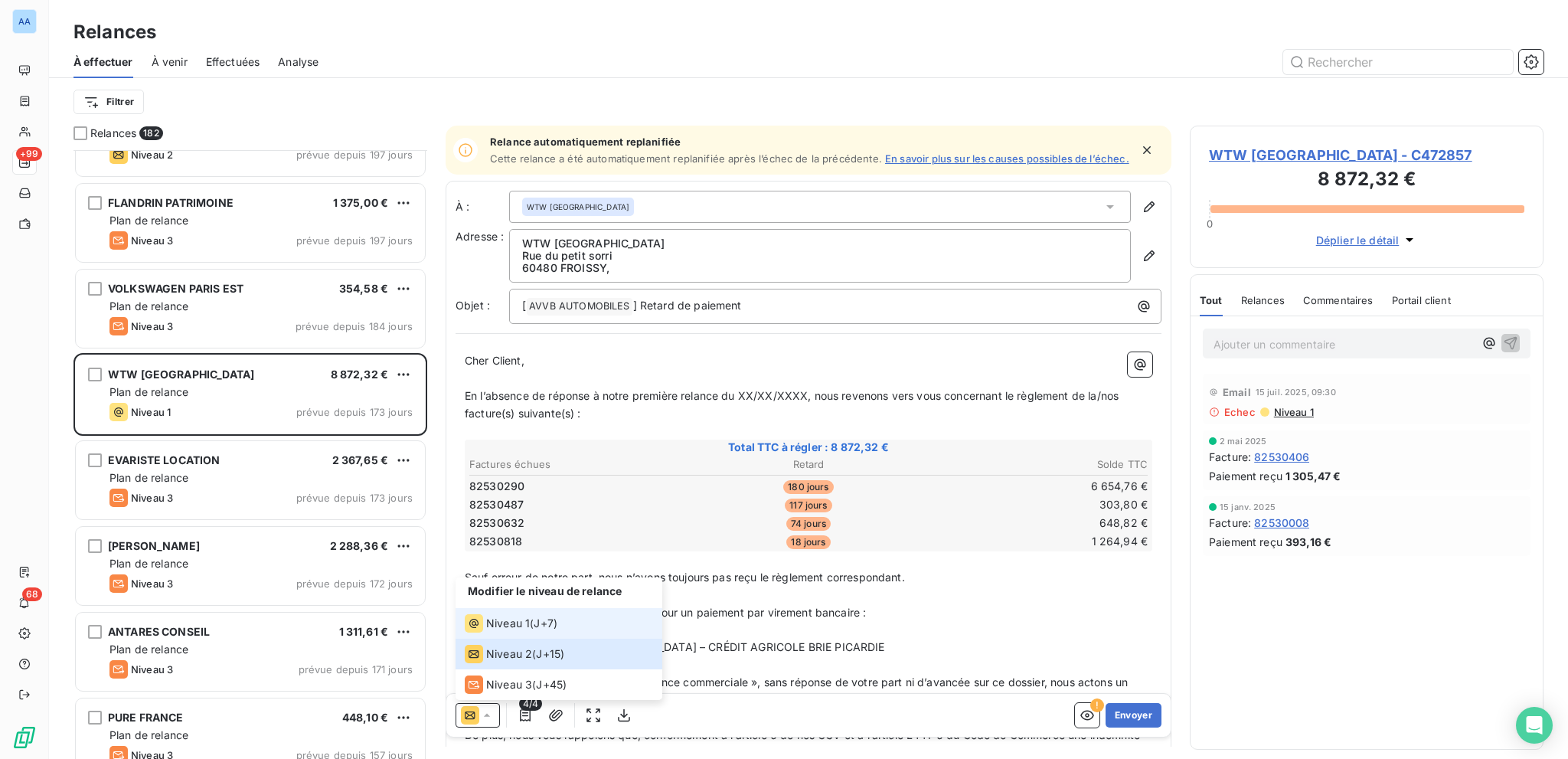
click at [548, 620] on span "J+7 )" at bounding box center [545, 623] width 24 height 15
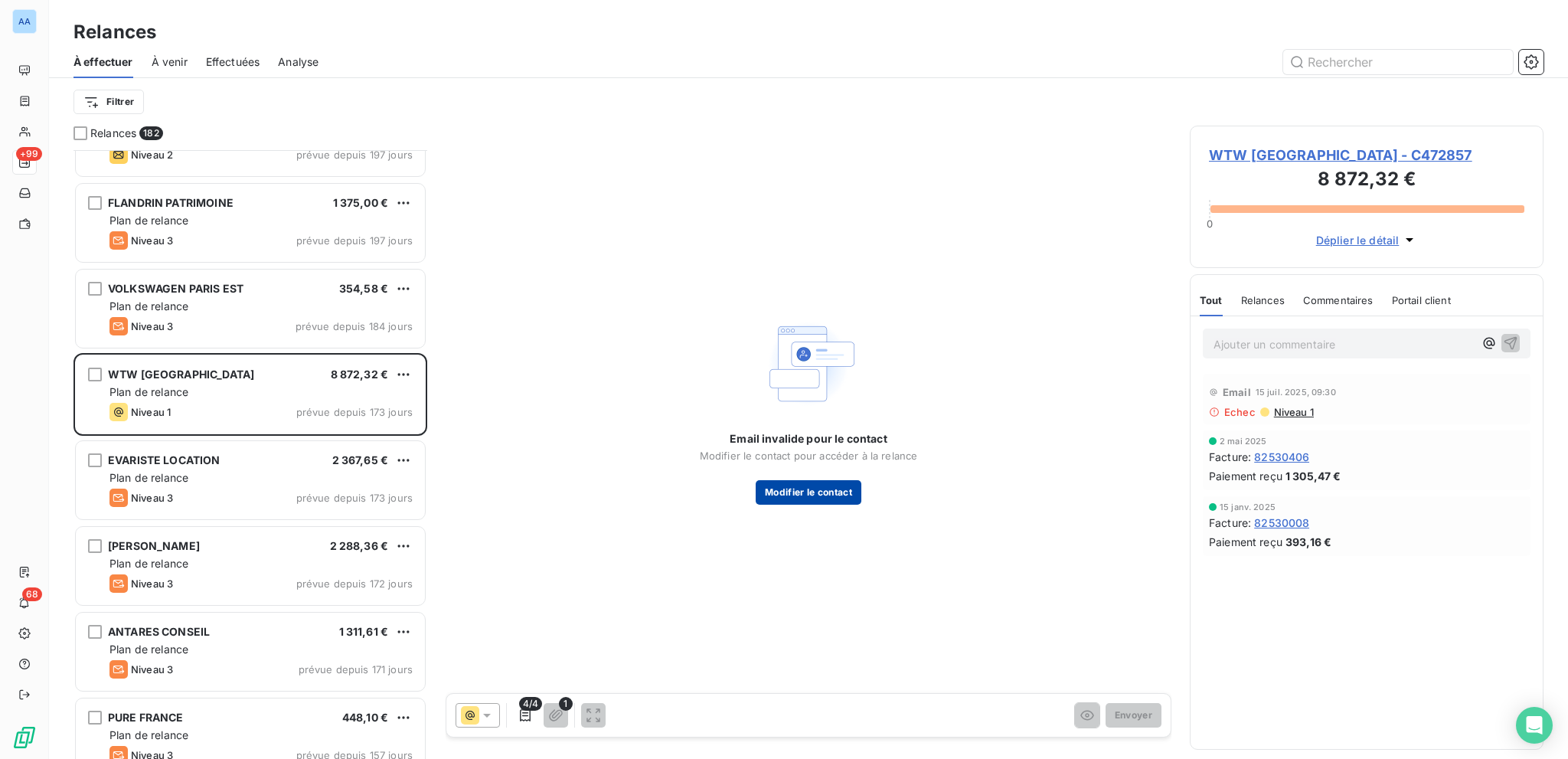
click at [849, 487] on button "Modifier le contact" at bounding box center [808, 492] width 106 height 25
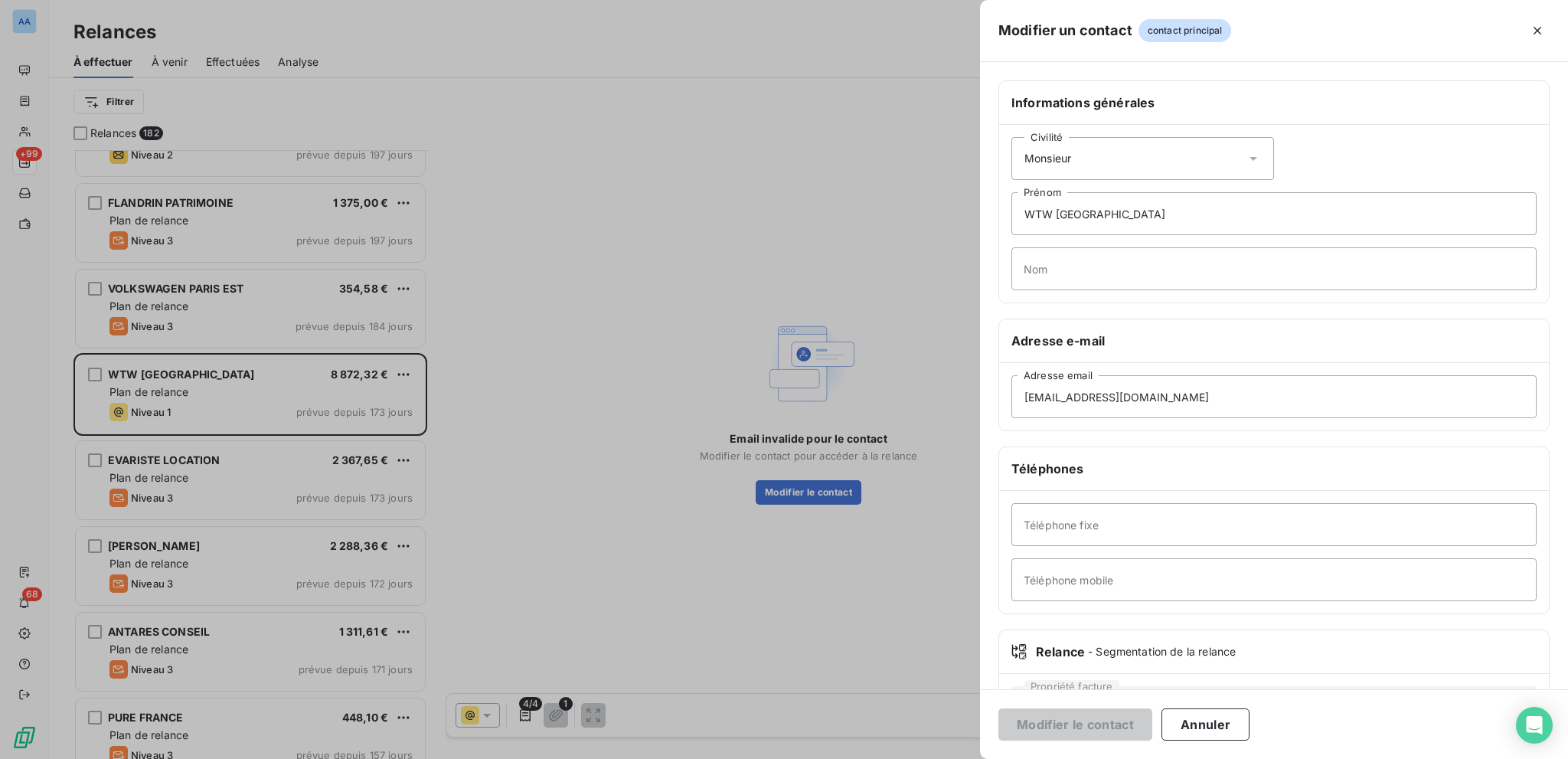
click at [1184, 140] on div "Civilité Monsieur" at bounding box center [1142, 158] width 263 height 43
click at [1448, 62] on div "Informations générales Civilité Monsieur Madame Monsieur WTW FRANCE Prénom Nom …" at bounding box center [1274, 376] width 588 height 628
click at [1200, 716] on button "Annuler" at bounding box center [1205, 725] width 88 height 32
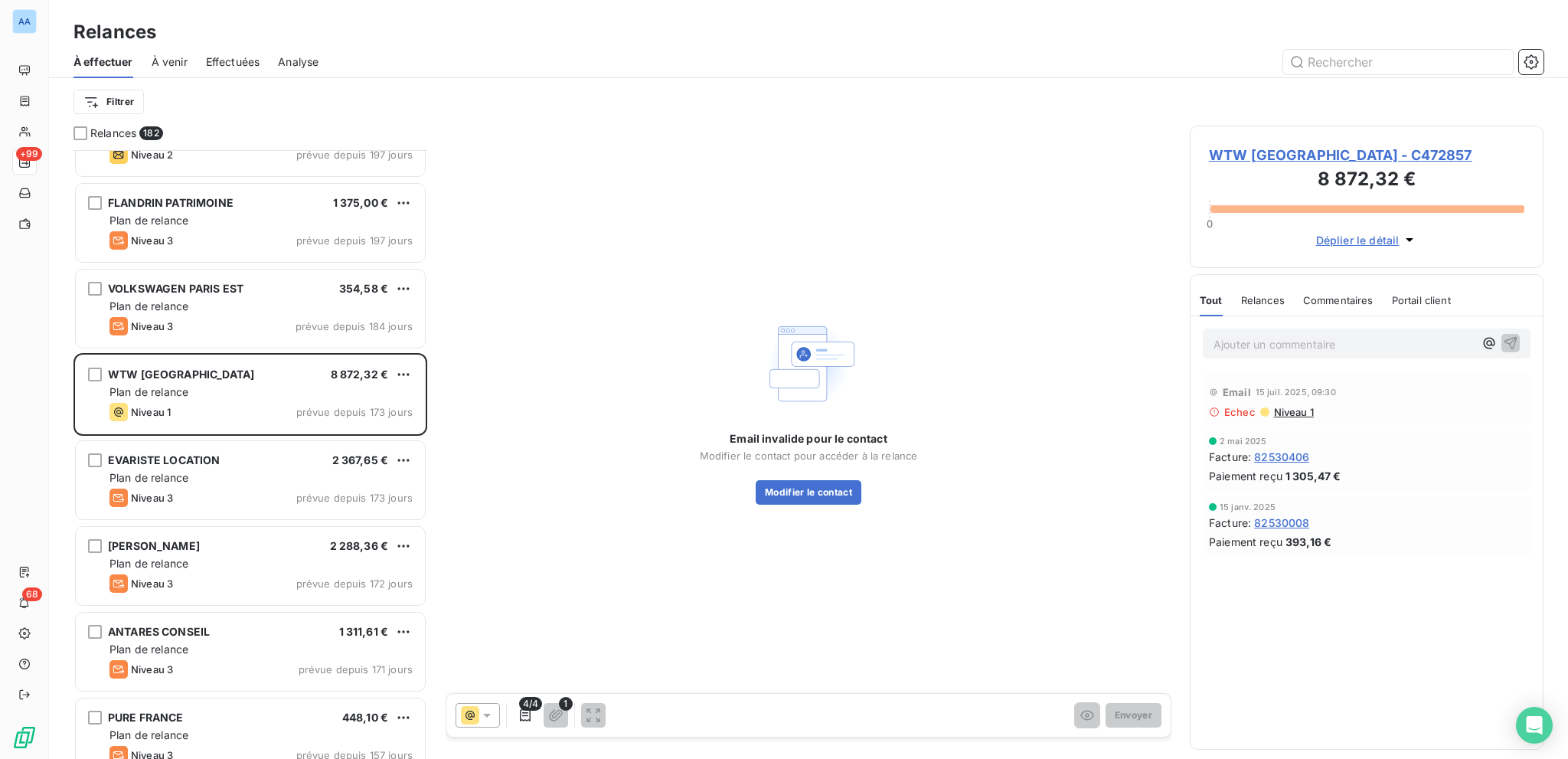
click at [484, 716] on icon at bounding box center [487, 716] width 8 height 4
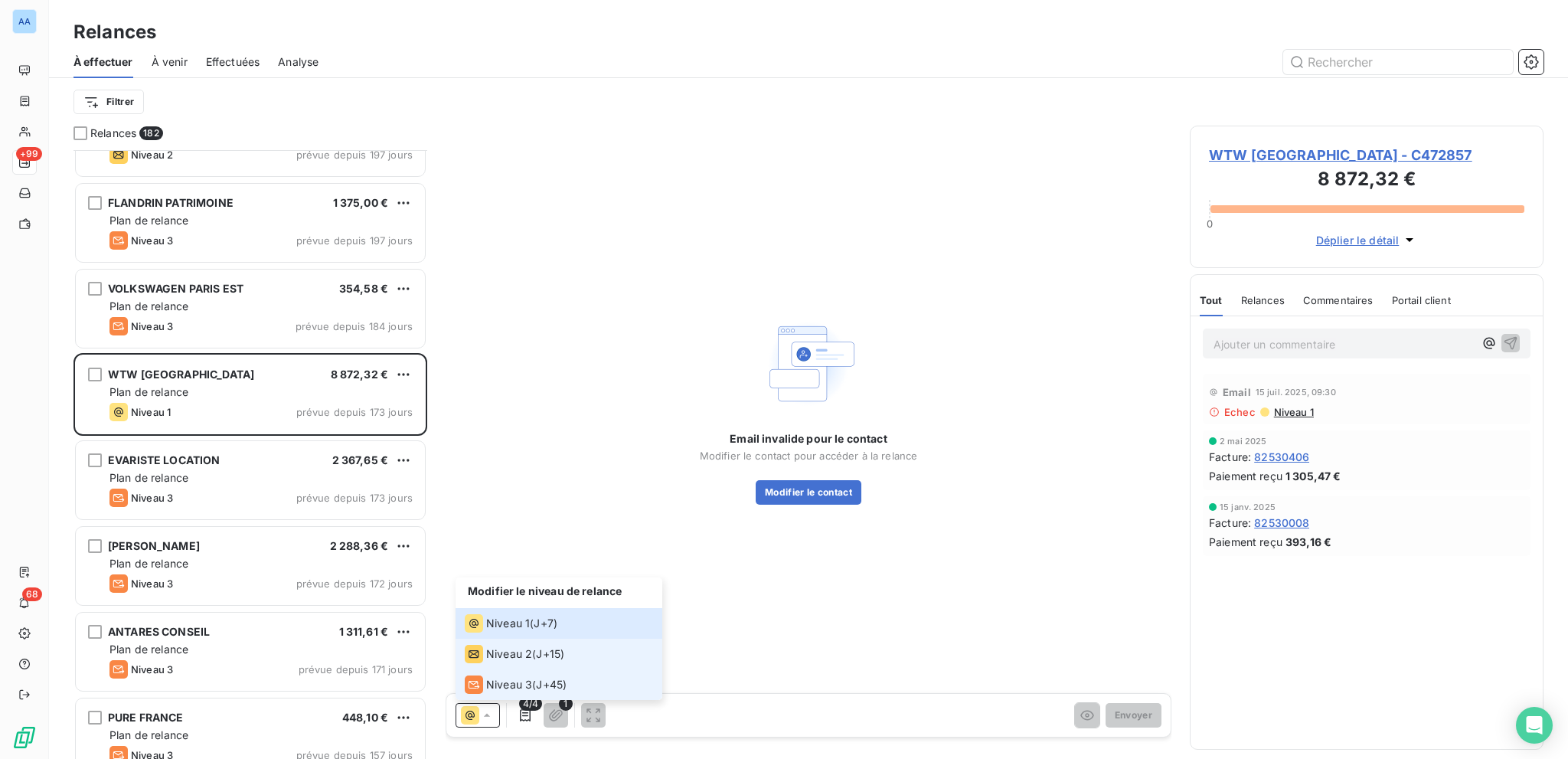
click at [517, 663] on div "Niveau 2" at bounding box center [498, 654] width 68 height 19
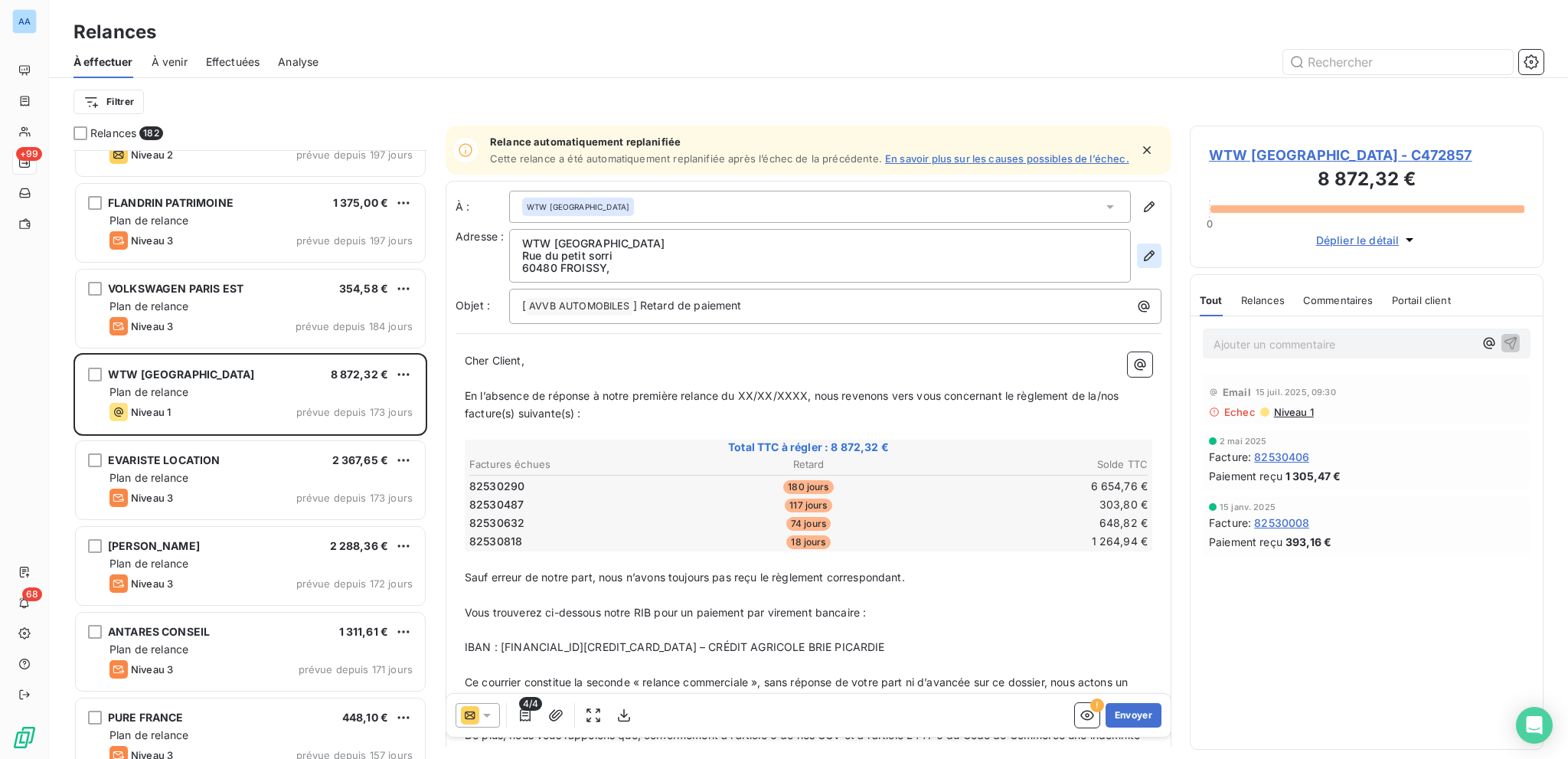
click at [1142, 256] on icon "button" at bounding box center [1150, 256] width 15 height 15
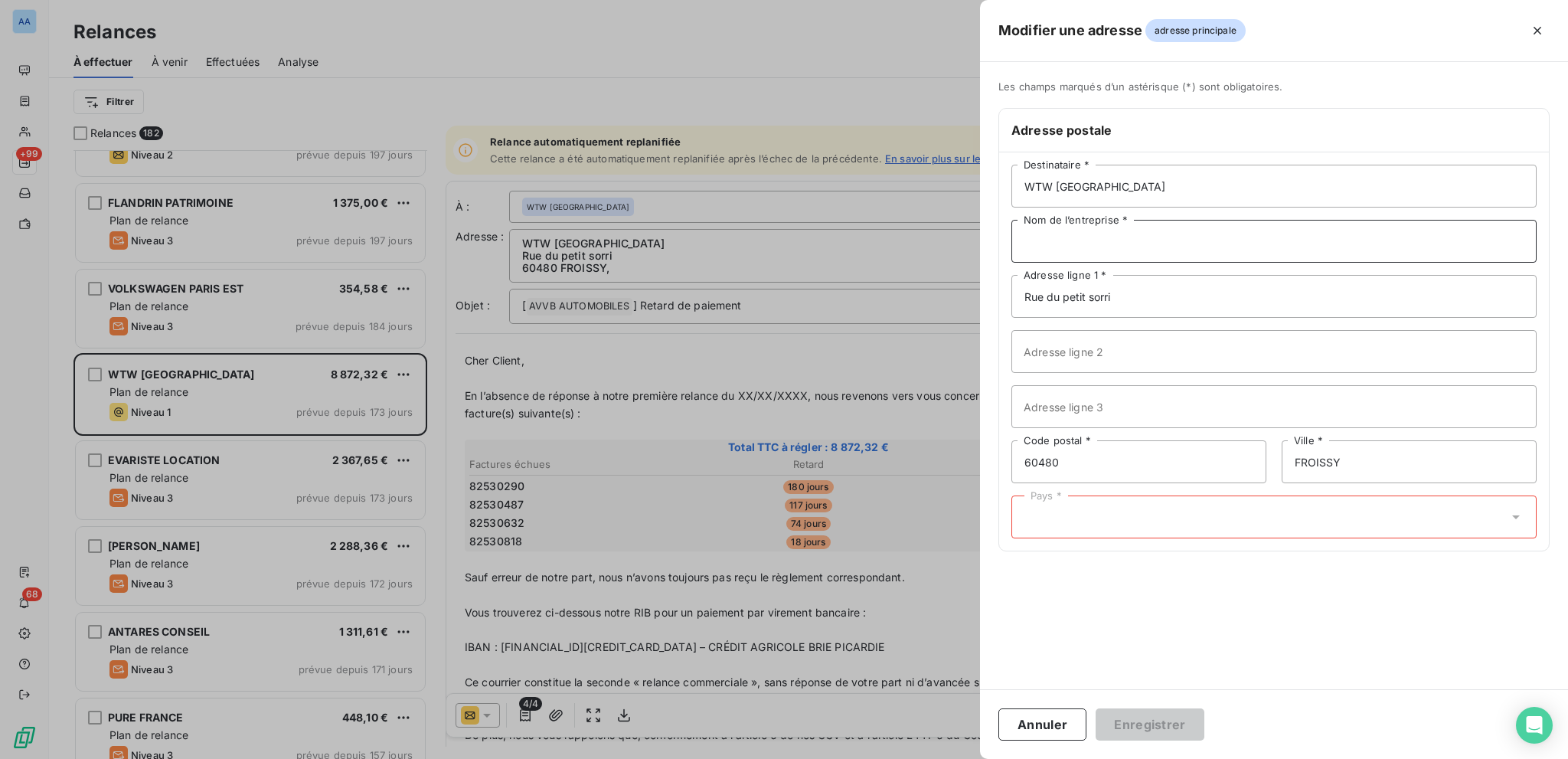
click at [1159, 236] on input "Nom de l’entreprise *" at bounding box center [1273, 241] width 525 height 43
type input "TOUR HEKLA"
type input "52 AVENUE DU GENERAL DE GAULLE"
type input "CS 10427"
type input "92800"
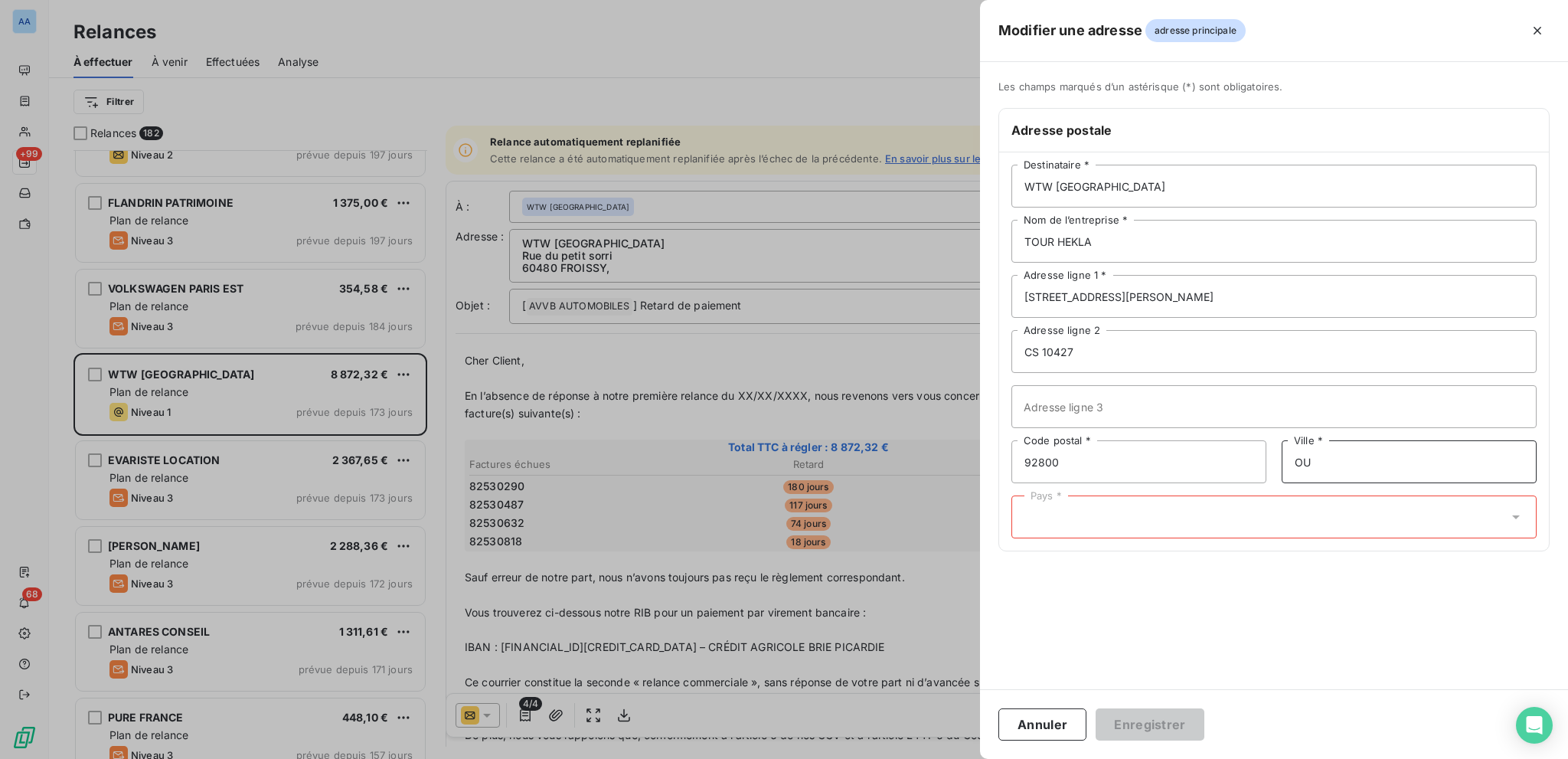
type input "O"
type input "PUTEAUX"
click at [1318, 526] on div "Pays *" at bounding box center [1273, 518] width 525 height 43
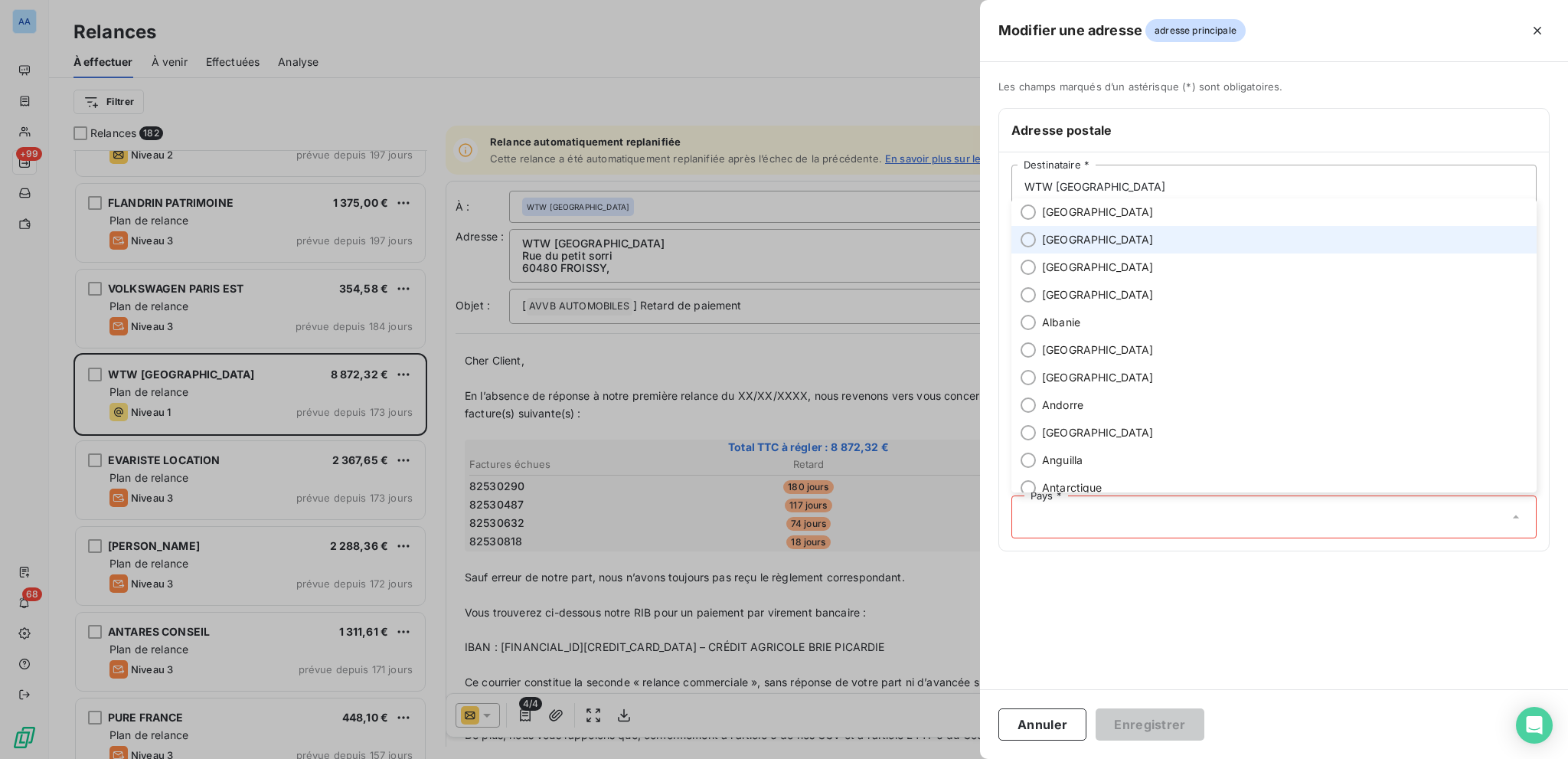
click at [1118, 227] on li "[GEOGRAPHIC_DATA]" at bounding box center [1273, 239] width 525 height 27
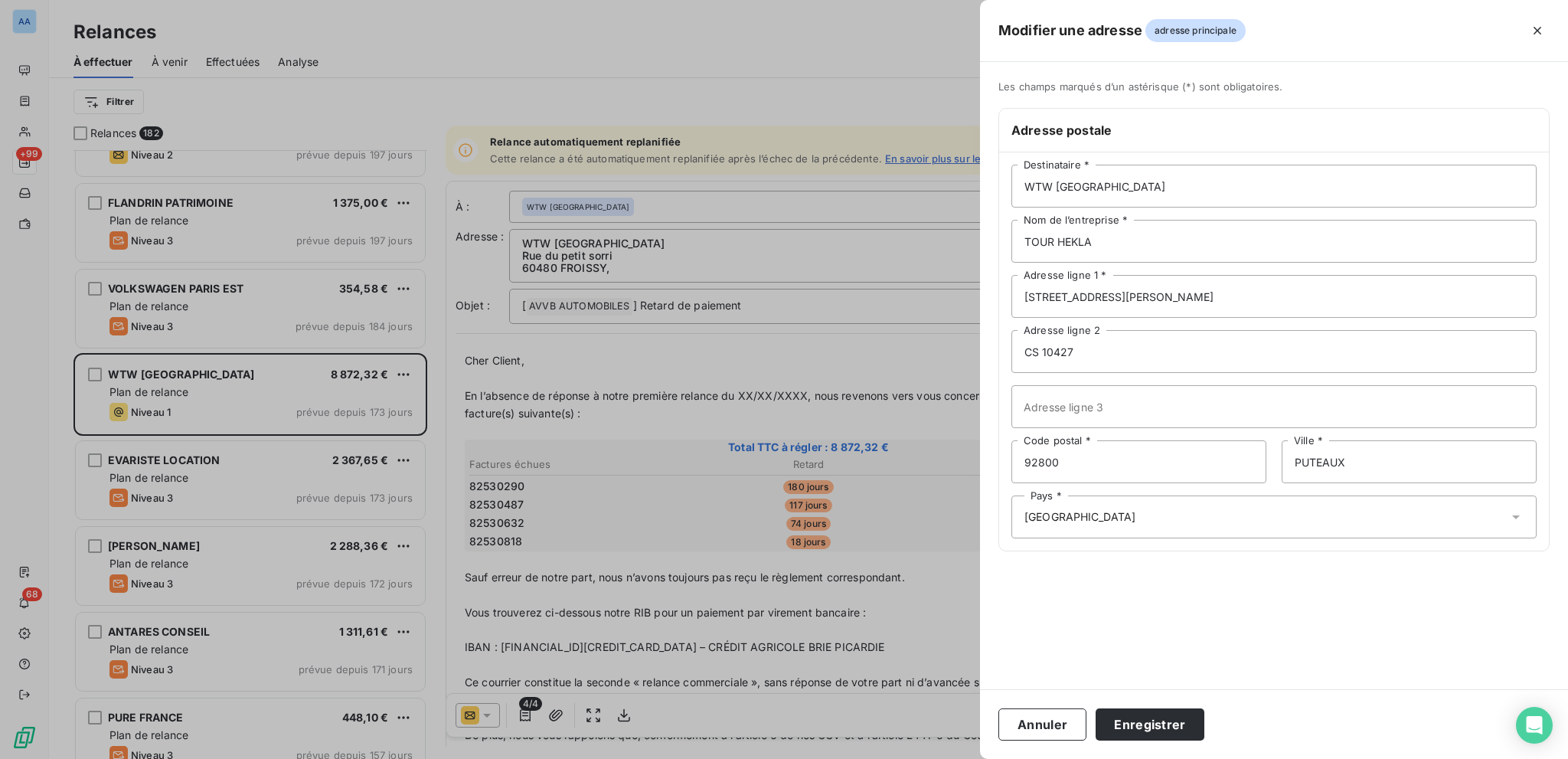
click at [1085, 515] on span "[GEOGRAPHIC_DATA]" at bounding box center [1080, 517] width 112 height 15
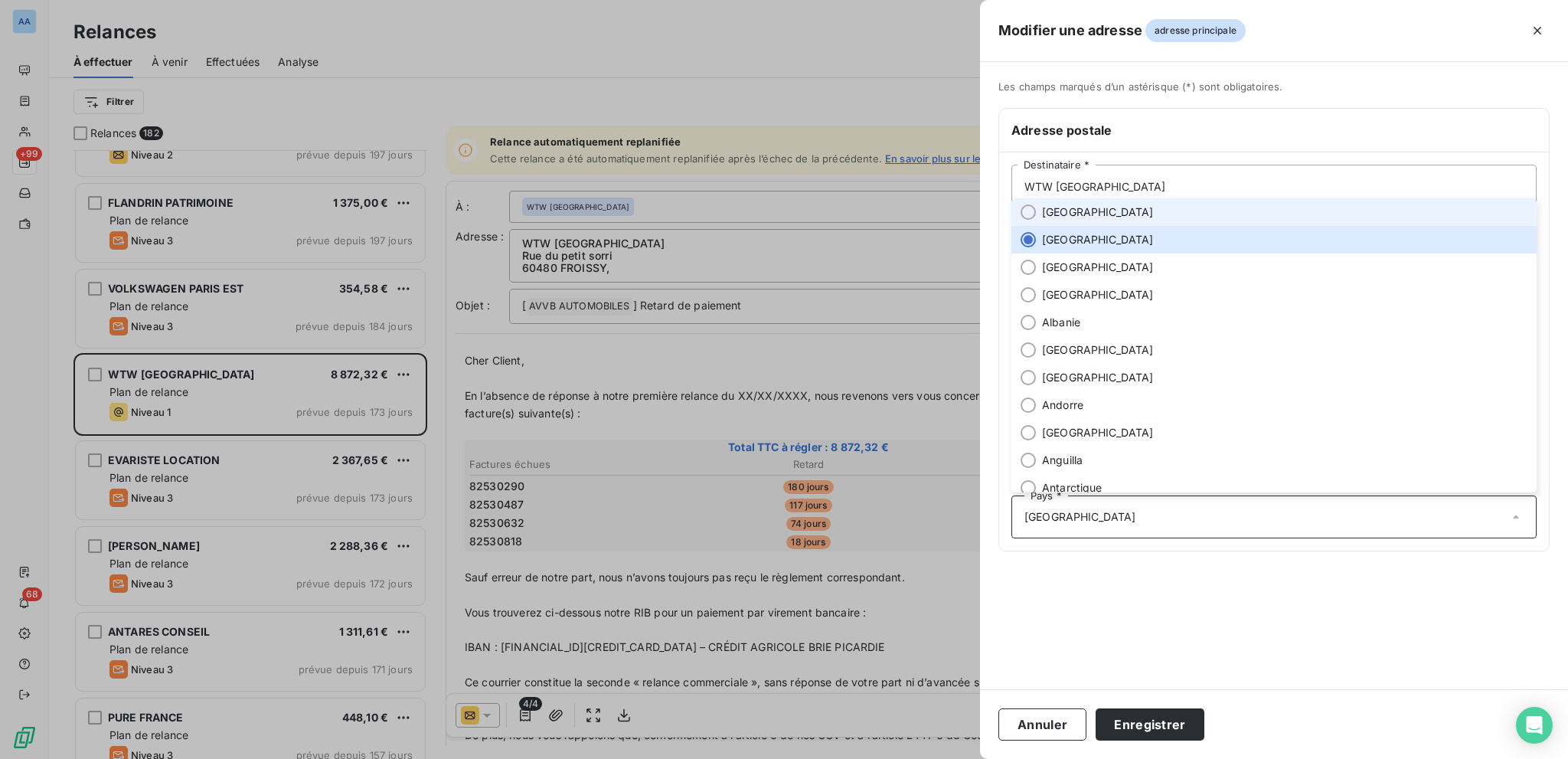
click at [1048, 223] on li "[GEOGRAPHIC_DATA]" at bounding box center [1273, 211] width 525 height 27
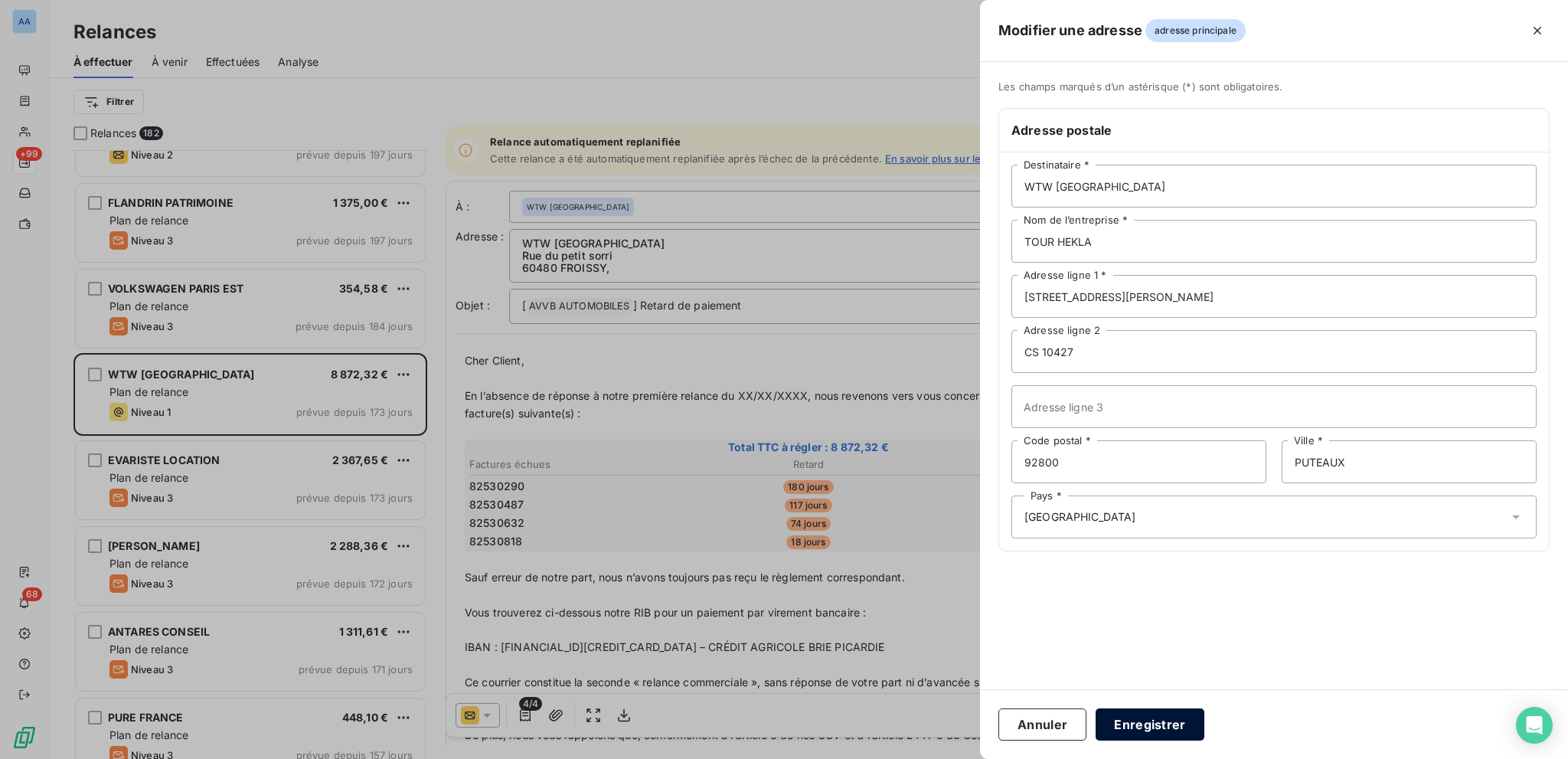
click at [1138, 726] on button "Enregistrer" at bounding box center [1150, 725] width 108 height 32
